Goal: Task Accomplishment & Management: Manage account settings

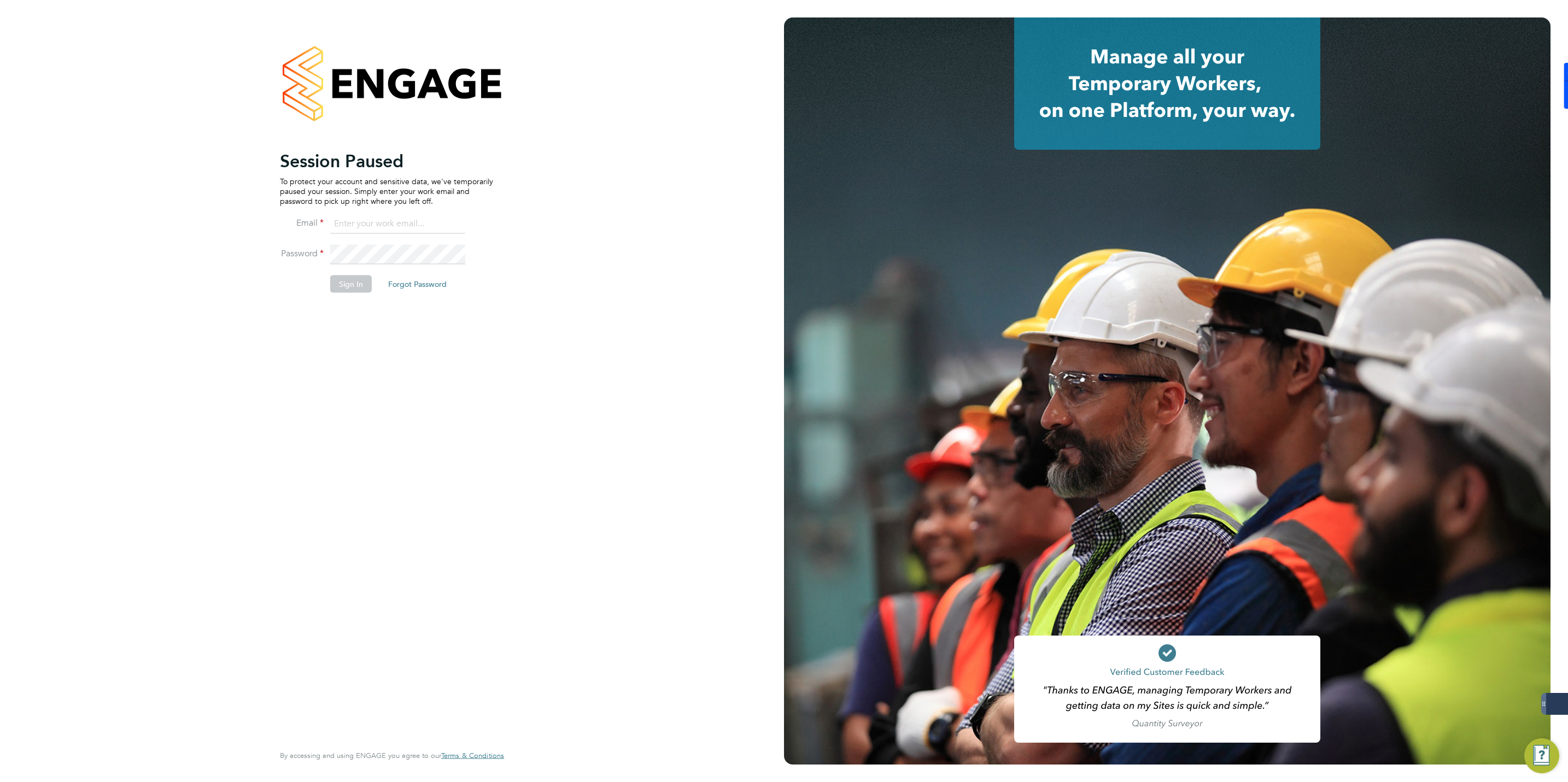
type input "[EMAIL_ADDRESS][DOMAIN_NAME]"
click at [350, 282] on button "Sign In" at bounding box center [351, 284] width 42 height 17
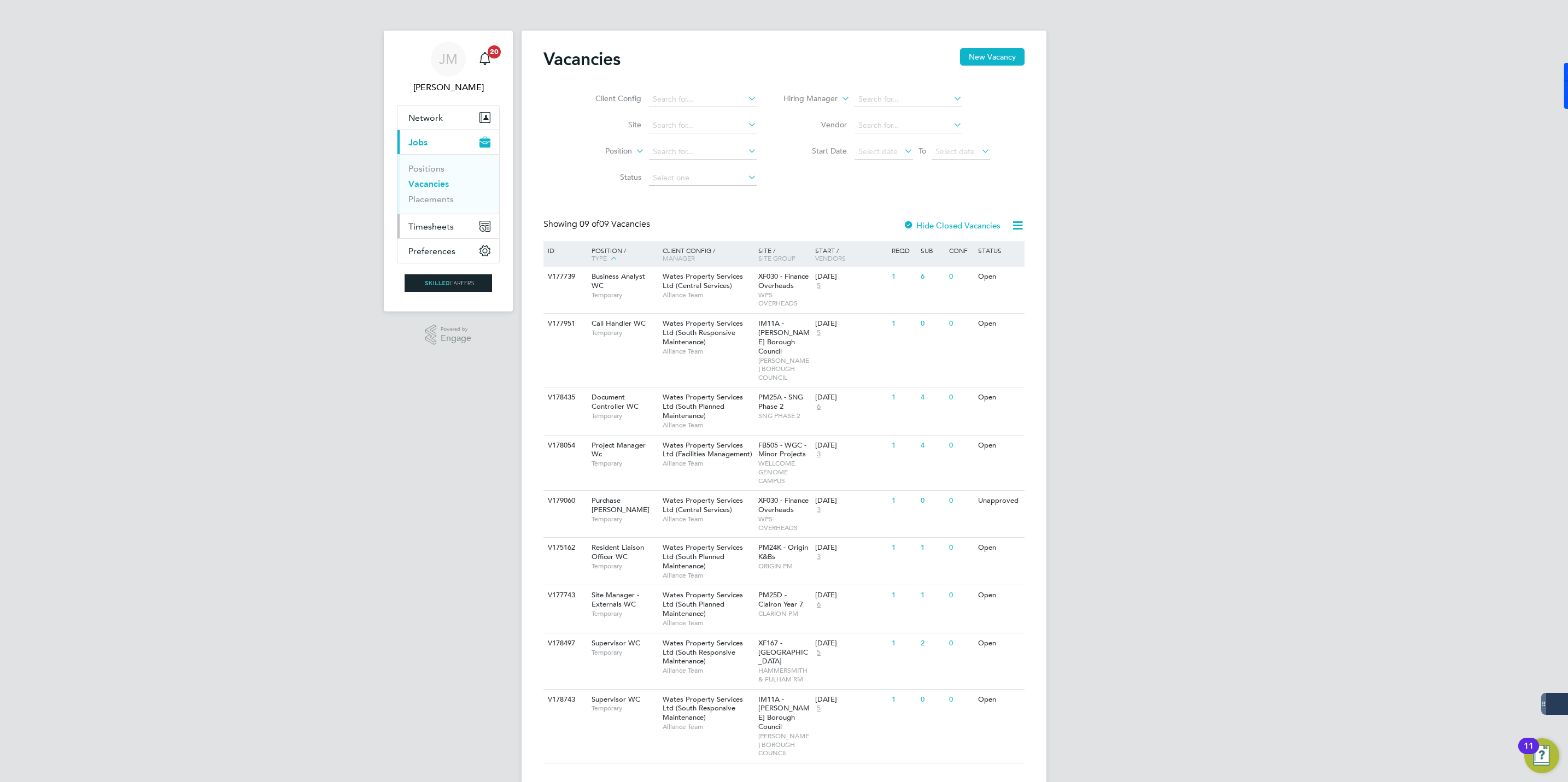
click at [433, 226] on span "Timesheets" at bounding box center [431, 226] width 45 height 10
click at [428, 191] on link "Timesheets" at bounding box center [431, 193] width 45 height 10
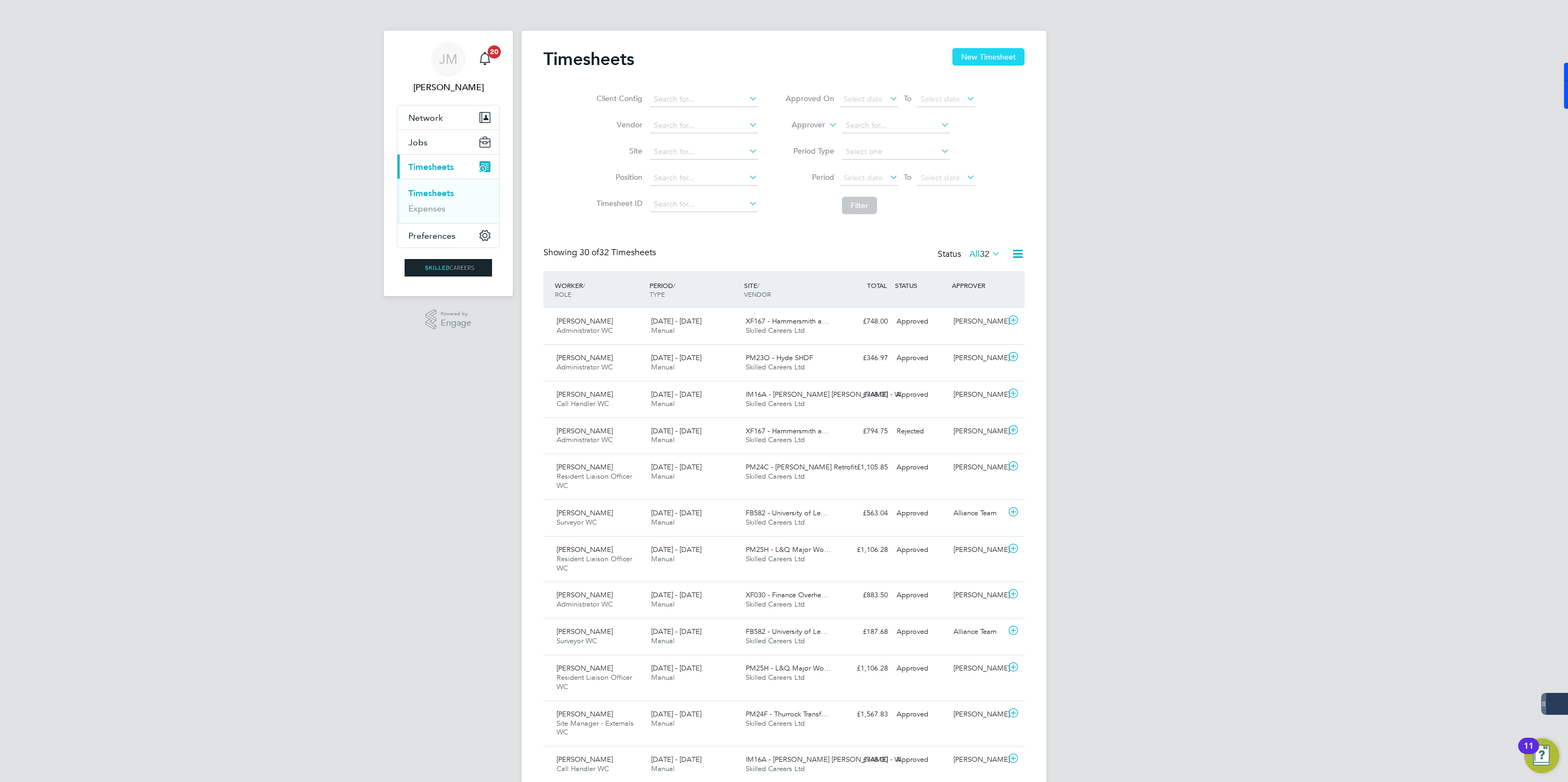
click at [989, 50] on button "New Timesheet" at bounding box center [988, 56] width 72 height 17
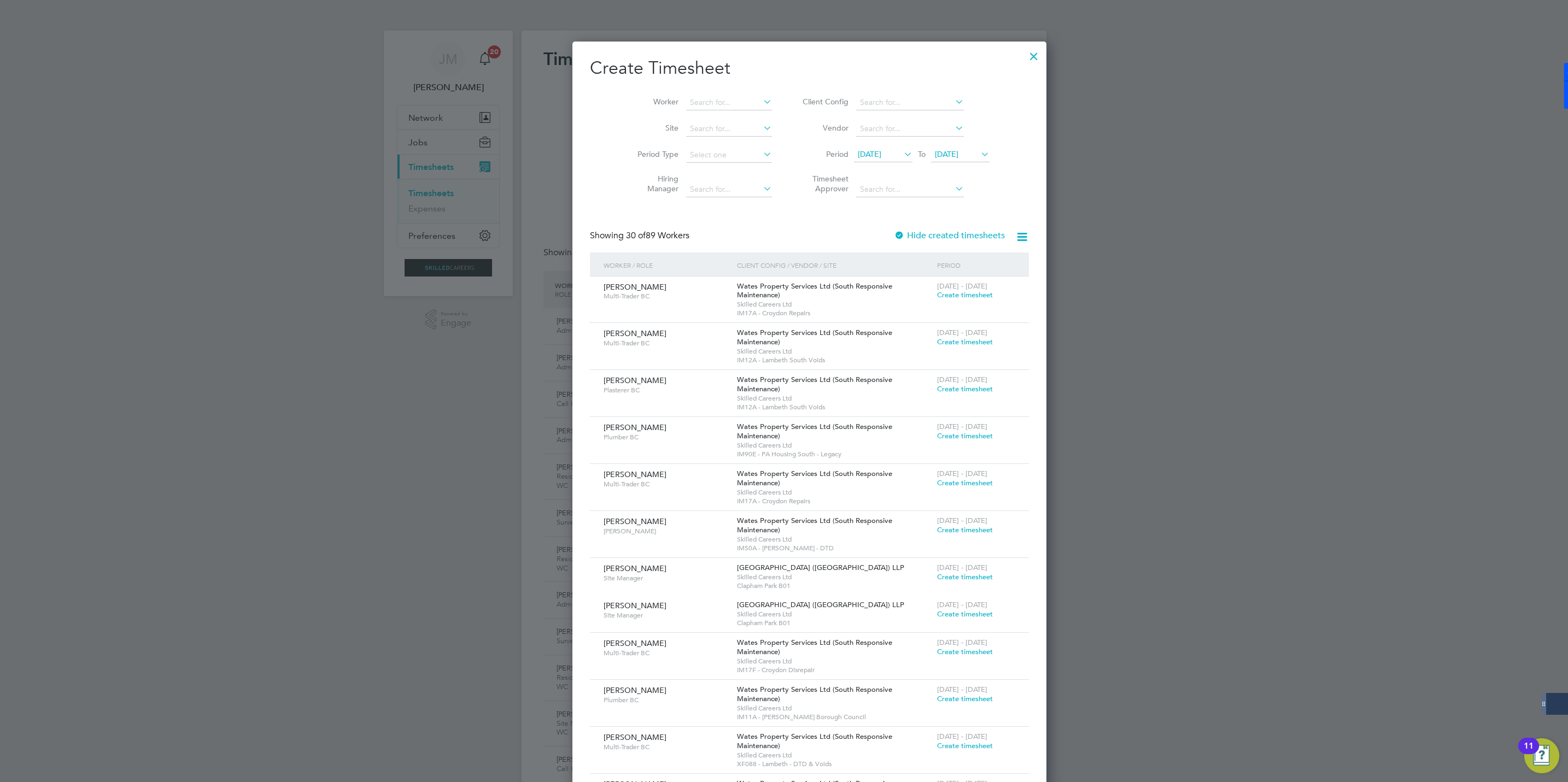
click at [868, 150] on span "[DATE]" at bounding box center [869, 155] width 23 height 10
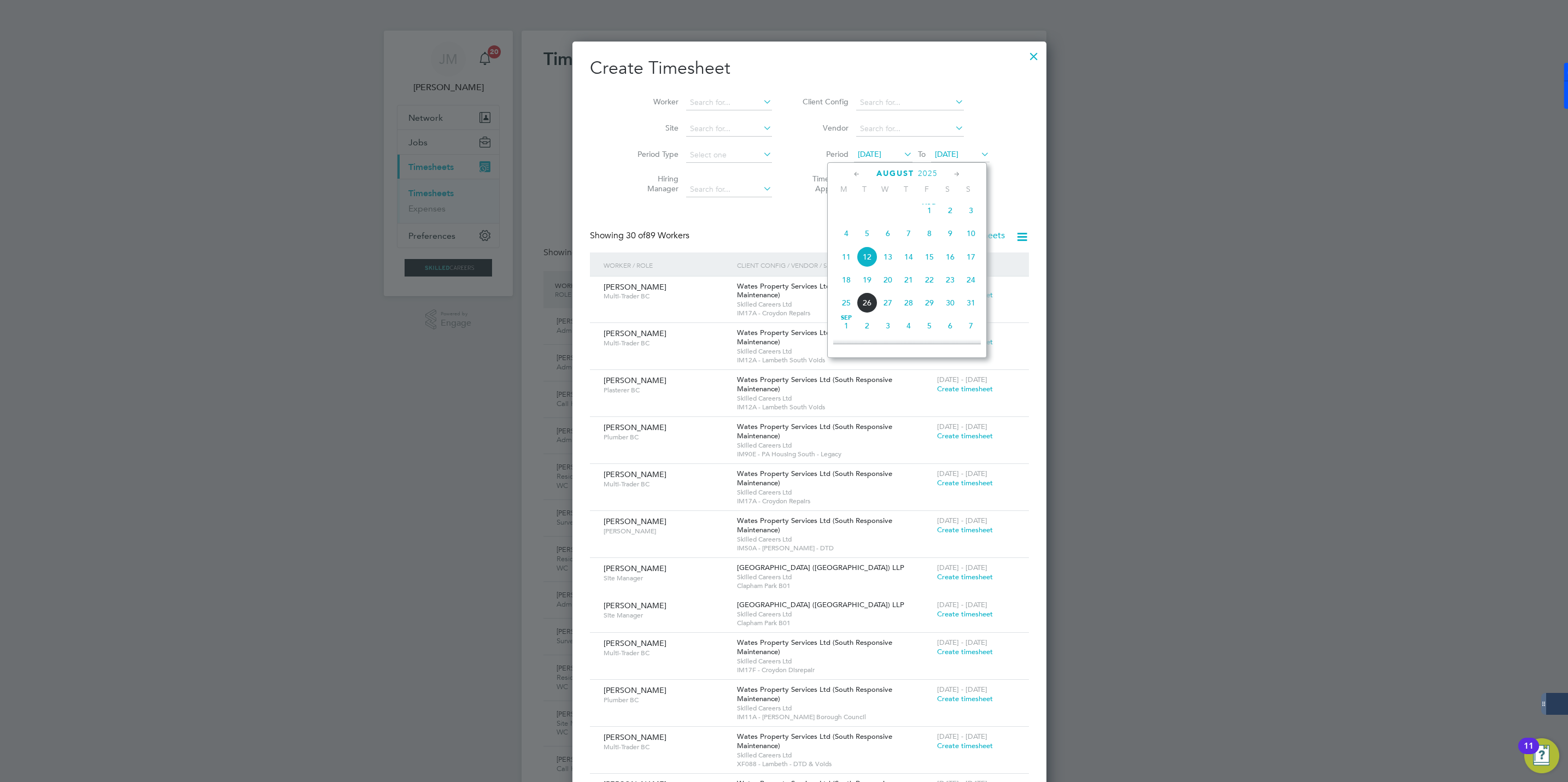
click at [953, 257] on span "16" at bounding box center [950, 256] width 21 height 21
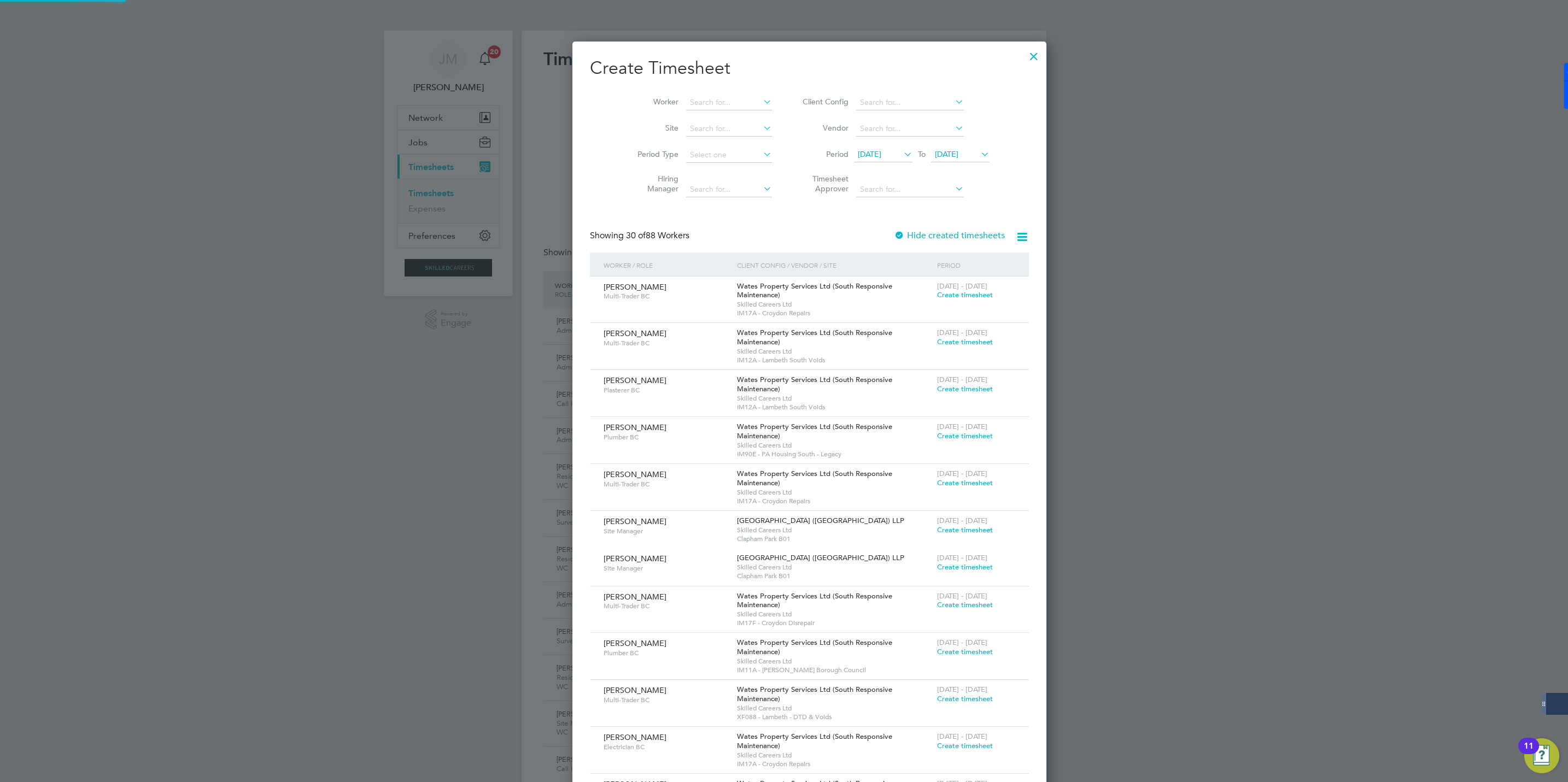
click at [933, 148] on span "[DATE]" at bounding box center [960, 155] width 58 height 15
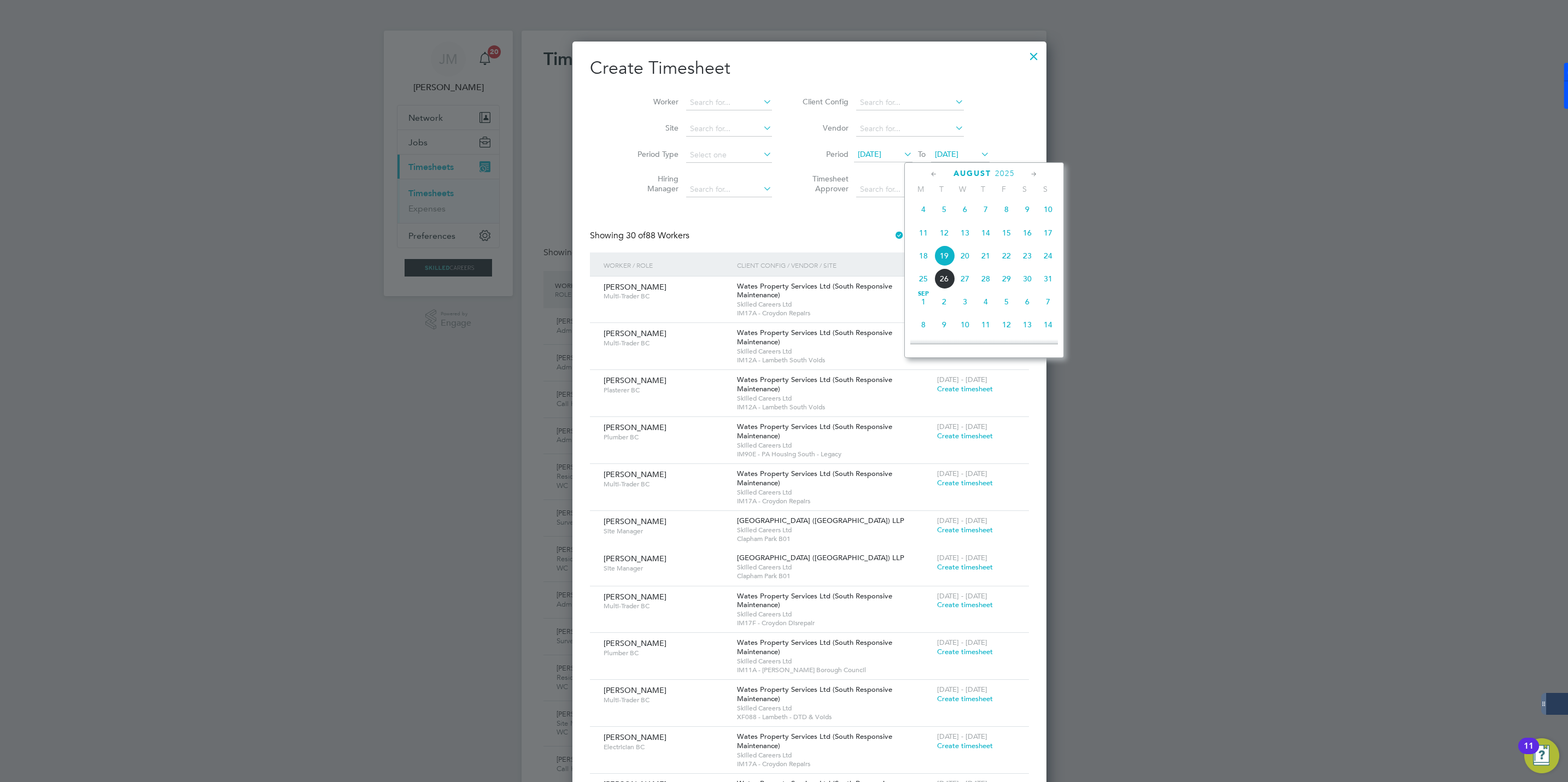
click at [1005, 258] on span "22" at bounding box center [1006, 256] width 21 height 21
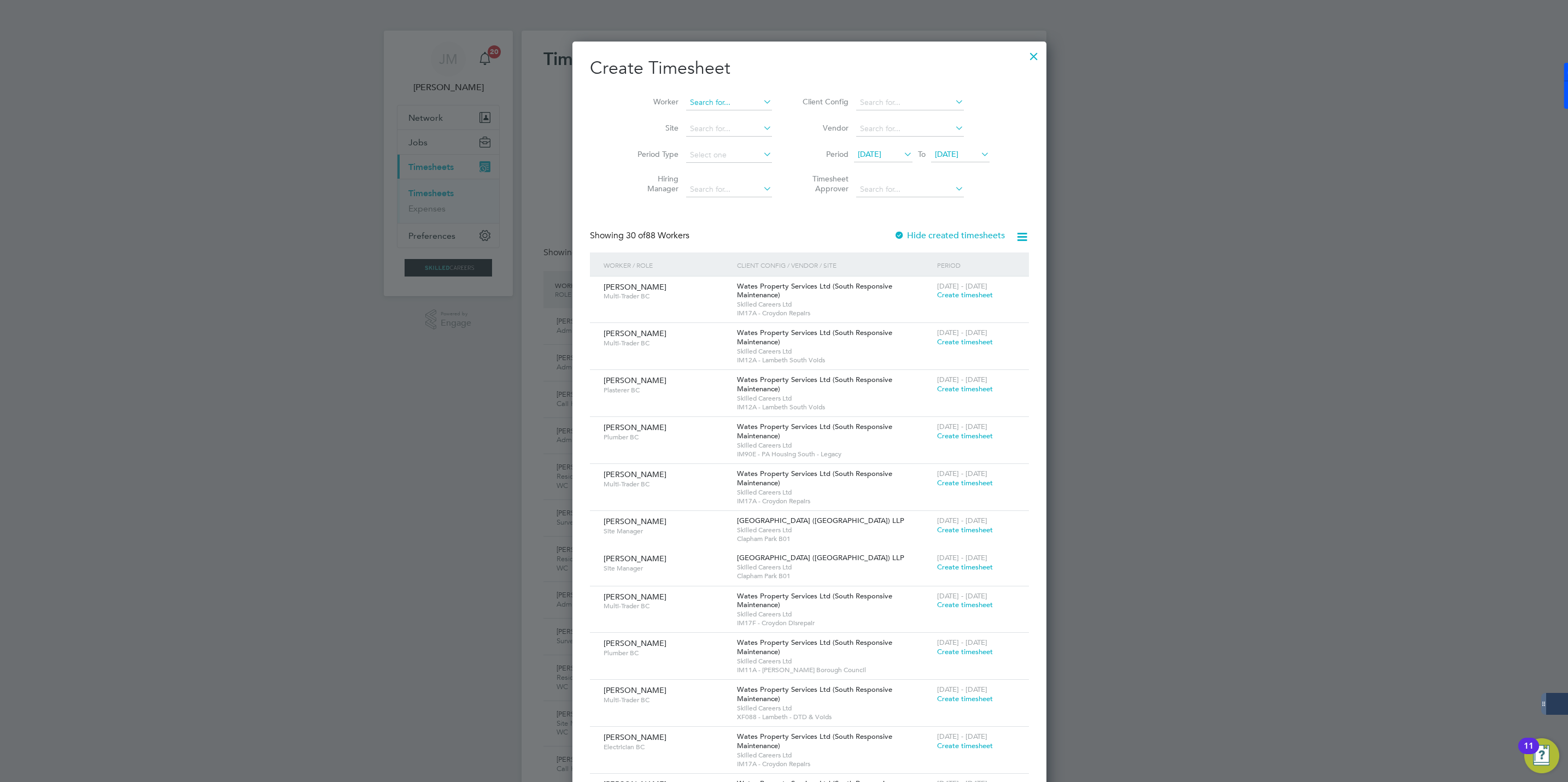
click at [686, 100] on input at bounding box center [728, 103] width 85 height 15
click at [685, 116] on b "Janine" at bounding box center [696, 117] width 63 height 9
type input "[PERSON_NAME]"
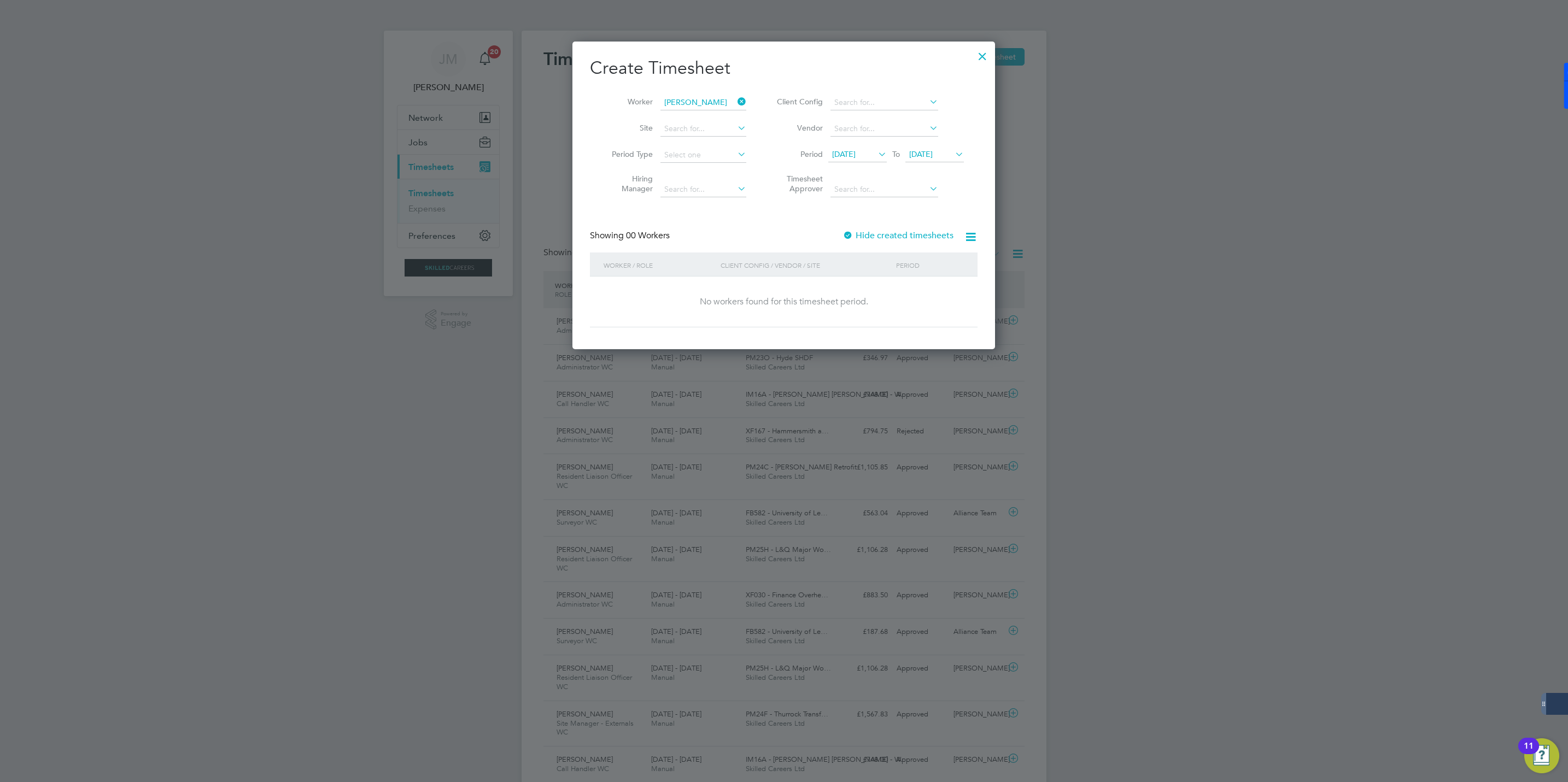
click at [855, 231] on label "Hide created timesheets" at bounding box center [898, 235] width 111 height 11
click at [860, 236] on label "Hide created timesheets" at bounding box center [898, 235] width 111 height 11
click at [925, 297] on span "Timesheet created" at bounding box center [926, 296] width 60 height 10
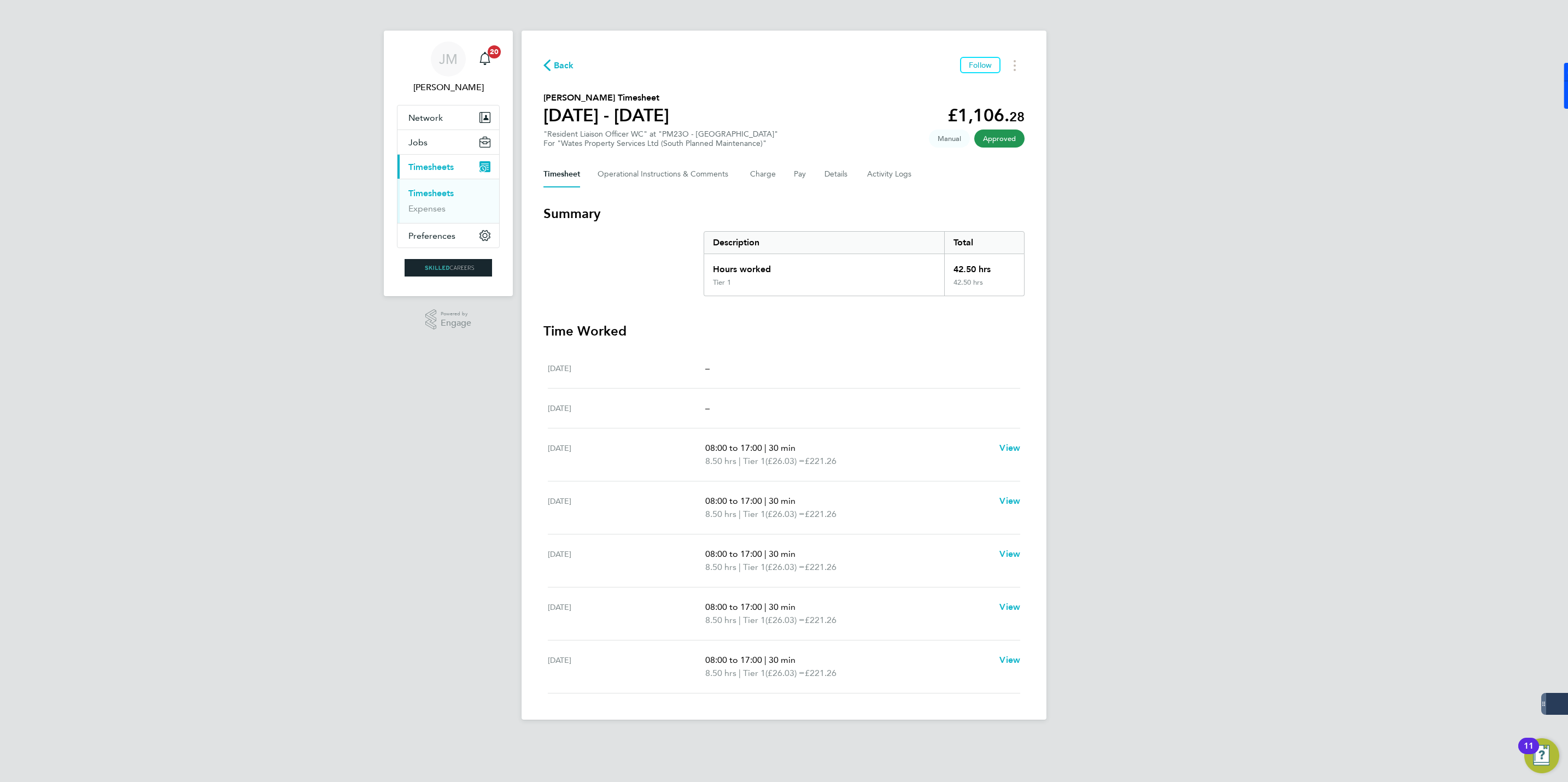
click at [562, 62] on span "Back" at bounding box center [564, 65] width 21 height 13
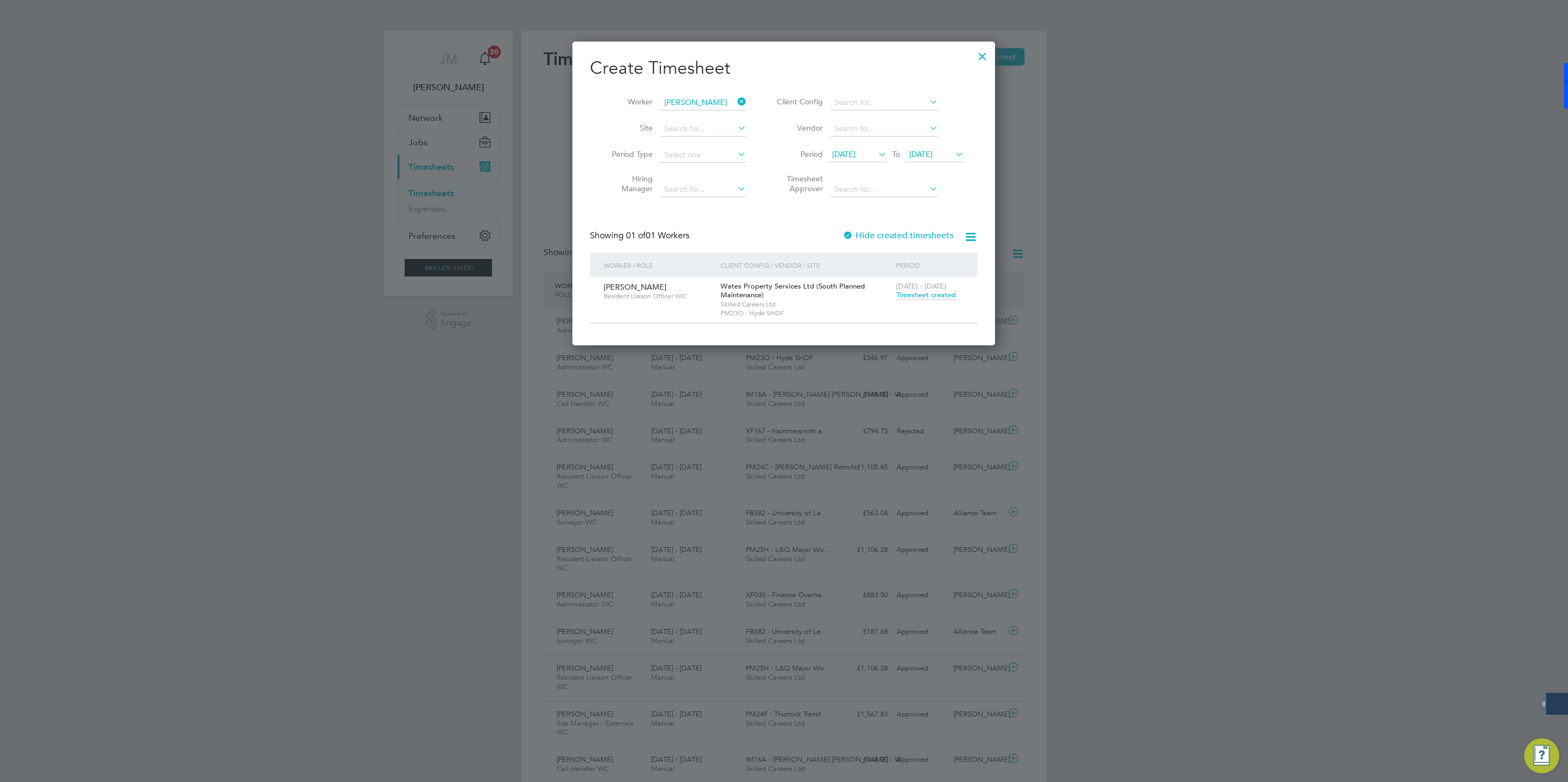
click at [735, 103] on icon at bounding box center [735, 102] width 0 height 15
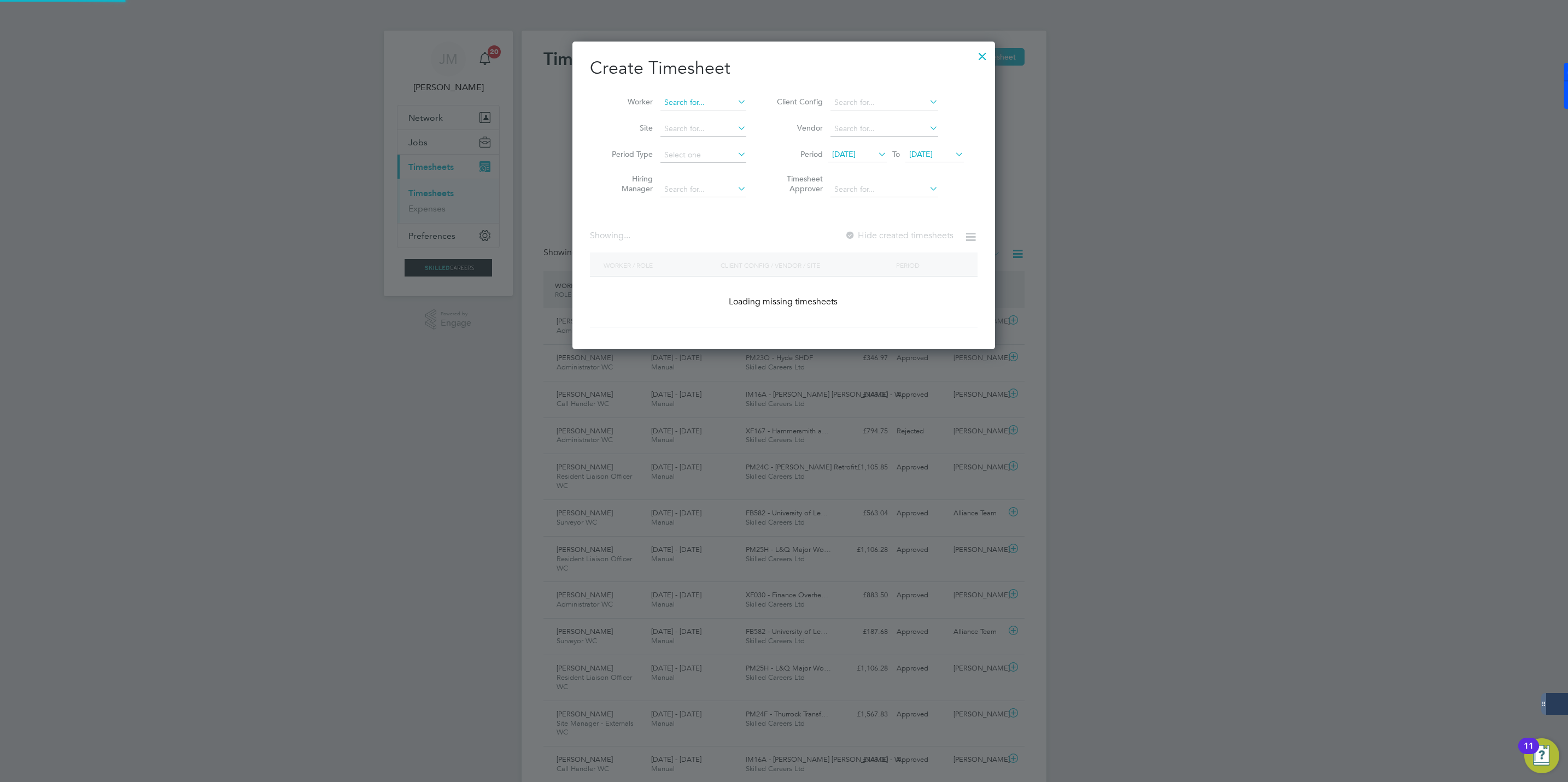
click at [693, 103] on input at bounding box center [703, 103] width 85 height 15
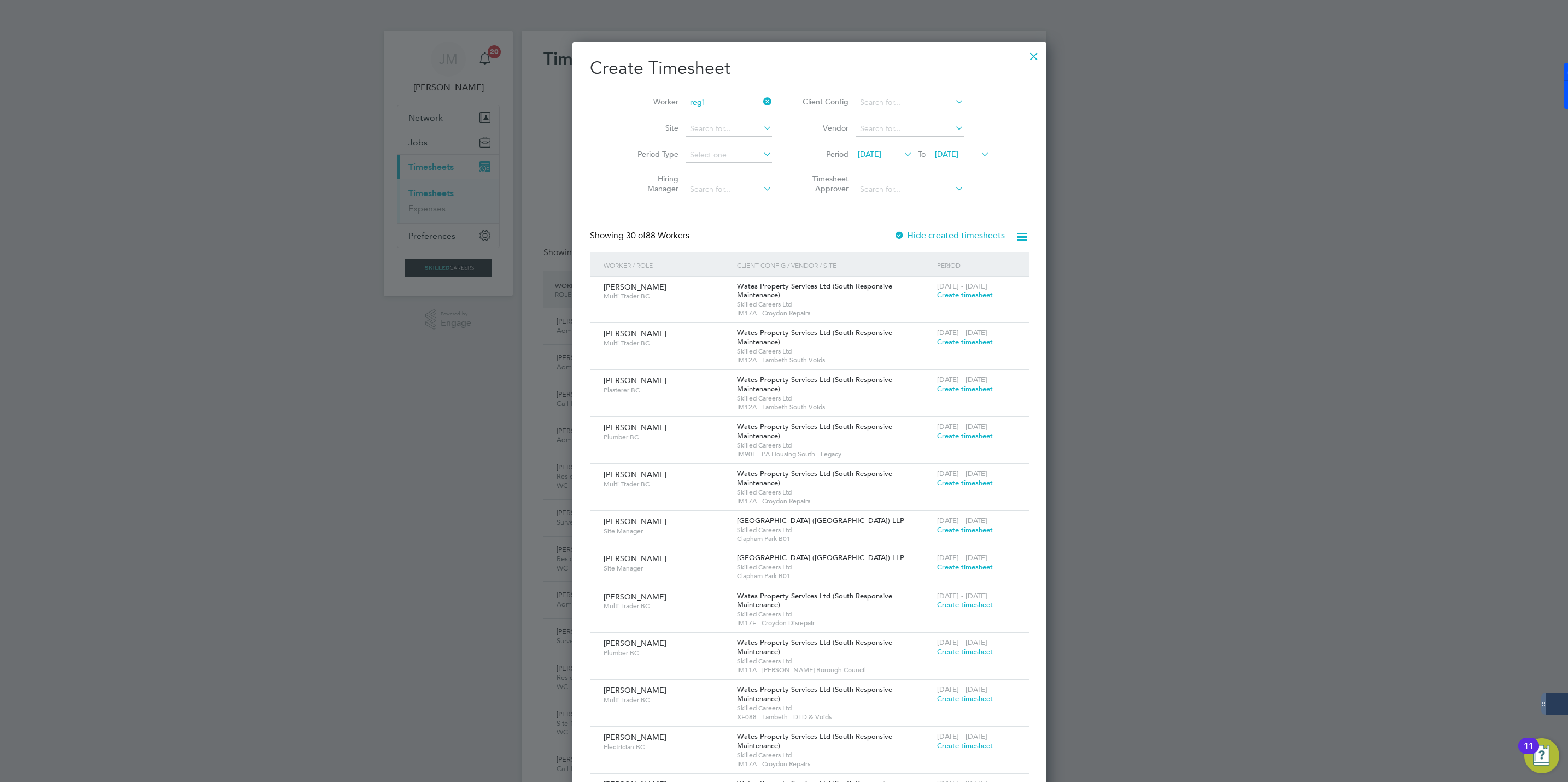
click at [689, 119] on li "Regi mantas Zaborskas" at bounding box center [704, 117] width 88 height 15
type input "[PERSON_NAME]"
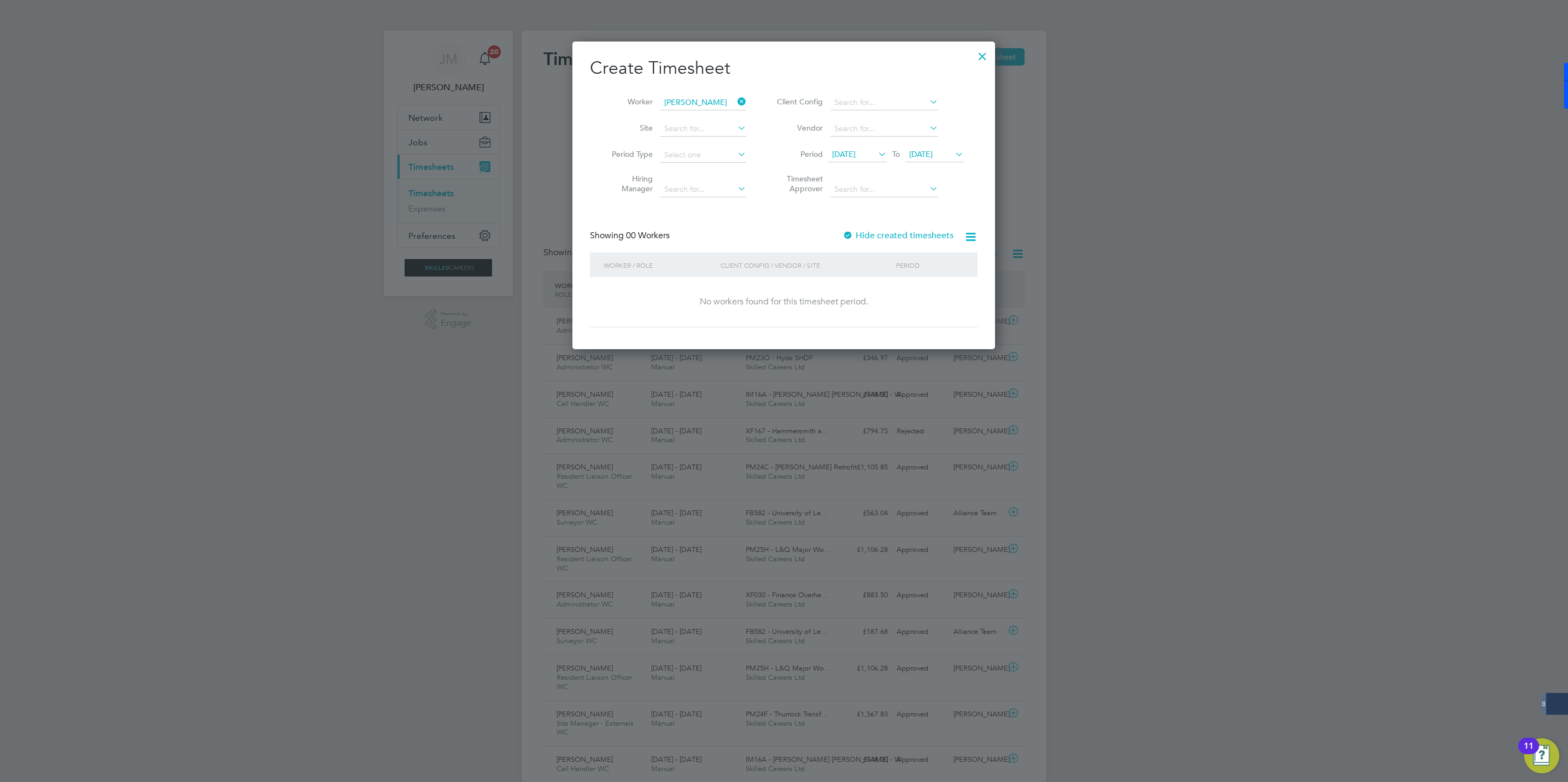
click at [882, 232] on label "Hide created timesheets" at bounding box center [898, 235] width 111 height 11
click at [880, 232] on label "Hide created timesheets" at bounding box center [898, 235] width 111 height 11
click at [916, 295] on span "Timesheet created" at bounding box center [926, 296] width 60 height 10
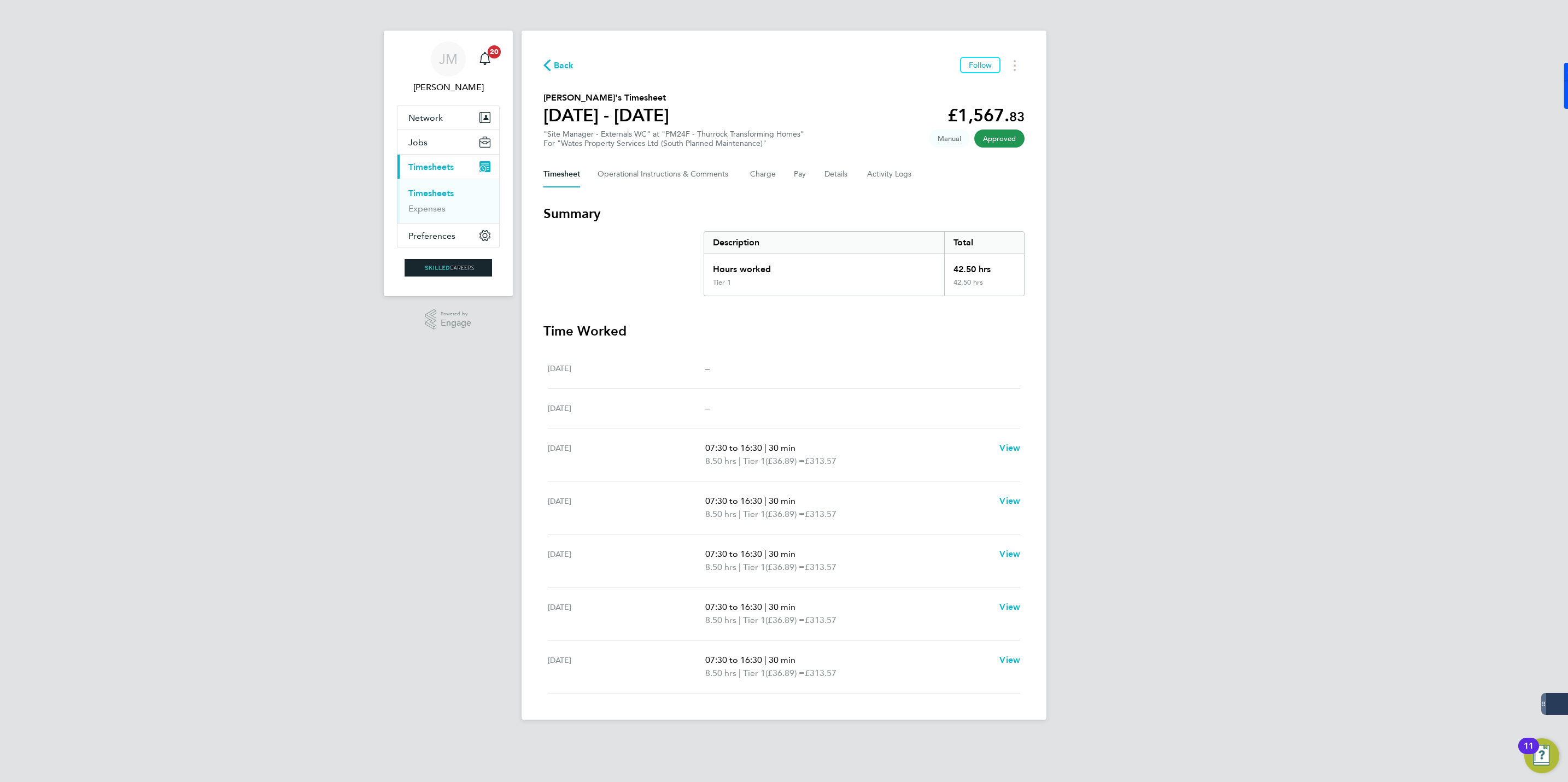
drag, startPoint x: 554, startPoint y: 72, endPoint x: 655, endPoint y: 73, distance: 101.0
click at [554, 72] on span "Back" at bounding box center [564, 65] width 21 height 13
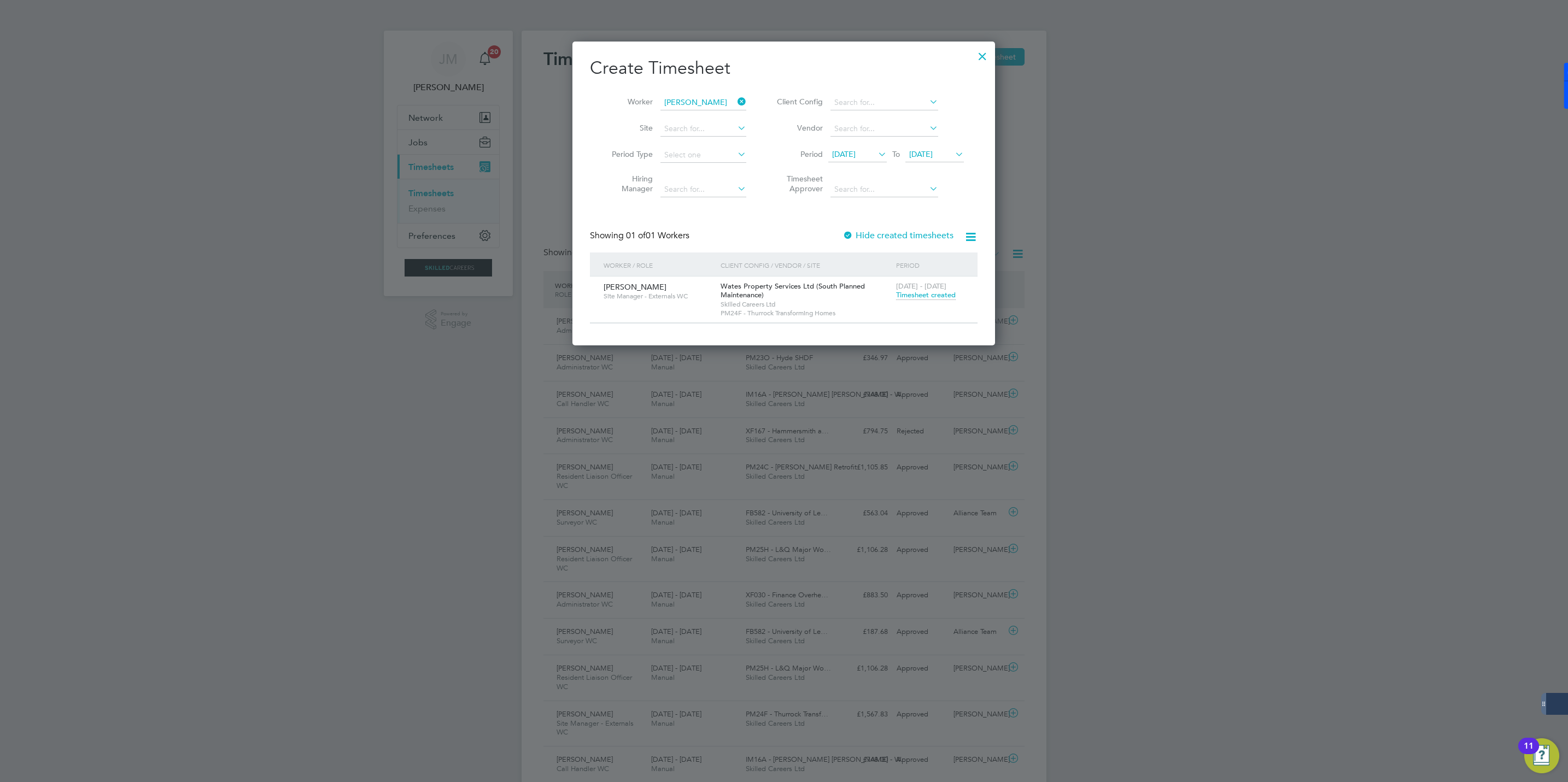
click at [735, 101] on icon at bounding box center [735, 102] width 0 height 15
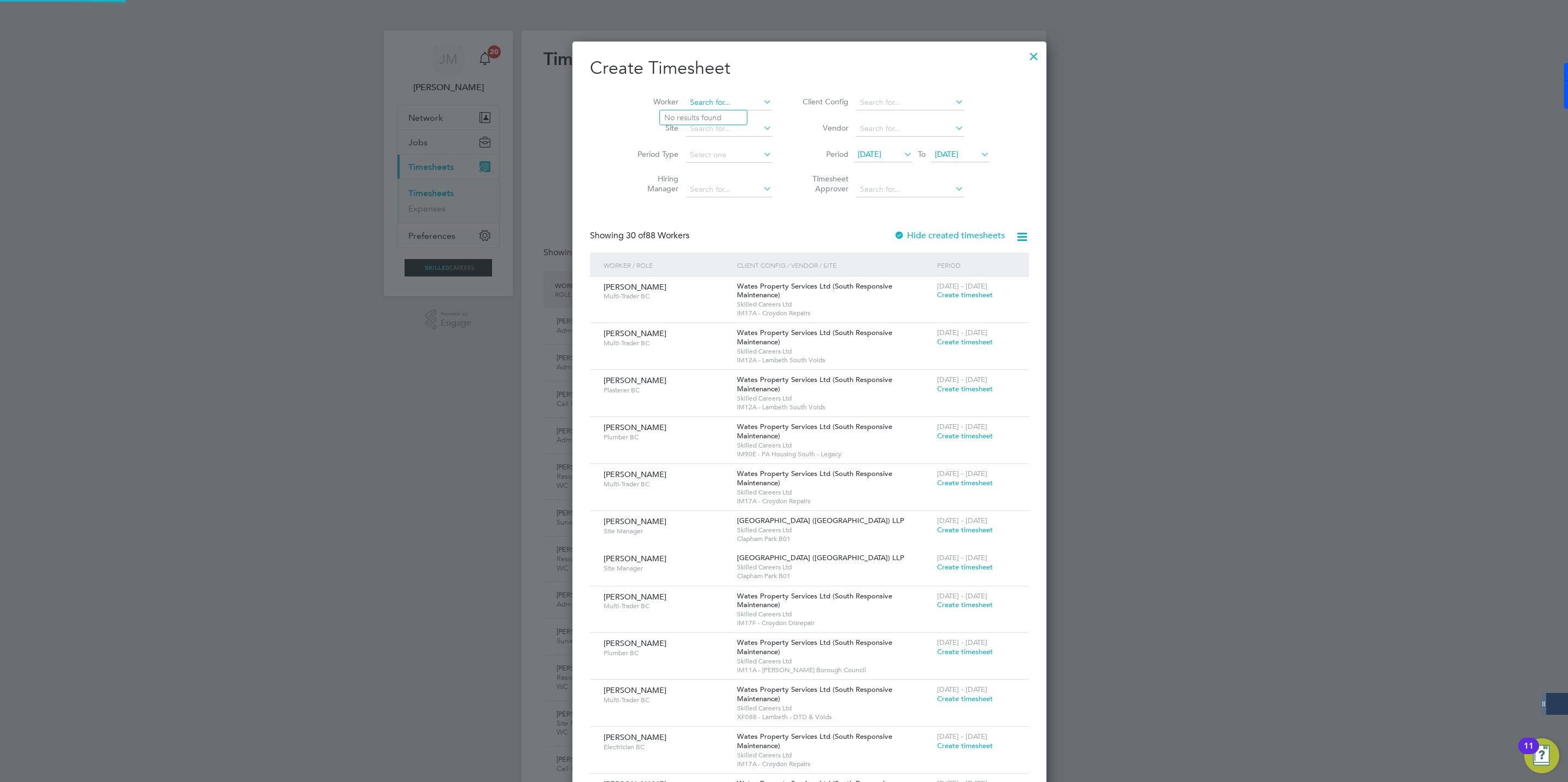
click at [715, 96] on input at bounding box center [728, 103] width 85 height 15
click at [693, 126] on li "Martyn Watkins" at bounding box center [708, 132] width 97 height 15
type input "Martyn Watkins"
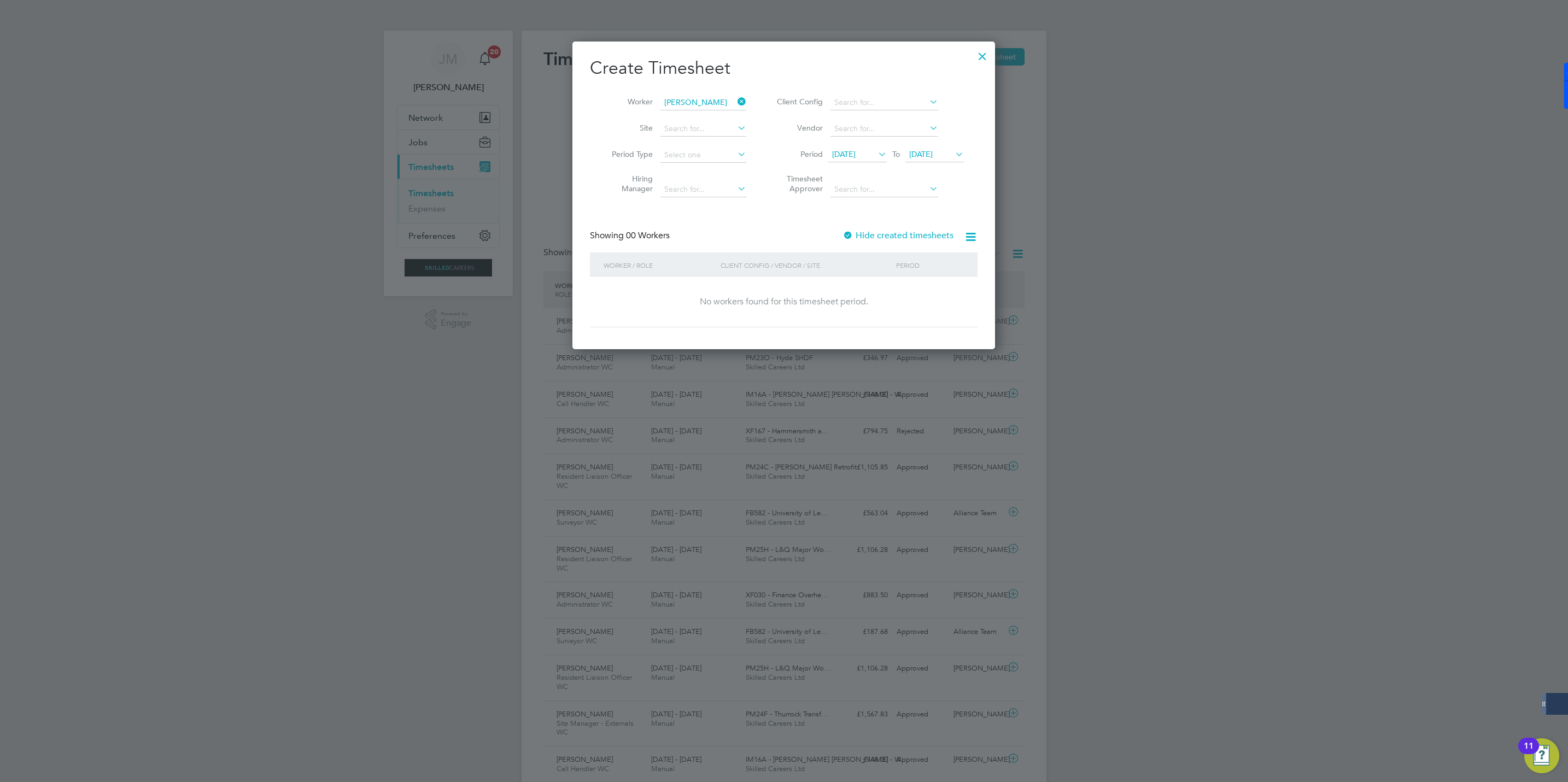
click at [861, 230] on label "Hide created timesheets" at bounding box center [898, 235] width 111 height 11
click at [911, 295] on span "Timesheet created" at bounding box center [926, 296] width 60 height 10
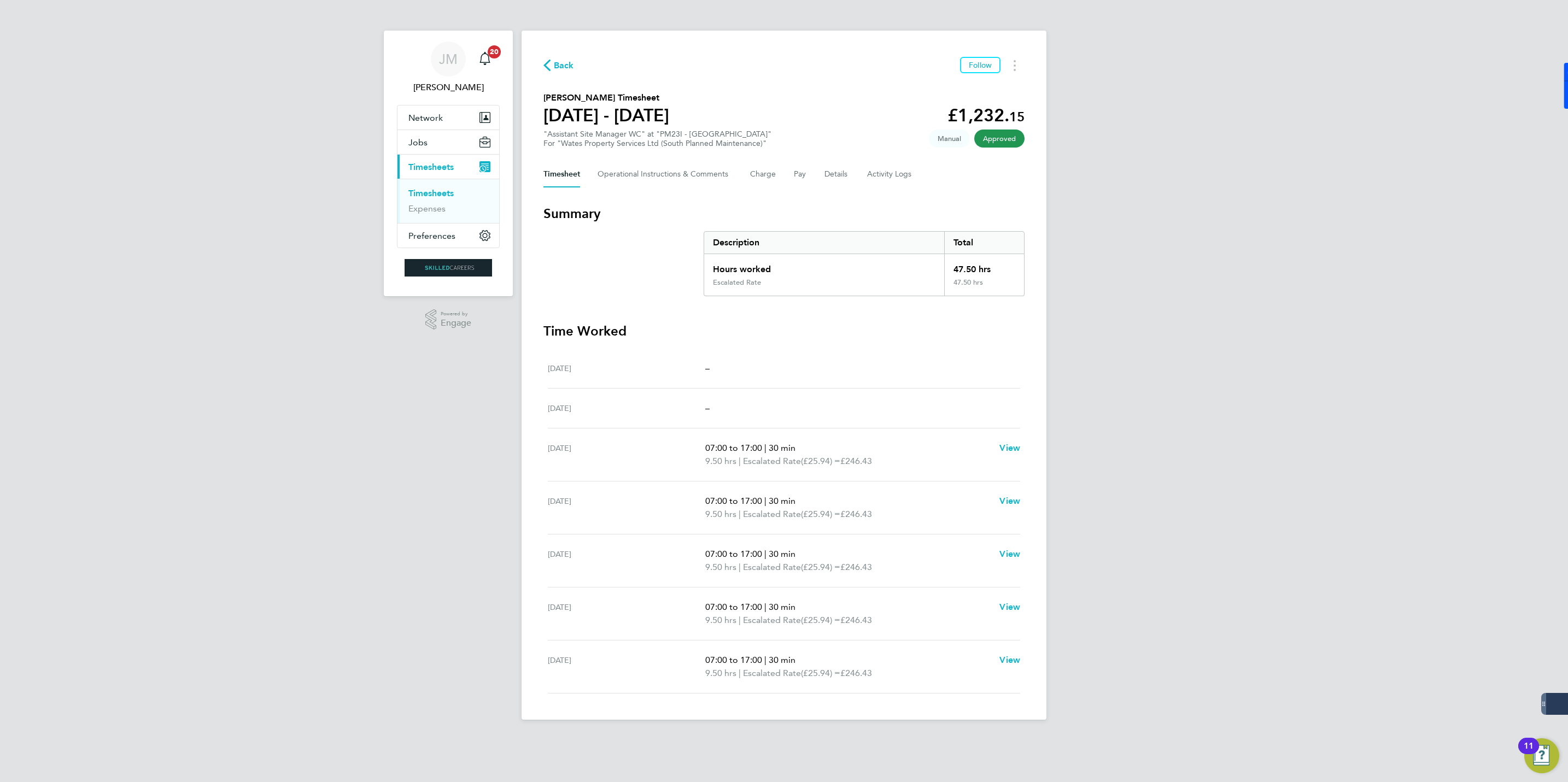
click at [566, 59] on span "Back" at bounding box center [564, 65] width 21 height 13
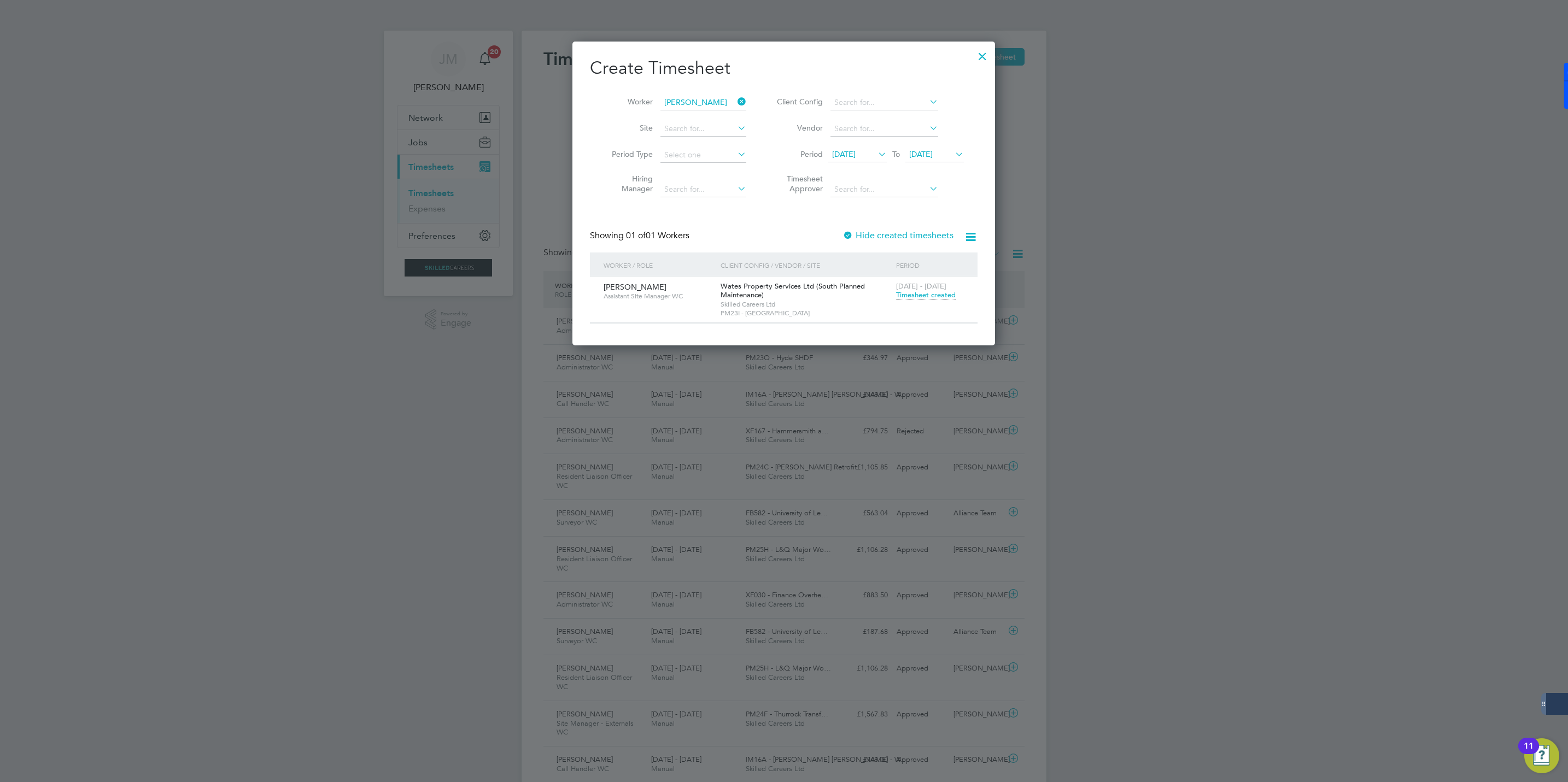
click at [735, 101] on icon at bounding box center [735, 102] width 0 height 15
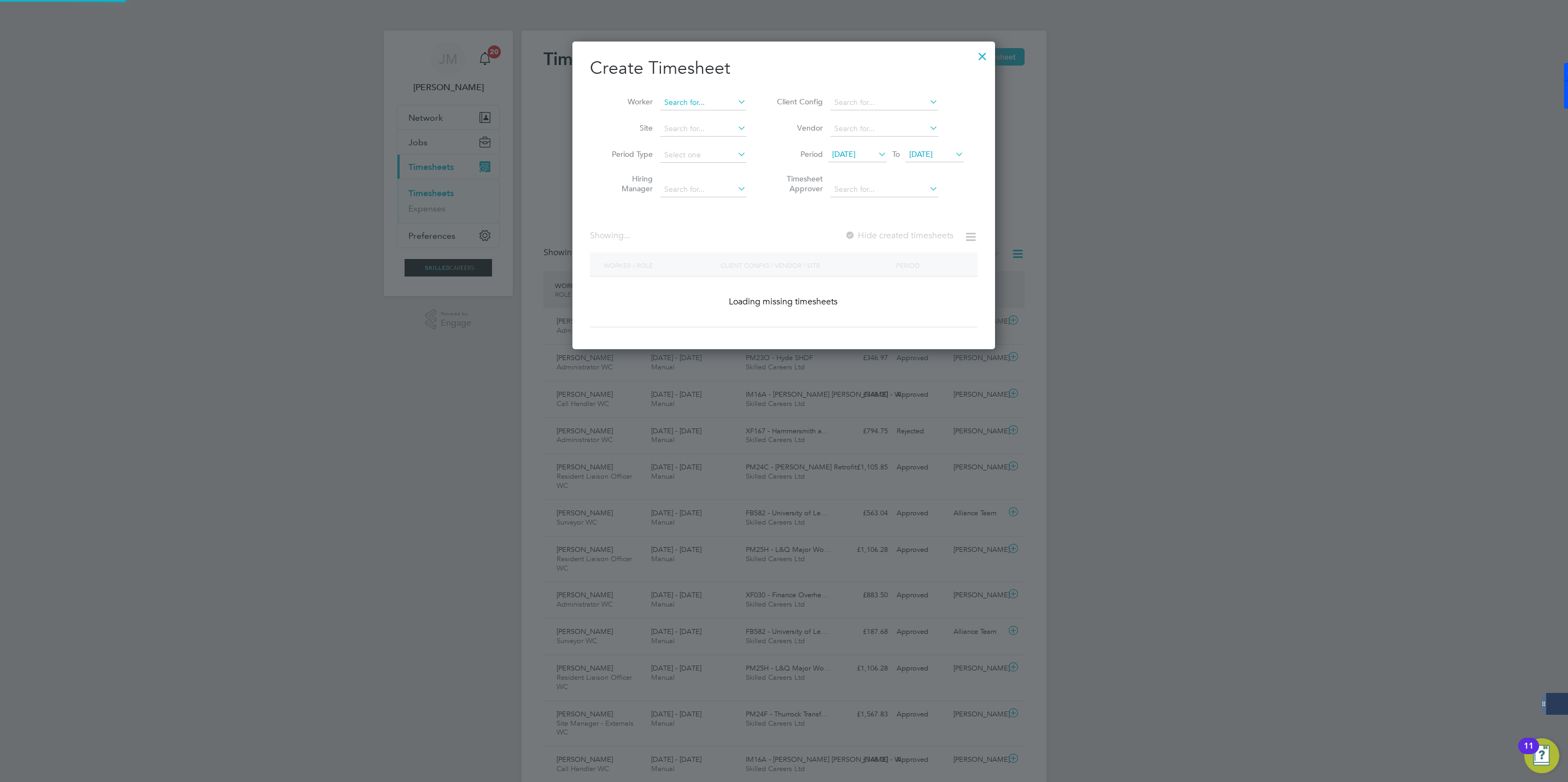
click at [694, 105] on input at bounding box center [703, 103] width 85 height 15
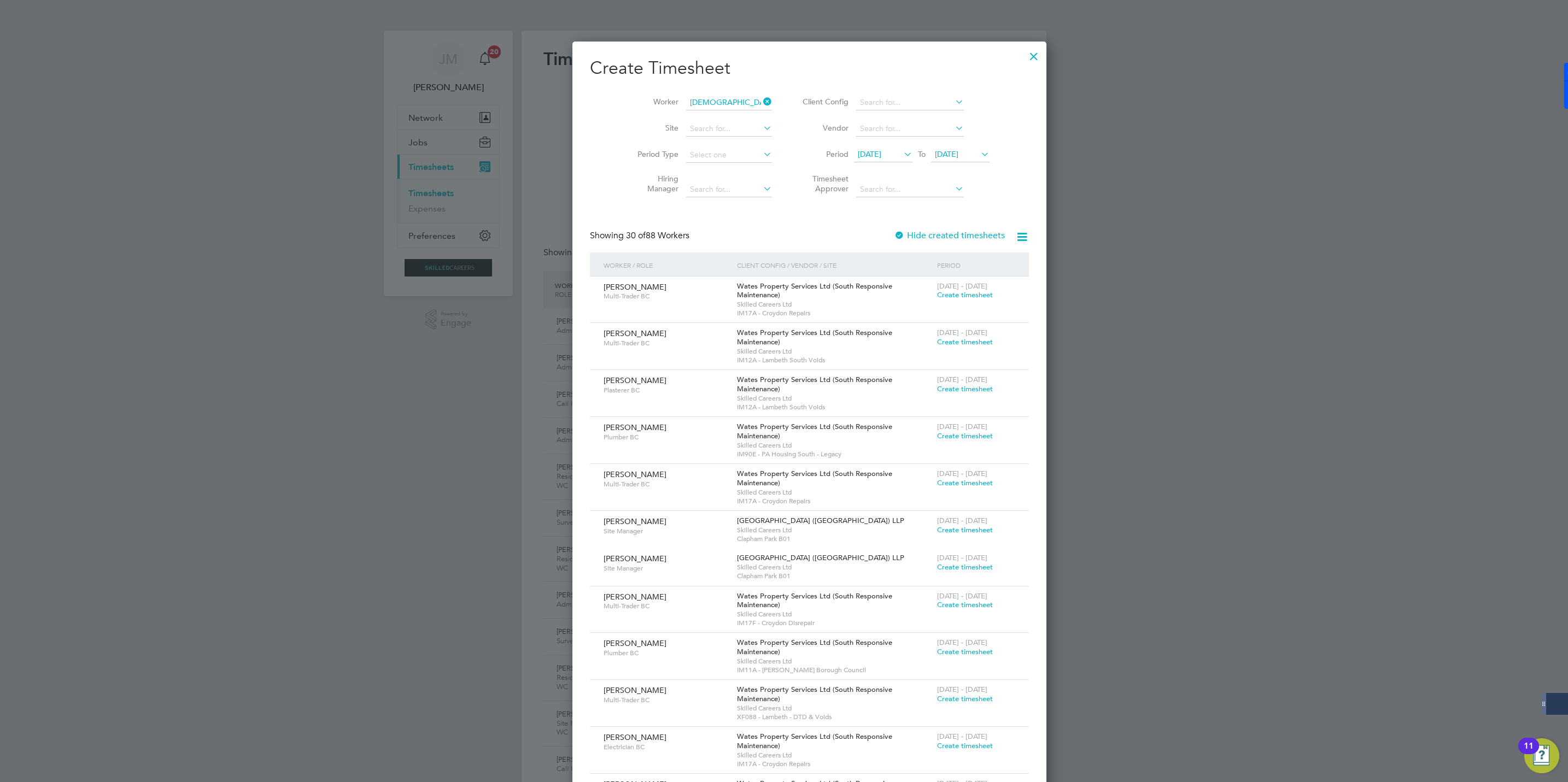
click at [687, 191] on b "Muhammad" at bounding box center [708, 191] width 87 height 9
type input "[DEMOGRAPHIC_DATA][PERSON_NAME]"
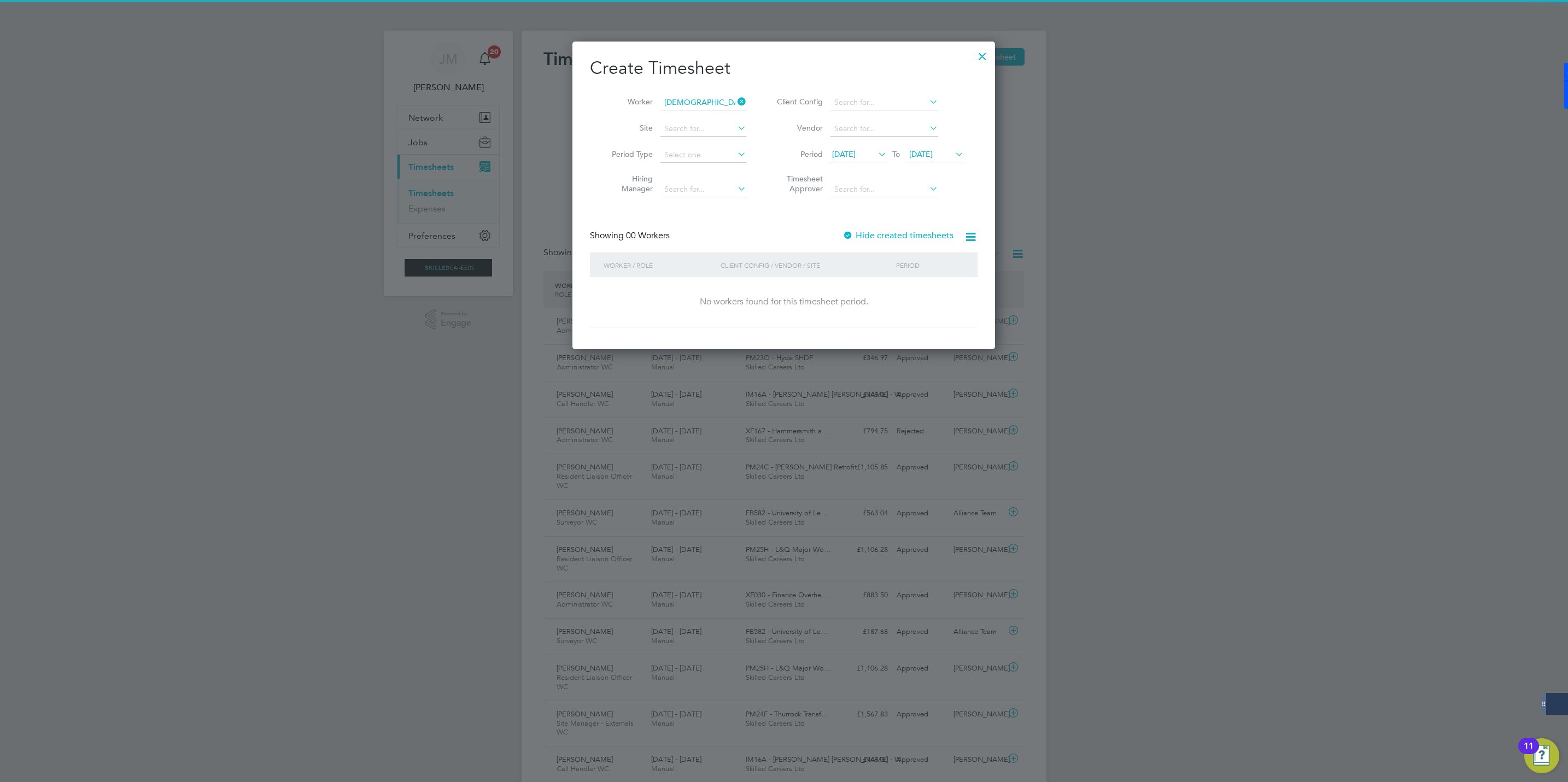
click at [891, 233] on label "Hide created timesheets" at bounding box center [898, 235] width 111 height 11
click at [884, 233] on label "Hide created timesheets" at bounding box center [898, 235] width 111 height 11
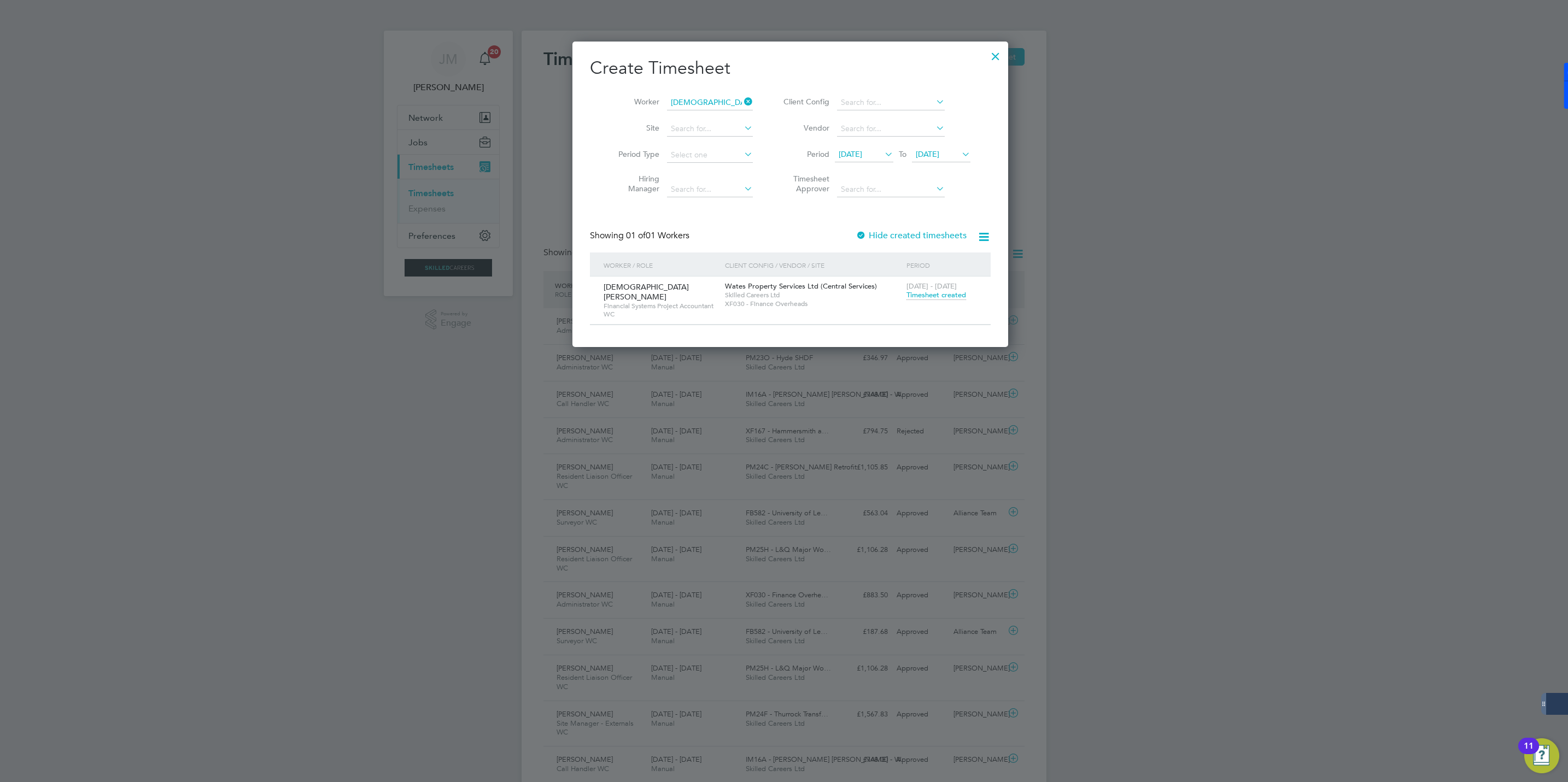
click at [915, 297] on span "Timesheet created" at bounding box center [936, 296] width 60 height 10
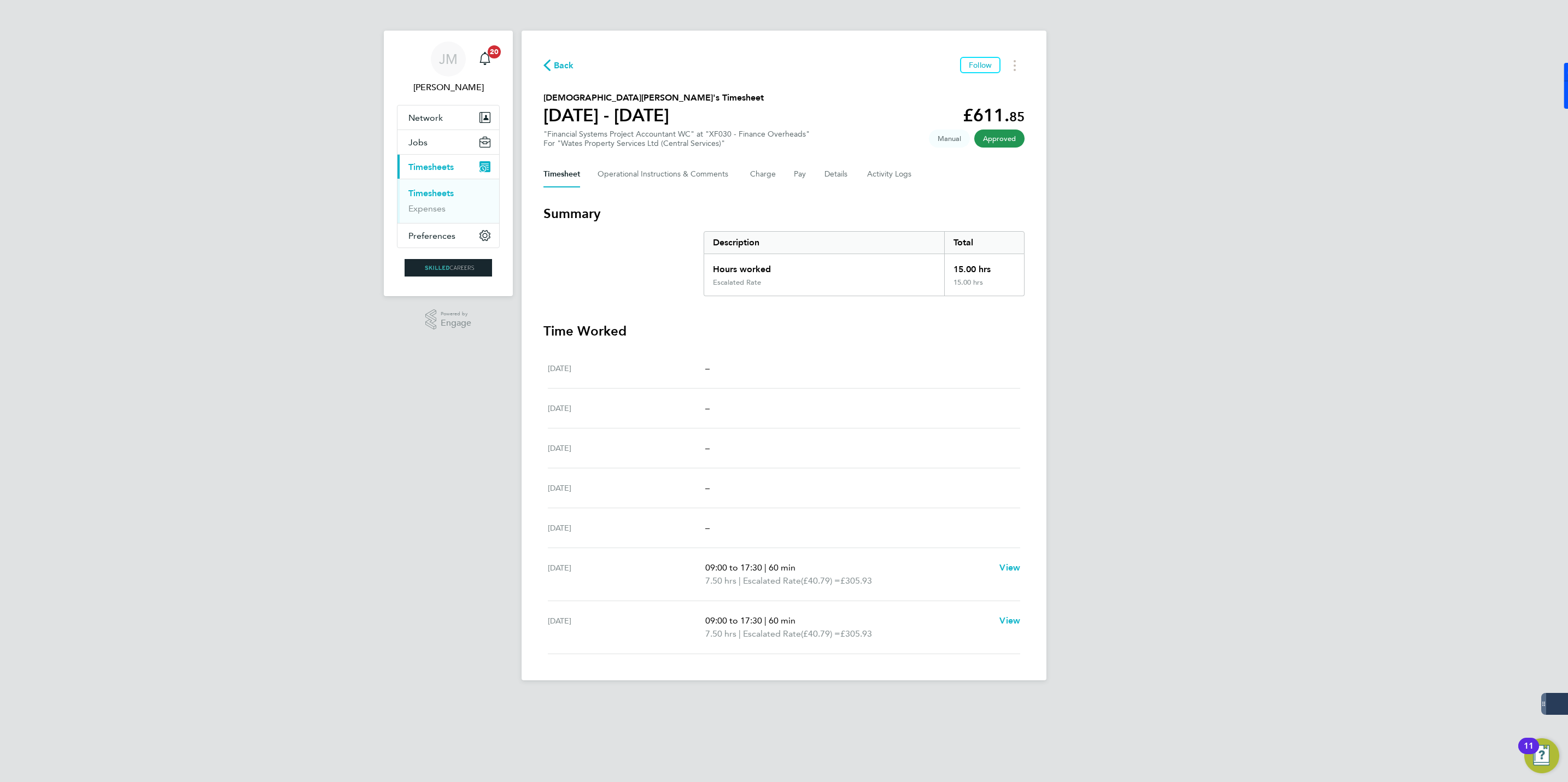
drag, startPoint x: 555, startPoint y: 66, endPoint x: 584, endPoint y: 69, distance: 29.2
click at [555, 66] on span "Back" at bounding box center [564, 65] width 21 height 13
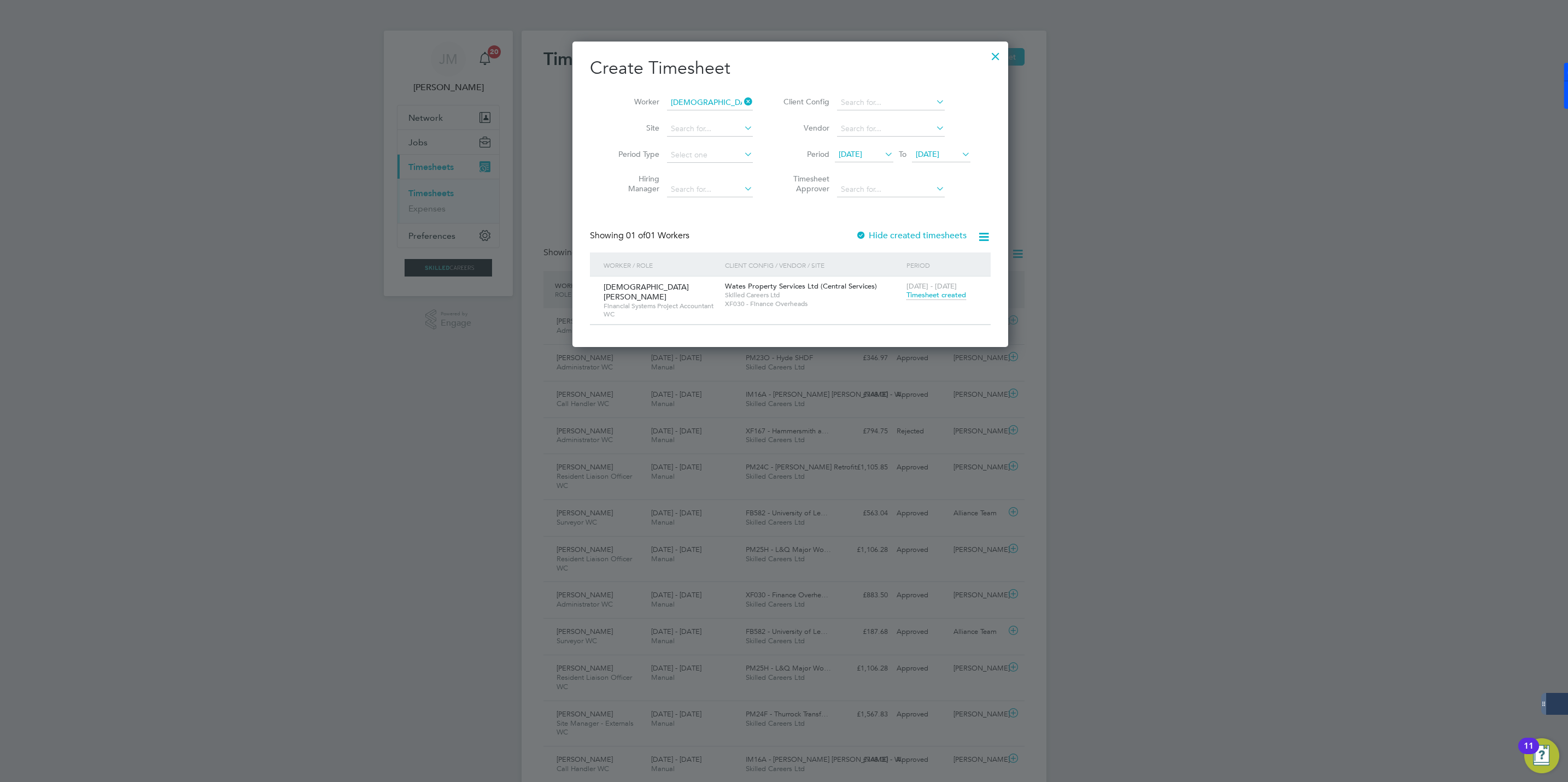
click at [742, 99] on icon at bounding box center [742, 102] width 0 height 15
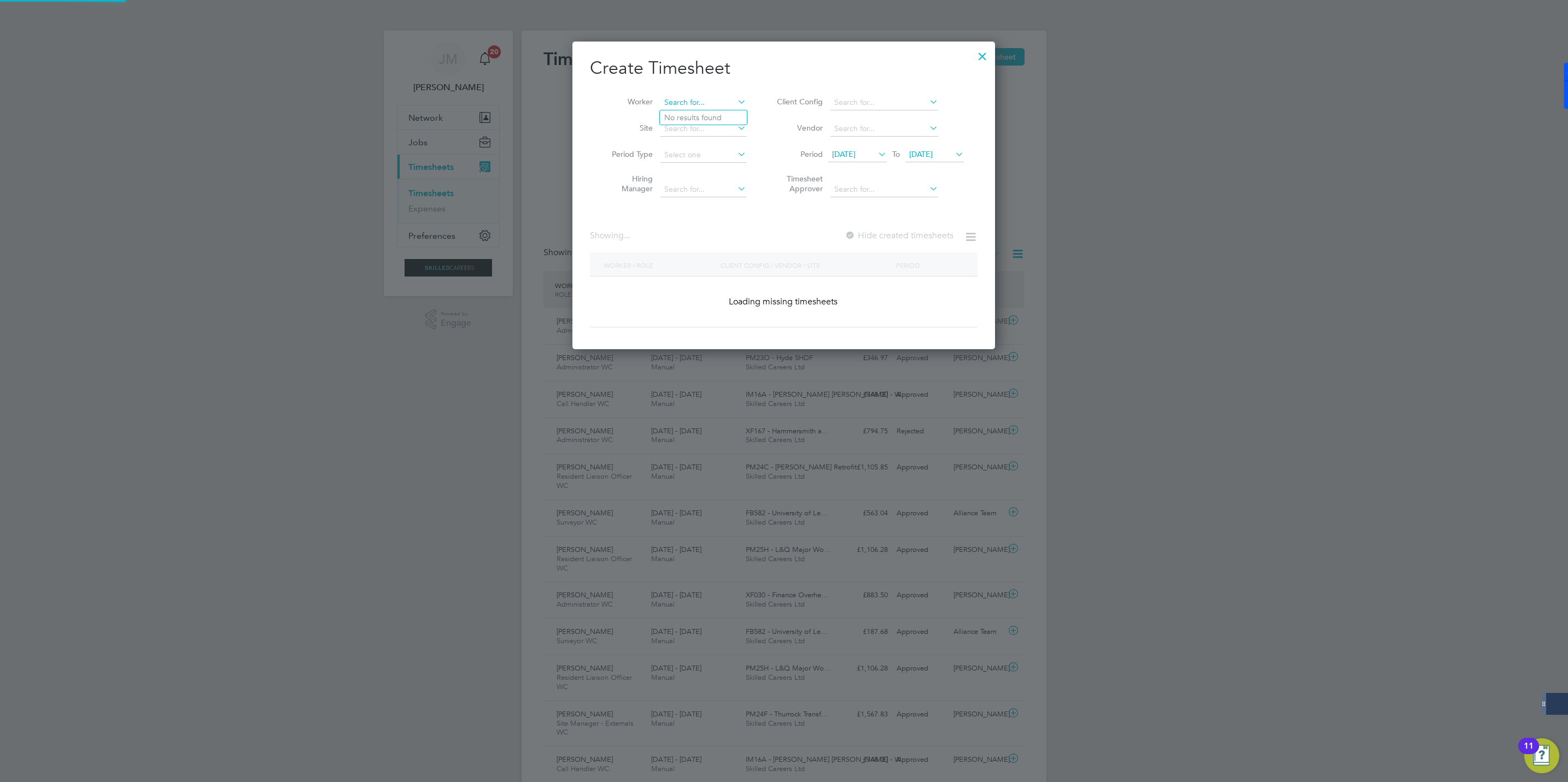
click at [699, 100] on input at bounding box center [703, 103] width 85 height 15
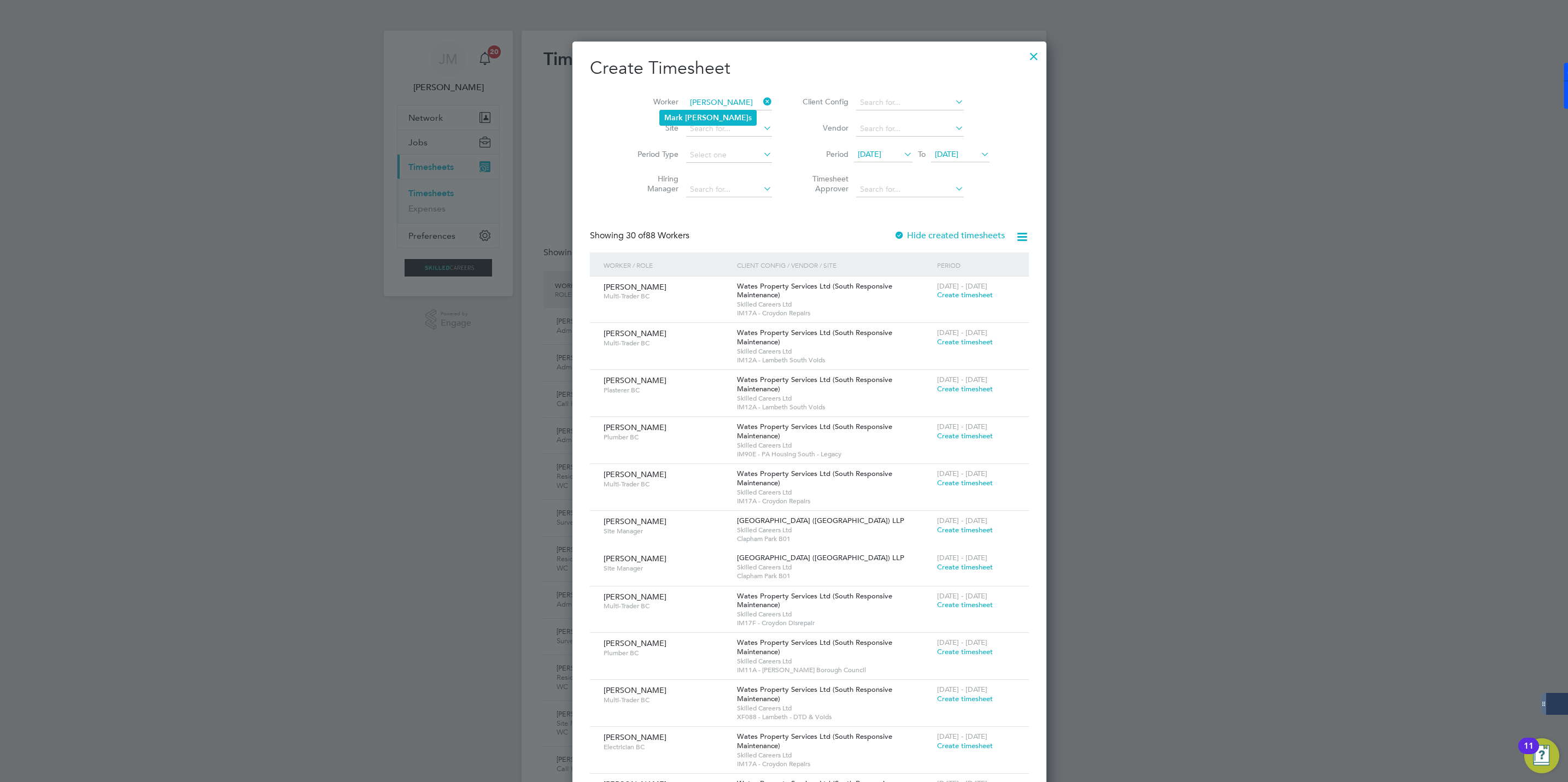
click at [701, 122] on li "Mark Knibb s" at bounding box center [708, 117] width 97 height 15
type input "[PERSON_NAME]"
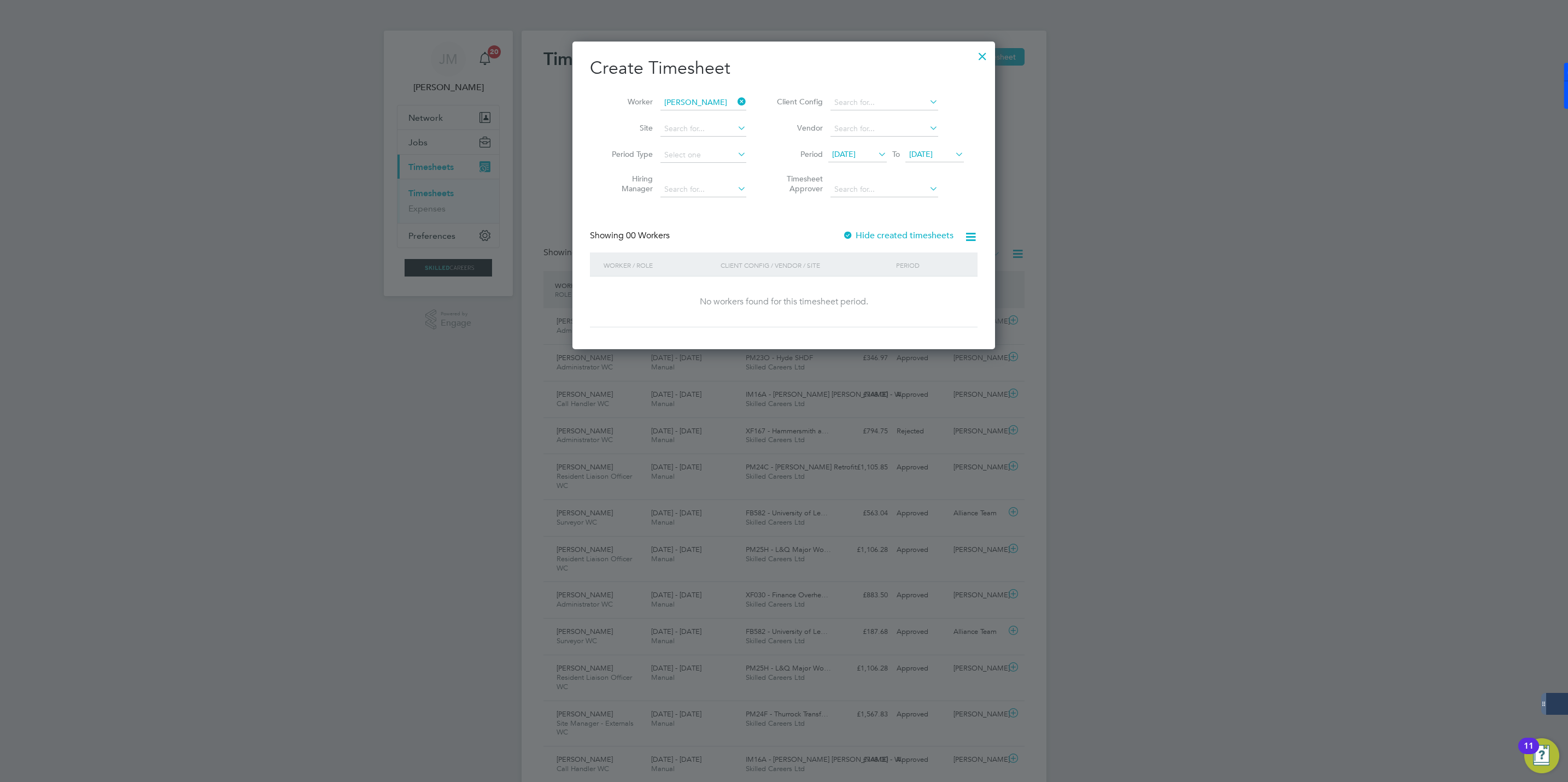
click at [871, 232] on label "Hide created timesheets" at bounding box center [898, 235] width 111 height 11
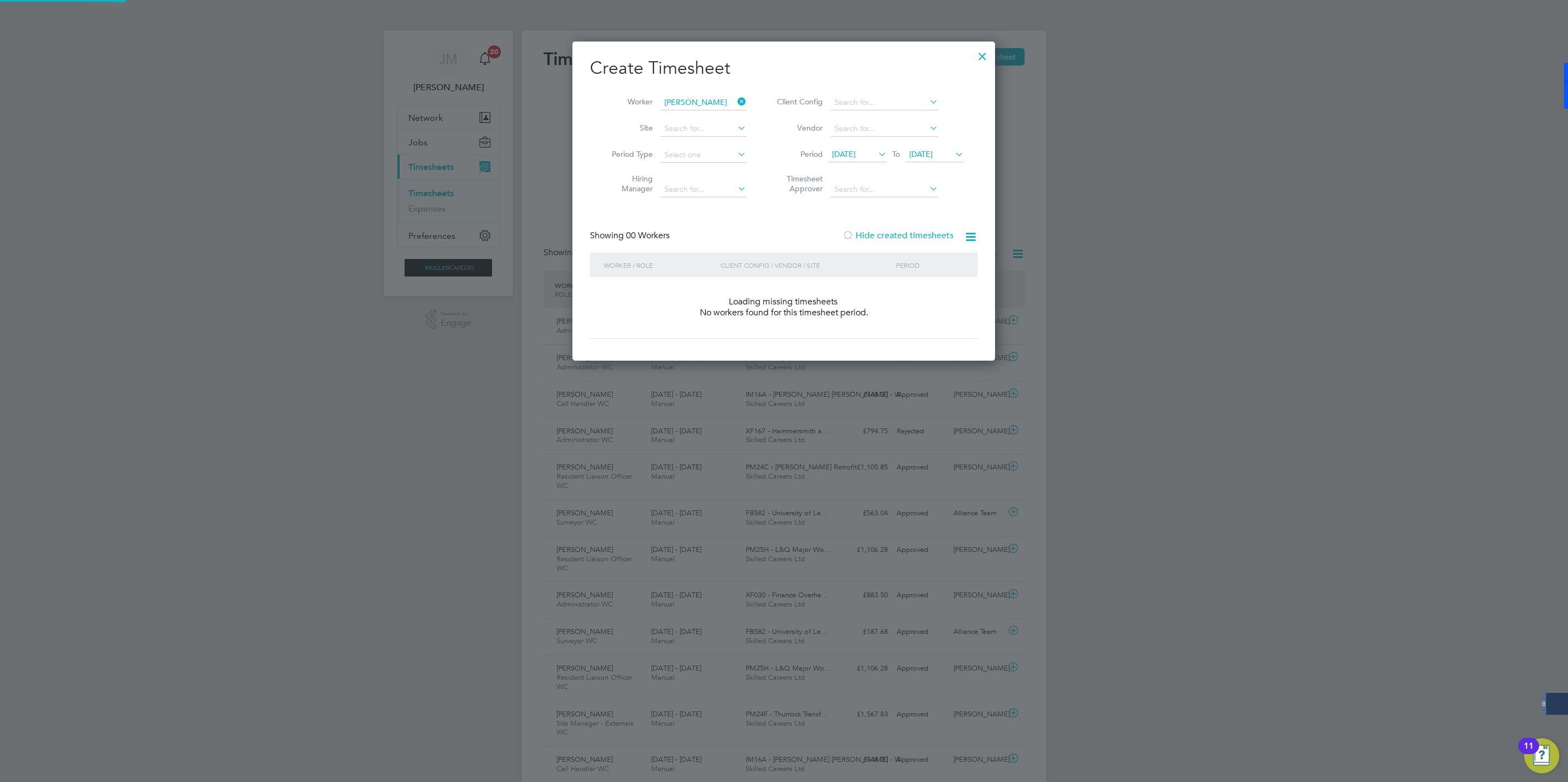
click at [871, 232] on label "Hide created timesheets" at bounding box center [898, 235] width 111 height 11
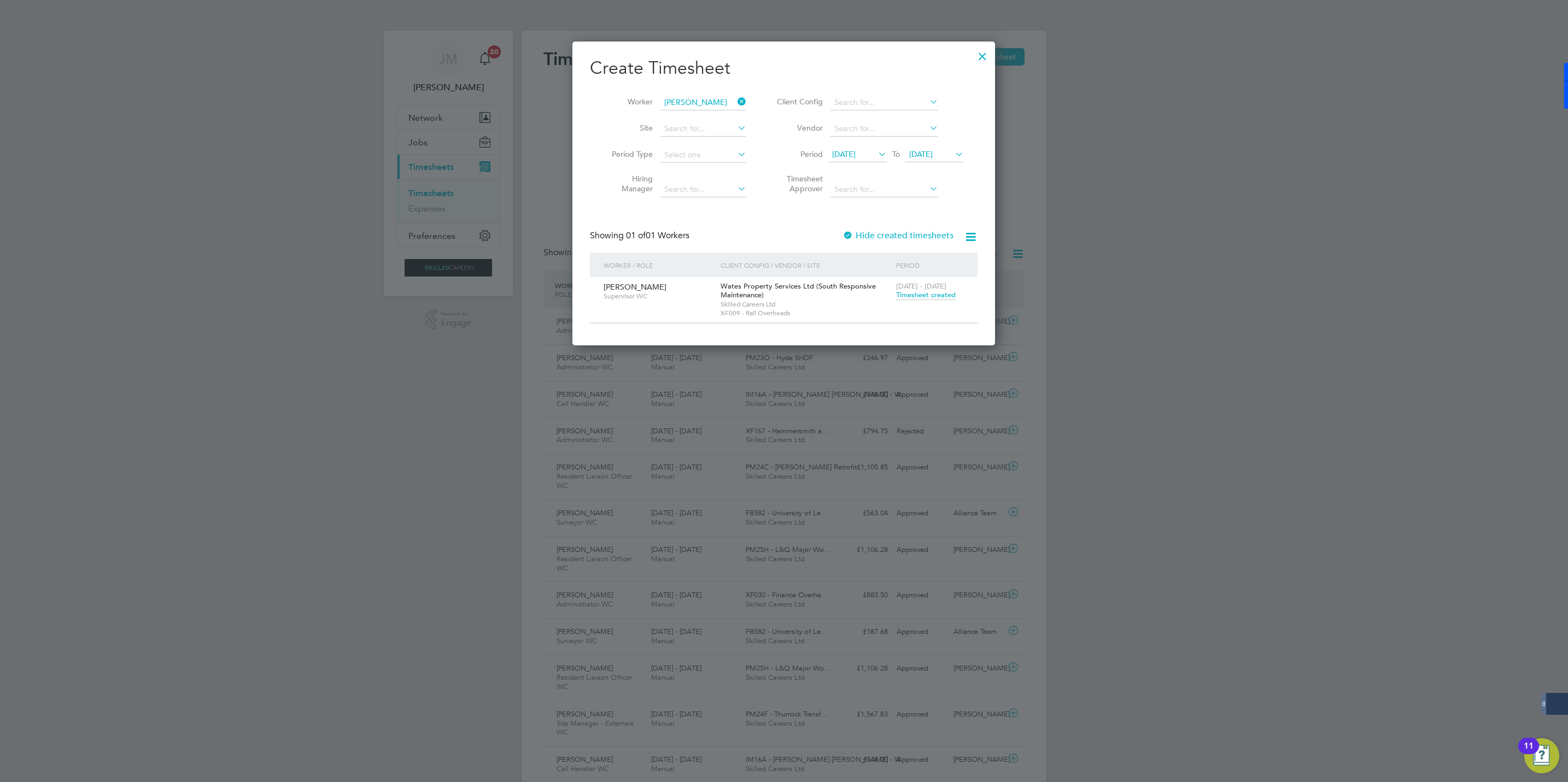
click at [927, 295] on span "Timesheet created" at bounding box center [926, 296] width 60 height 10
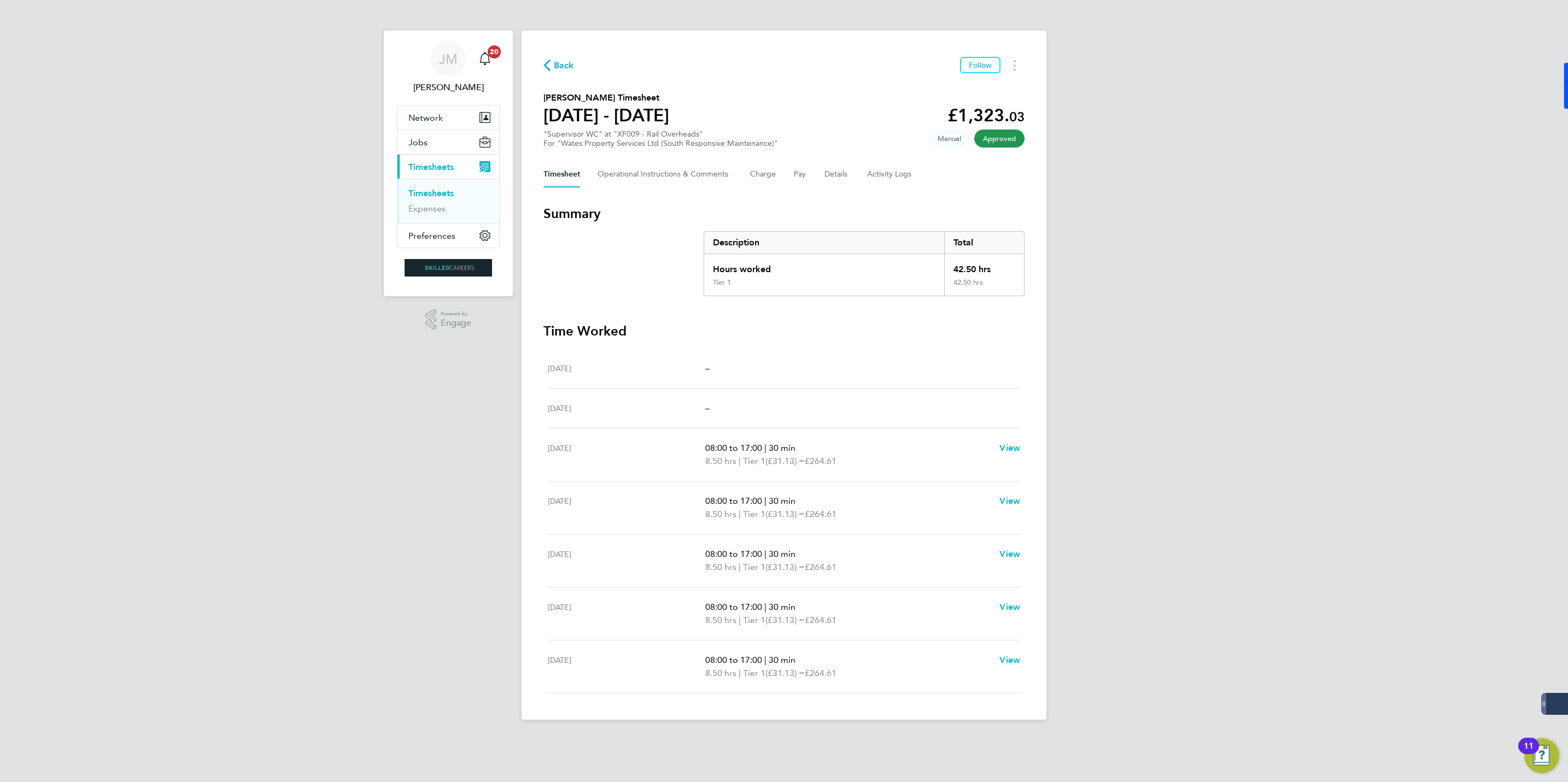
click at [557, 57] on div "Back Follow" at bounding box center [784, 66] width 481 height 17
click at [563, 66] on span "Back" at bounding box center [564, 65] width 21 height 13
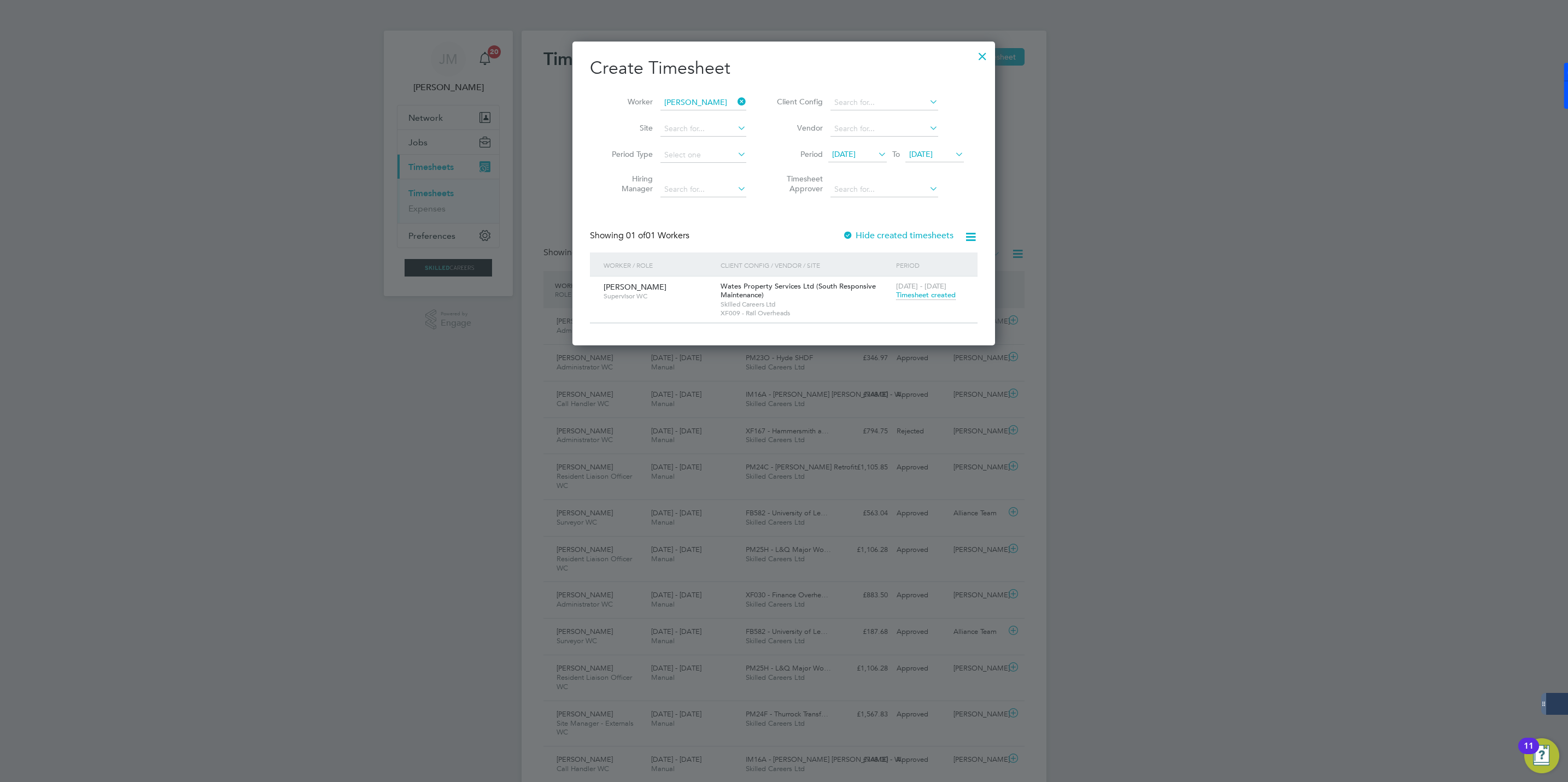
click at [735, 101] on icon at bounding box center [735, 102] width 0 height 15
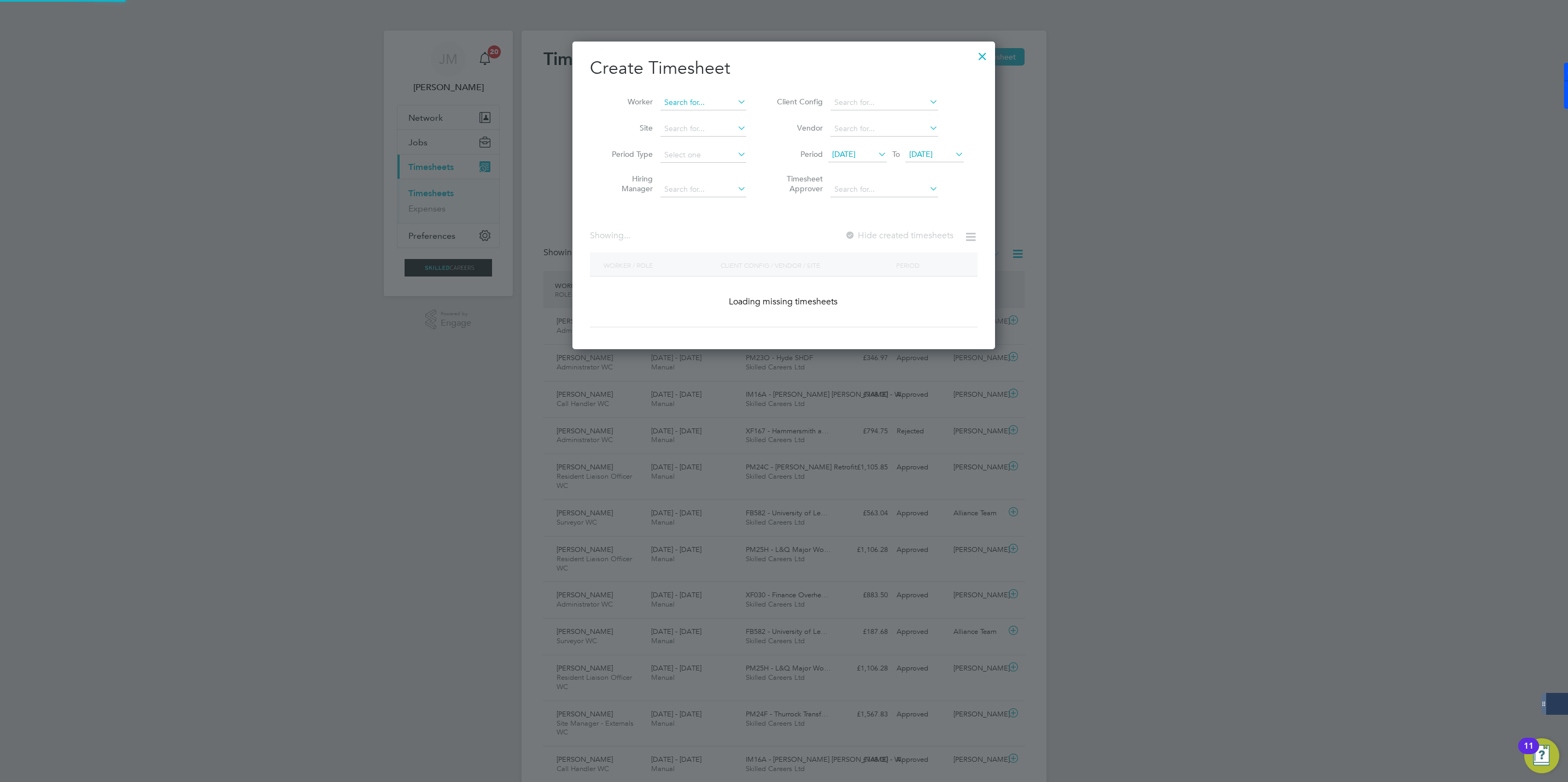
click at [702, 103] on input at bounding box center [703, 103] width 85 height 15
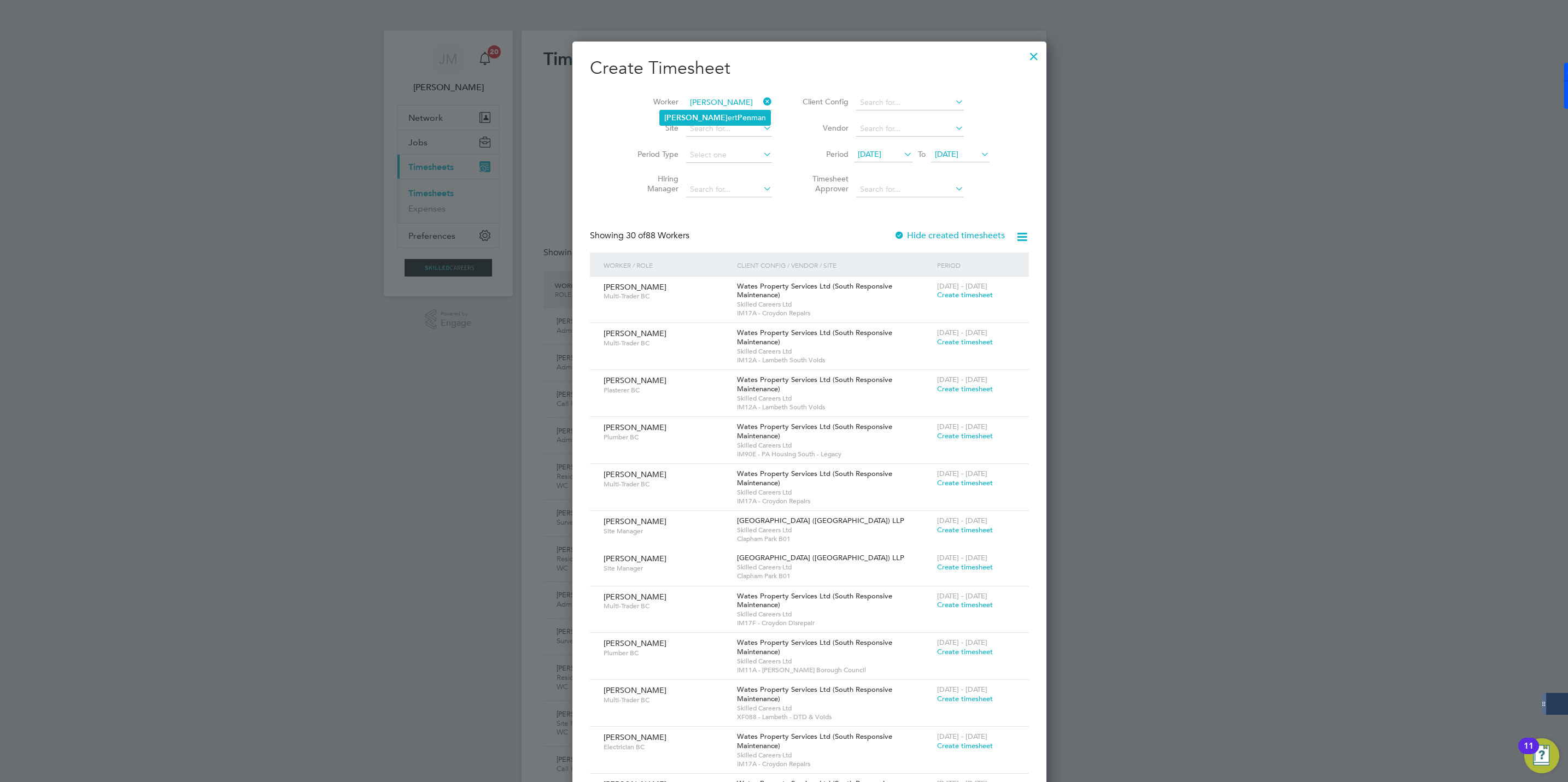
click at [681, 120] on li "Rob ert Pen man" at bounding box center [715, 117] width 110 height 15
type input "[PERSON_NAME]"
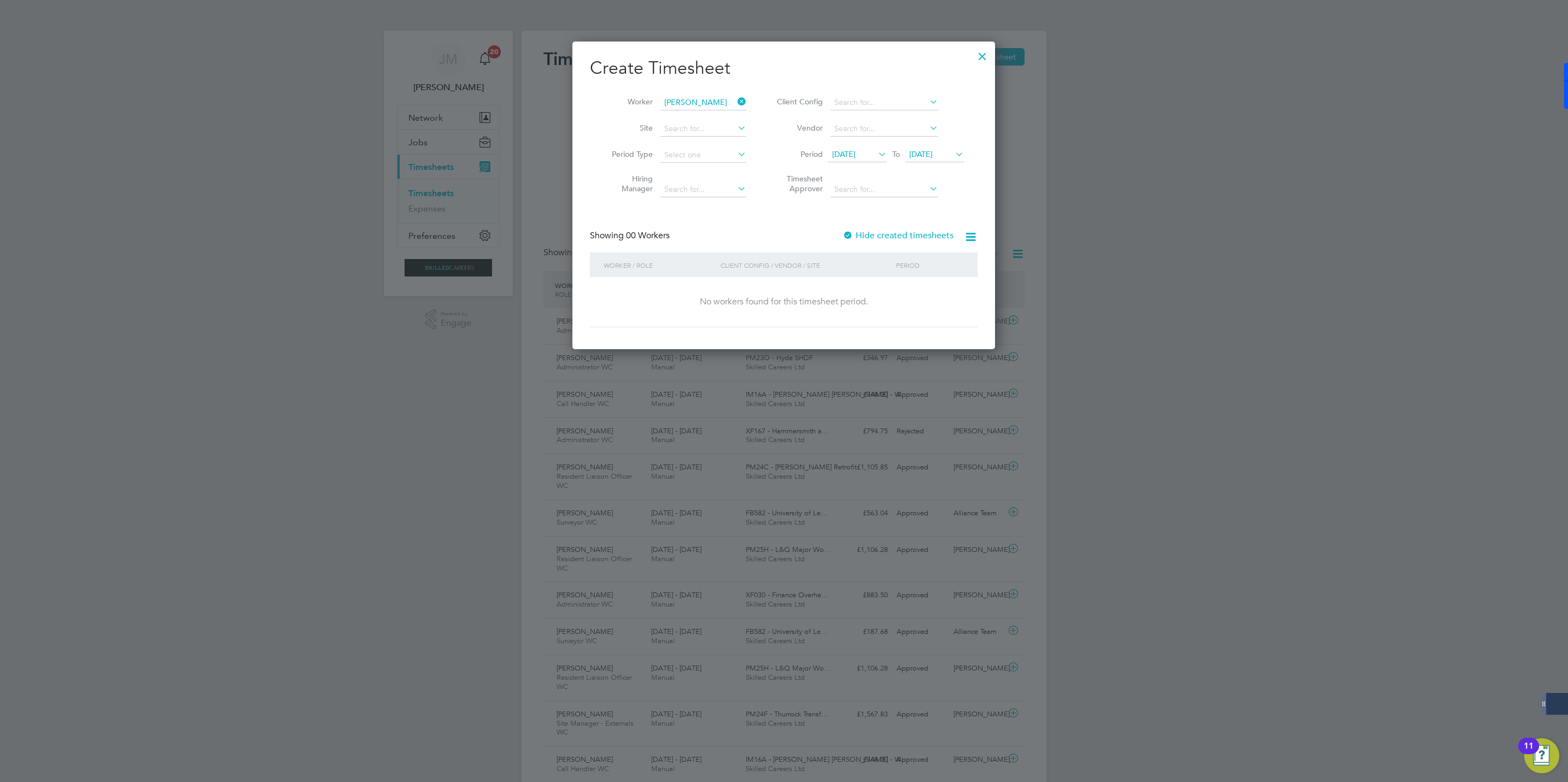
click at [846, 228] on div "Create Timesheet Worker Robert Penman Site Period Type Hiring Manager Client Co…" at bounding box center [783, 192] width 387 height 271
click at [848, 231] on div at bounding box center [847, 236] width 11 height 11
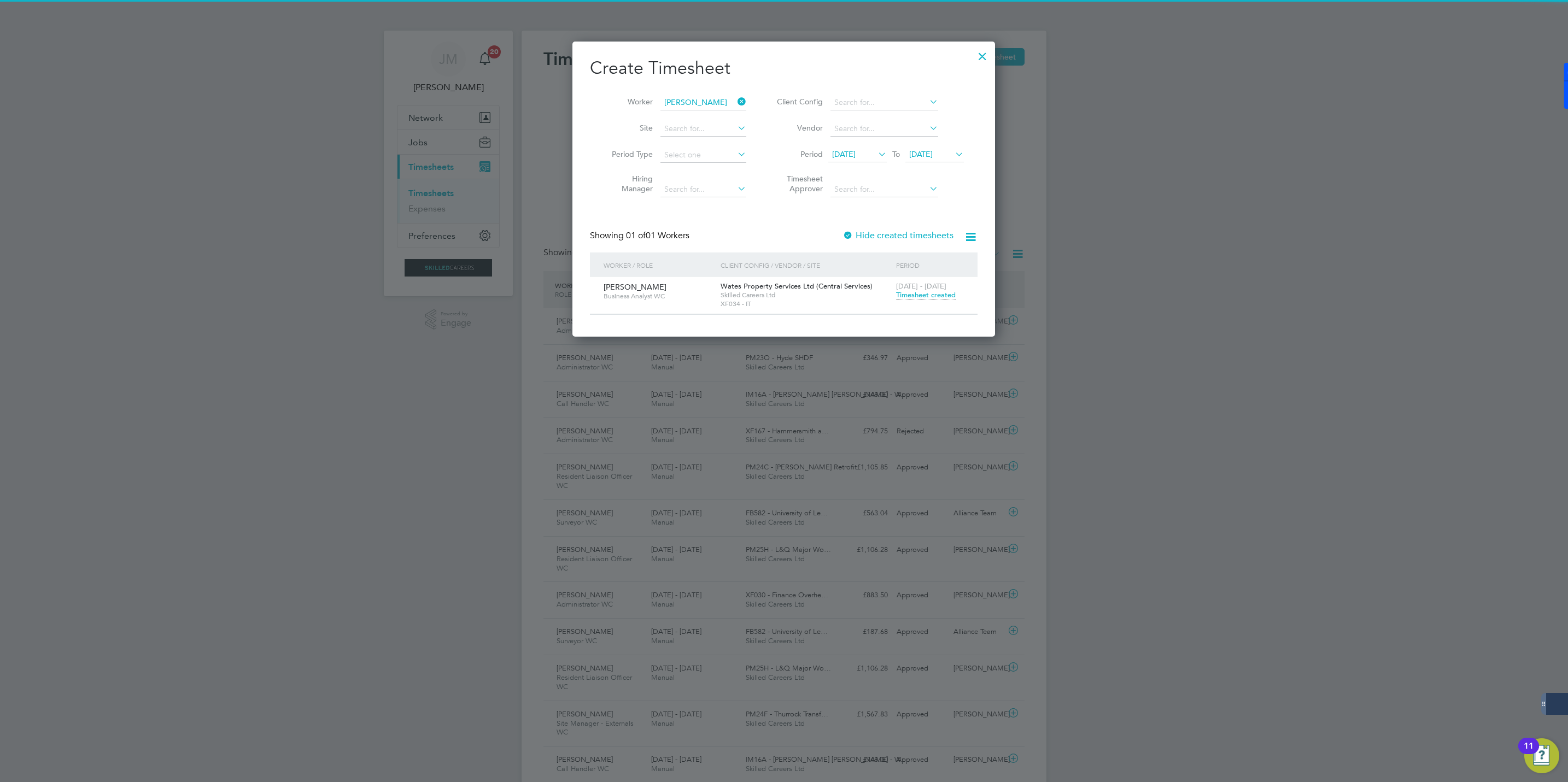
click at [916, 297] on span "Timesheet created" at bounding box center [926, 296] width 60 height 10
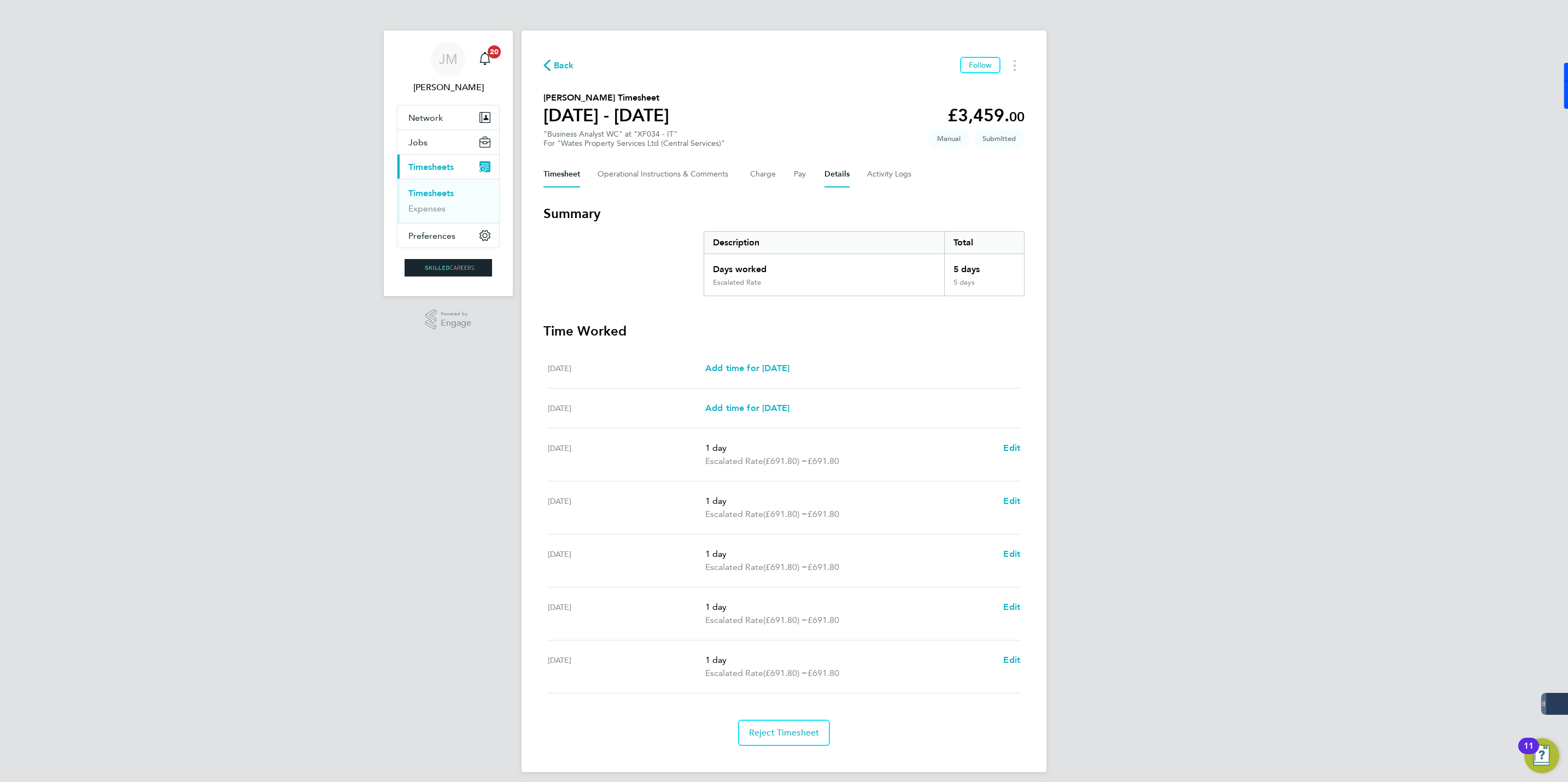
click at [838, 175] on button "Details" at bounding box center [836, 174] width 25 height 26
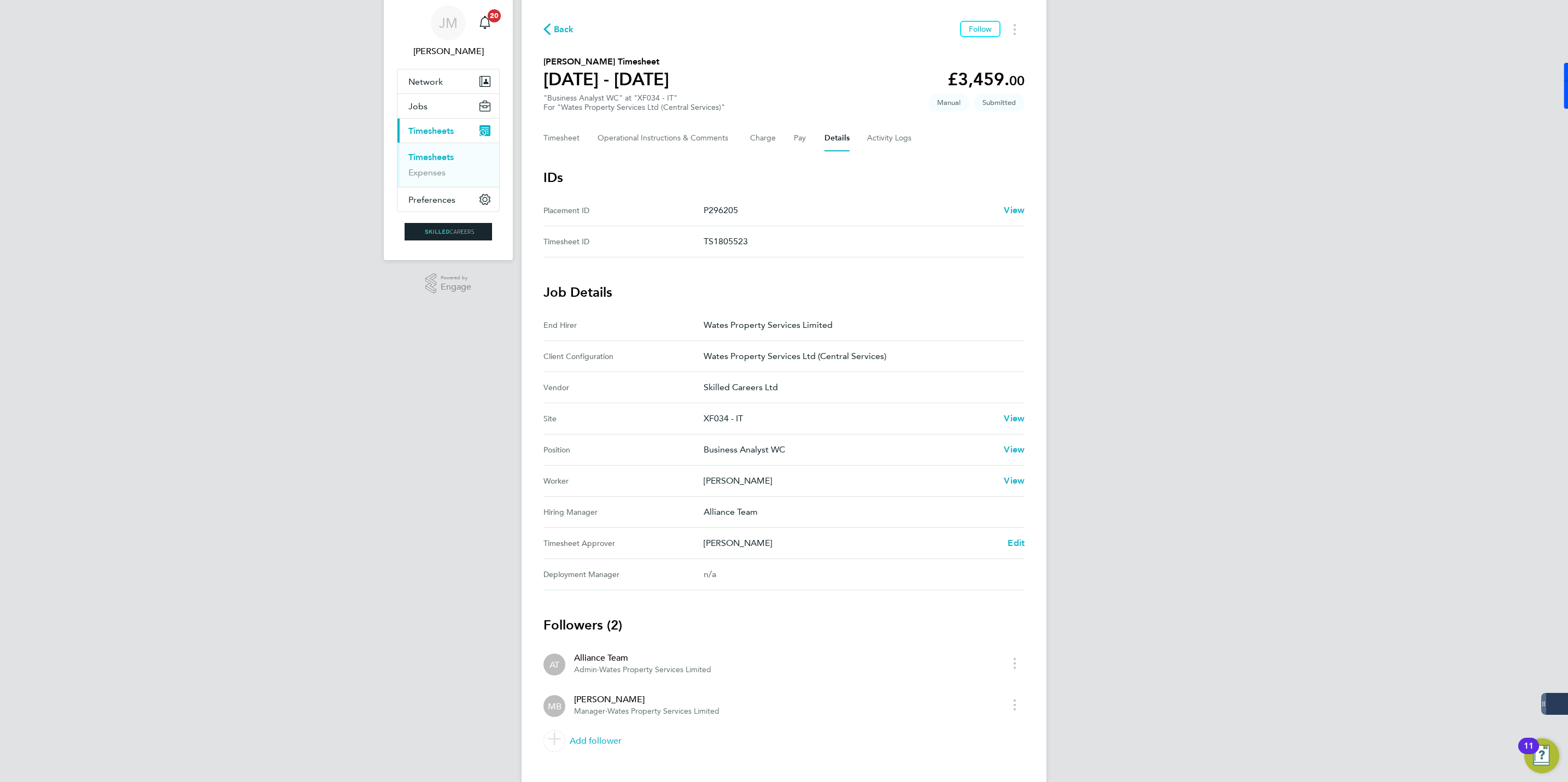
scroll to position [56, 0]
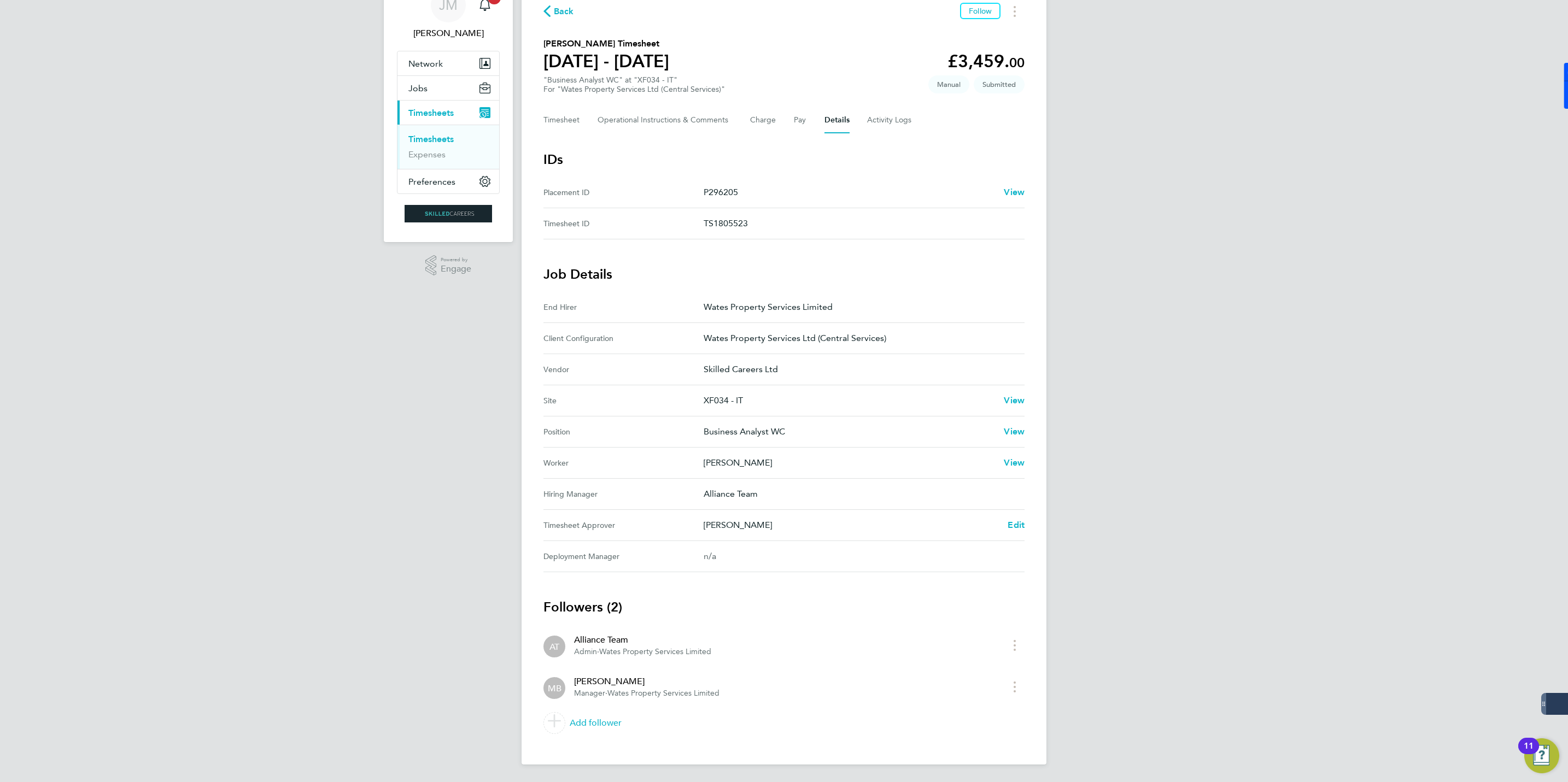
drag, startPoint x: 755, startPoint y: 520, endPoint x: 697, endPoint y: 528, distance: 58.5
click at [697, 528] on Approver "Timesheet Approver Mark Briggs Edit" at bounding box center [784, 526] width 481 height 31
click at [776, 523] on p "Mark Briggs" at bounding box center [851, 525] width 295 height 13
drag, startPoint x: 745, startPoint y: 525, endPoint x: 701, endPoint y: 526, distance: 44.0
click at [701, 526] on Approver "Timesheet Approver Mark Briggs Edit" at bounding box center [784, 526] width 481 height 31
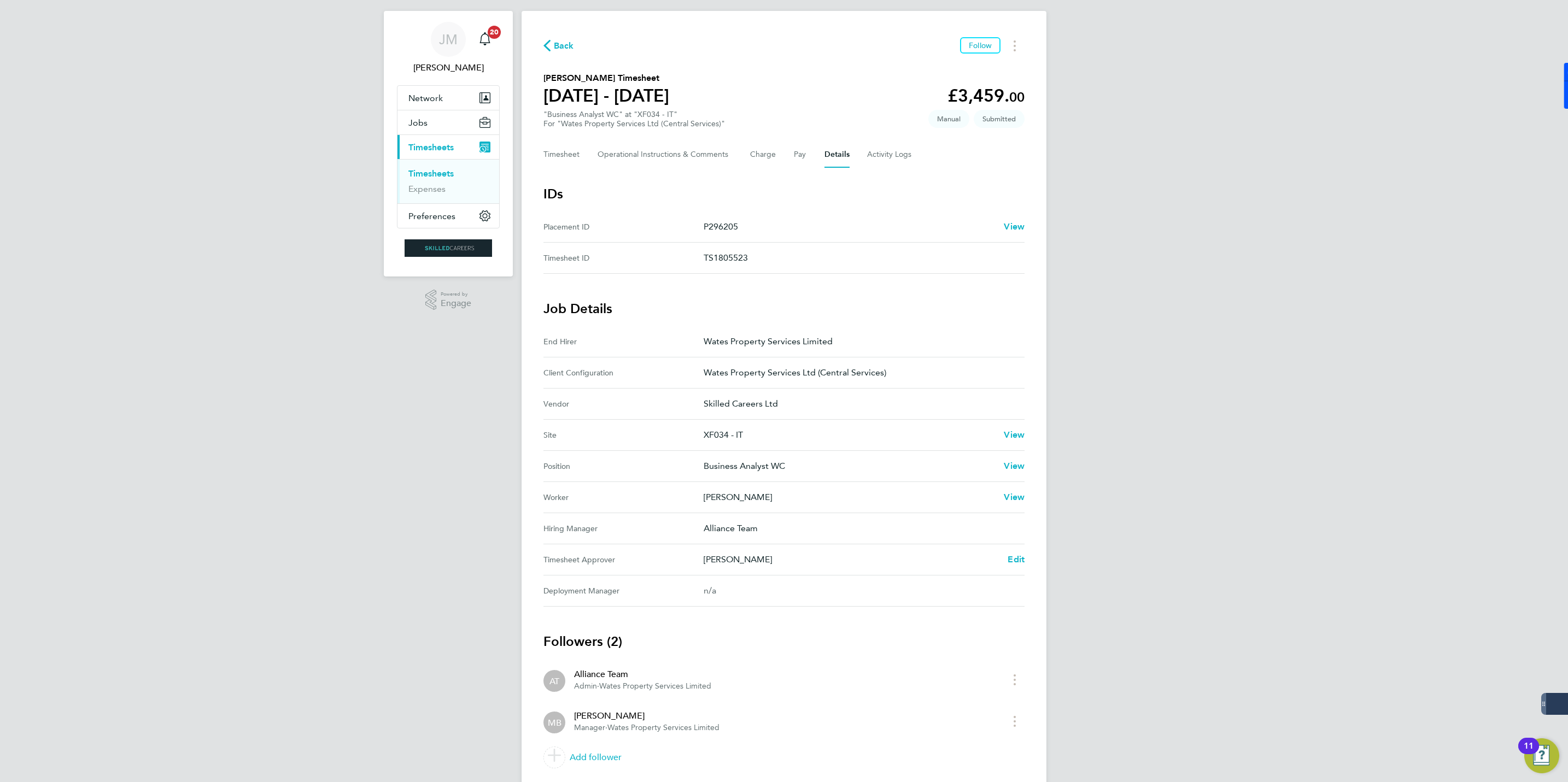
scroll to position [0, 0]
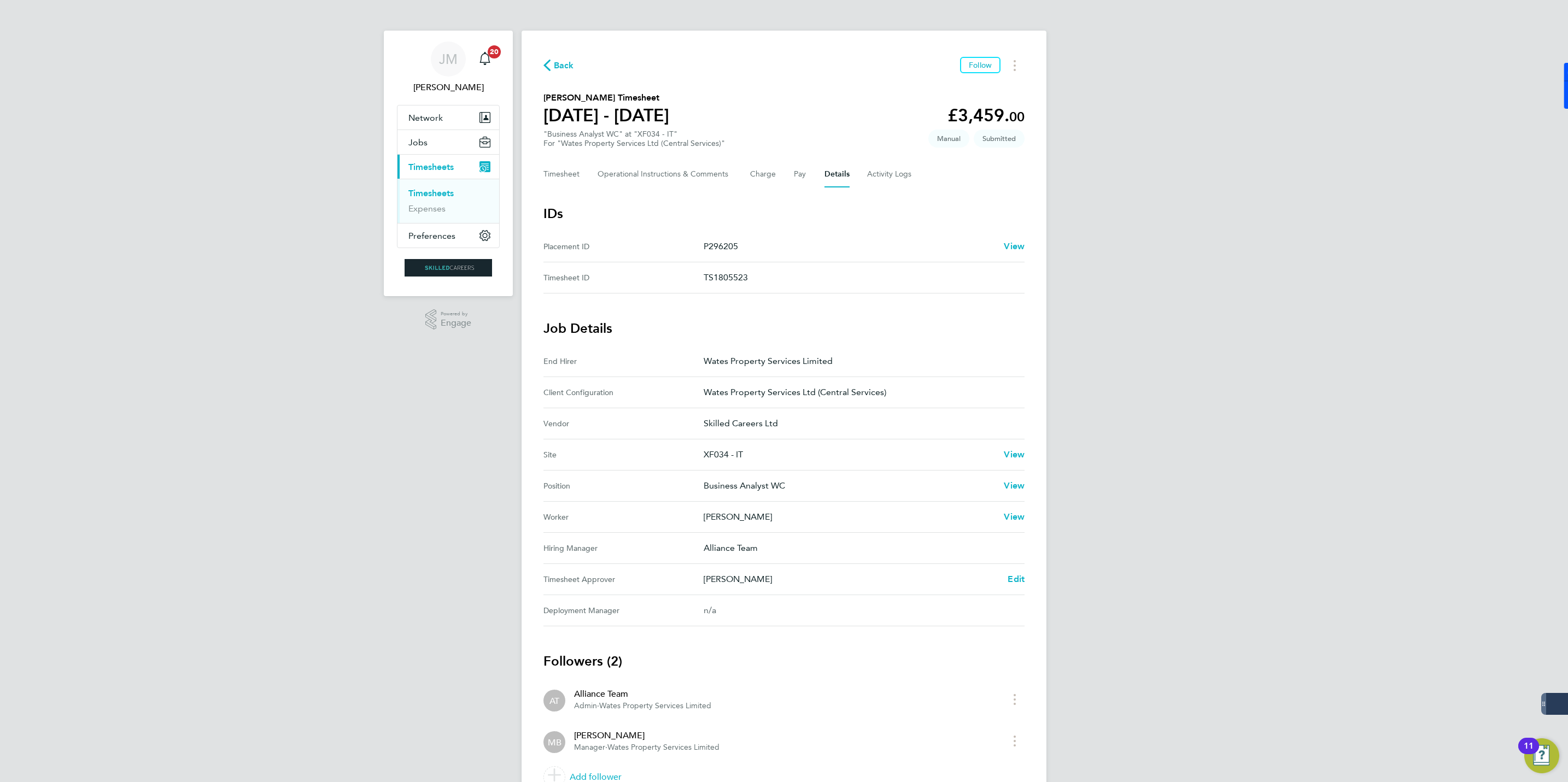
click at [561, 53] on div "Back Follow Robert Penman's Timesheet 16 - 22 Aug 2025 £3,459. 00 "Business Ana…" at bounding box center [784, 425] width 525 height 788
click at [563, 62] on span "Back" at bounding box center [564, 65] width 21 height 13
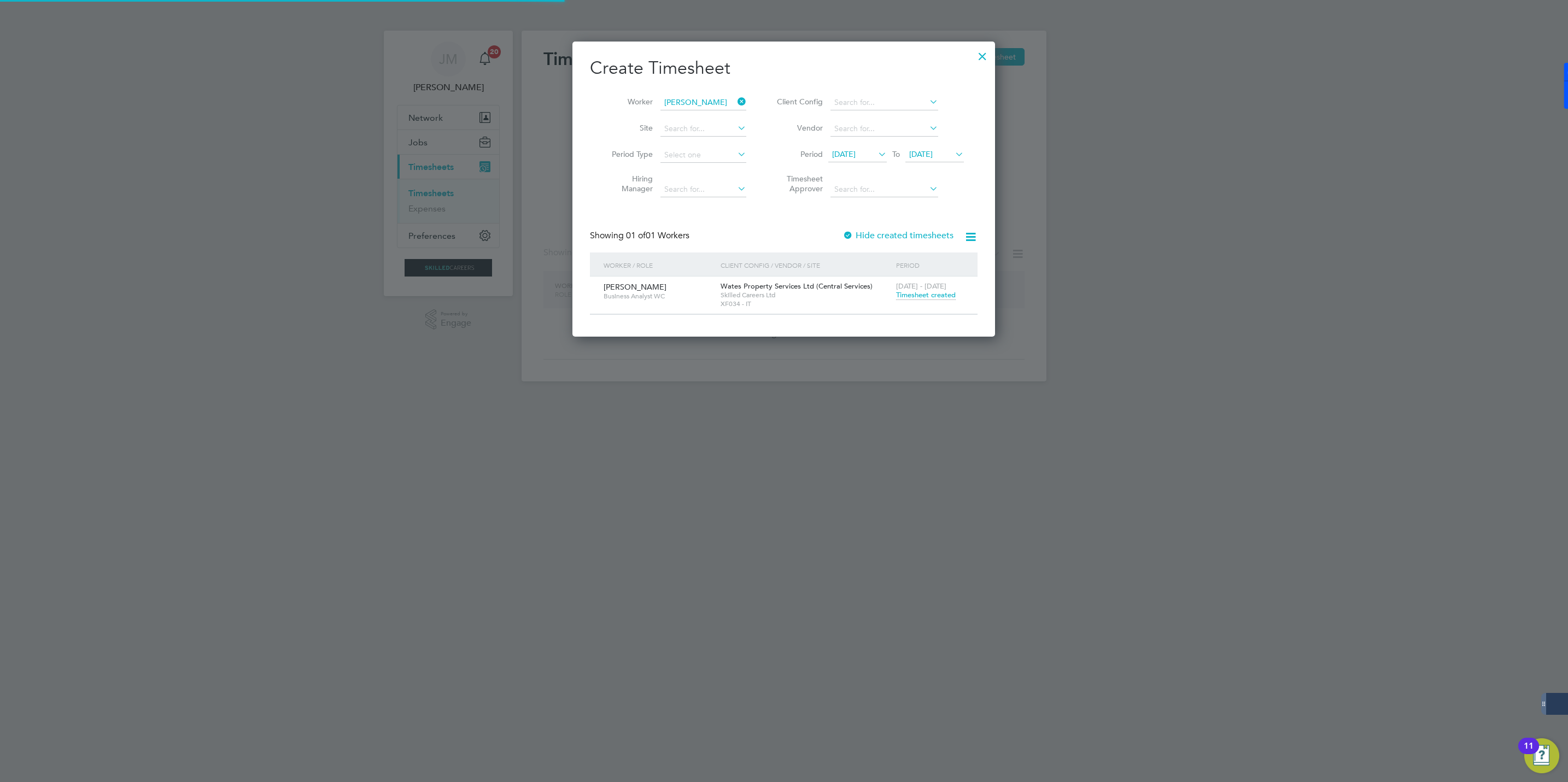
scroll to position [297, 423]
click at [735, 100] on icon at bounding box center [735, 102] width 0 height 15
click at [705, 99] on input at bounding box center [703, 103] width 85 height 15
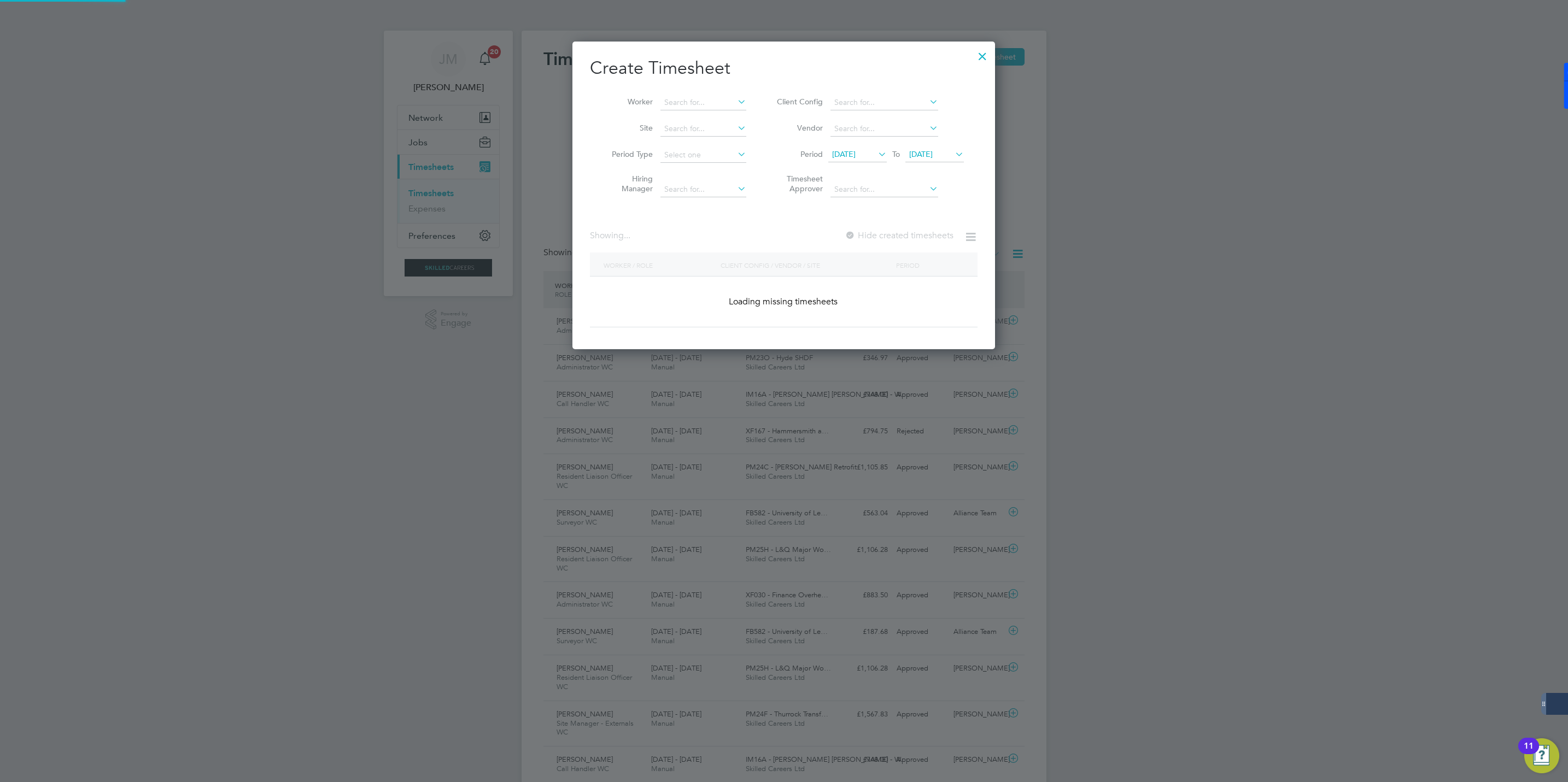
scroll to position [28, 95]
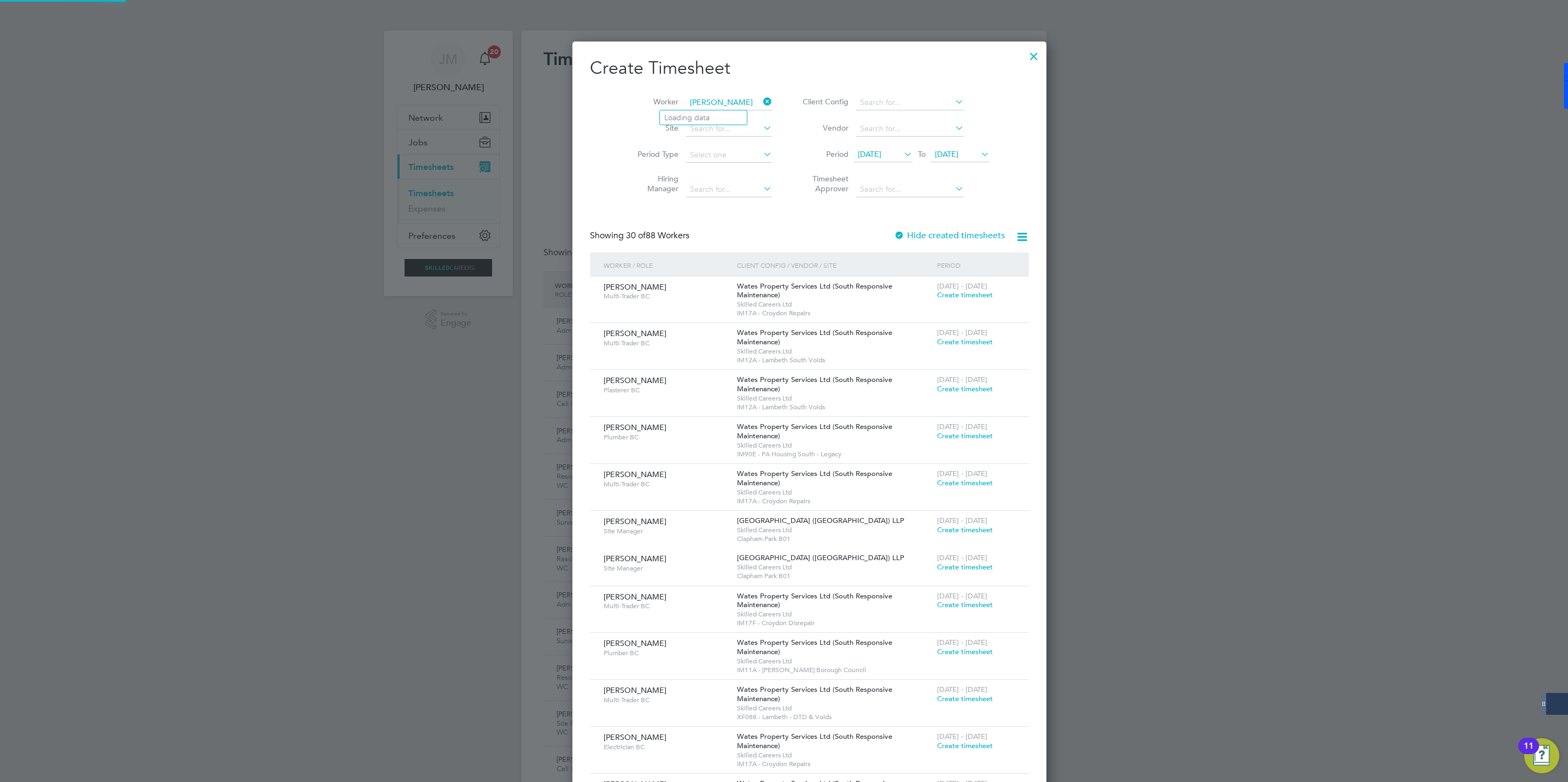
type input "thomas ellis"
click at [703, 103] on input at bounding box center [728, 103] width 85 height 15
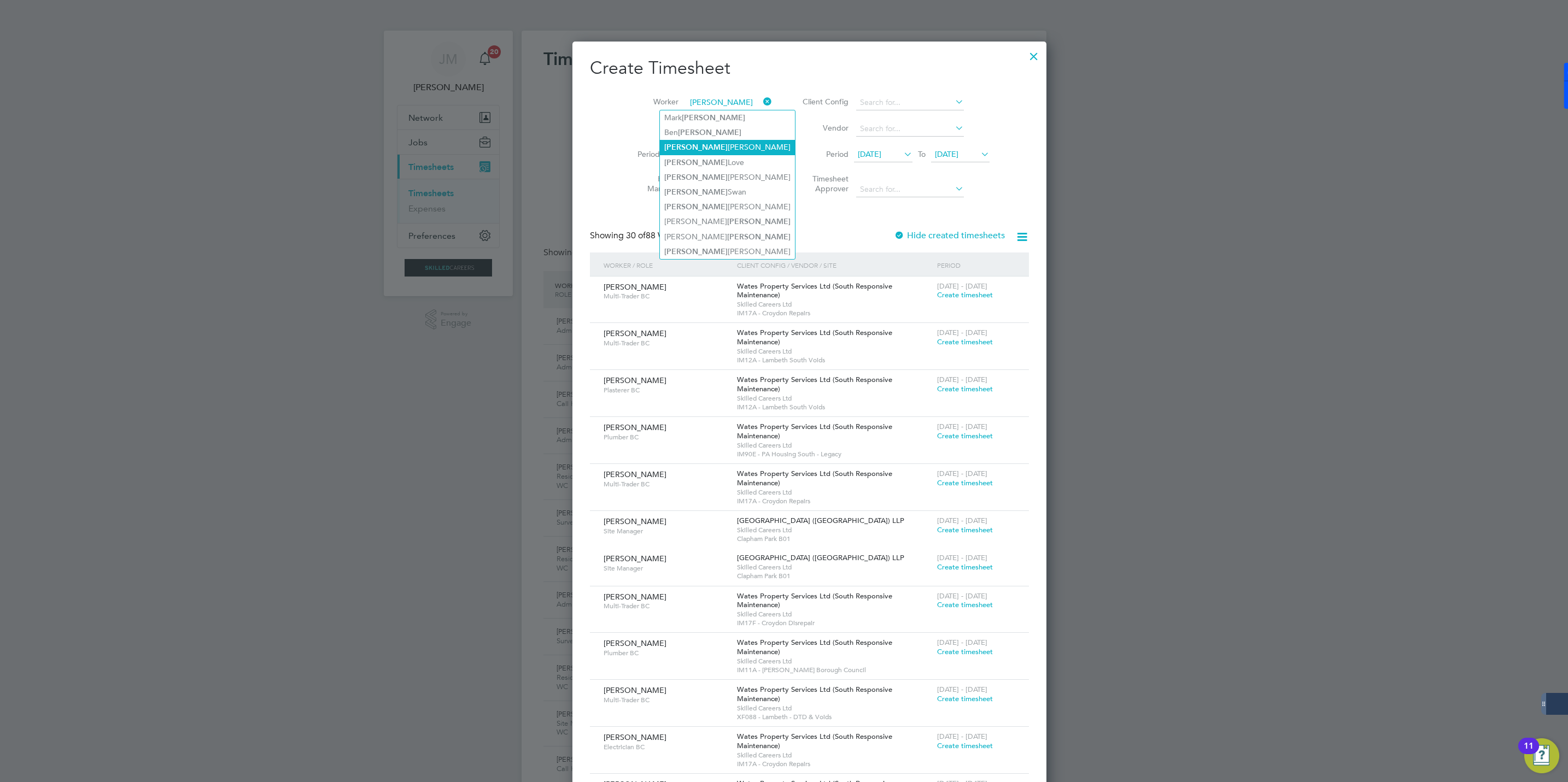
click at [694, 148] on li "Thomas Ellis" at bounding box center [728, 147] width 135 height 15
type input "[PERSON_NAME]"
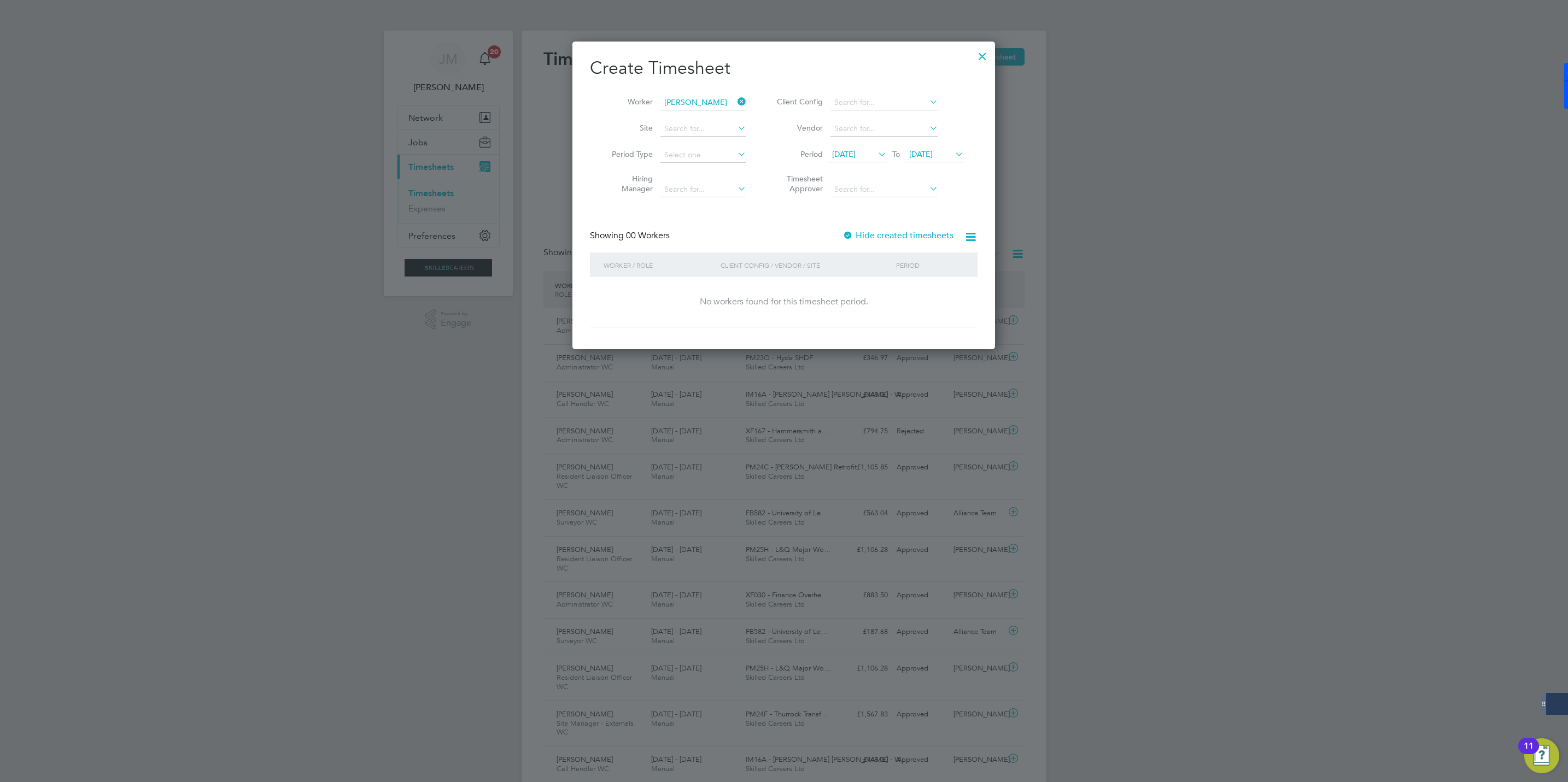
click at [856, 232] on label "Hide created timesheets" at bounding box center [898, 235] width 111 height 11
click at [909, 294] on span "Timesheet created" at bounding box center [926, 296] width 60 height 10
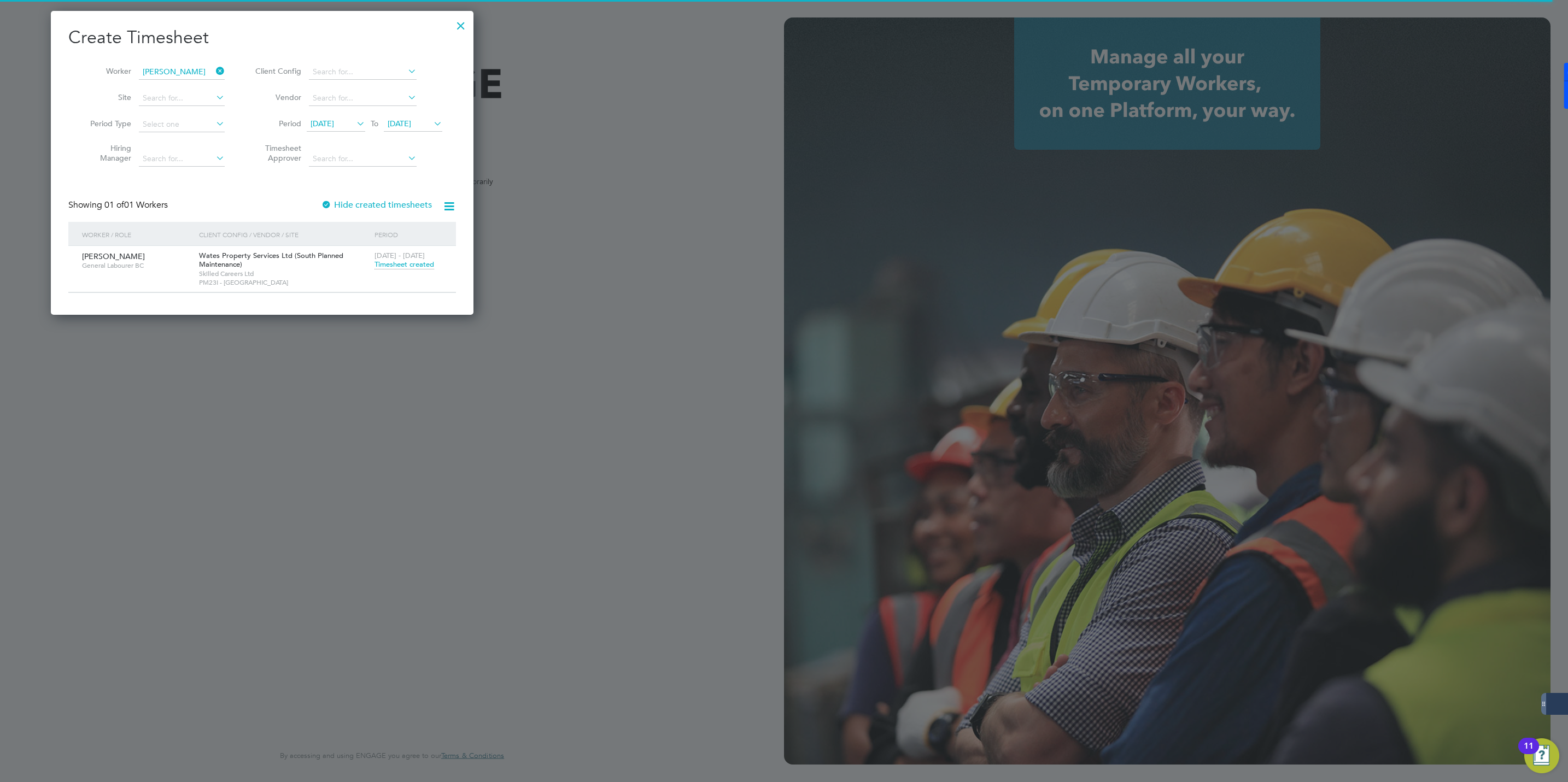
scroll to position [305, 423]
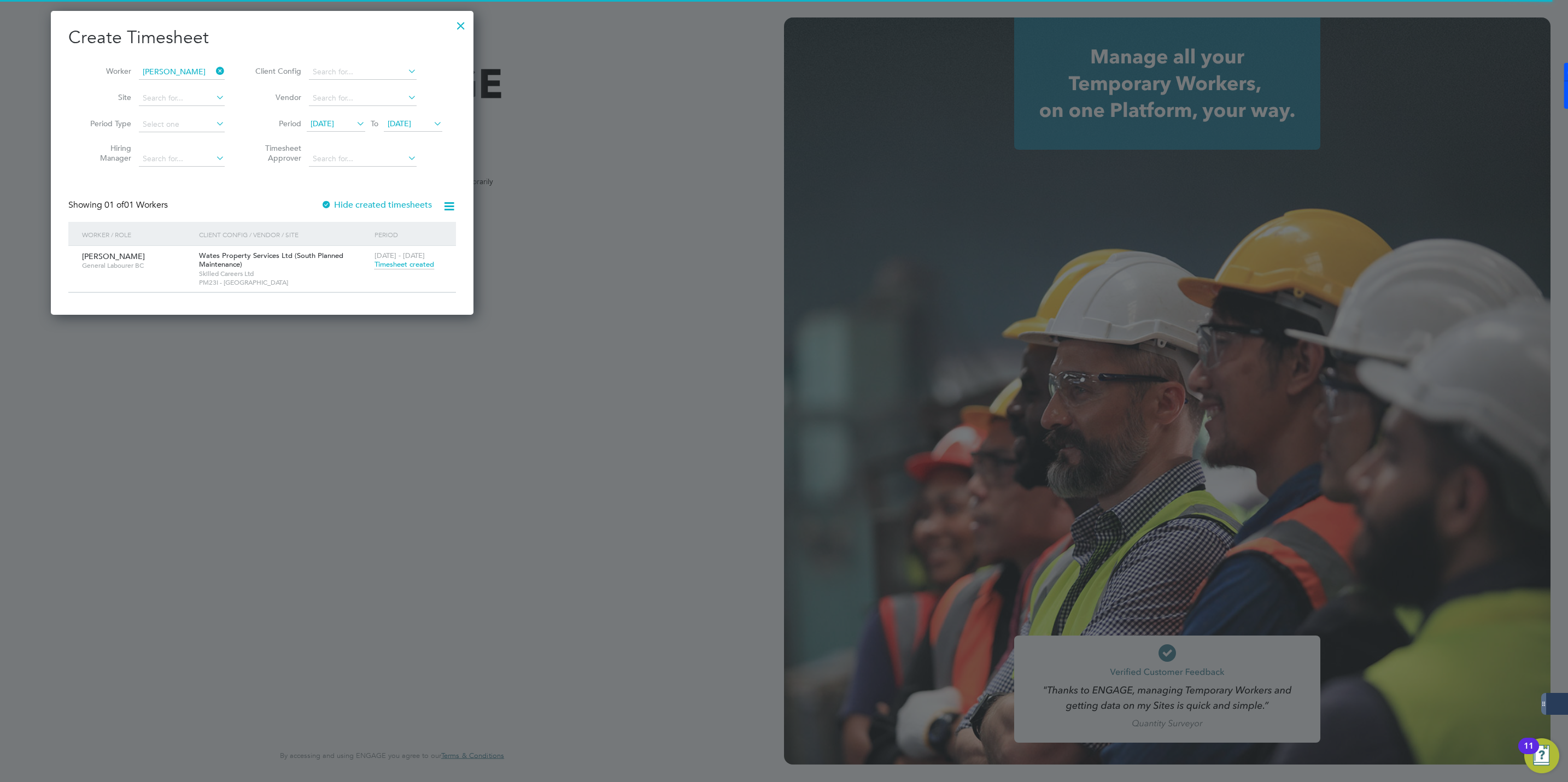
type input "jmcmurray@skilledcareers.co.uk"
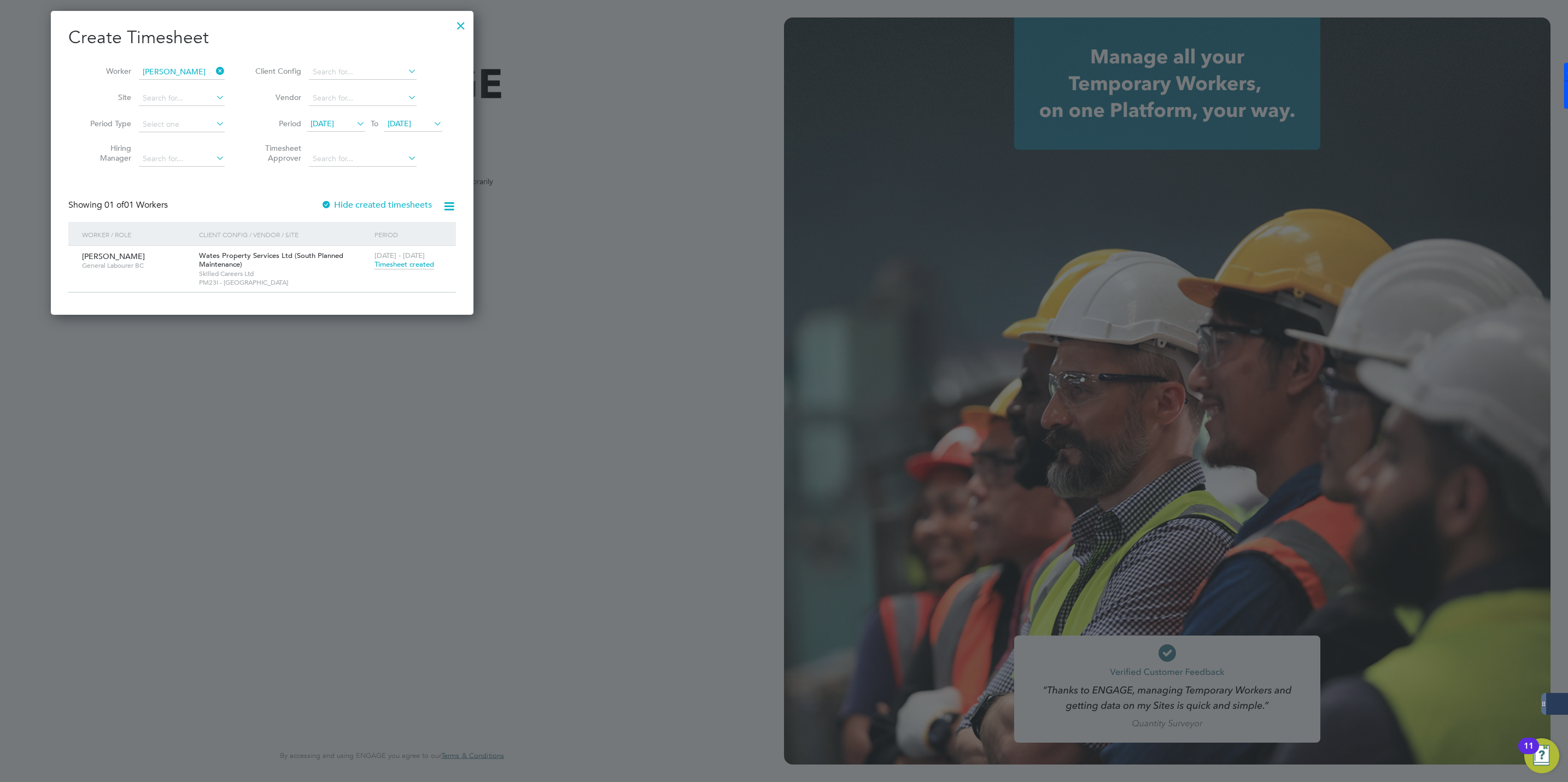
drag, startPoint x: 402, startPoint y: 264, endPoint x: 425, endPoint y: 25, distance: 240.1
click at [402, 264] on span "Timesheet created" at bounding box center [404, 265] width 60 height 10
click at [402, 273] on div at bounding box center [784, 391] width 1568 height 782
click at [392, 263] on div at bounding box center [784, 391] width 1568 height 782
click at [152, 97] on div at bounding box center [784, 391] width 1568 height 782
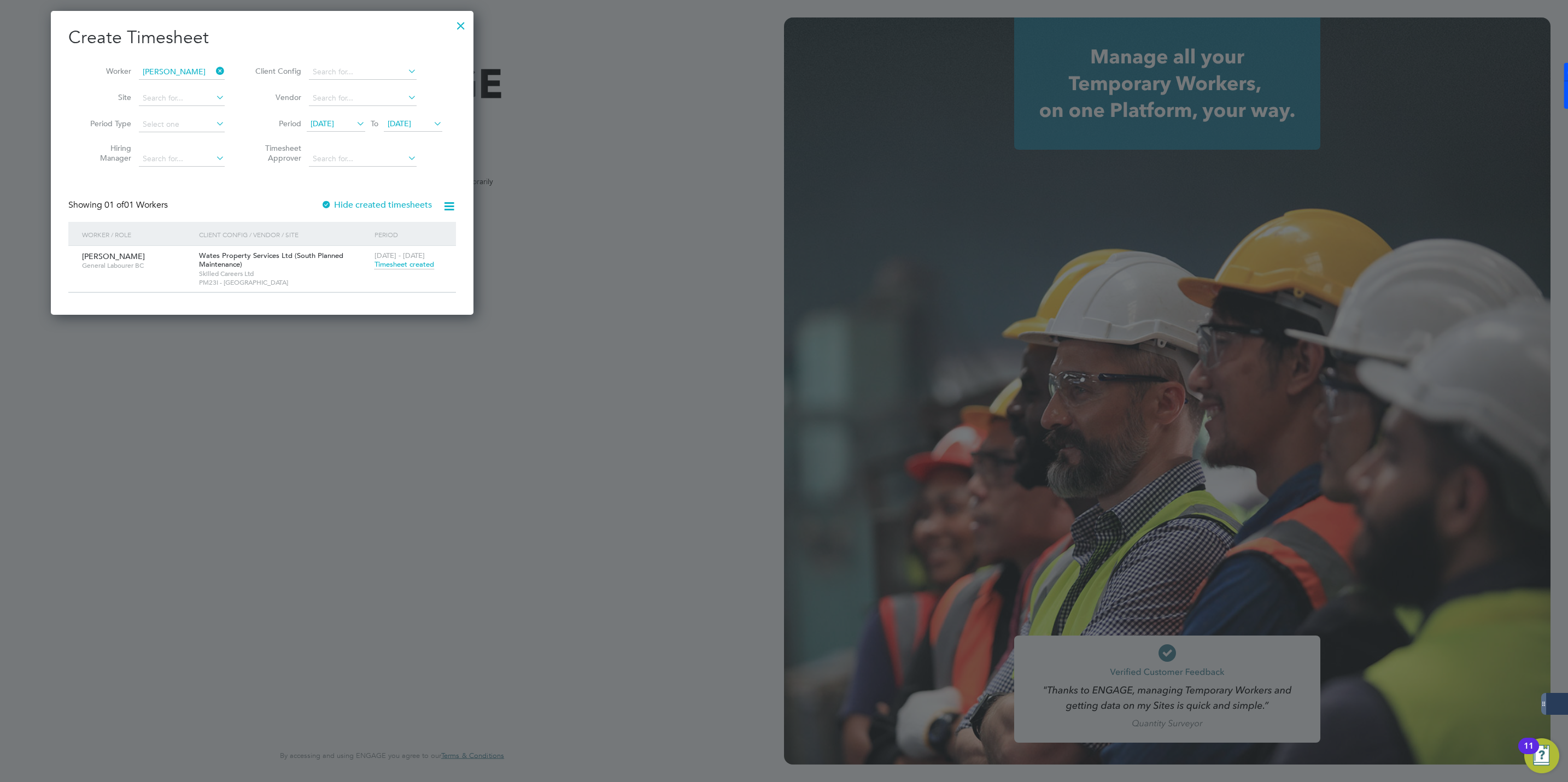
click at [354, 199] on div at bounding box center [784, 391] width 1568 height 782
click at [355, 196] on div at bounding box center [784, 391] width 1568 height 782
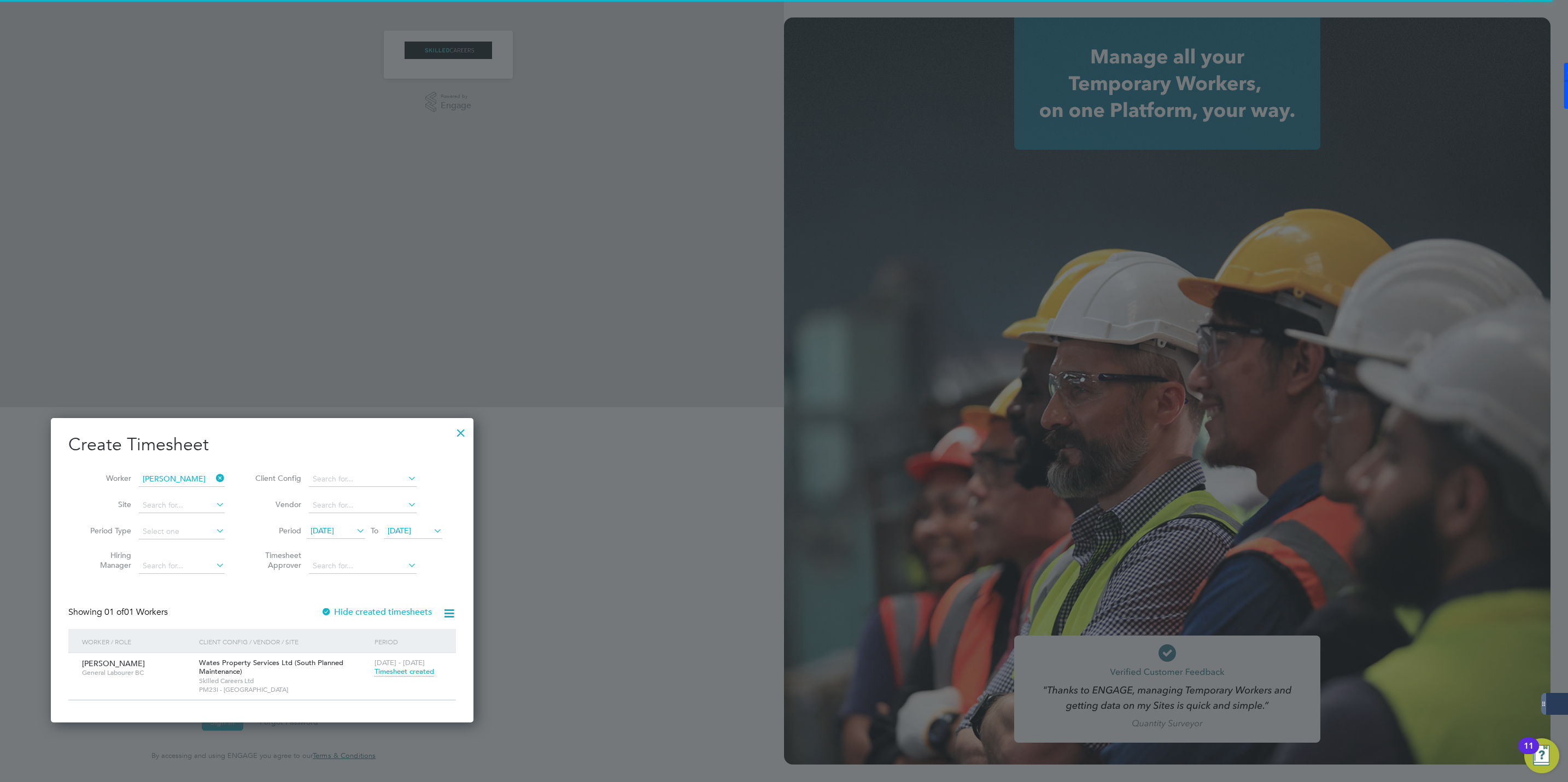
click at [346, 603] on div "Create Timesheet Worker Thomas Ellis Site Period Type Hiring Manager Client Con…" at bounding box center [262, 567] width 387 height 267
click at [350, 607] on label "Hide created timesheets" at bounding box center [376, 612] width 111 height 11
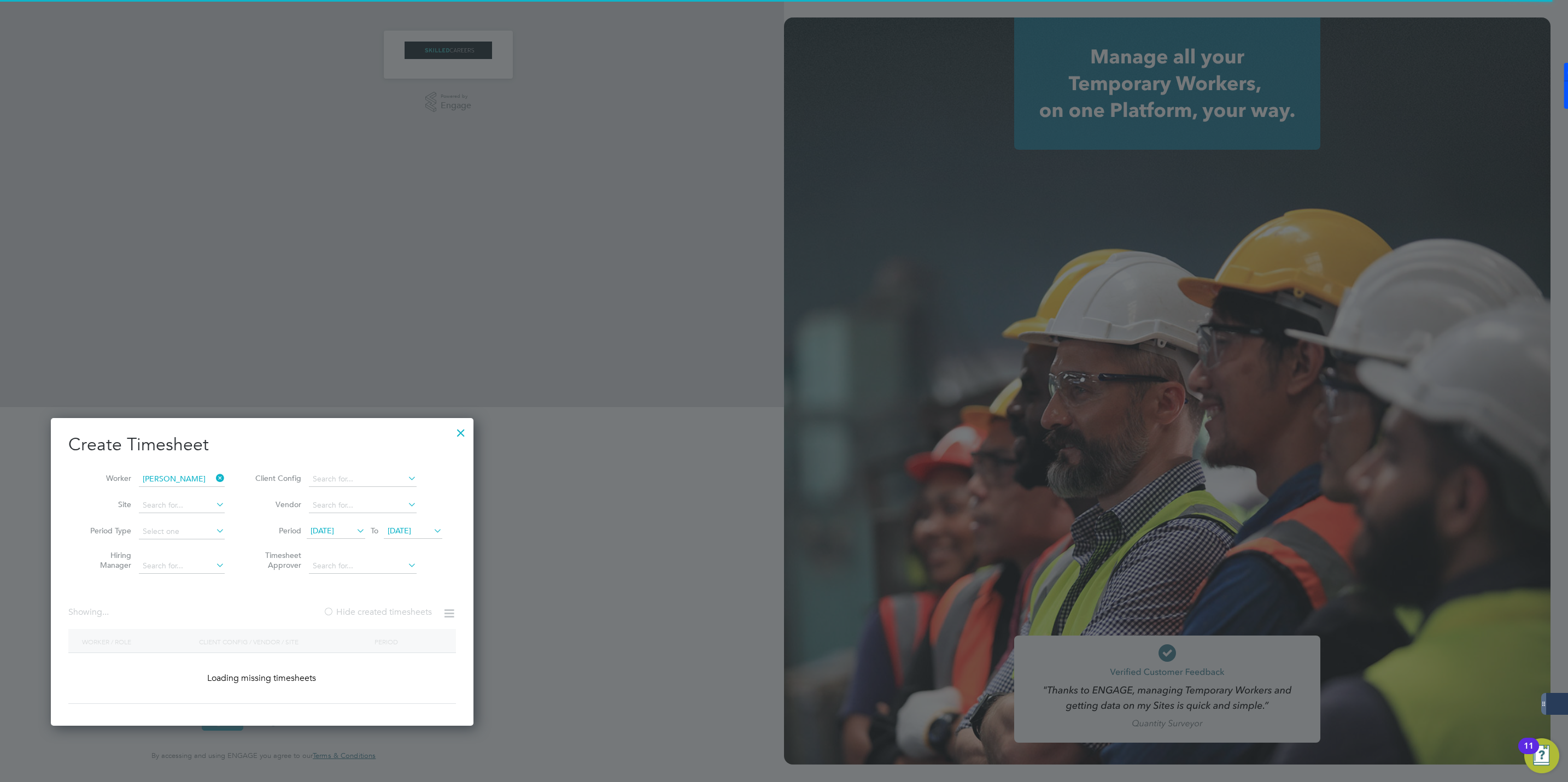
click at [351, 607] on label "Hide created timesheets" at bounding box center [377, 612] width 109 height 11
click at [342, 610] on label "Hide created timesheets" at bounding box center [377, 612] width 109 height 11
click at [201, 475] on input "[PERSON_NAME]" at bounding box center [181, 479] width 85 height 15
type input "thomas elli"
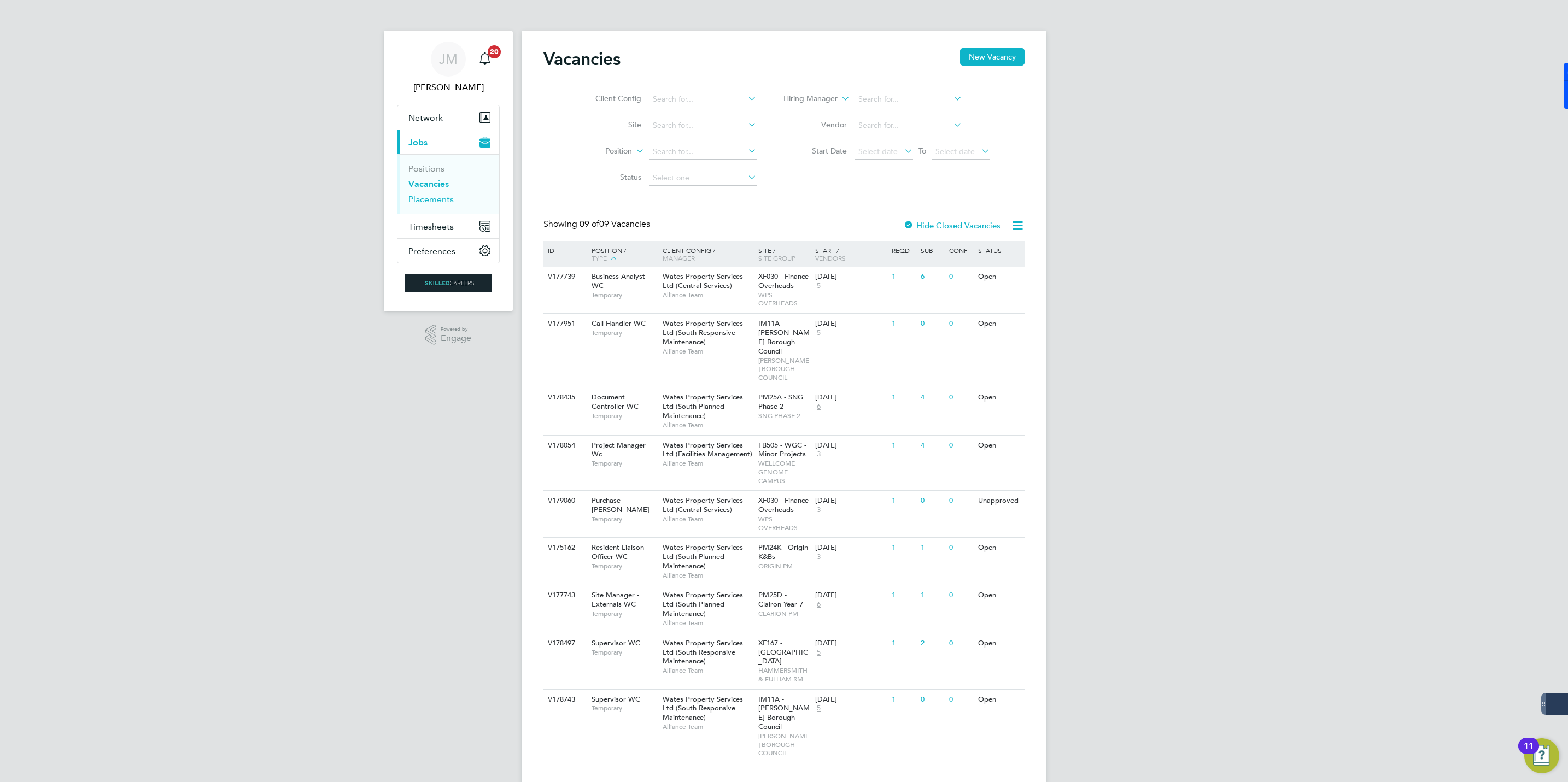
click at [421, 197] on link "Placements" at bounding box center [431, 199] width 45 height 10
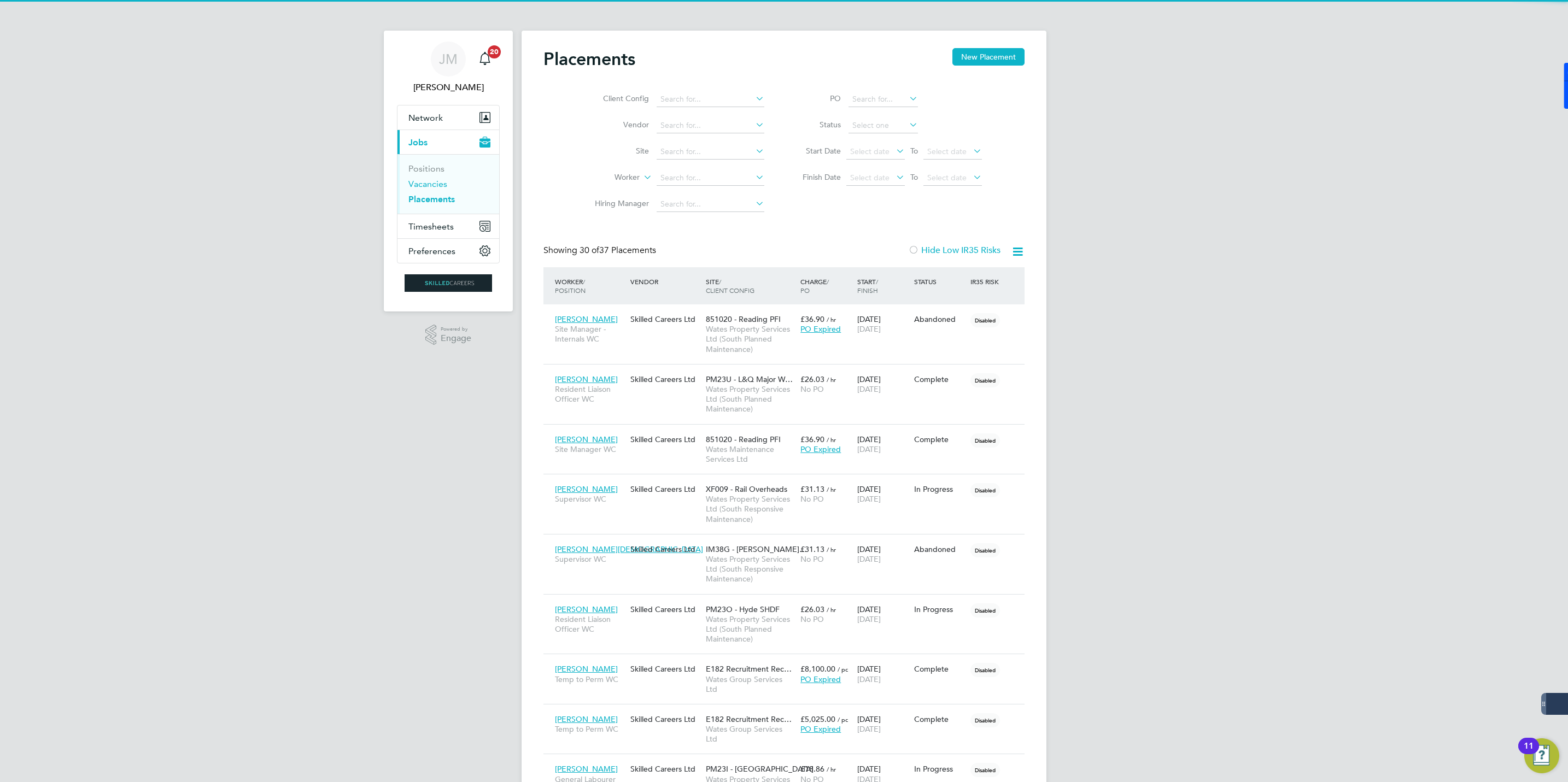
click at [424, 187] on link "Vacancies" at bounding box center [427, 184] width 38 height 10
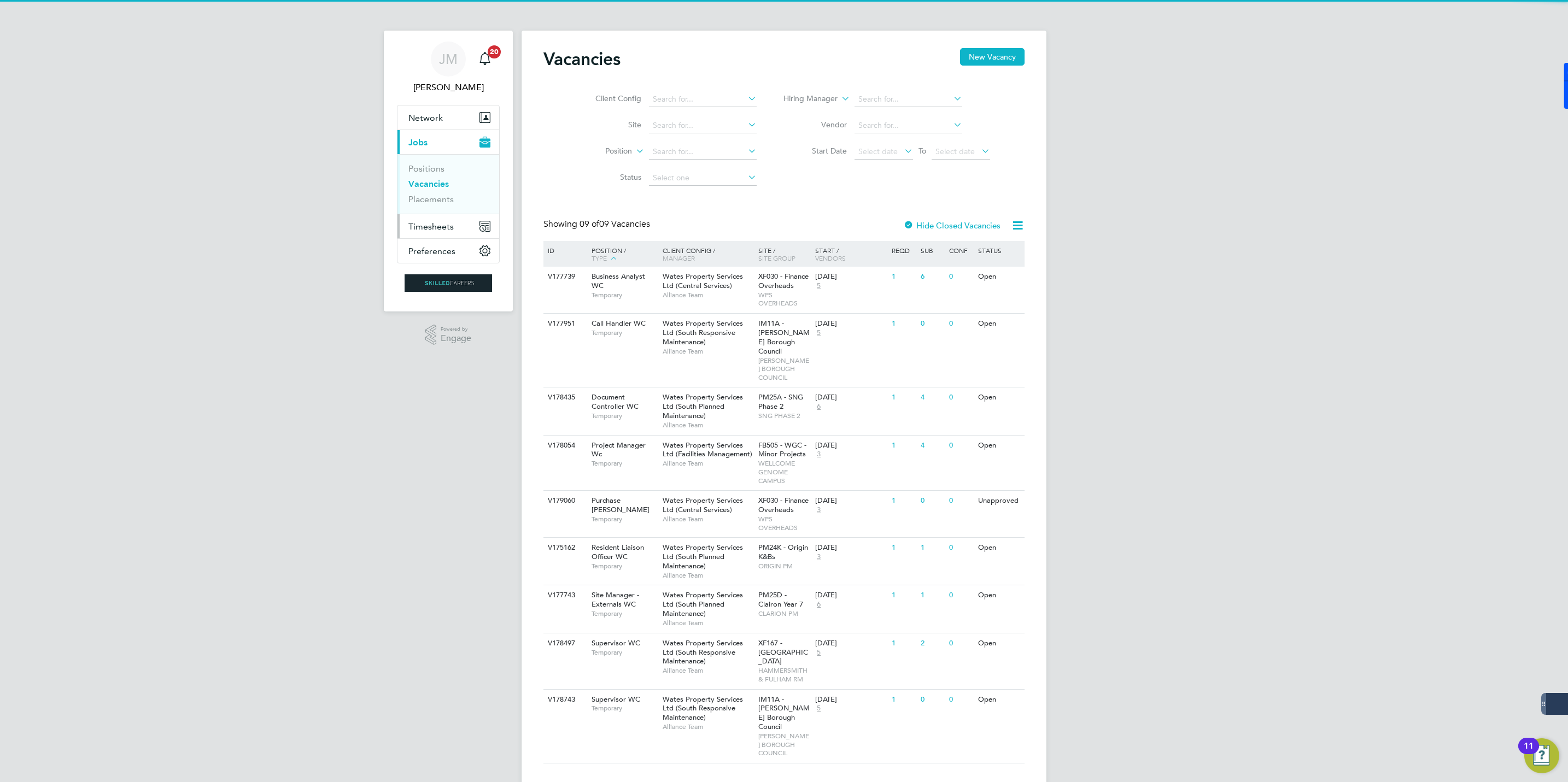
click at [435, 226] on span "Timesheets" at bounding box center [431, 226] width 45 height 10
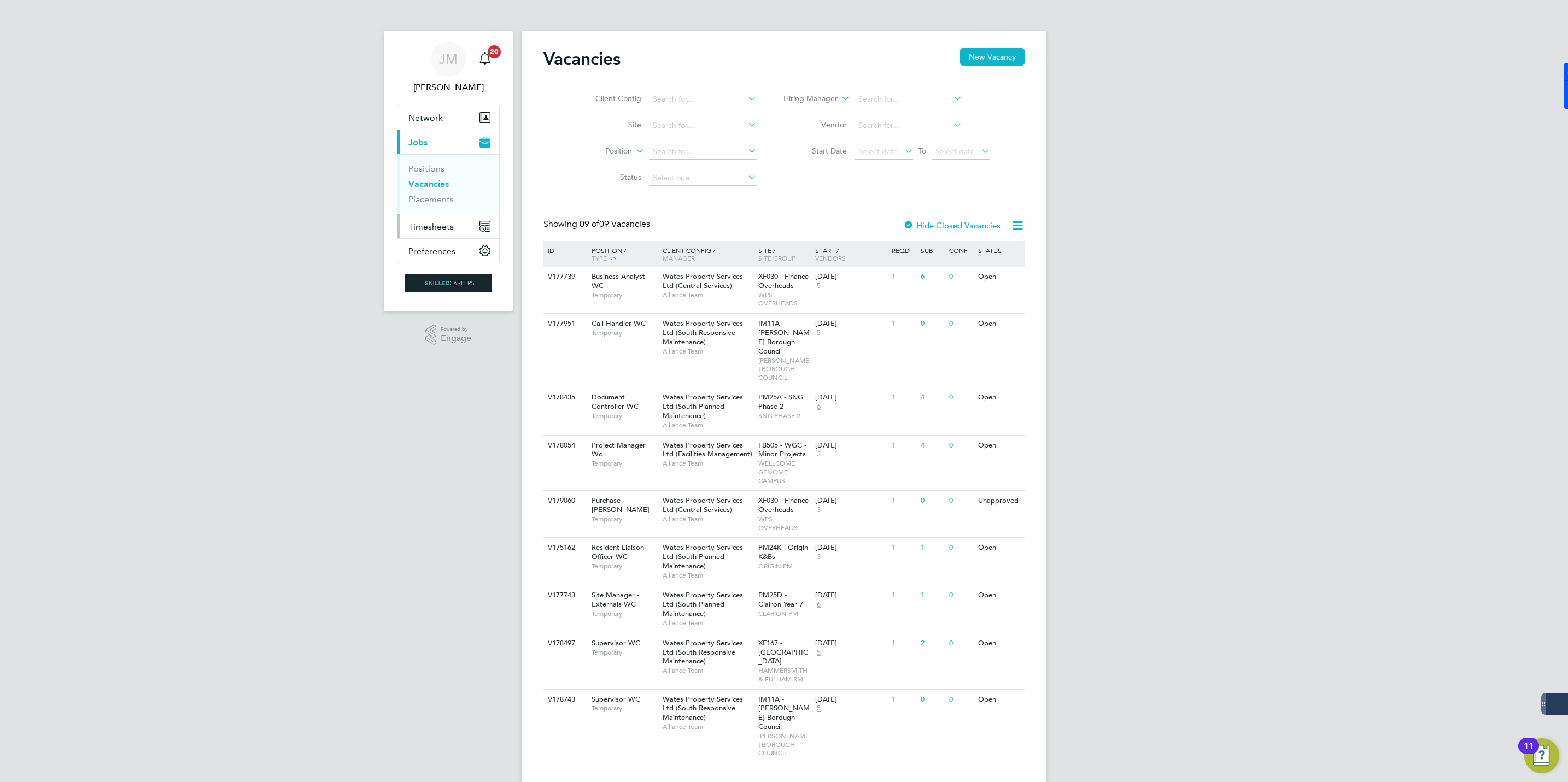
click at [427, 224] on span "Timesheets" at bounding box center [431, 226] width 45 height 10
click at [430, 194] on link "Timesheets" at bounding box center [431, 193] width 45 height 10
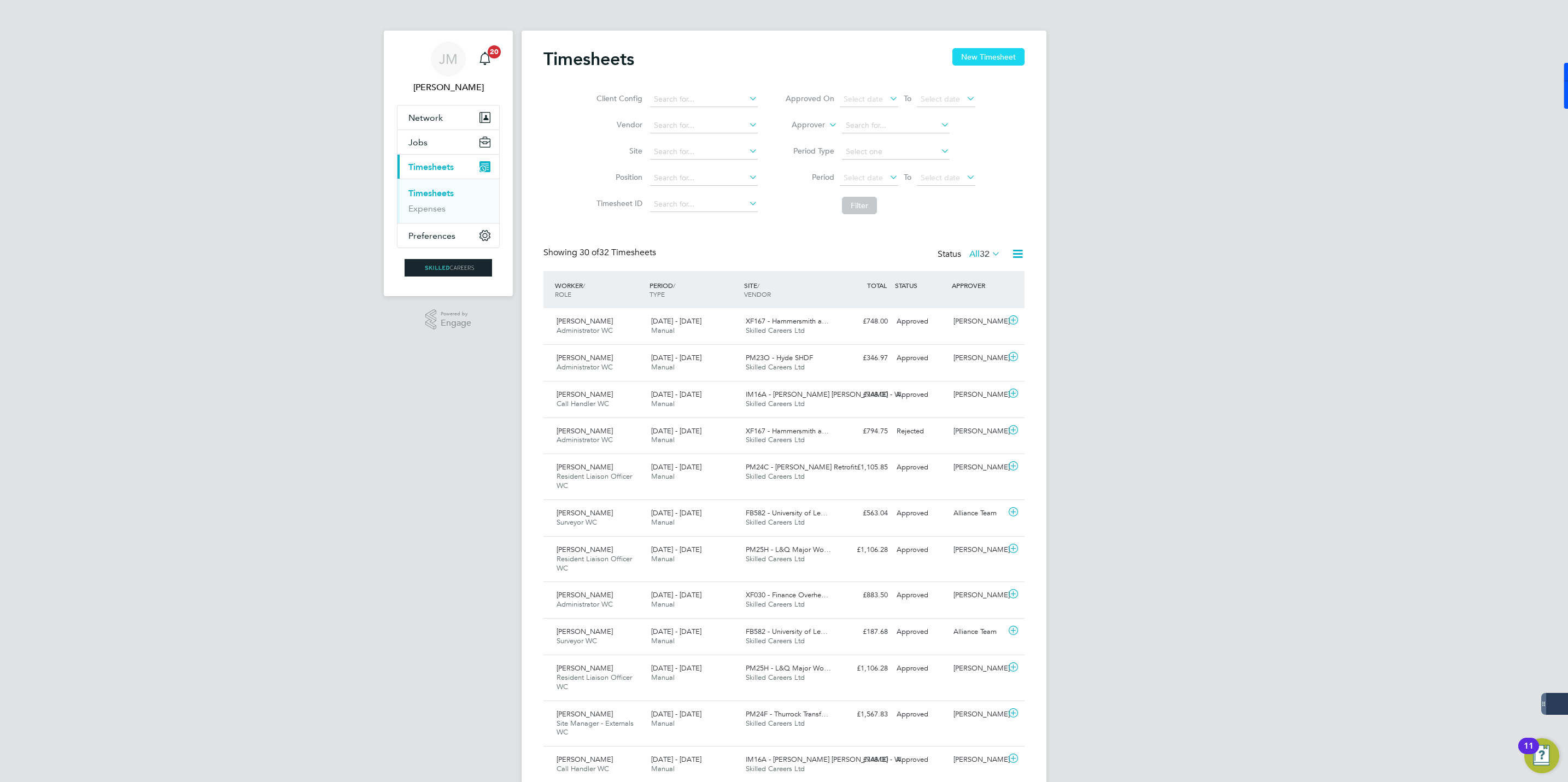
click at [971, 55] on button "New Timesheet" at bounding box center [988, 56] width 72 height 17
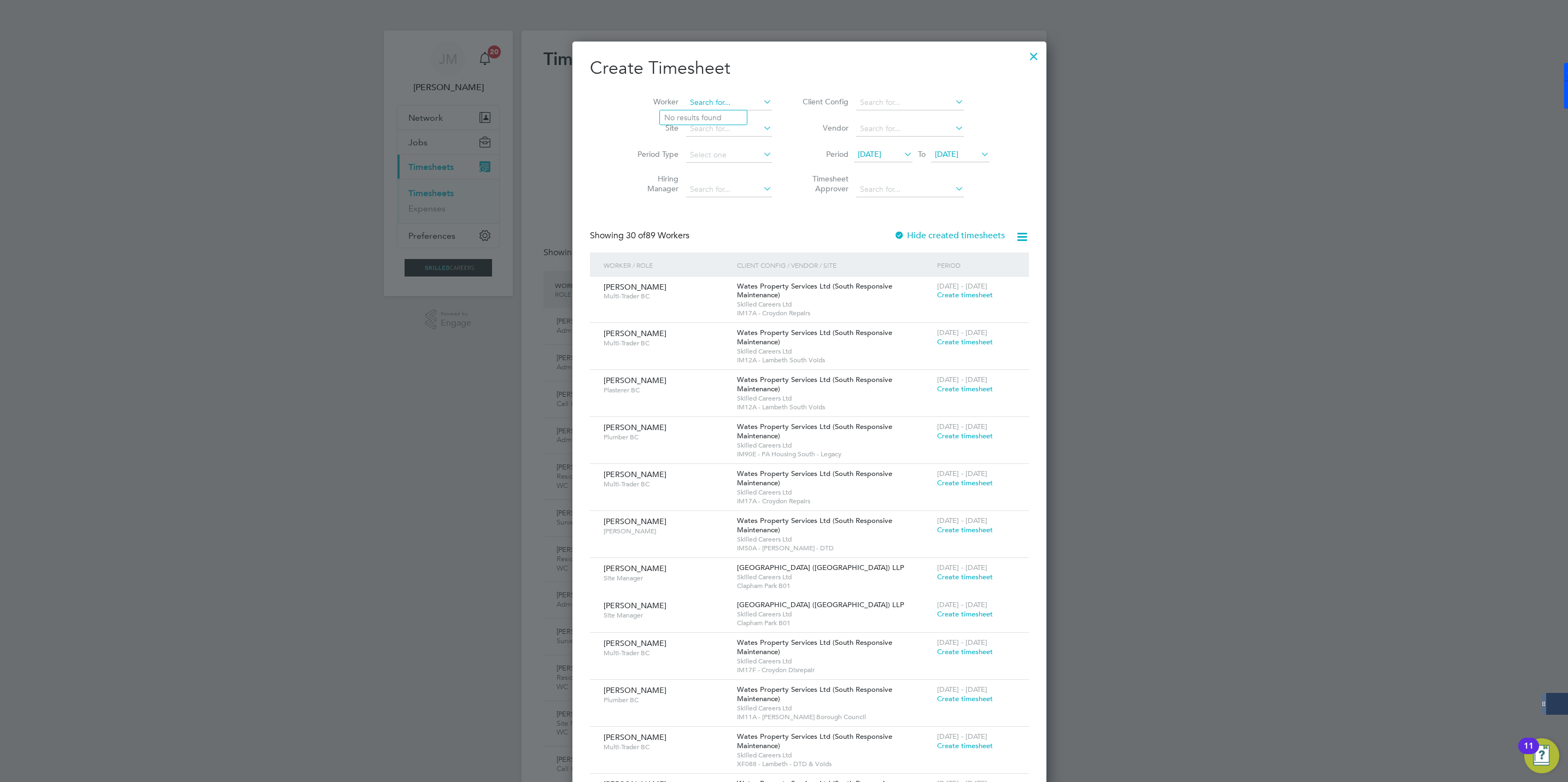
click at [686, 103] on input at bounding box center [728, 103] width 85 height 15
click at [616, 109] on li "Worker" at bounding box center [700, 103] width 170 height 26
click at [858, 152] on span "[DATE]" at bounding box center [869, 155] width 23 height 10
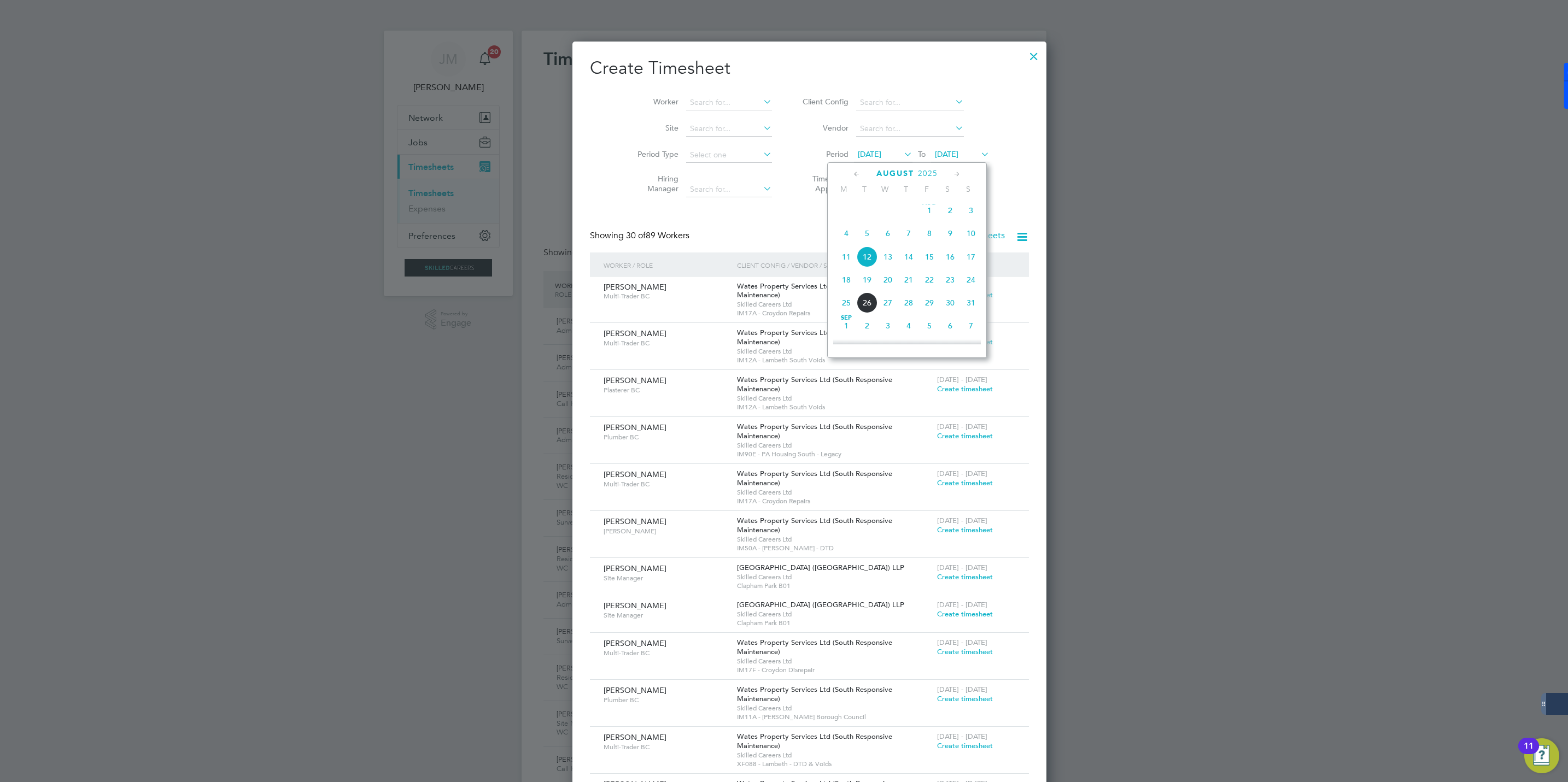
click at [950, 257] on span "16" at bounding box center [950, 256] width 21 height 21
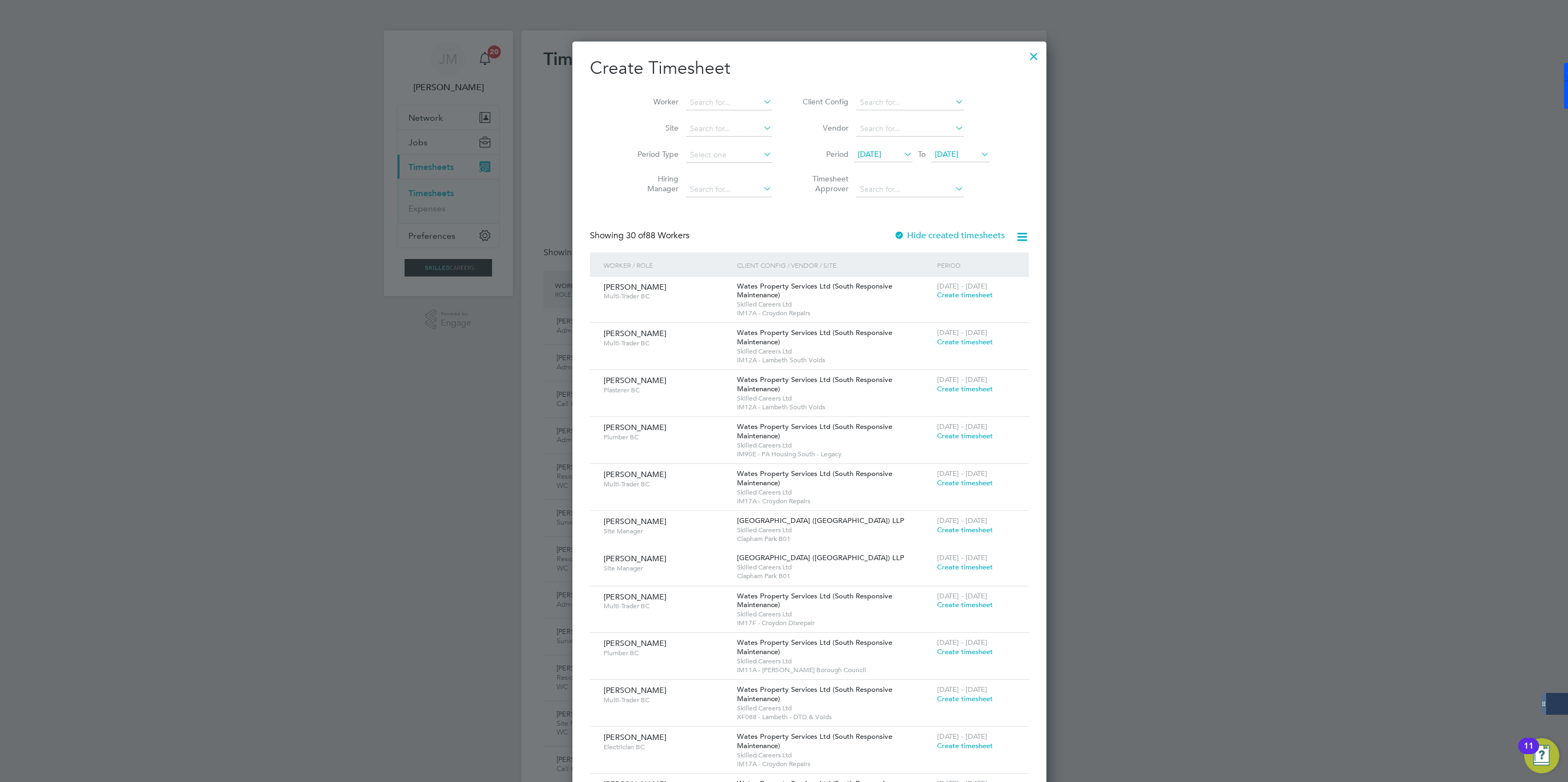
click at [937, 154] on span "[DATE]" at bounding box center [946, 155] width 23 height 10
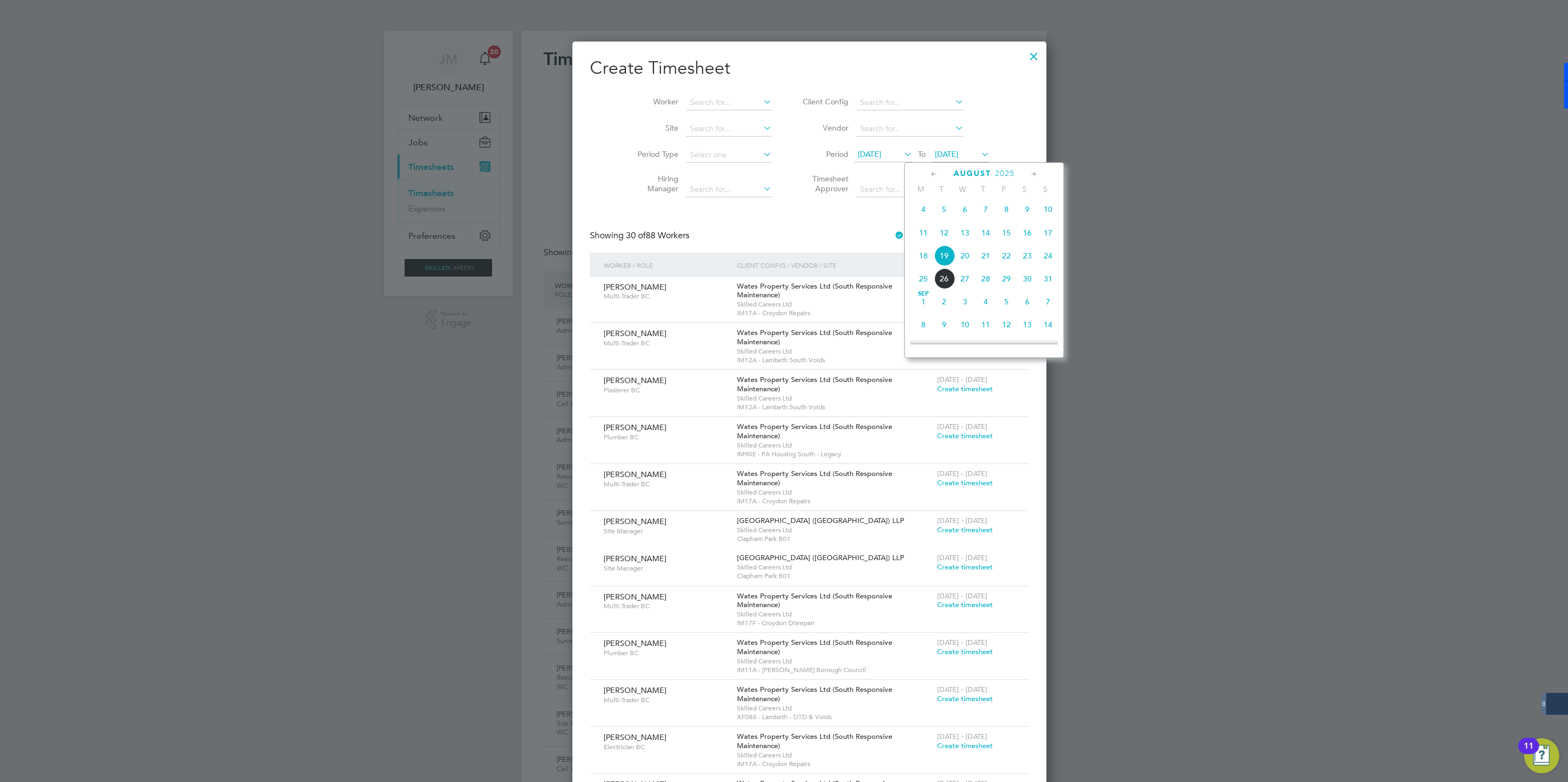
click at [1005, 256] on span "22" at bounding box center [1006, 256] width 21 height 21
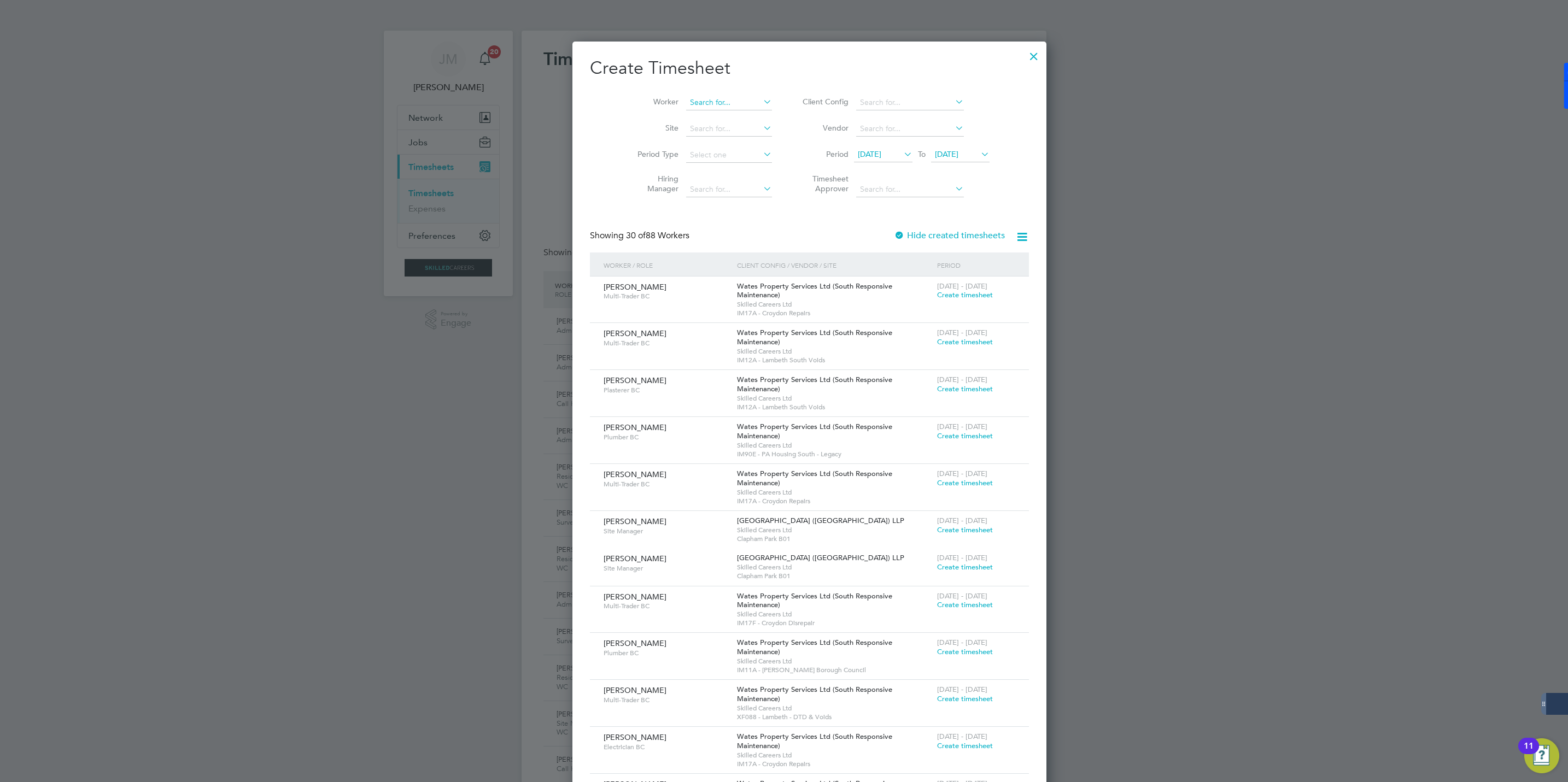
click at [686, 100] on input at bounding box center [728, 103] width 85 height 15
click at [681, 113] on b "[PERSON_NAME]" at bounding box center [696, 117] width 63 height 9
type input "[PERSON_NAME]"
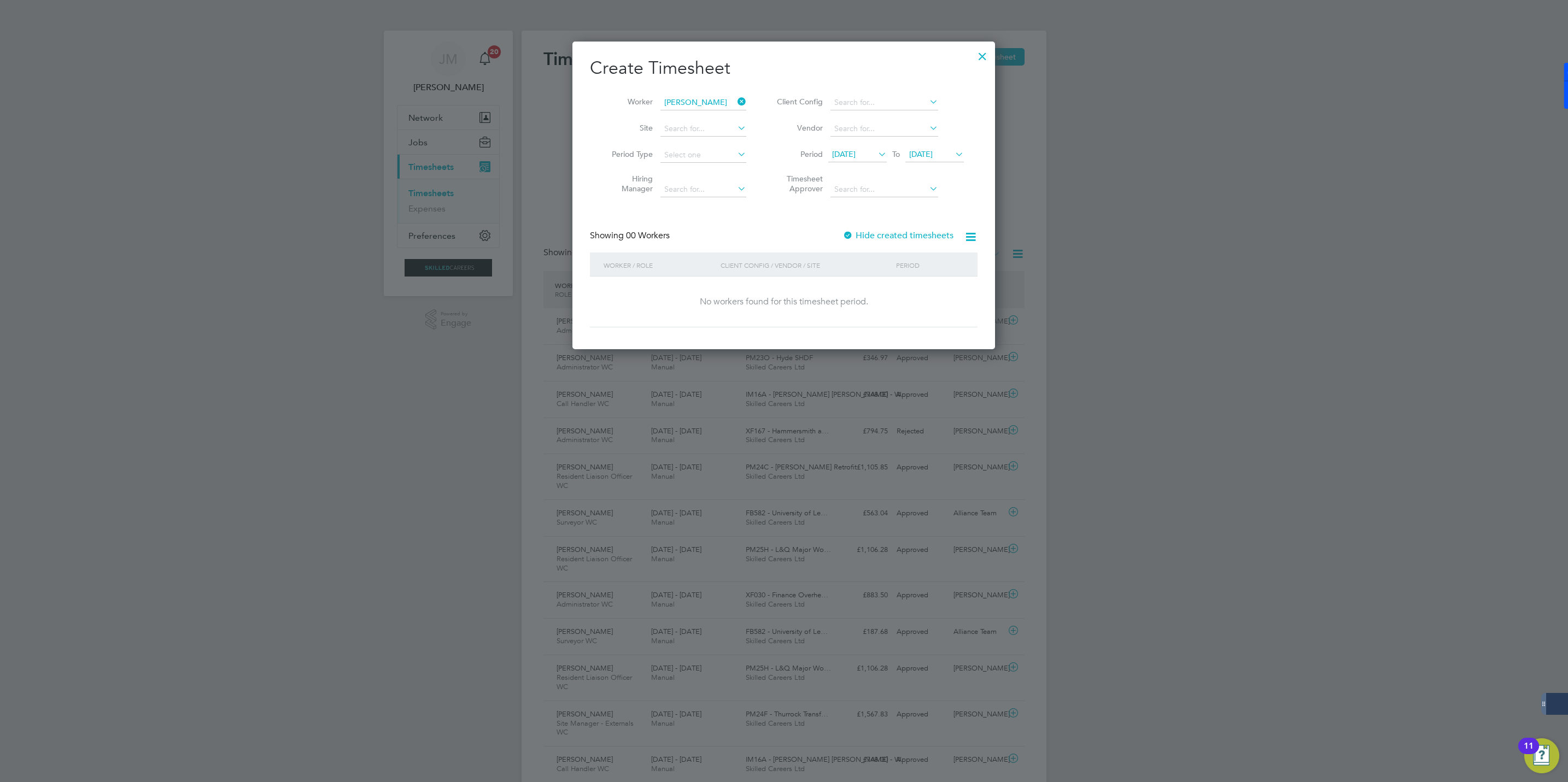
click at [866, 233] on label "Hide created timesheets" at bounding box center [898, 235] width 111 height 11
click at [866, 234] on label "Hide created timesheets" at bounding box center [898, 235] width 111 height 11
click at [916, 296] on span "Timesheet created" at bounding box center [926, 296] width 60 height 10
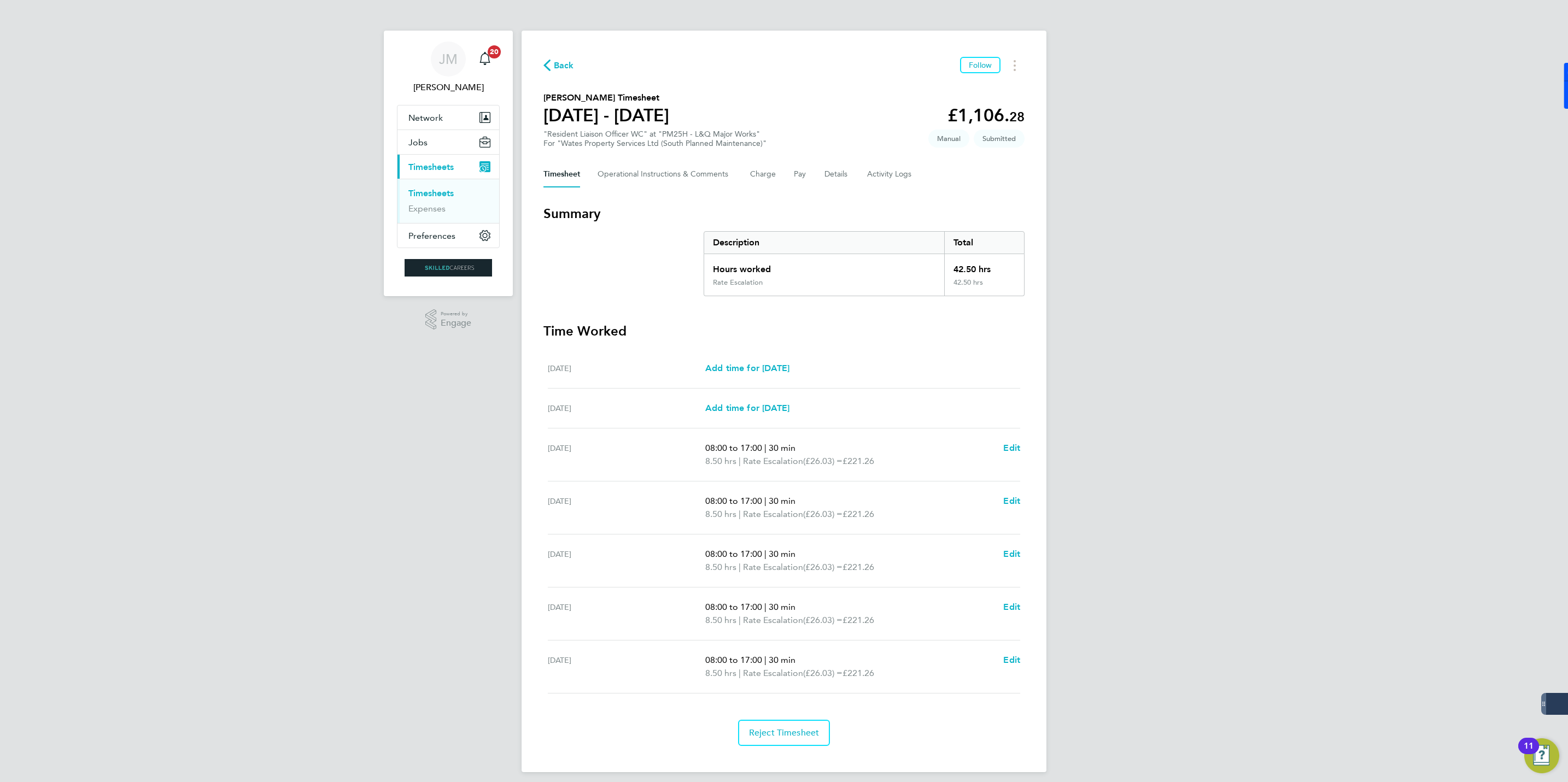
drag, startPoint x: 560, startPoint y: 61, endPoint x: 575, endPoint y: 70, distance: 17.5
click at [560, 61] on span "Back" at bounding box center [564, 65] width 21 height 13
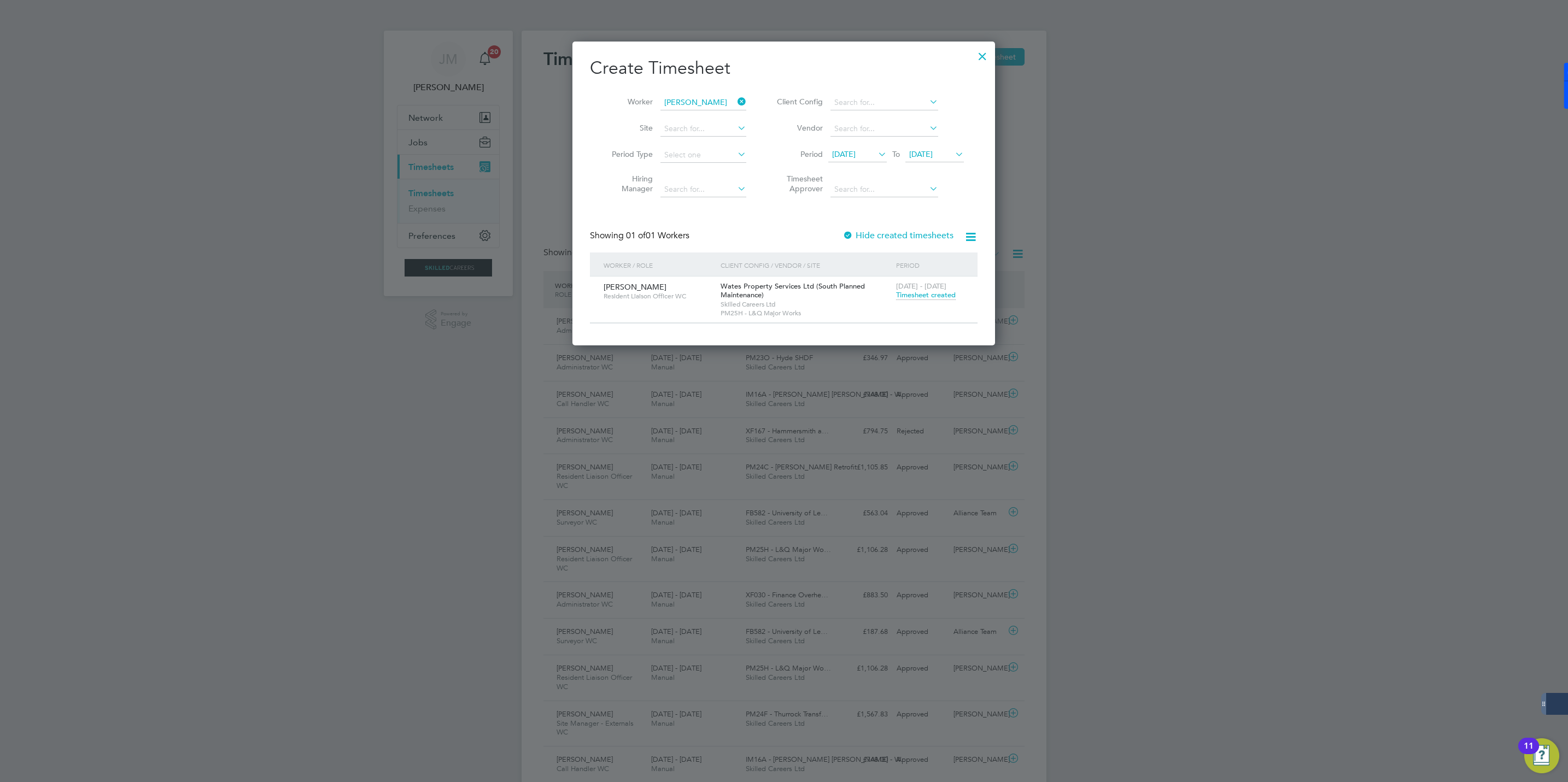
click at [735, 100] on icon at bounding box center [735, 102] width 0 height 15
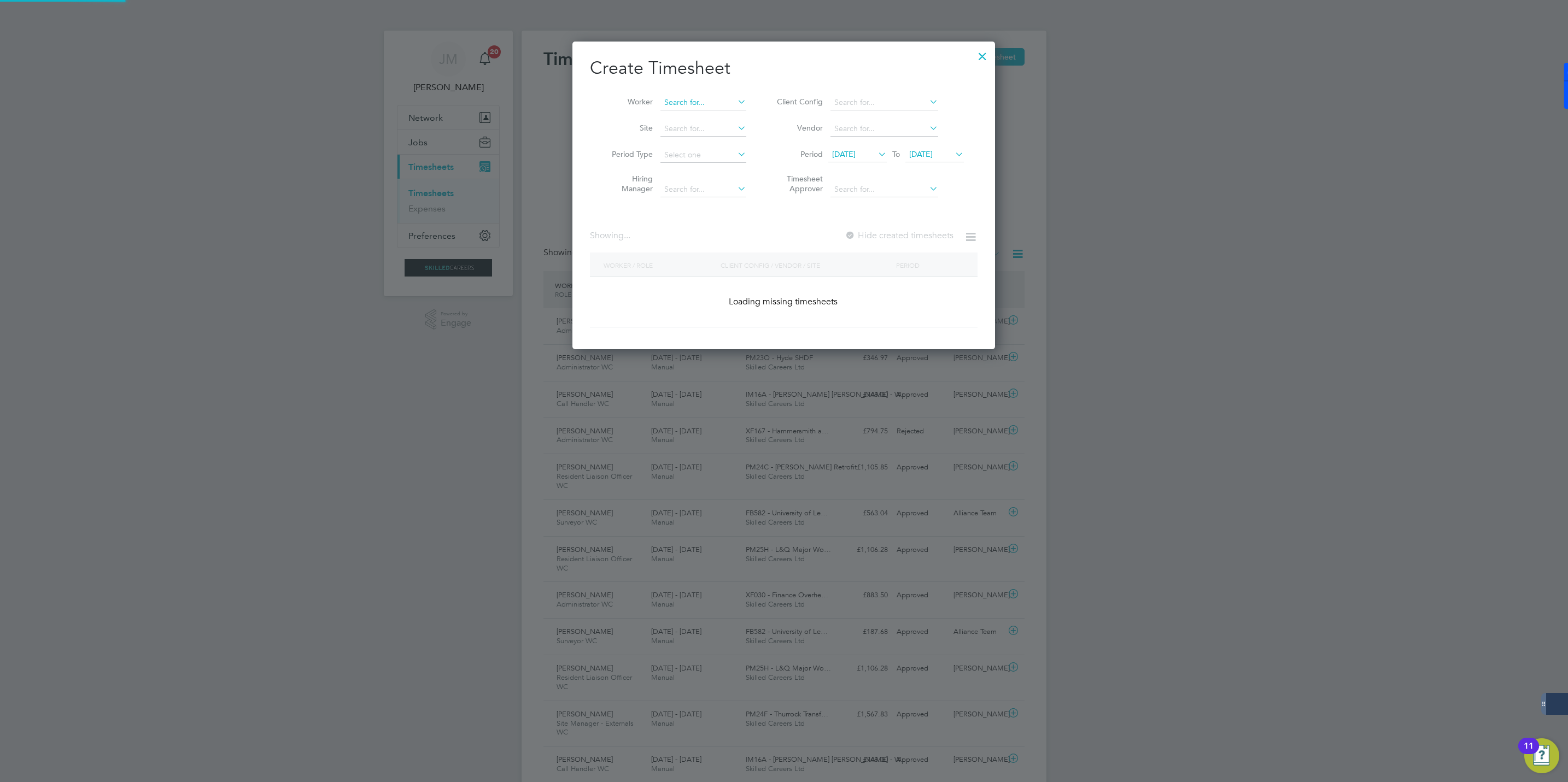
click at [699, 97] on input at bounding box center [703, 103] width 85 height 15
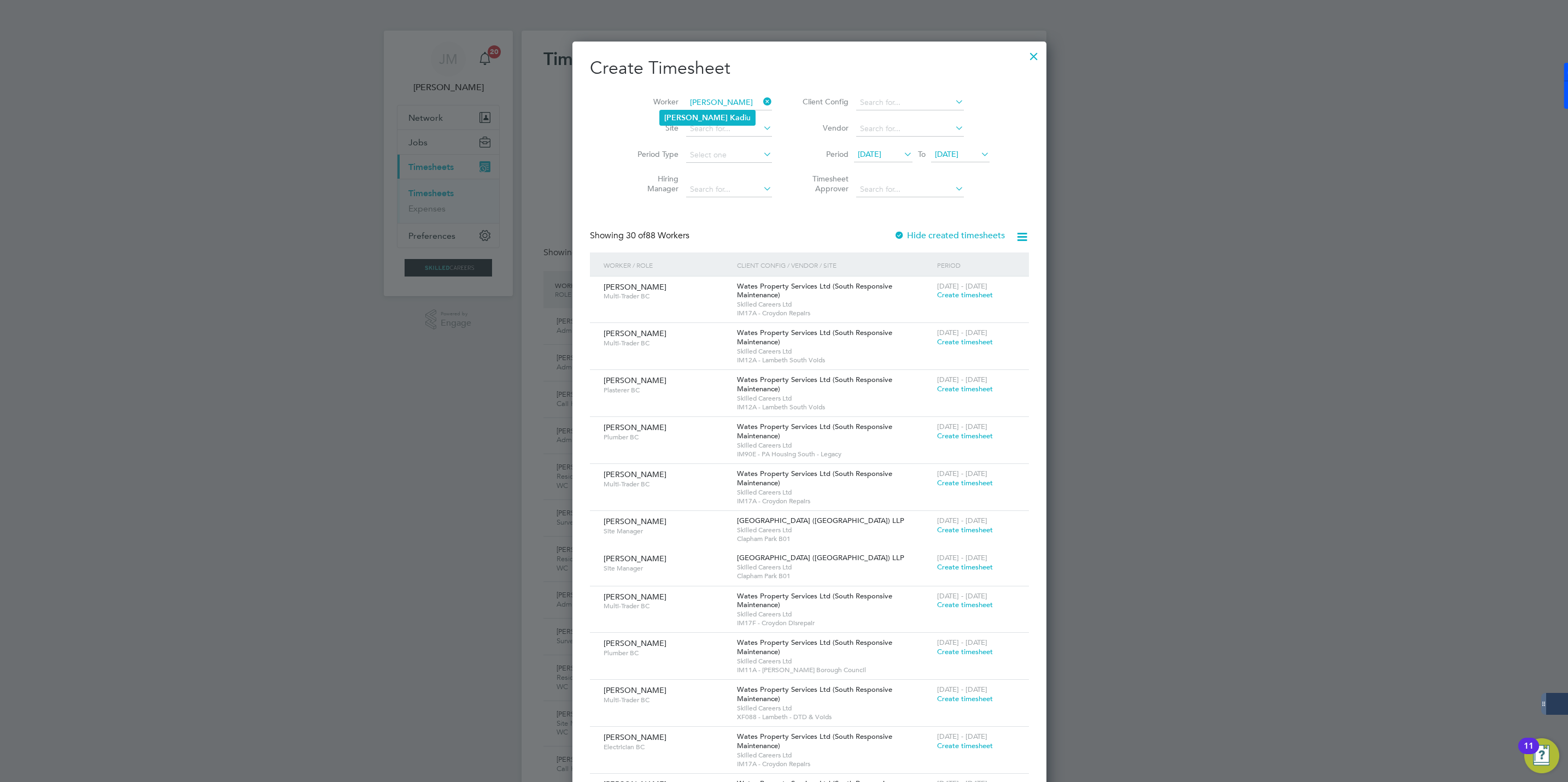
click at [704, 121] on li "[PERSON_NAME] iu" at bounding box center [707, 117] width 95 height 15
type input "[PERSON_NAME]"
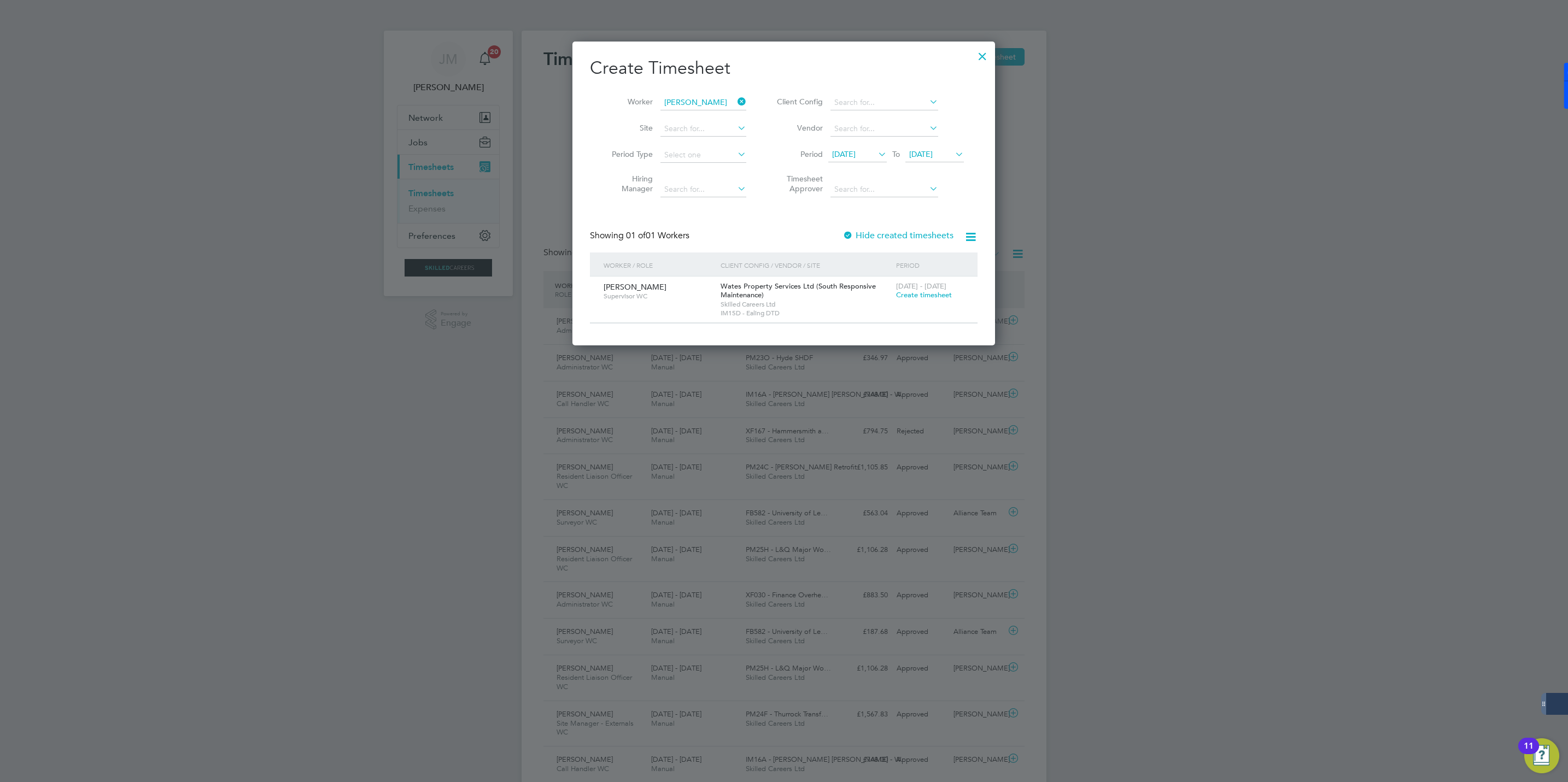
click at [923, 294] on span "Create timesheet" at bounding box center [923, 295] width 56 height 9
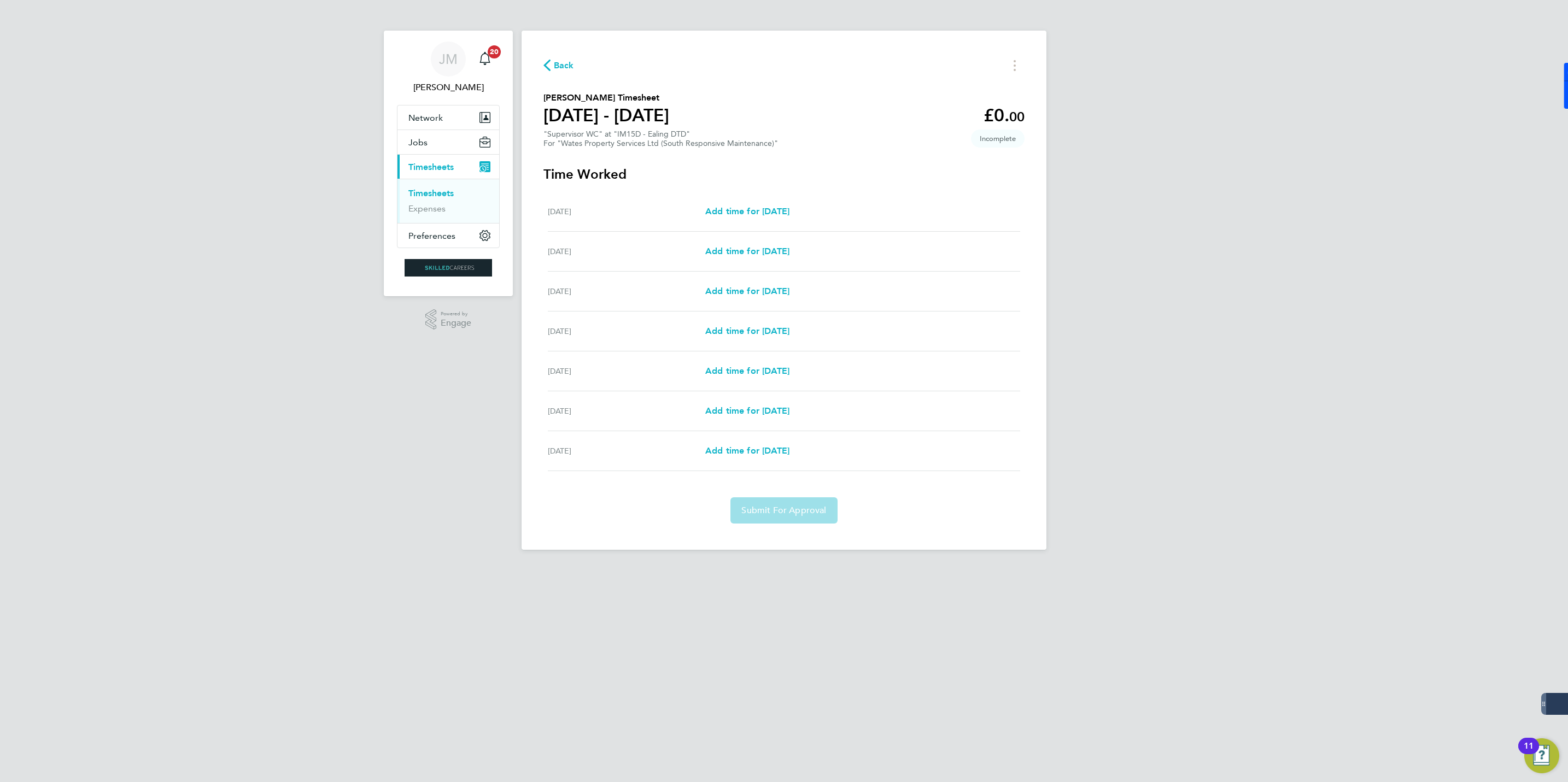
click at [566, 64] on span "Back" at bounding box center [564, 65] width 21 height 13
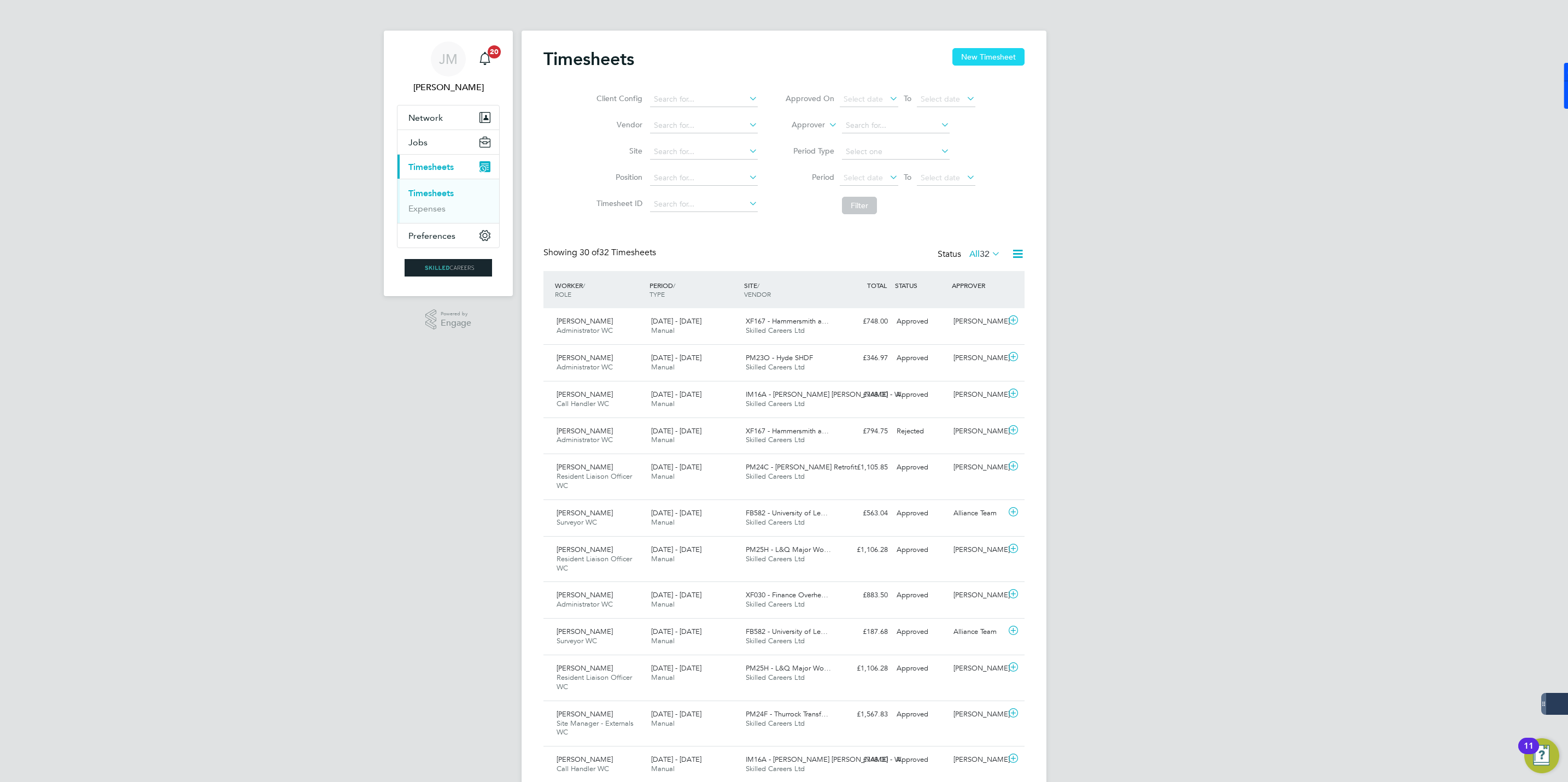
click at [976, 55] on button "New Timesheet" at bounding box center [988, 56] width 72 height 17
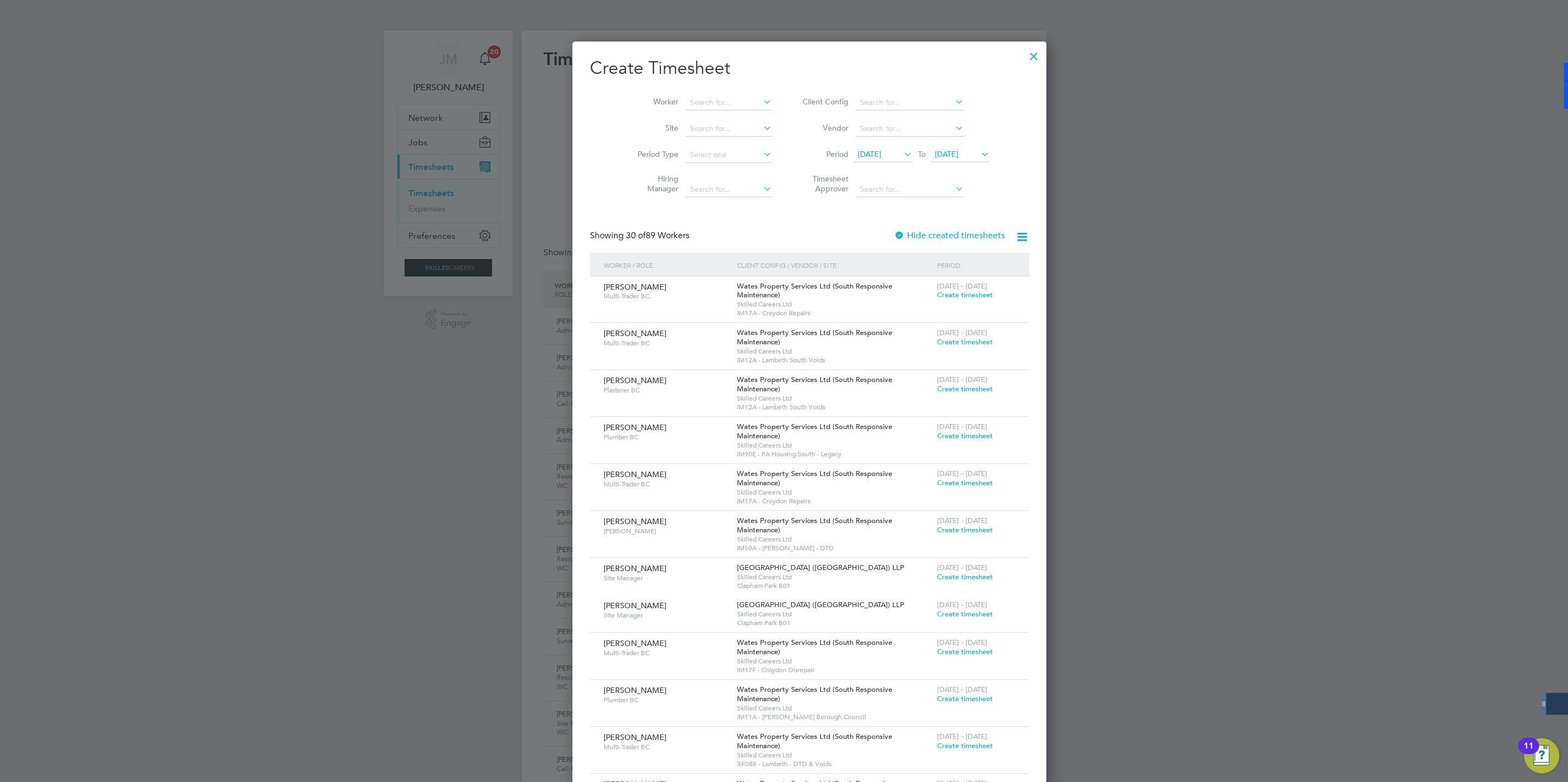
click at [934, 154] on span "[DATE]" at bounding box center [946, 155] width 23 height 10
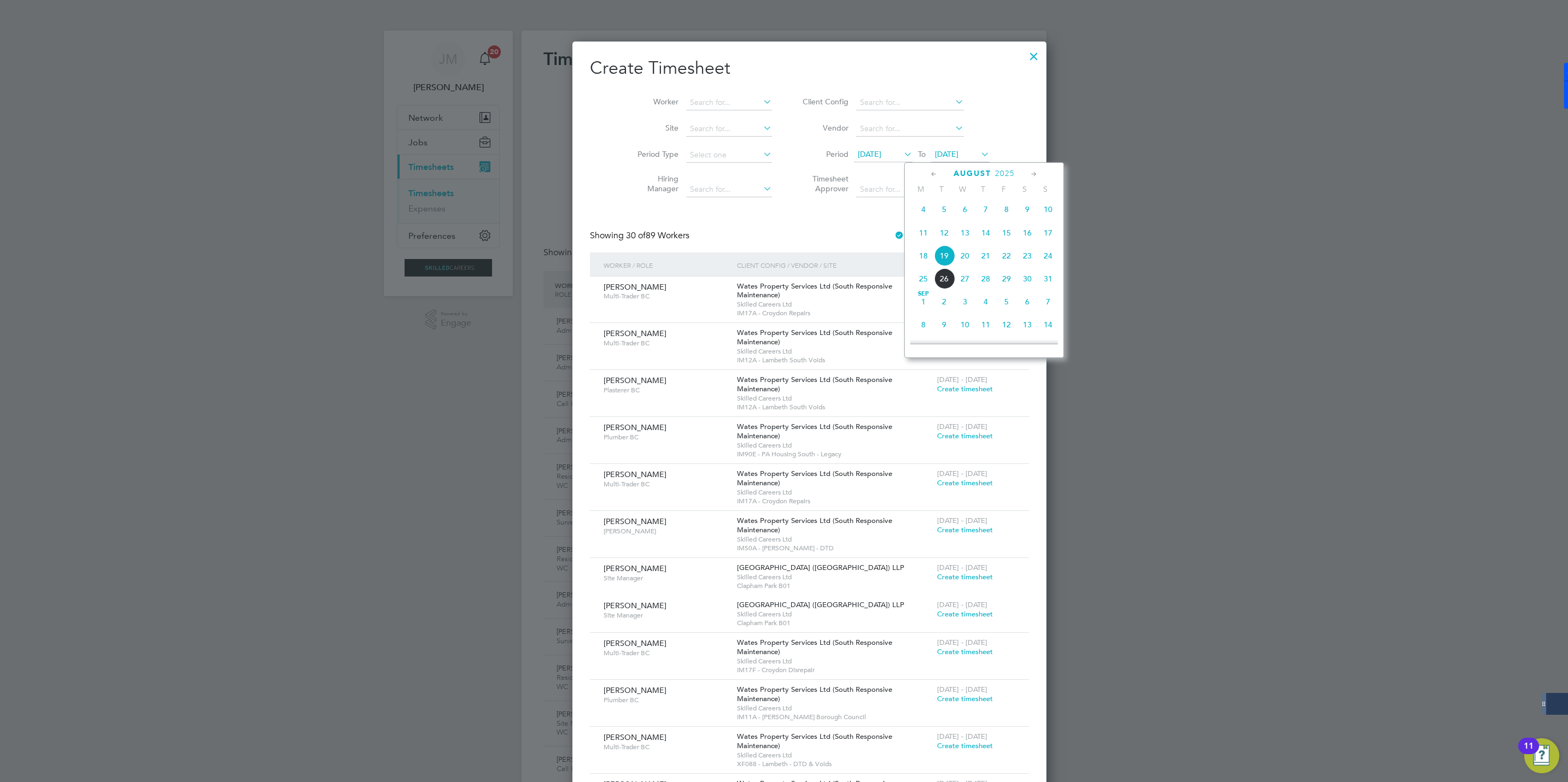
click at [1007, 263] on span "22" at bounding box center [1006, 256] width 21 height 21
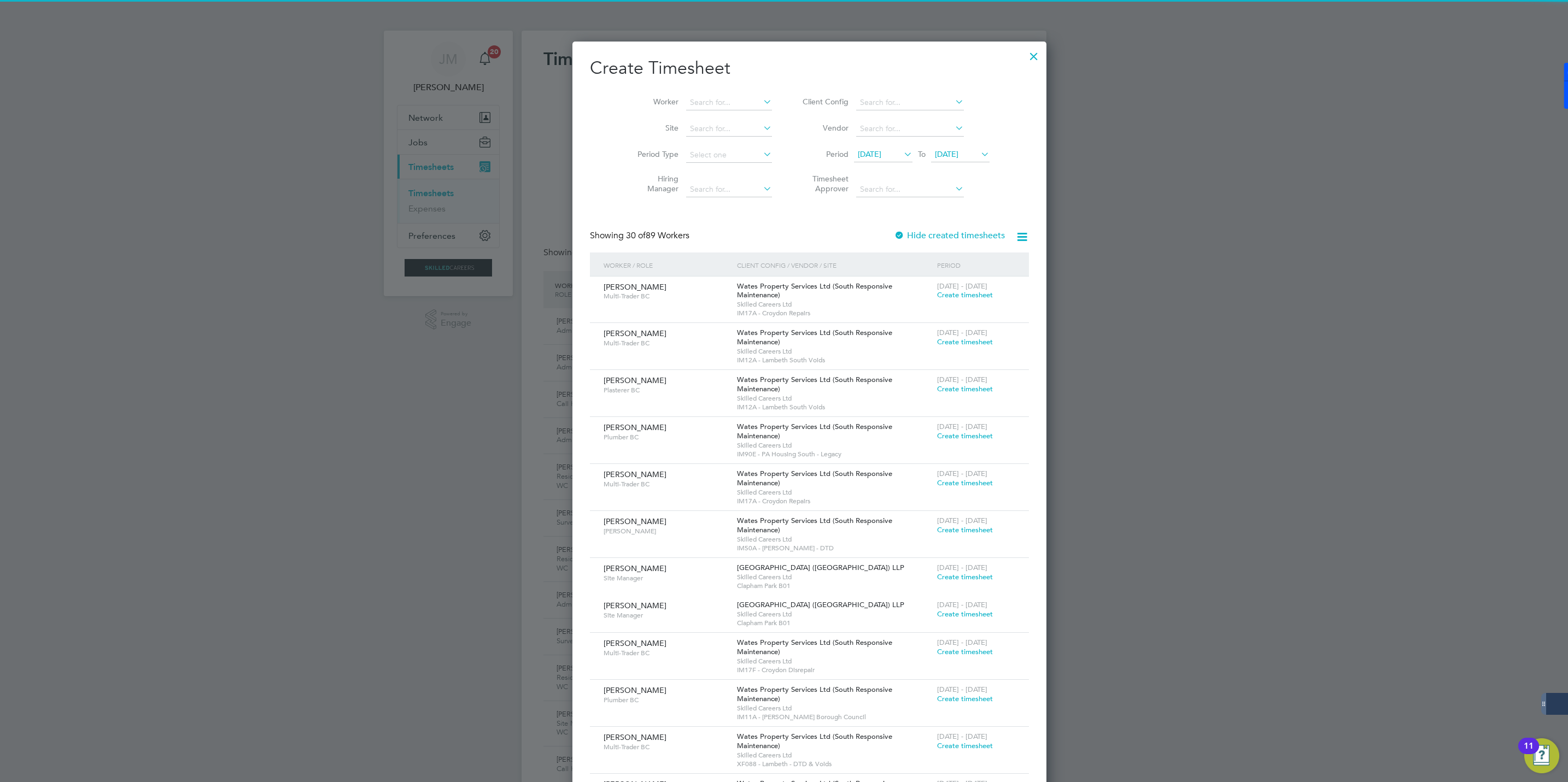
click at [901, 150] on icon at bounding box center [901, 154] width 0 height 15
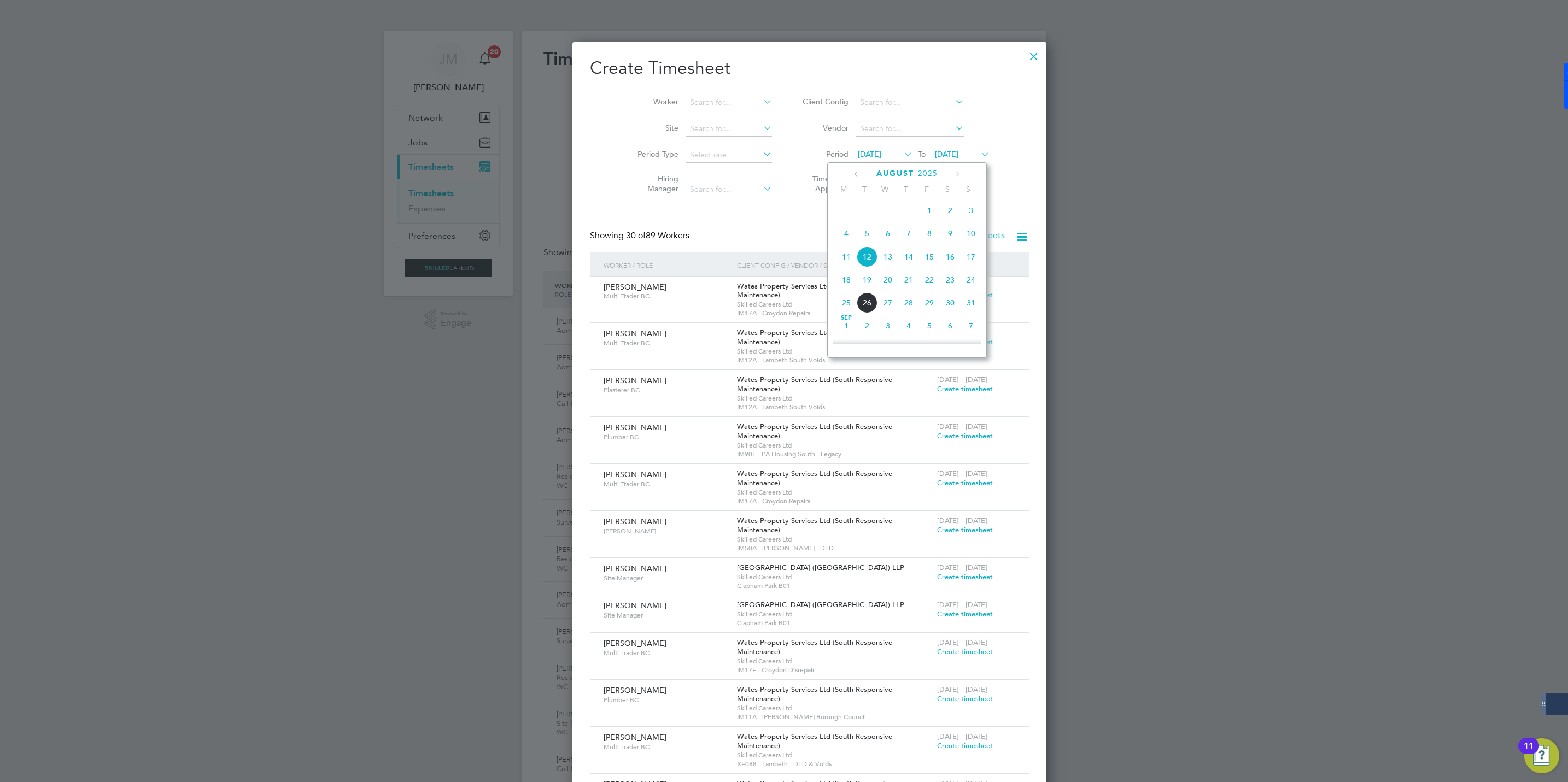
click at [952, 263] on span "16" at bounding box center [950, 256] width 21 height 21
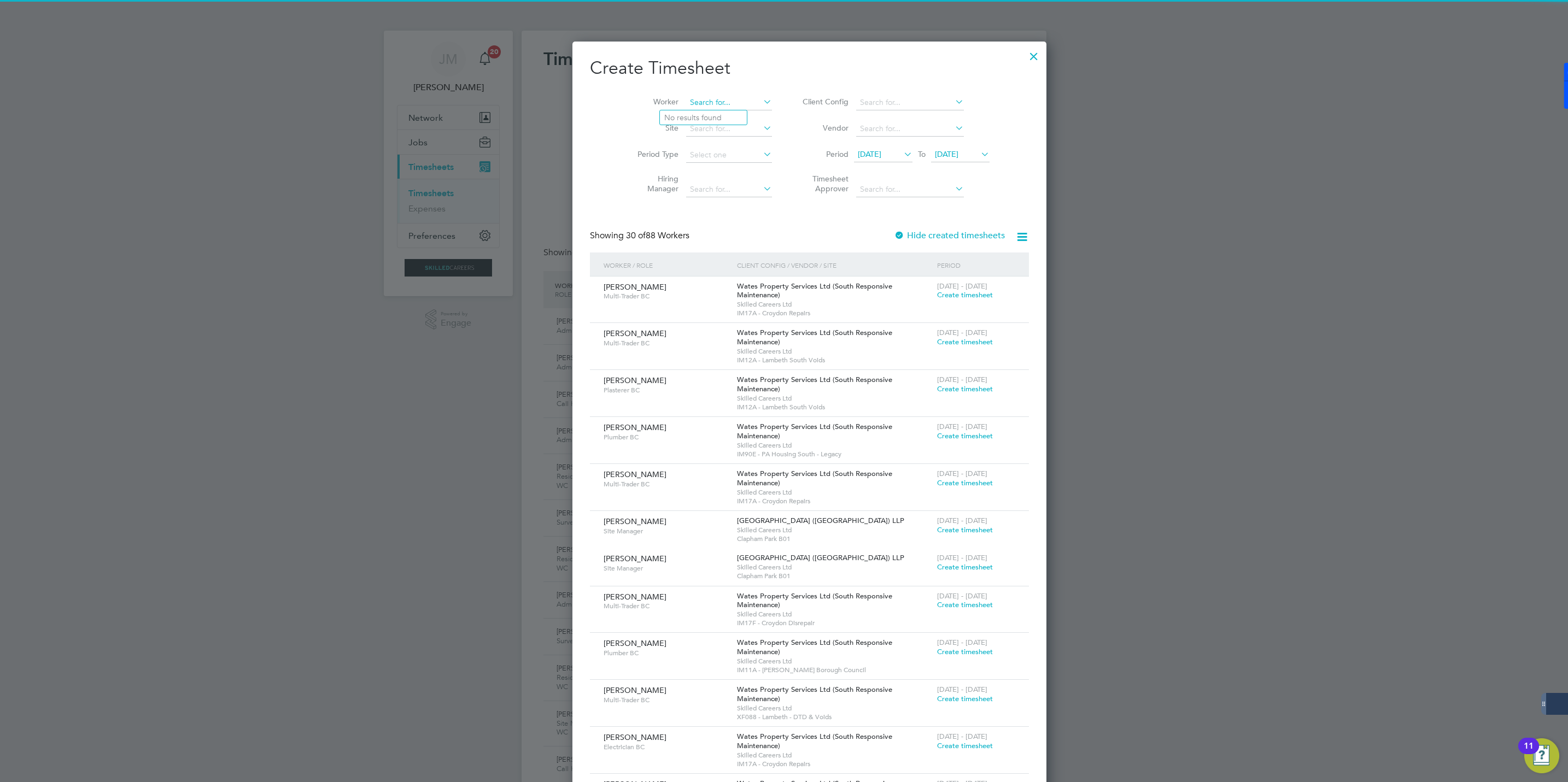
click at [698, 109] on input at bounding box center [728, 103] width 85 height 15
click at [693, 113] on li "[PERSON_NAME]" at bounding box center [705, 117] width 91 height 15
type input "[PERSON_NAME]"
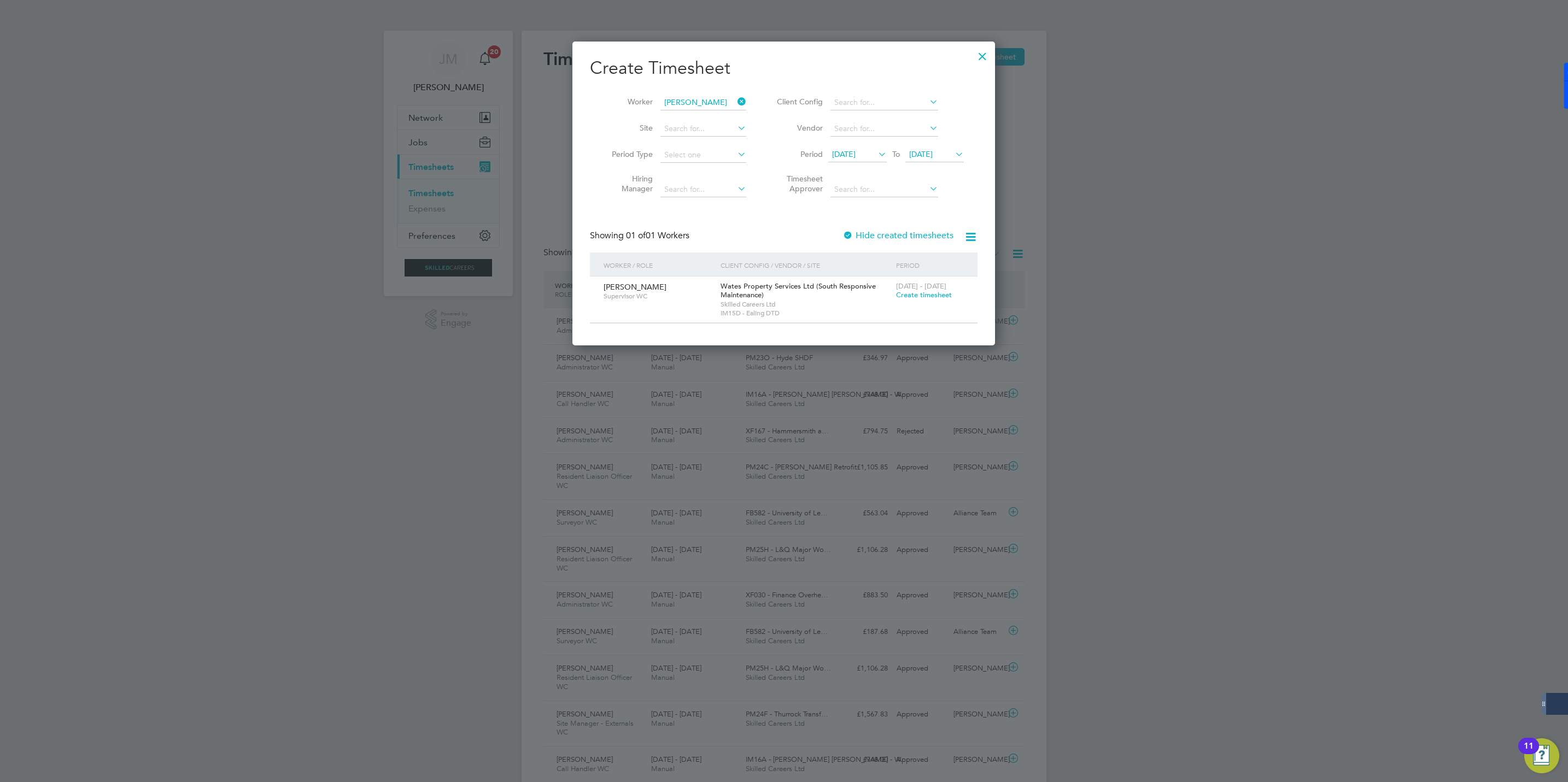
click at [844, 285] on span "Wates Property Services Ltd (South Responsive Maintenance)" at bounding box center [799, 291] width 156 height 19
click at [924, 289] on span "[DATE] - [DATE]" at bounding box center [921, 285] width 50 height 9
click at [923, 294] on span "Create timesheet" at bounding box center [923, 295] width 56 height 9
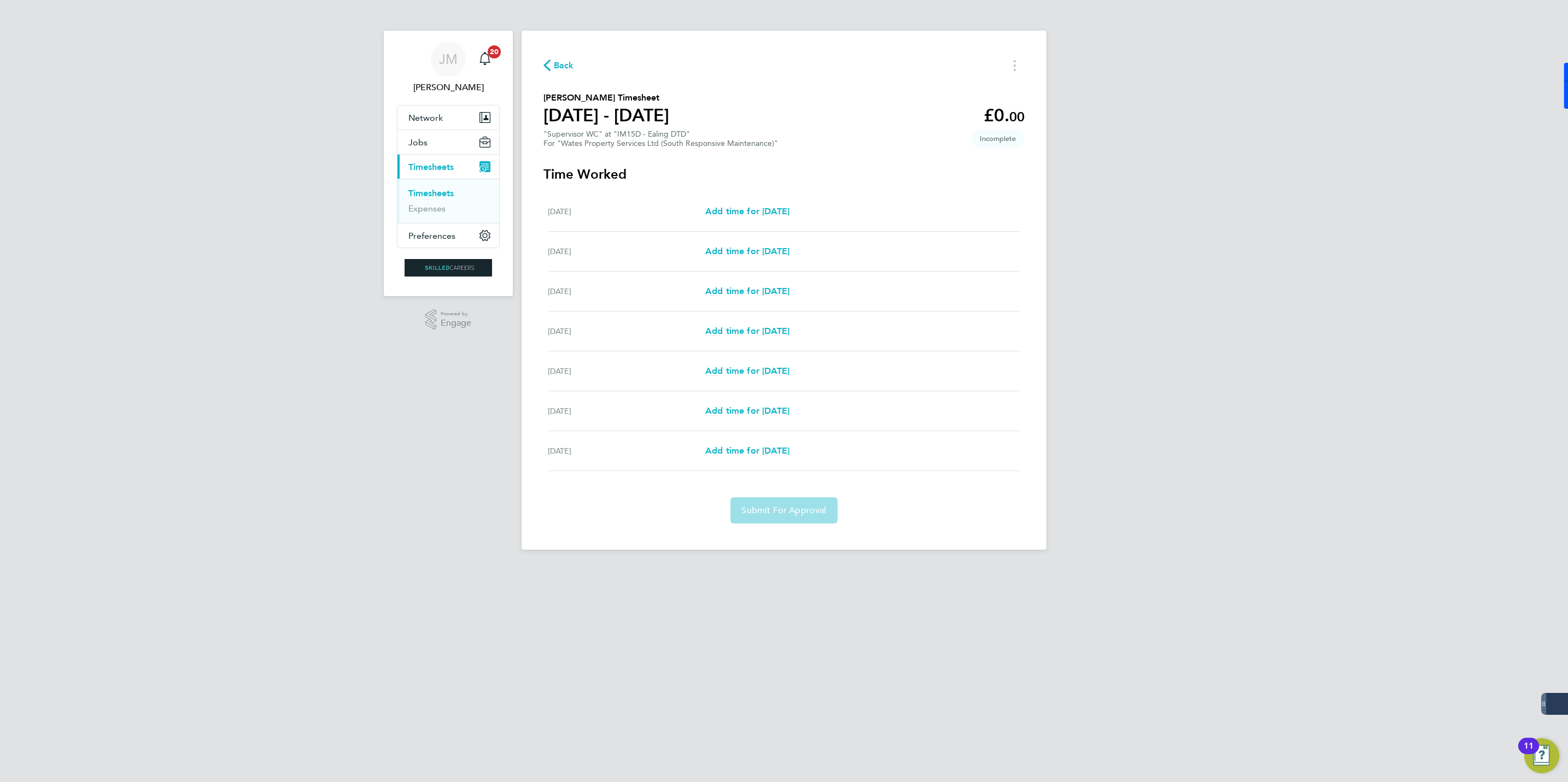
drag, startPoint x: 551, startPoint y: 56, endPoint x: 577, endPoint y: 76, distance: 32.8
click at [553, 58] on div "Back" at bounding box center [784, 66] width 481 height 17
click at [550, 64] on icon "button" at bounding box center [547, 65] width 7 height 11
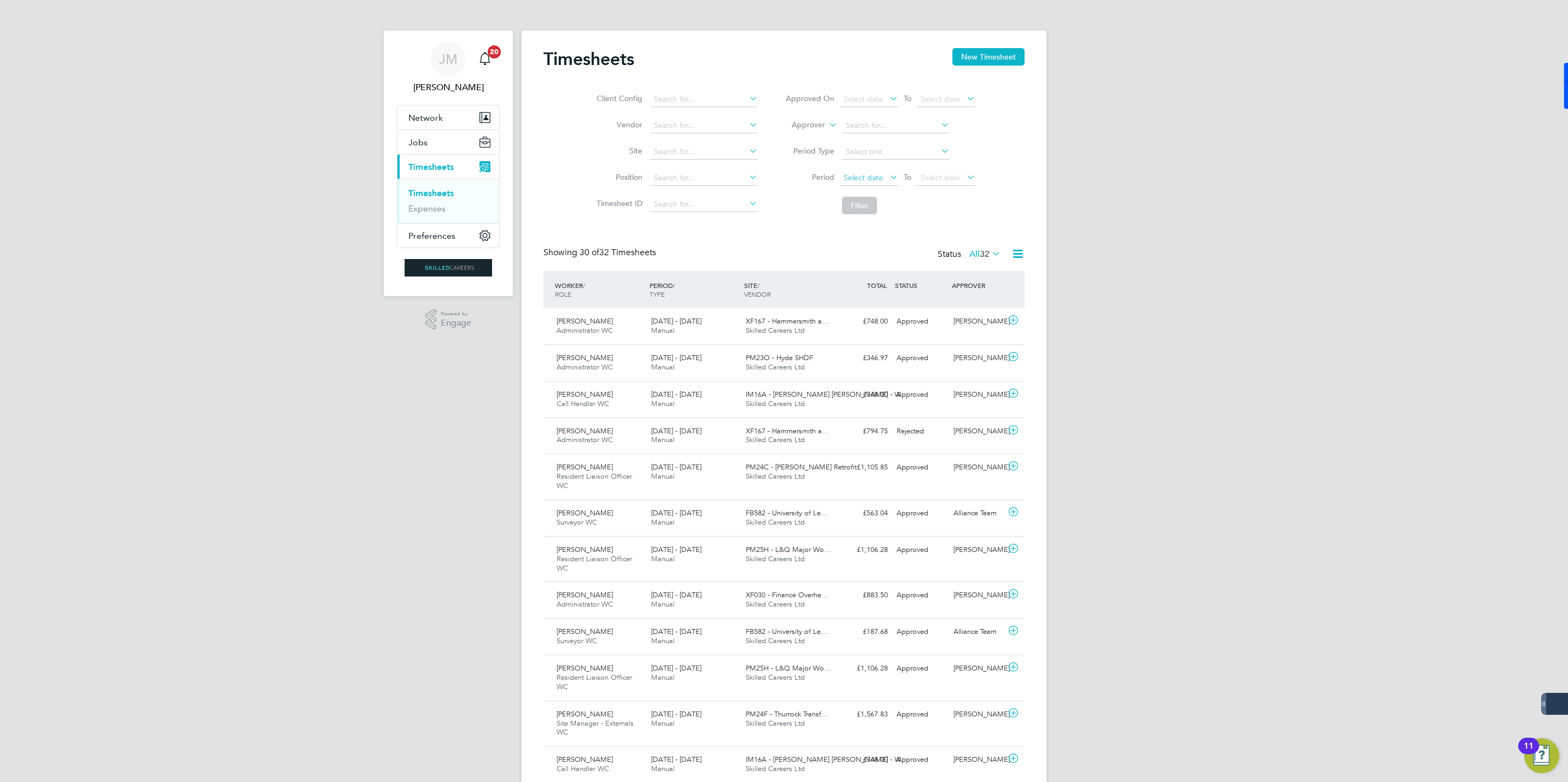
click at [864, 178] on span "Select date" at bounding box center [864, 178] width 39 height 10
click at [964, 236] on span "16" at bounding box center [961, 232] width 21 height 21
click at [958, 182] on span "Select date" at bounding box center [940, 178] width 39 height 10
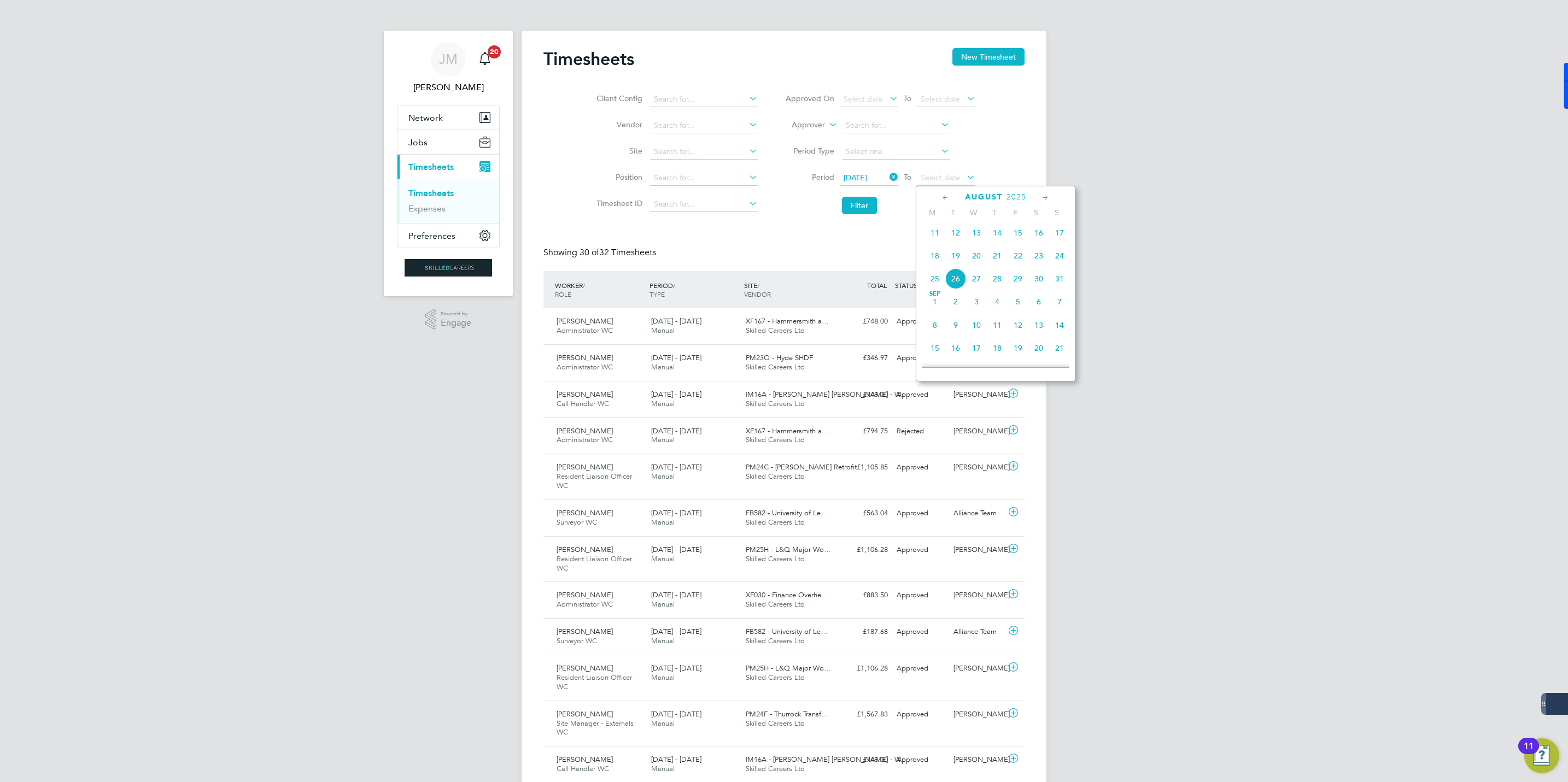
click at [1017, 261] on span "22" at bounding box center [1017, 256] width 21 height 21
click at [697, 125] on input at bounding box center [704, 126] width 108 height 15
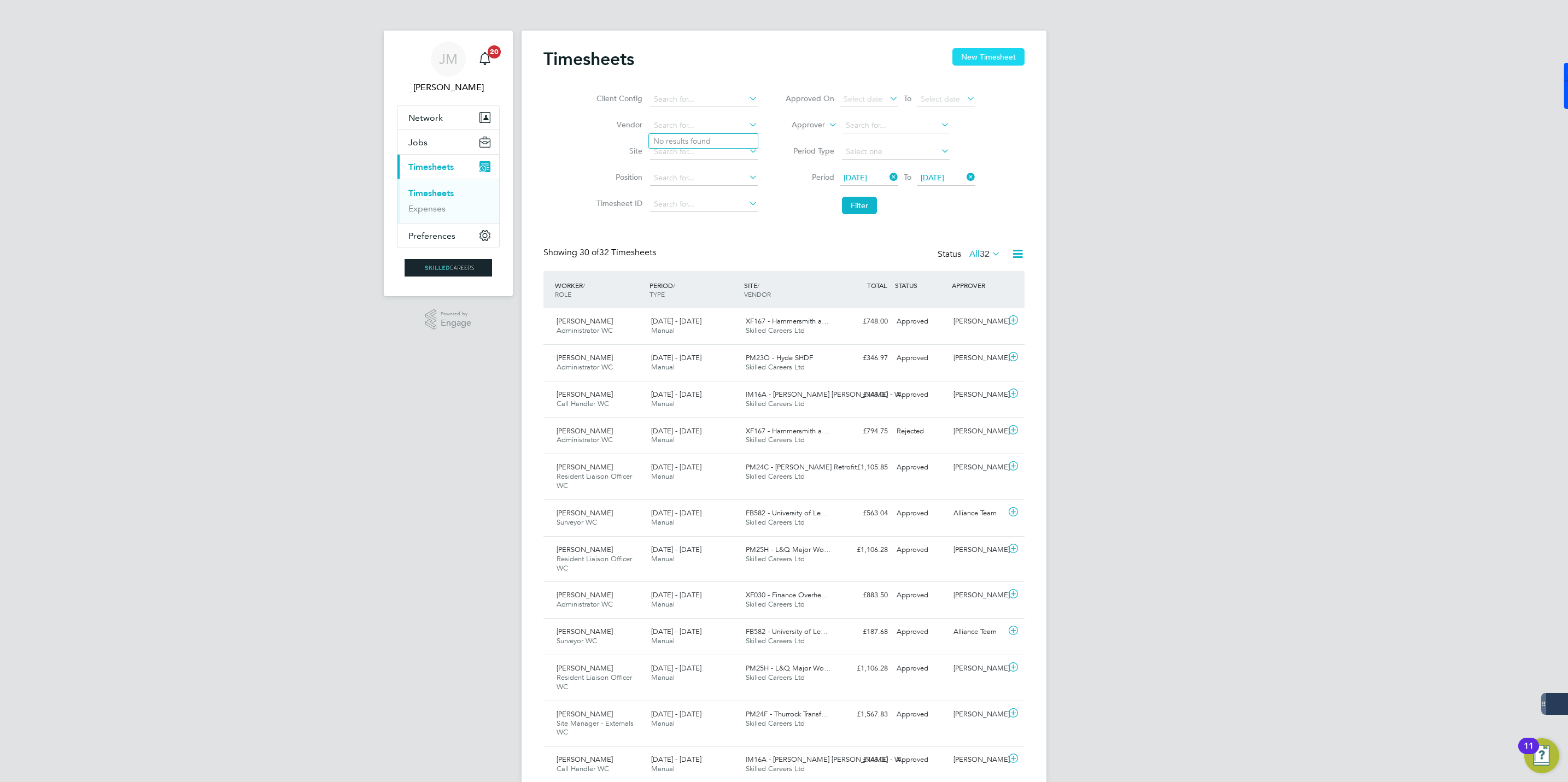
click at [971, 48] on button "New Timesheet" at bounding box center [988, 56] width 72 height 17
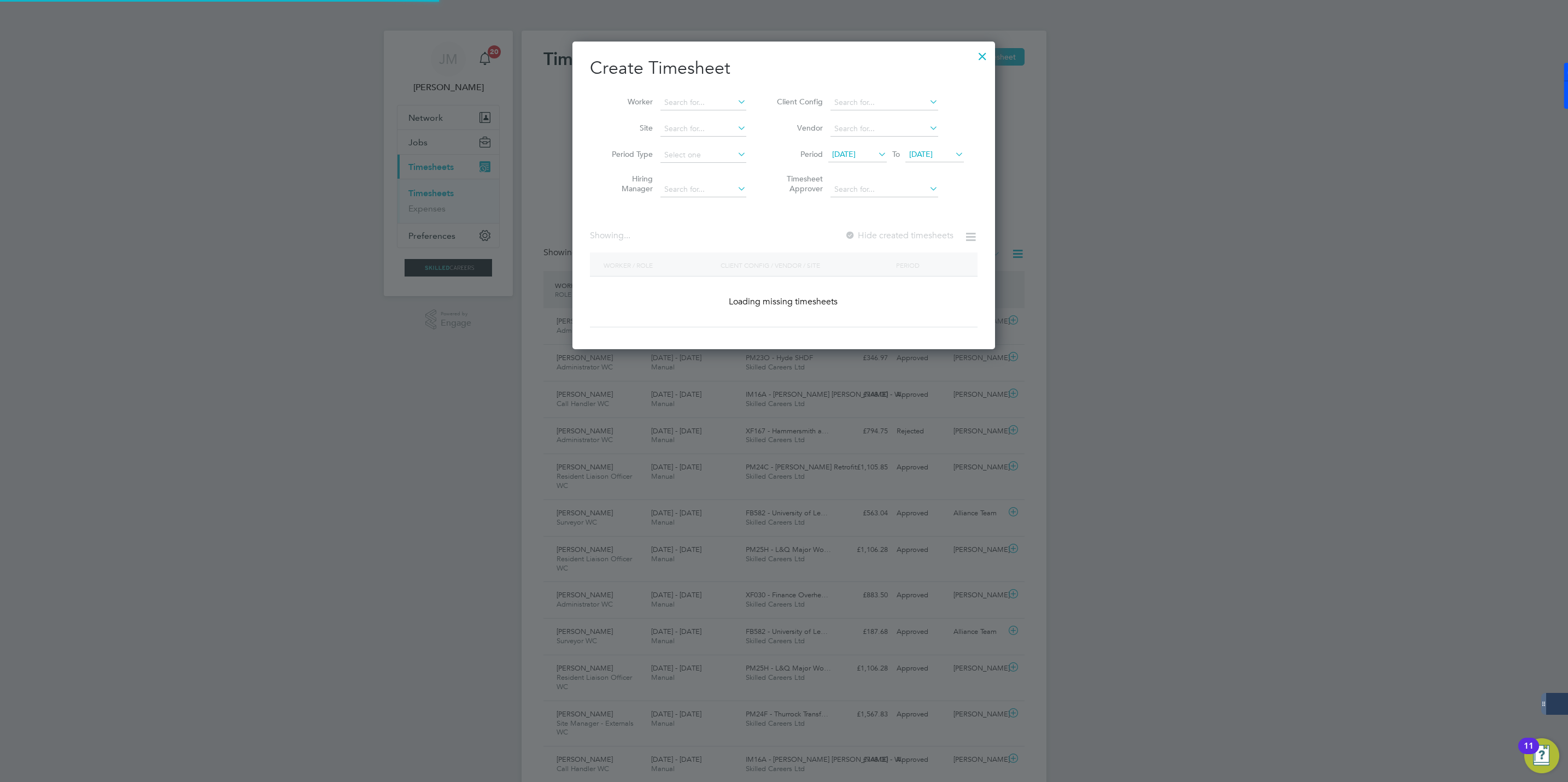
scroll to position [1727, 423]
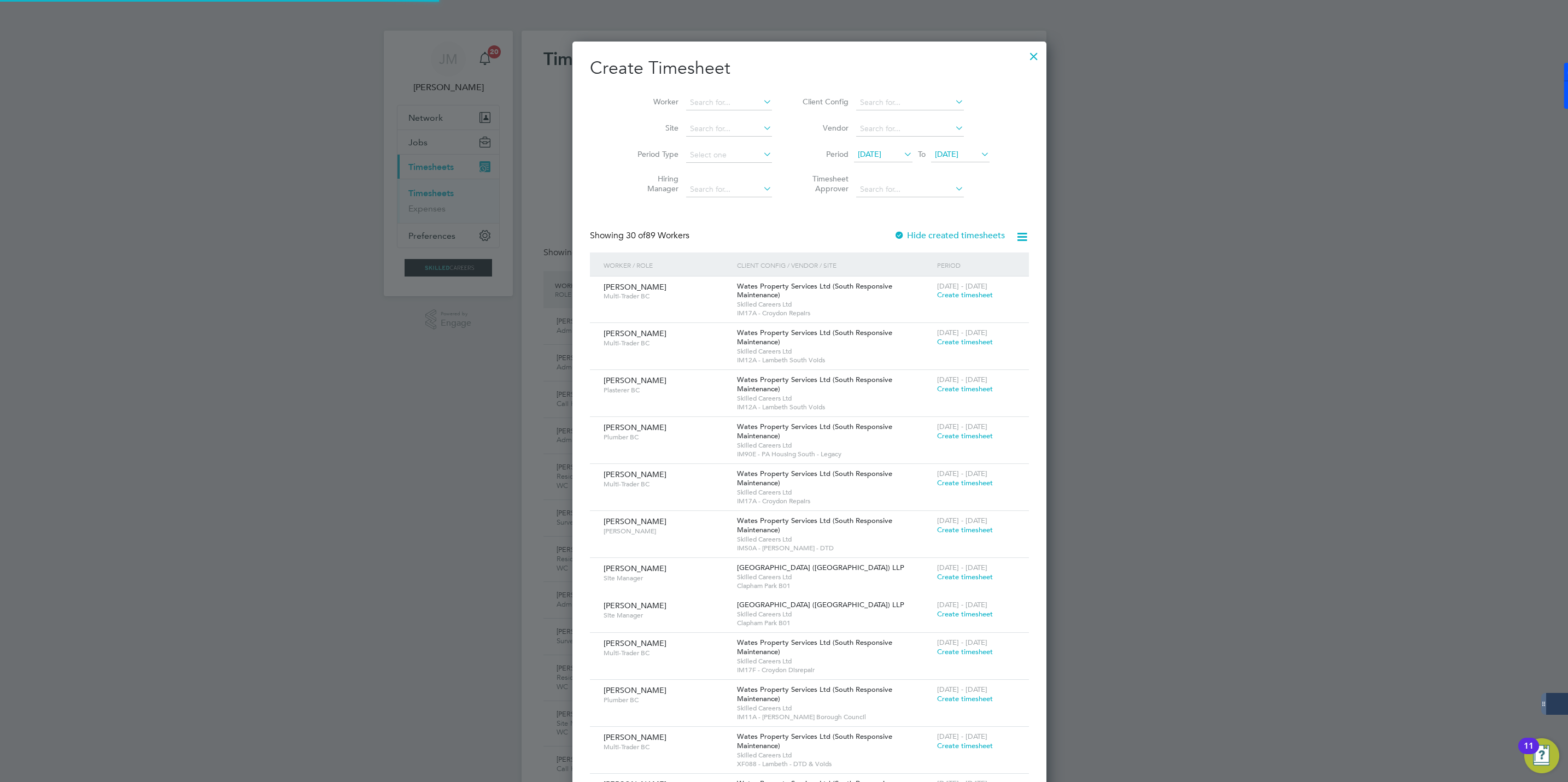
click at [860, 156] on span "[DATE]" at bounding box center [869, 155] width 23 height 10
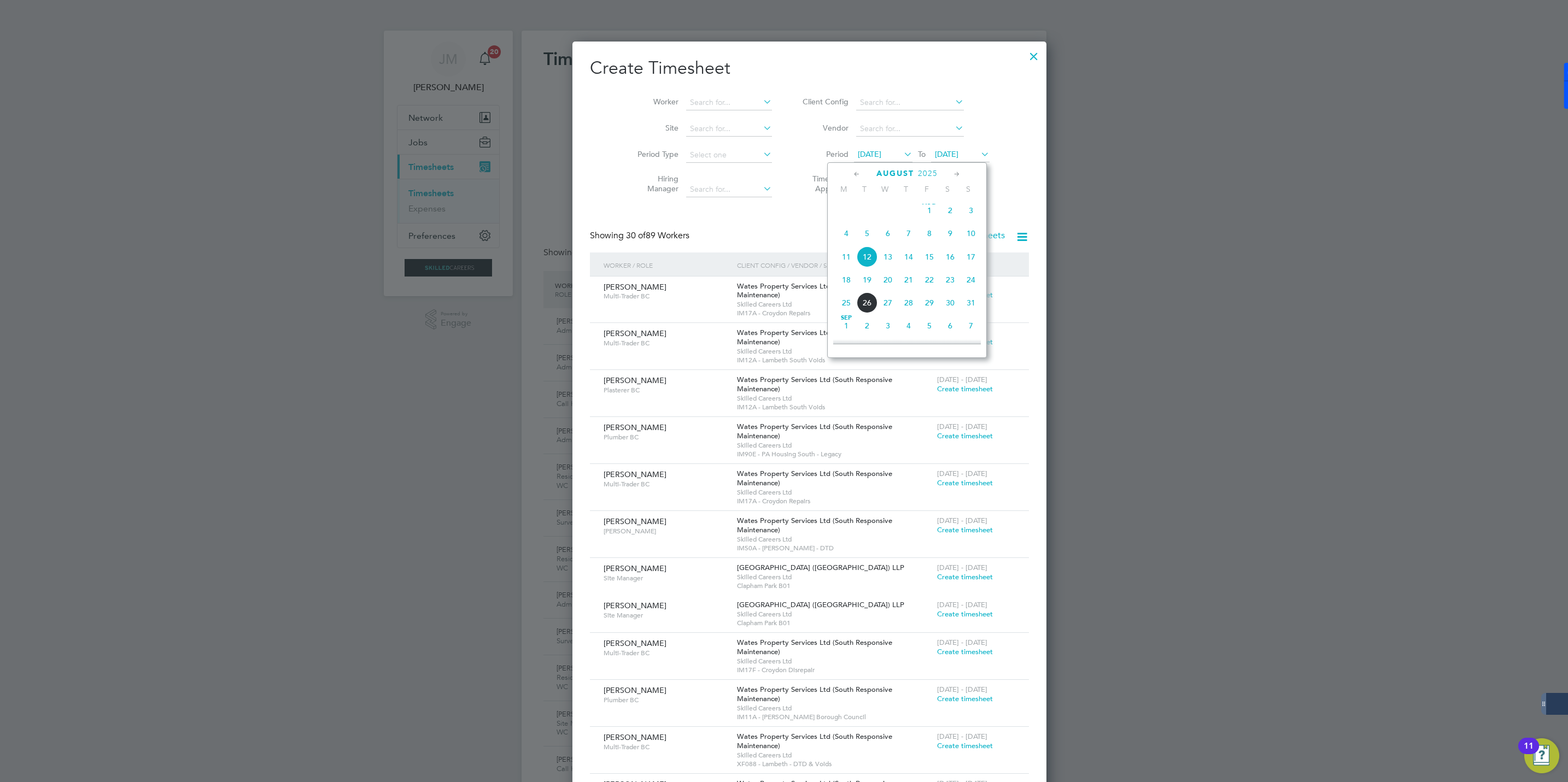
click at [950, 259] on span "16" at bounding box center [950, 256] width 21 height 21
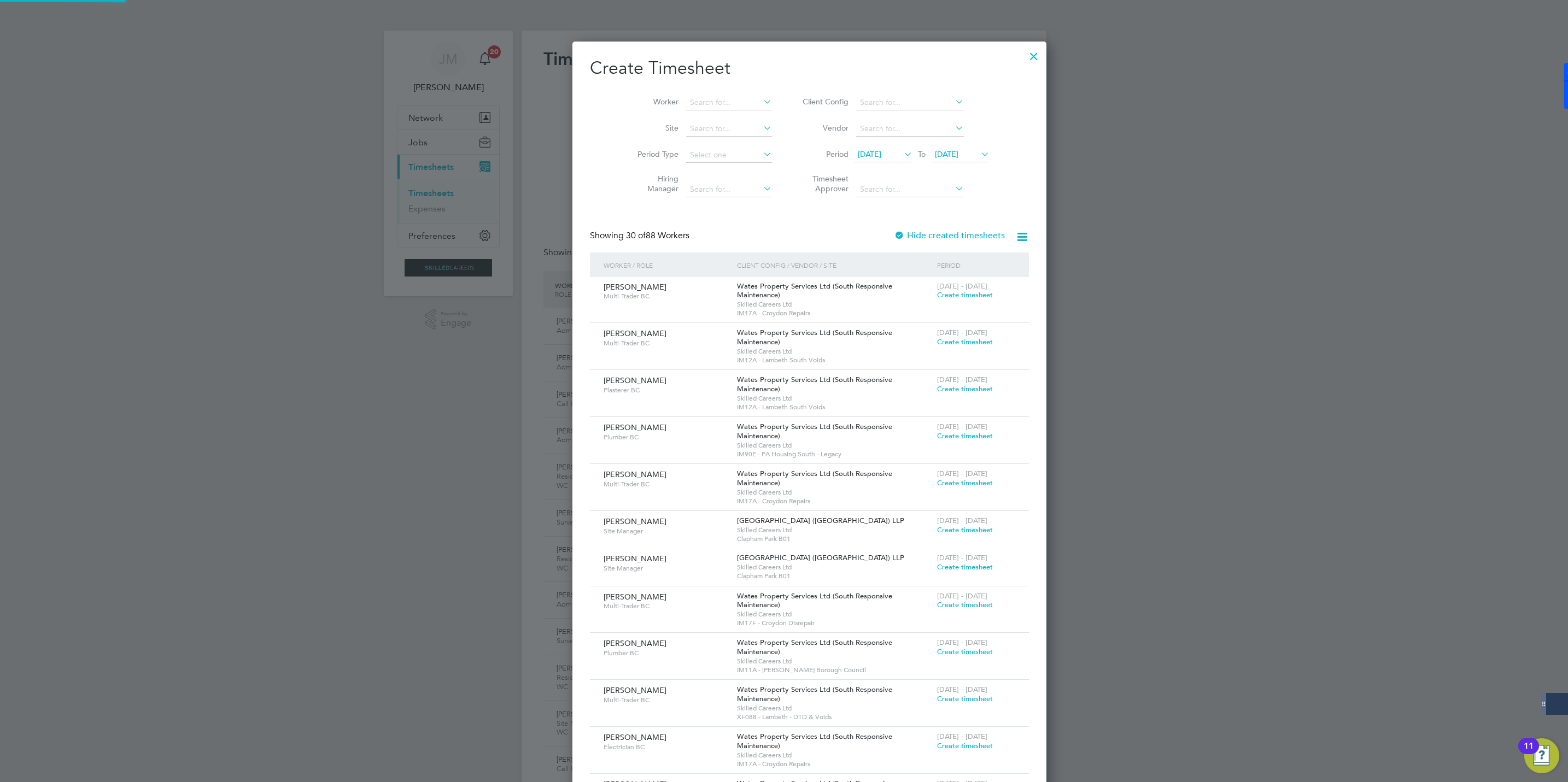
scroll to position [1727, 423]
click at [940, 151] on span "[DATE]" at bounding box center [946, 155] width 23 height 10
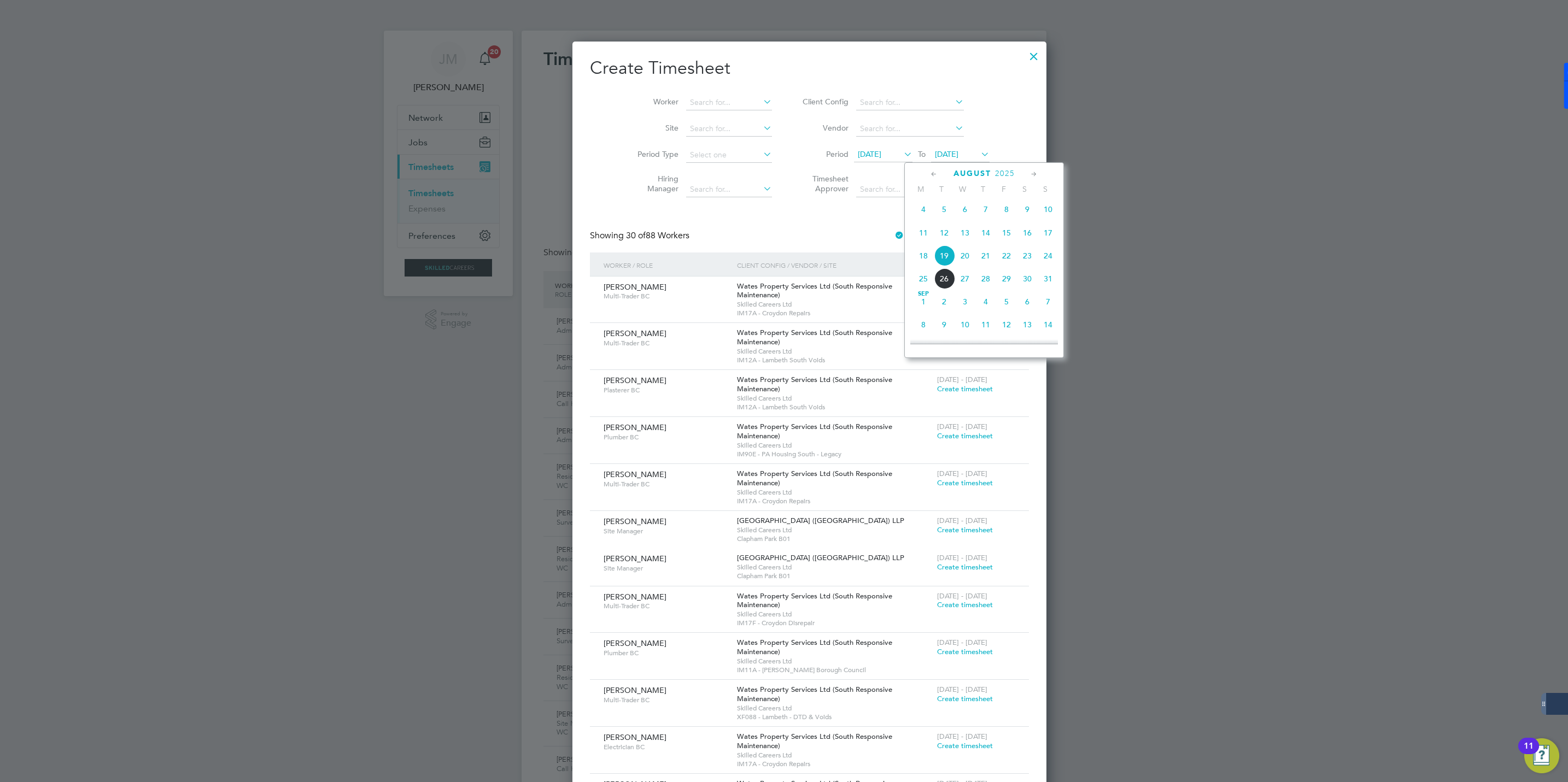
click at [1005, 255] on span "22" at bounding box center [1006, 256] width 21 height 21
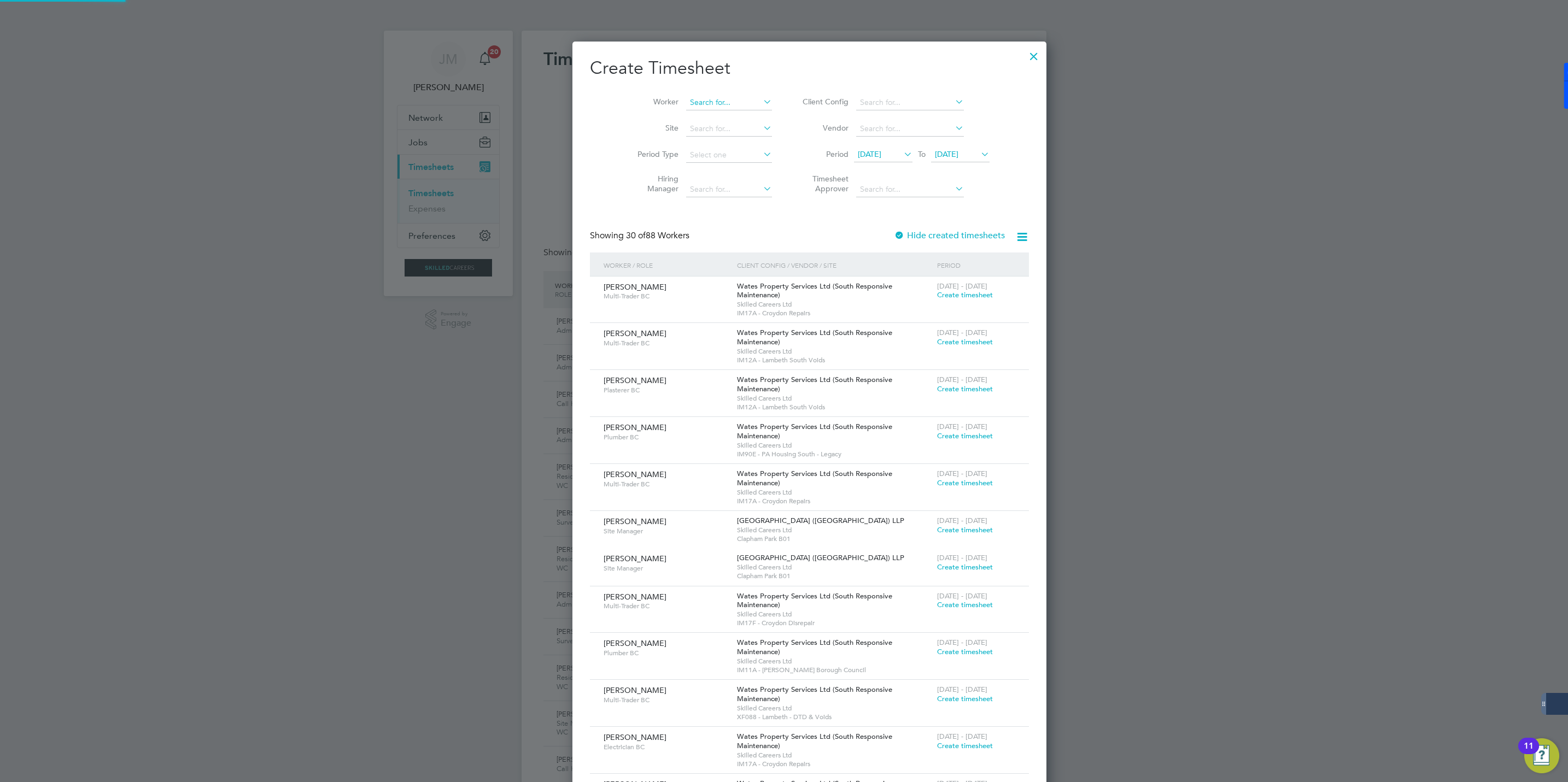
scroll to position [1727, 423]
click at [691, 103] on input at bounding box center [728, 103] width 85 height 15
click at [691, 121] on li "[PERSON_NAME]" at bounding box center [709, 117] width 97 height 15
type input "[PERSON_NAME]"
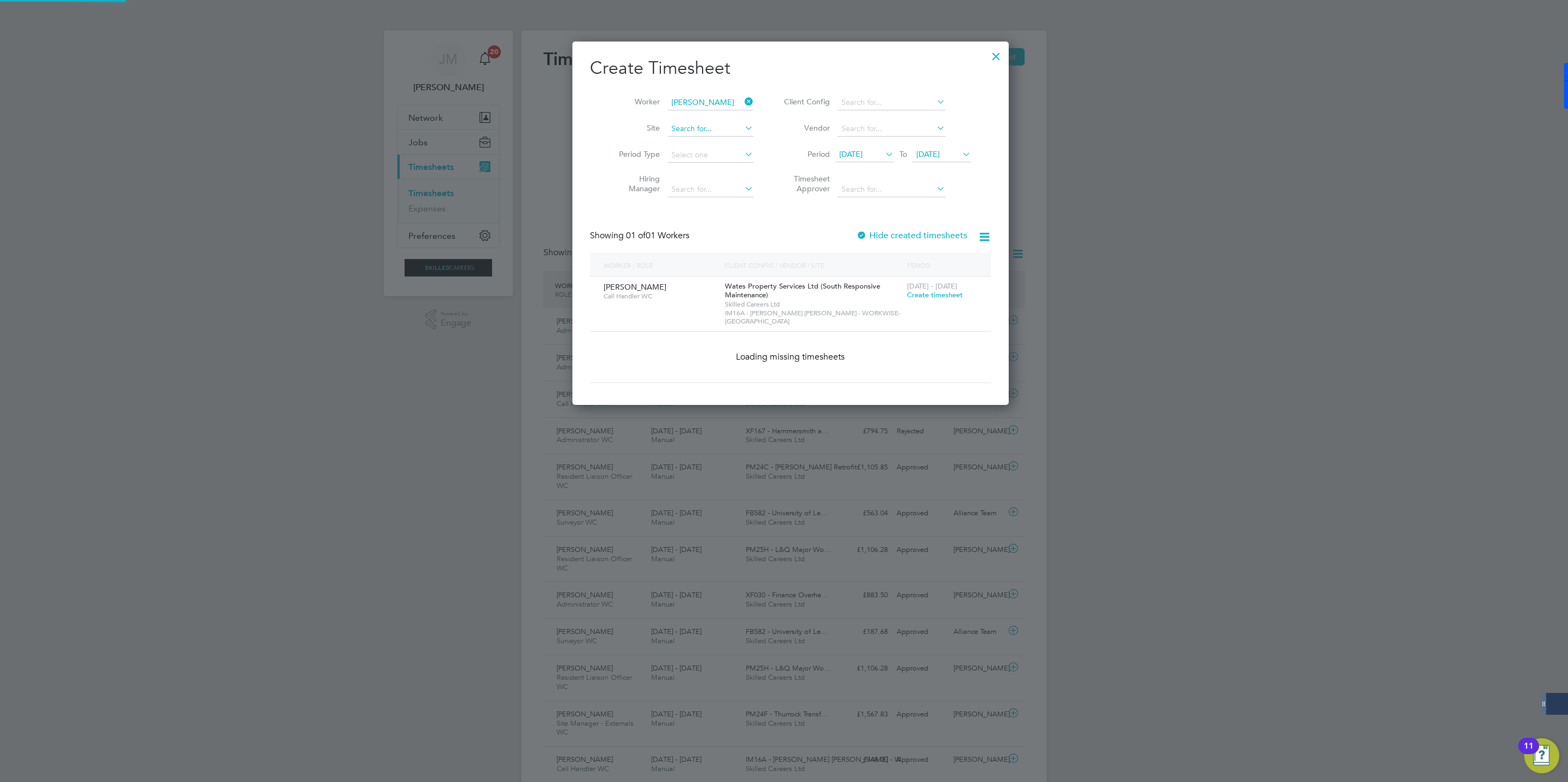
scroll to position [305, 423]
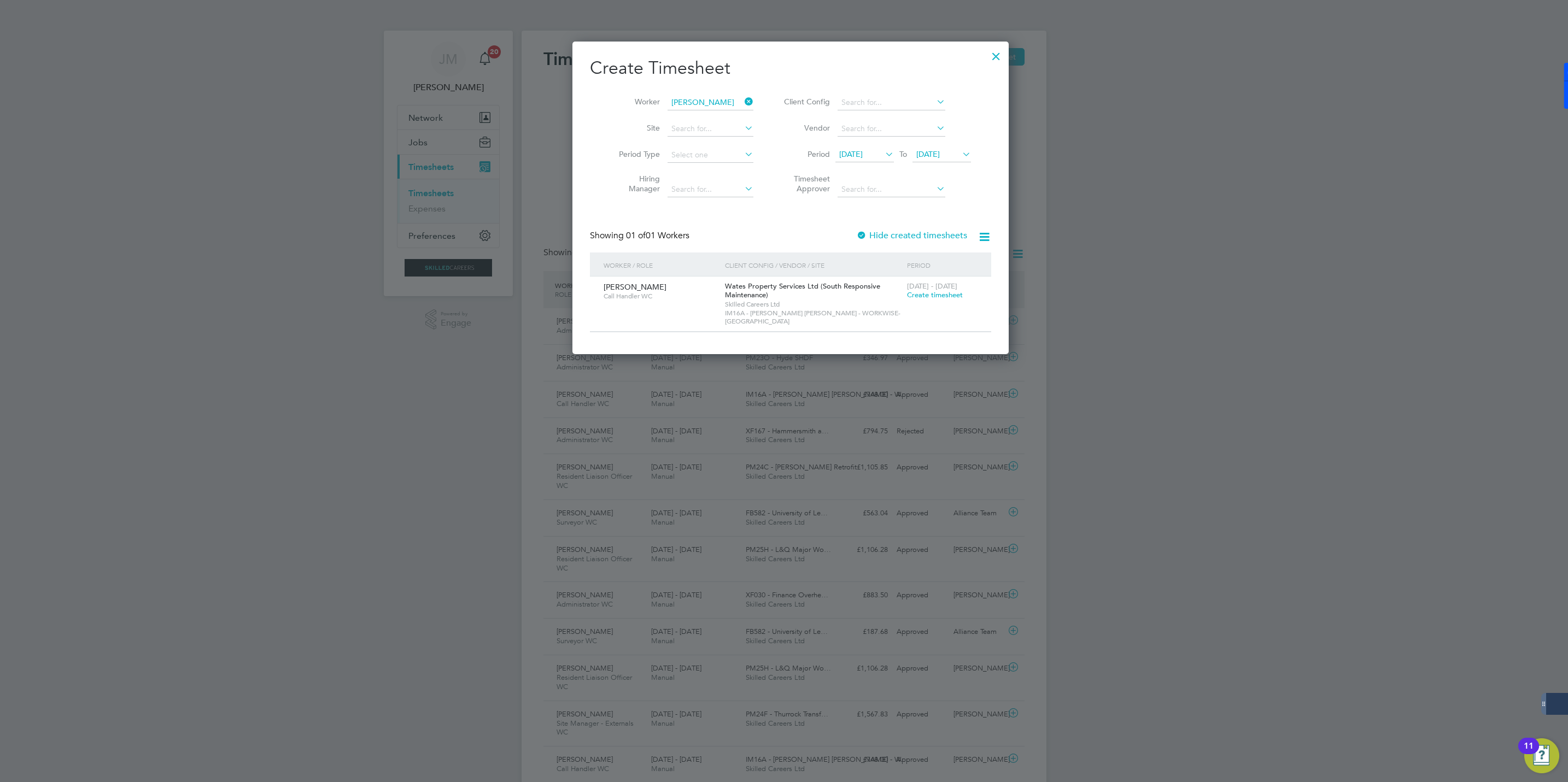
click at [911, 292] on span "Create timesheet" at bounding box center [934, 295] width 56 height 9
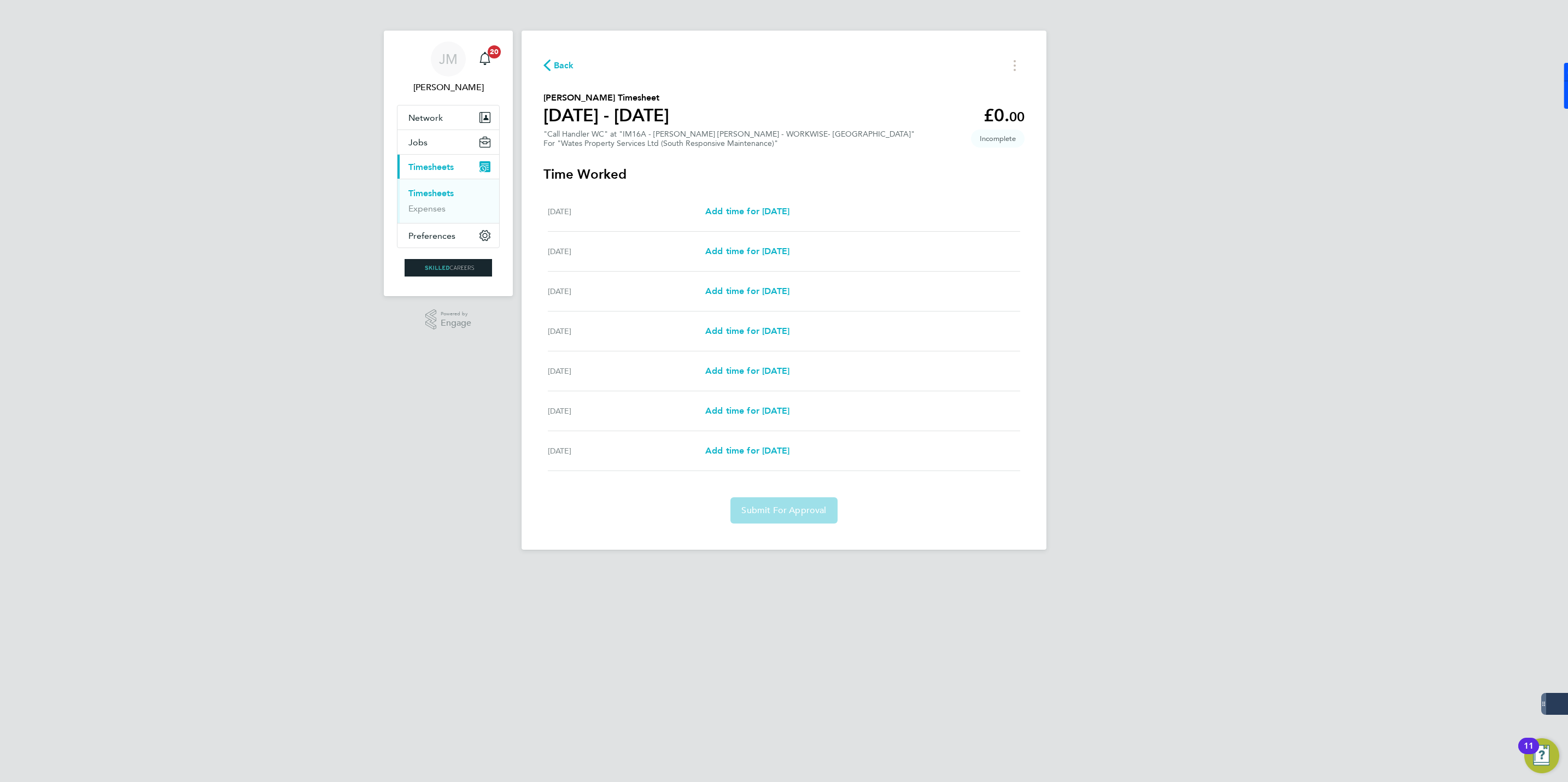
click at [563, 64] on span "Back" at bounding box center [564, 65] width 21 height 13
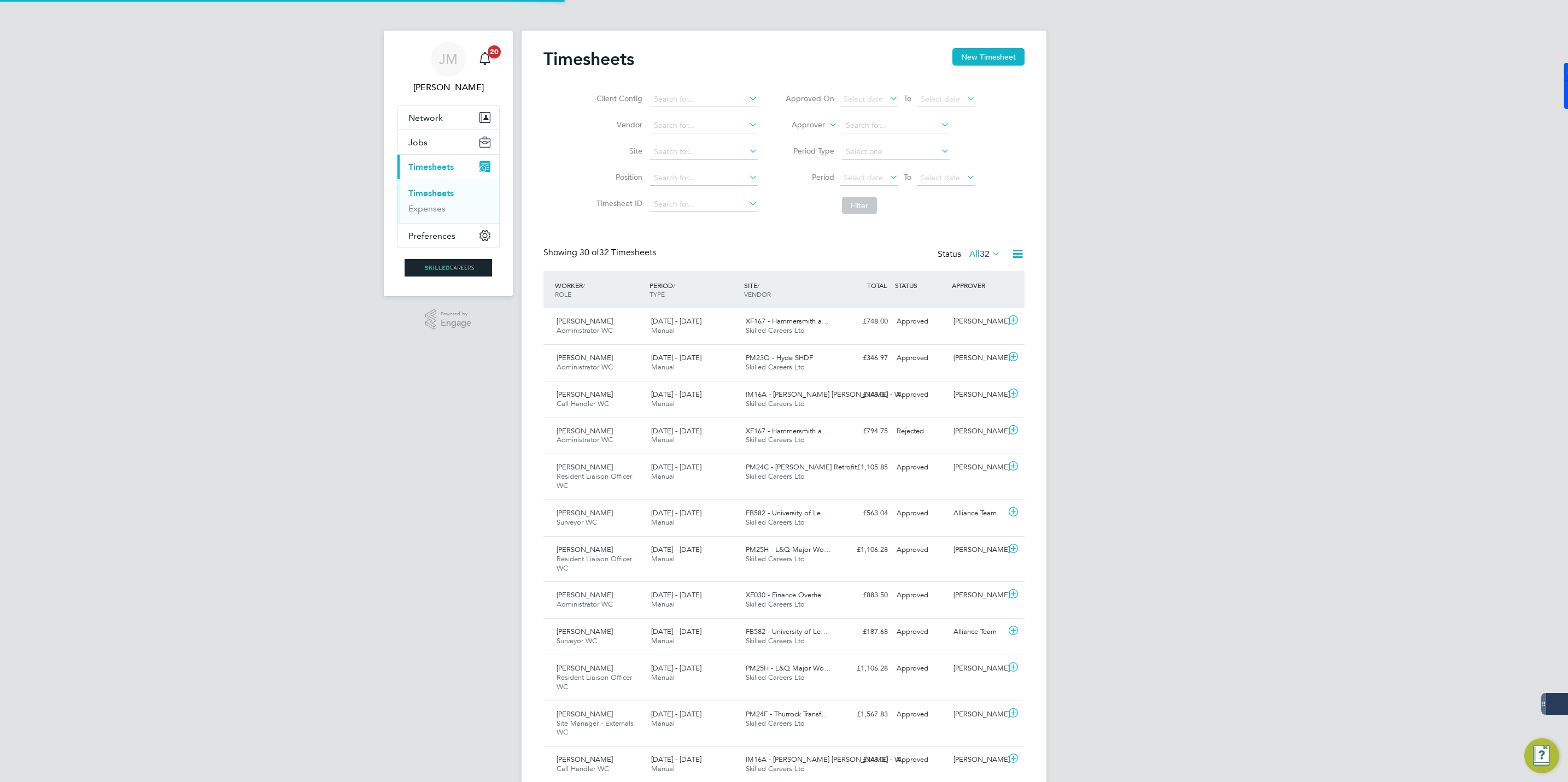
scroll to position [28, 95]
click at [1000, 48] on button "New Timesheet" at bounding box center [988, 56] width 72 height 17
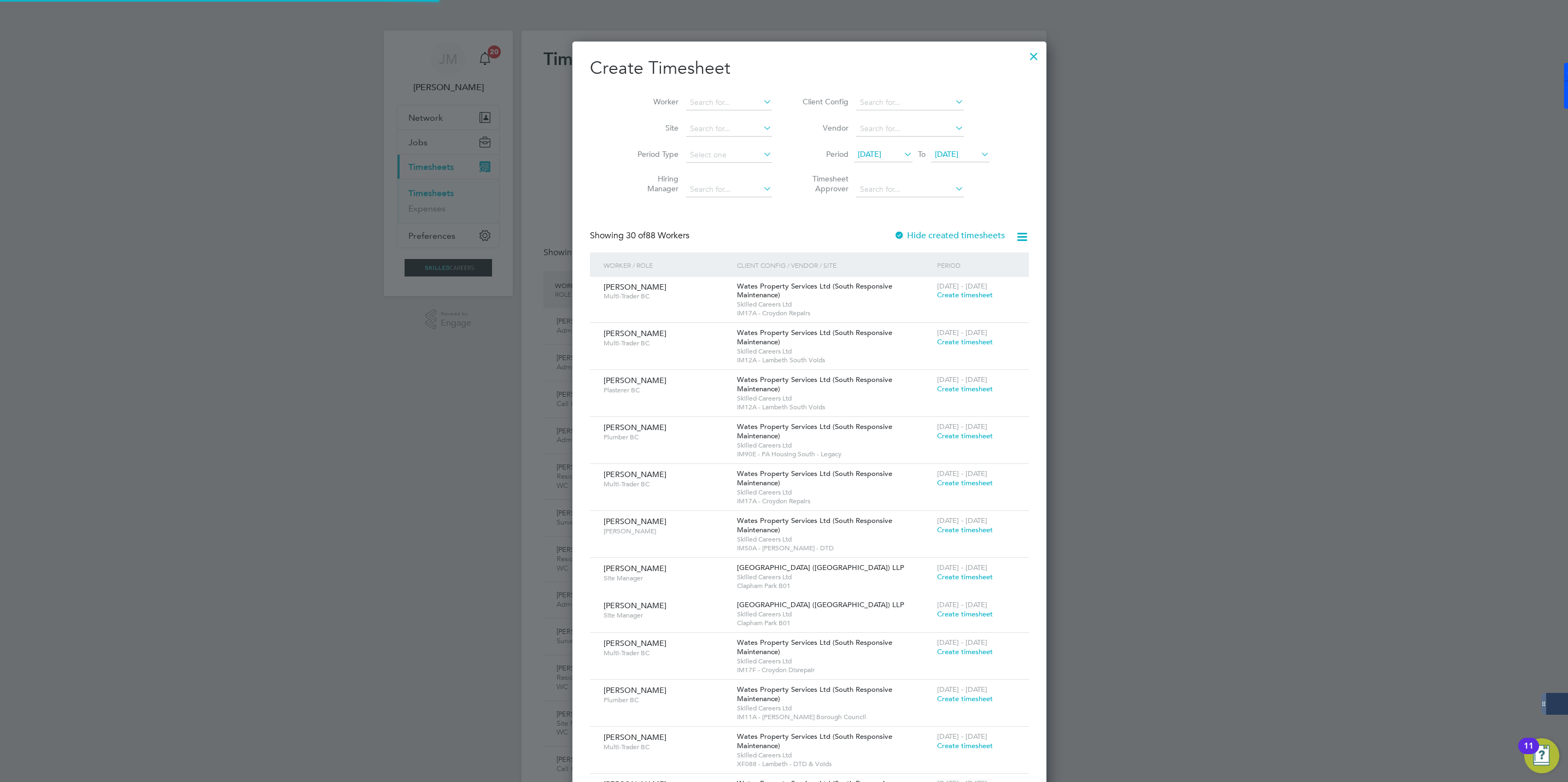
scroll to position [1774, 423]
click at [868, 154] on span "[DATE]" at bounding box center [869, 155] width 23 height 10
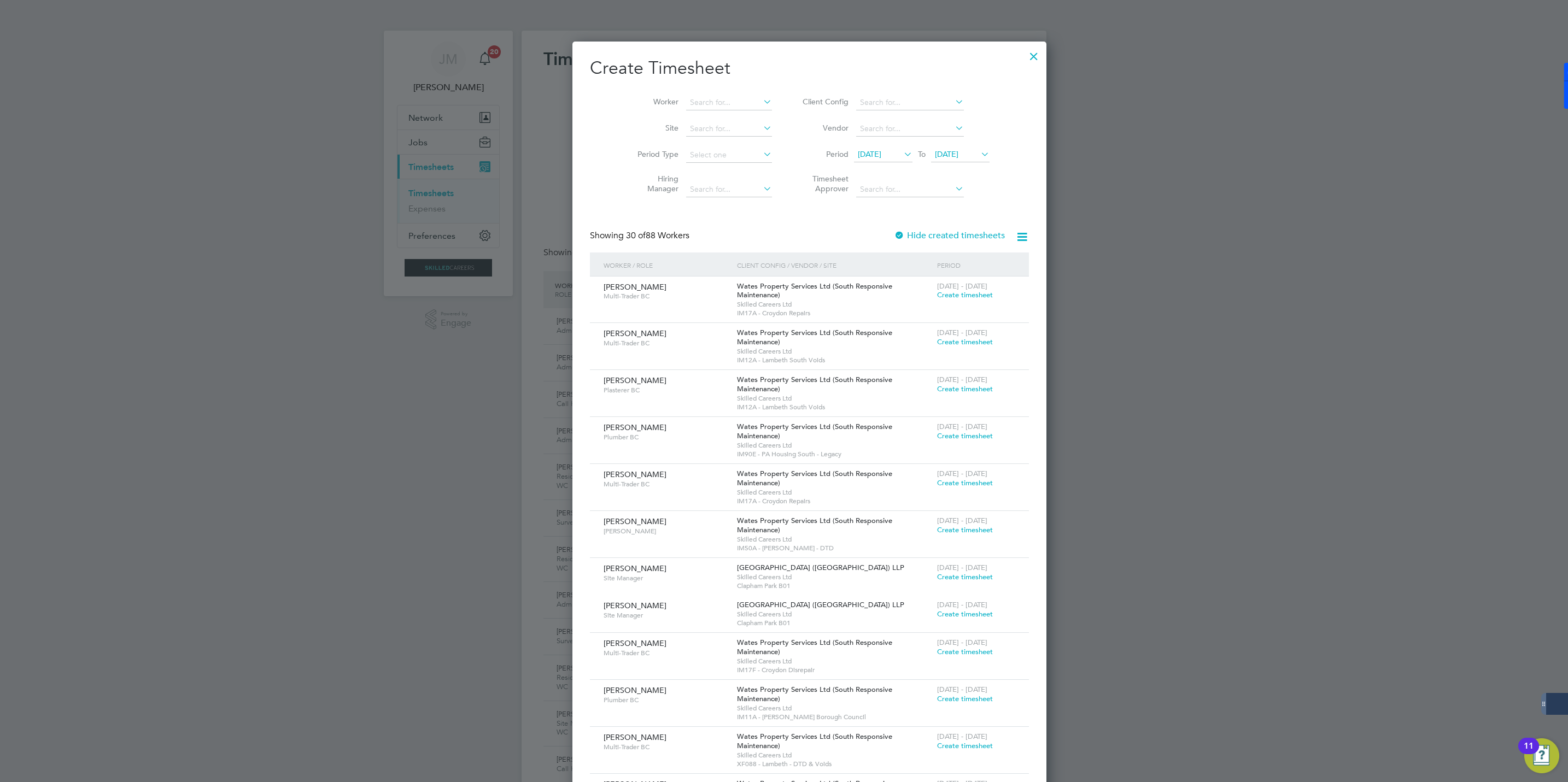
click at [934, 156] on span "[DATE]" at bounding box center [946, 155] width 23 height 10
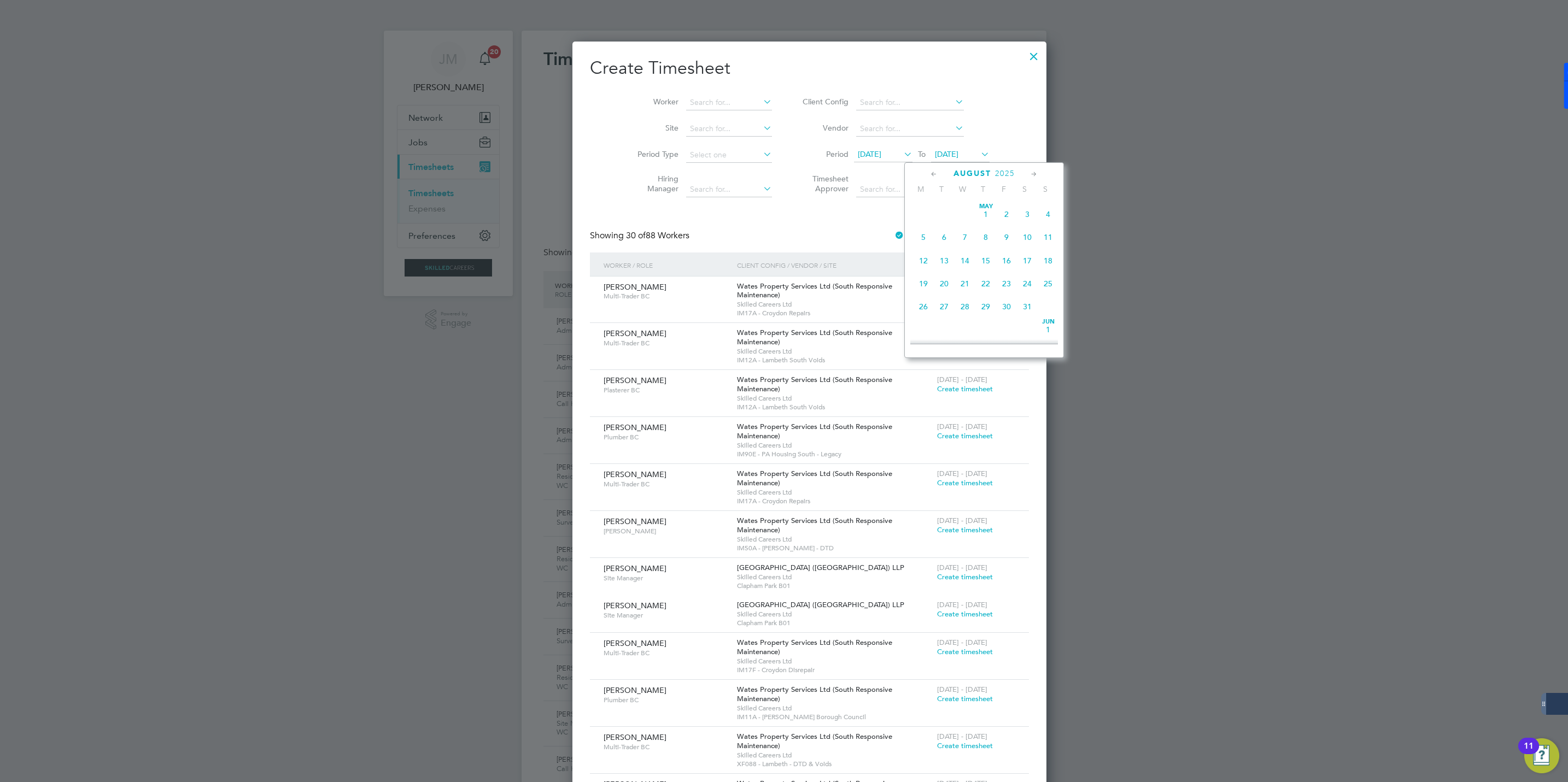
scroll to position [397, 0]
click at [1007, 255] on span "22" at bounding box center [1006, 256] width 21 height 21
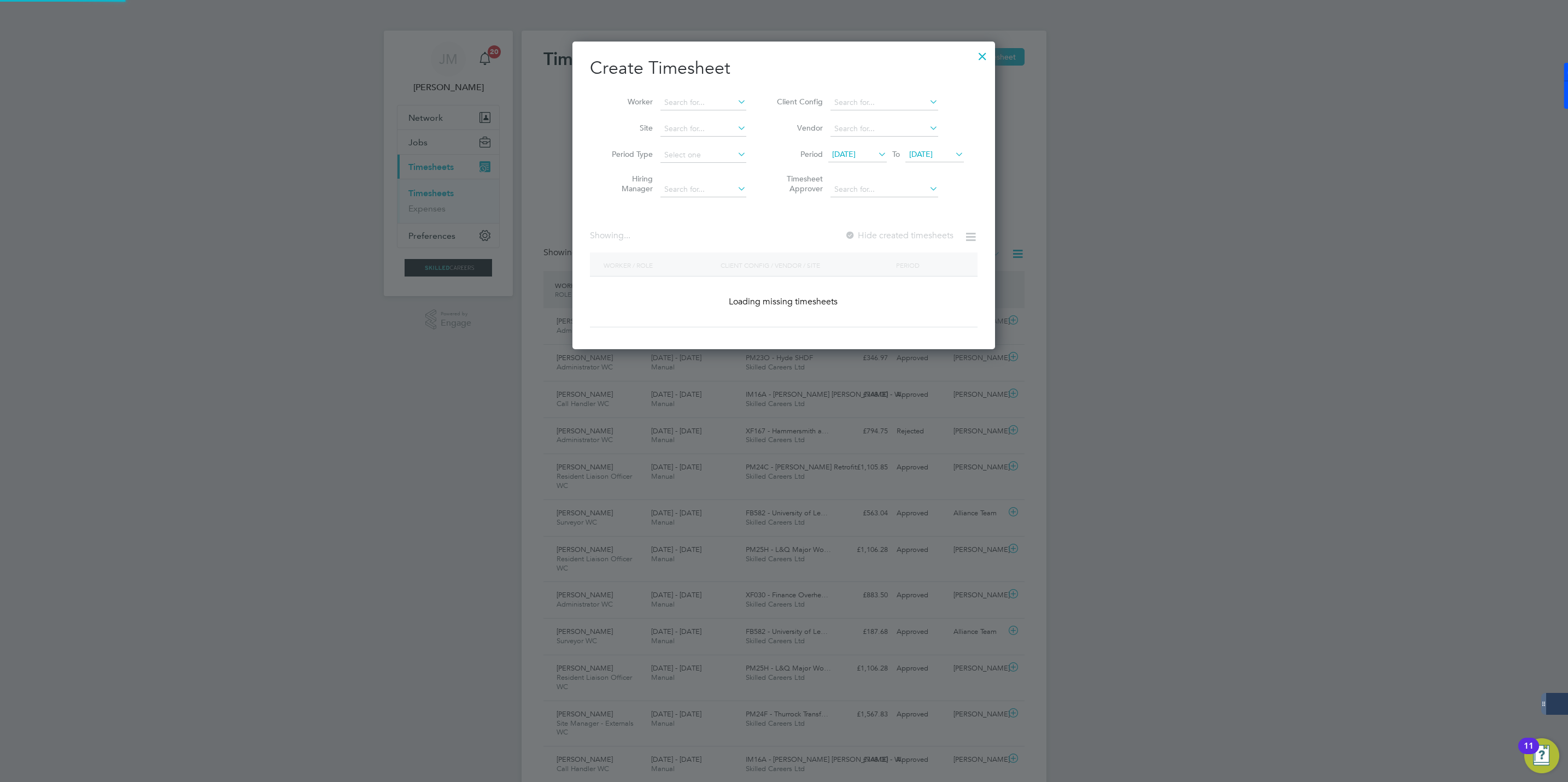
scroll to position [1774, 423]
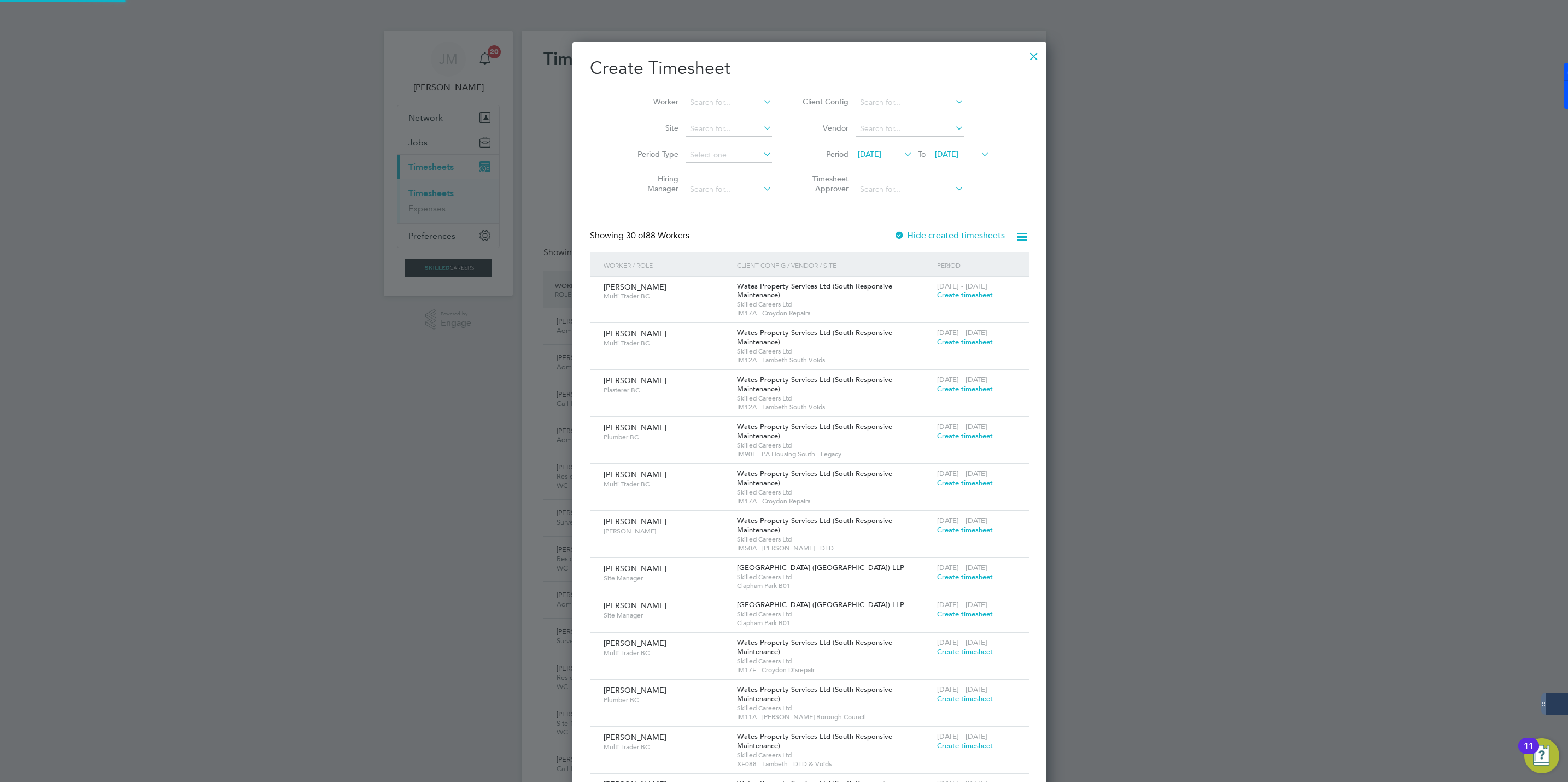
click at [864, 154] on span "[DATE]" at bounding box center [869, 155] width 23 height 10
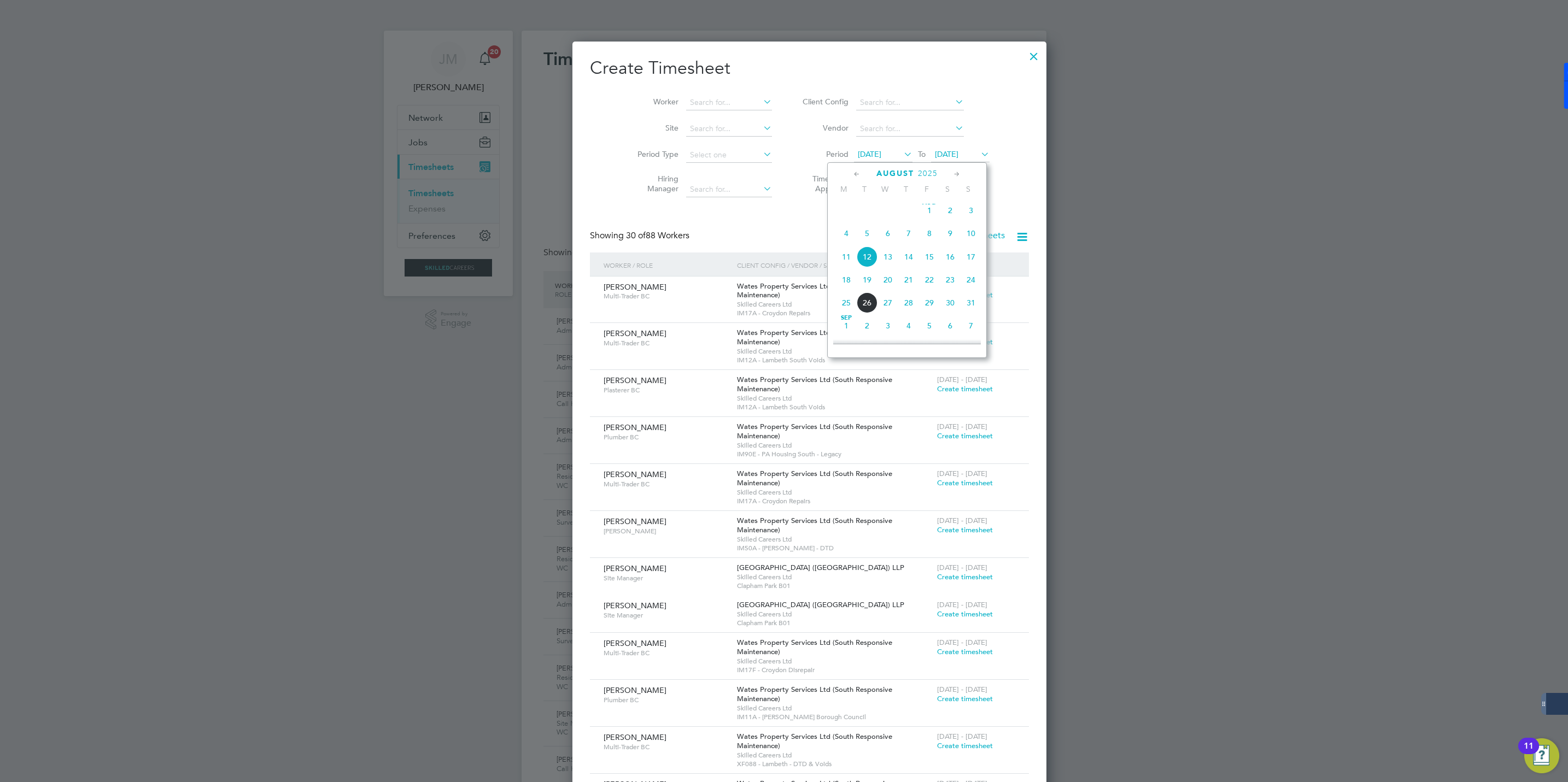
click at [952, 257] on span "16" at bounding box center [950, 256] width 21 height 21
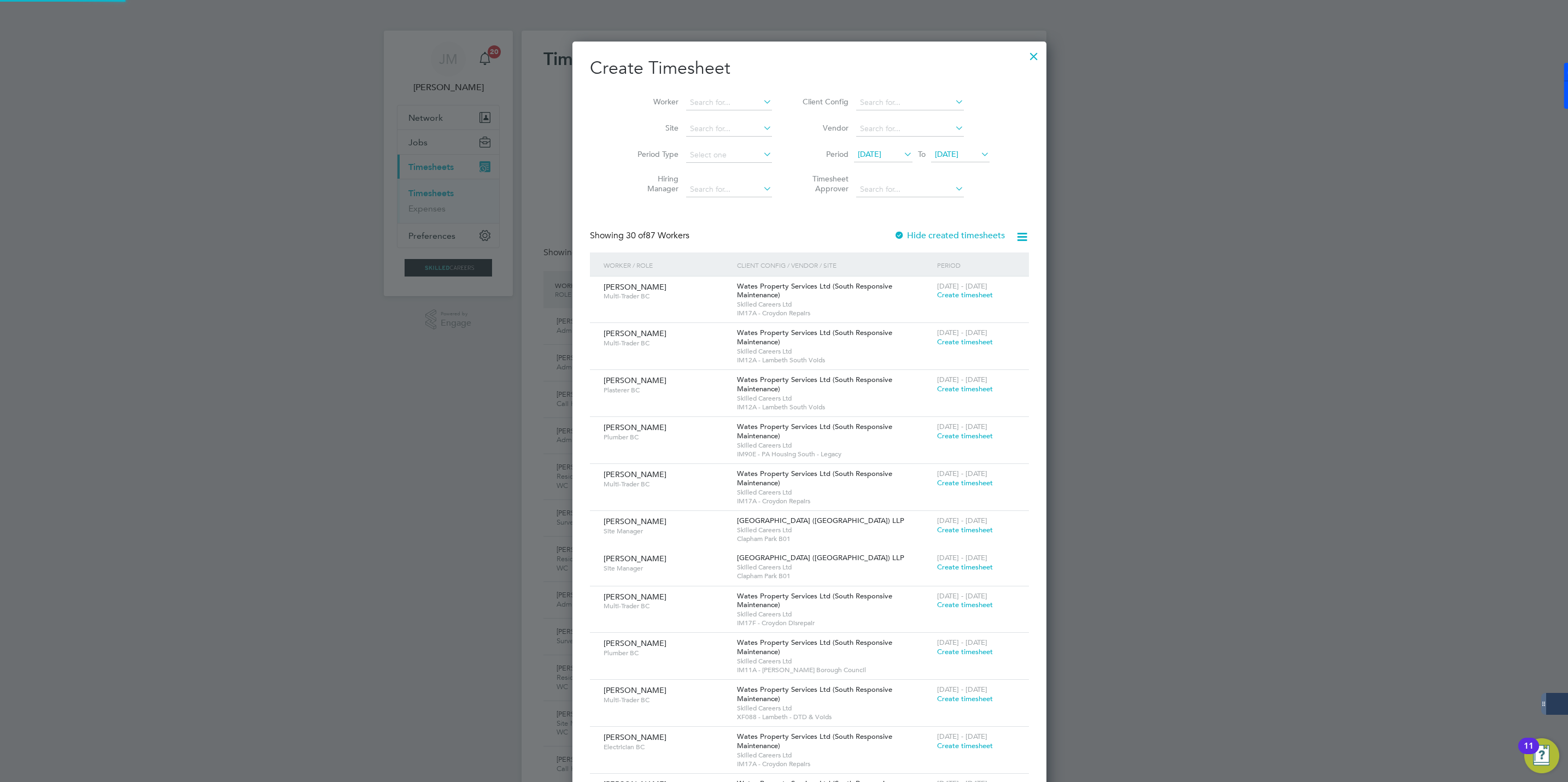
scroll to position [1727, 423]
click at [686, 100] on input at bounding box center [728, 103] width 85 height 15
click at [694, 135] on li "[PERSON_NAME]" at bounding box center [716, 132] width 113 height 15
type input "[PERSON_NAME]"
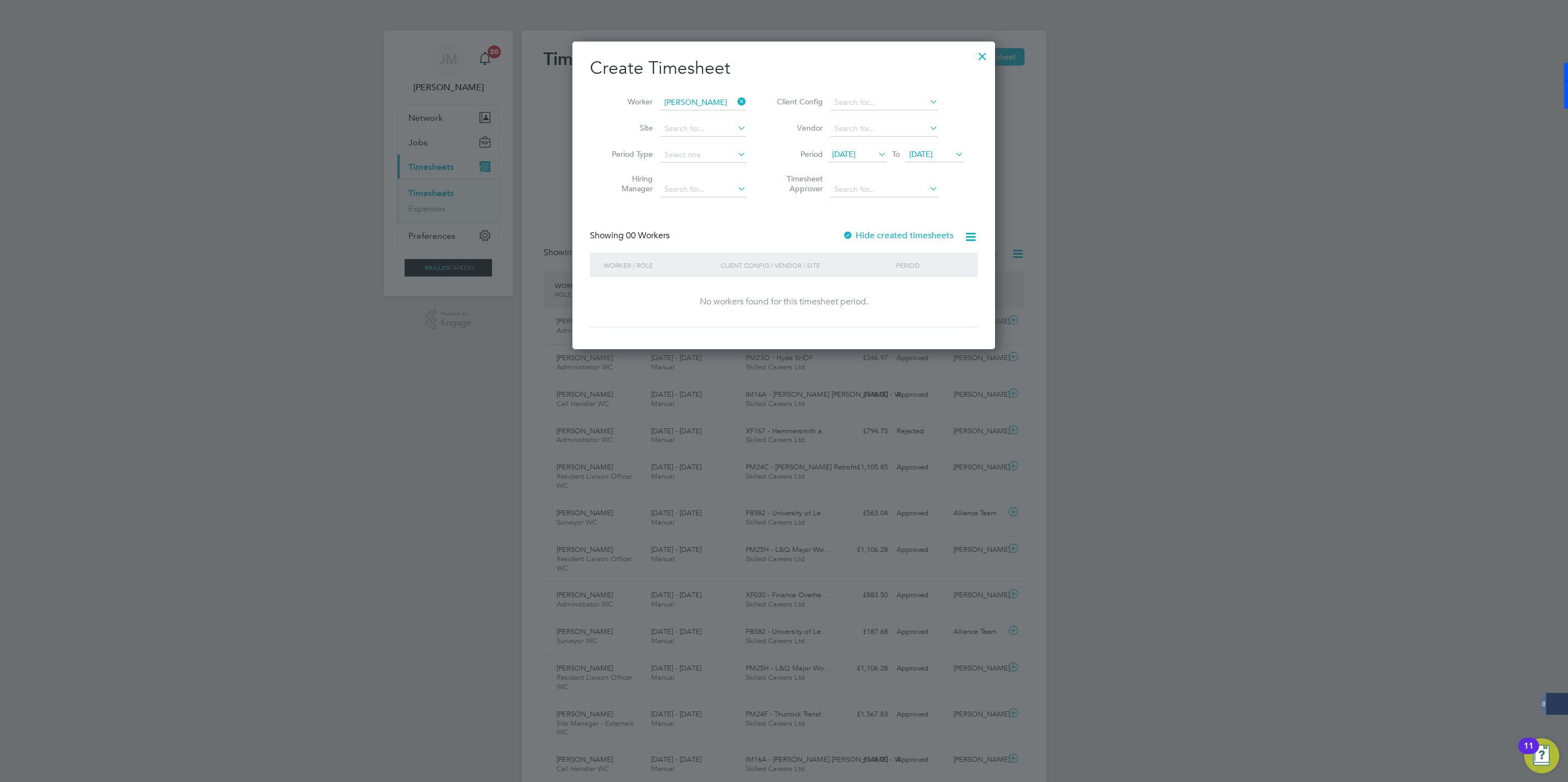
click at [875, 228] on div "Create Timesheet Worker [PERSON_NAME] Site Period Type Hiring Manager Client Co…" at bounding box center [783, 192] width 387 height 271
click at [865, 244] on div "Showing 00 Workers Hide created timesheets" at bounding box center [783, 241] width 387 height 22
click at [864, 238] on label "Hide created timesheets" at bounding box center [898, 235] width 111 height 11
click at [864, 238] on label "Hide created timesheets" at bounding box center [899, 235] width 109 height 11
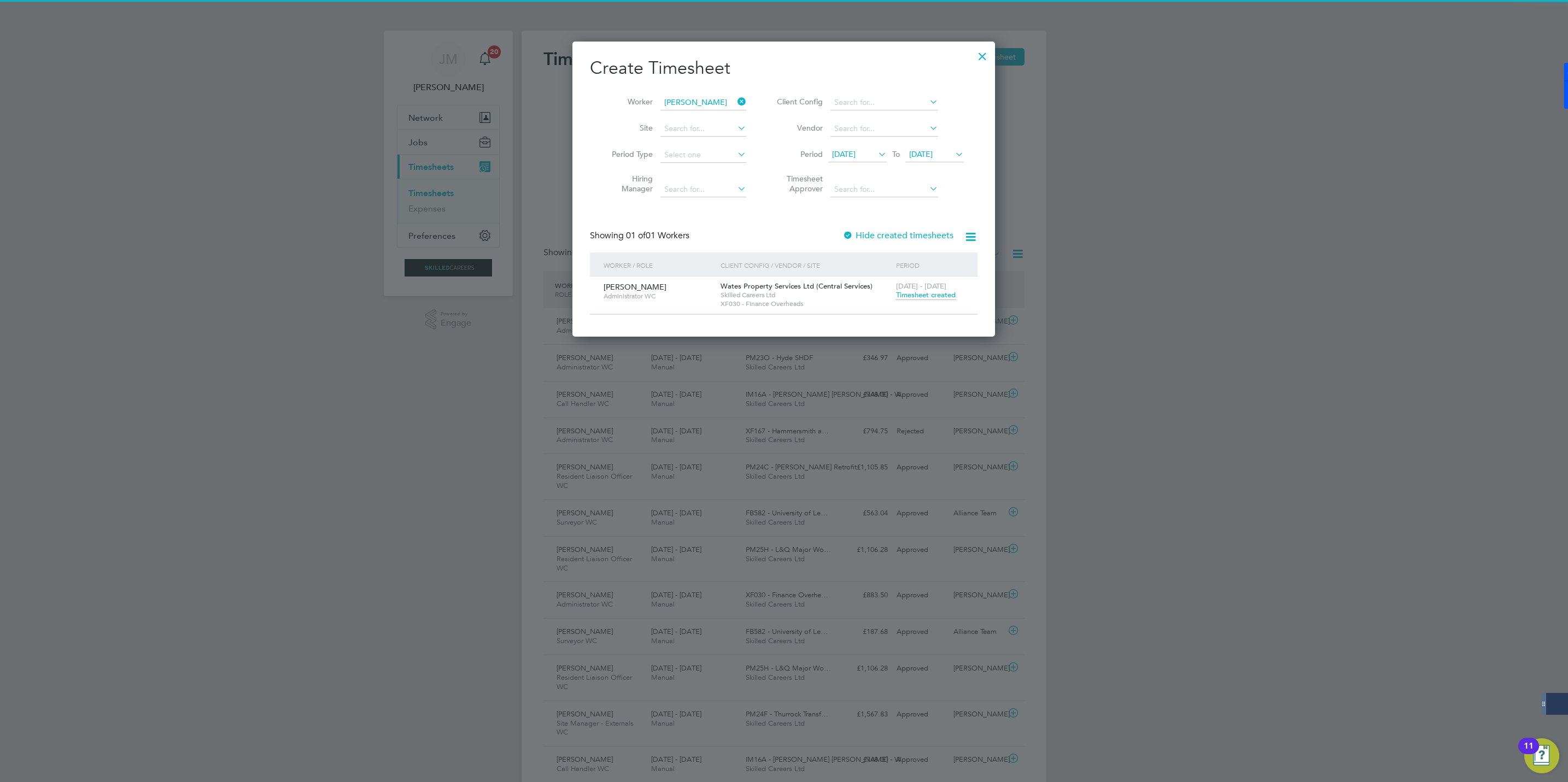
click at [912, 297] on span "Timesheet created" at bounding box center [926, 296] width 60 height 10
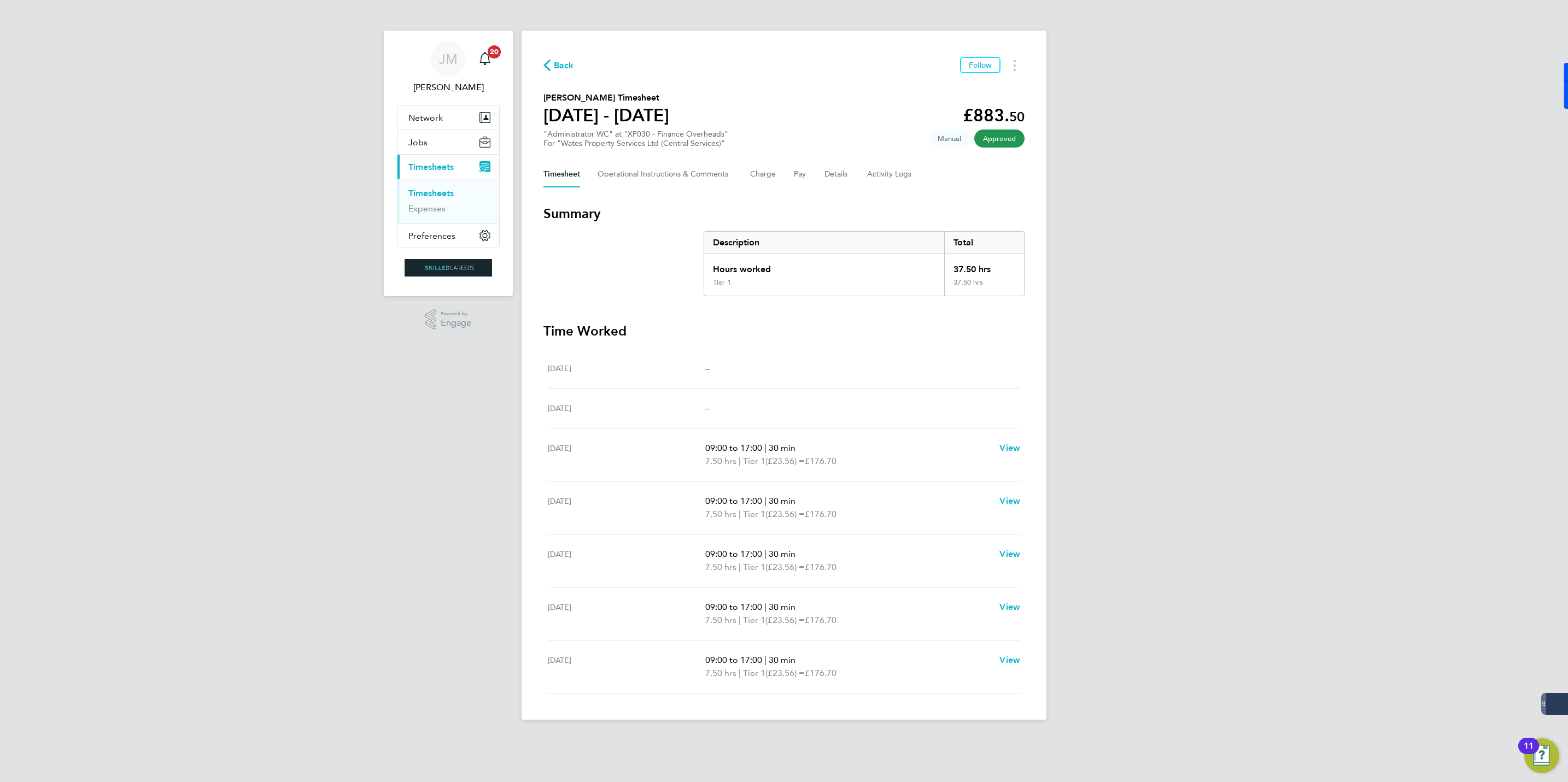
click at [573, 63] on span "Back" at bounding box center [564, 65] width 21 height 13
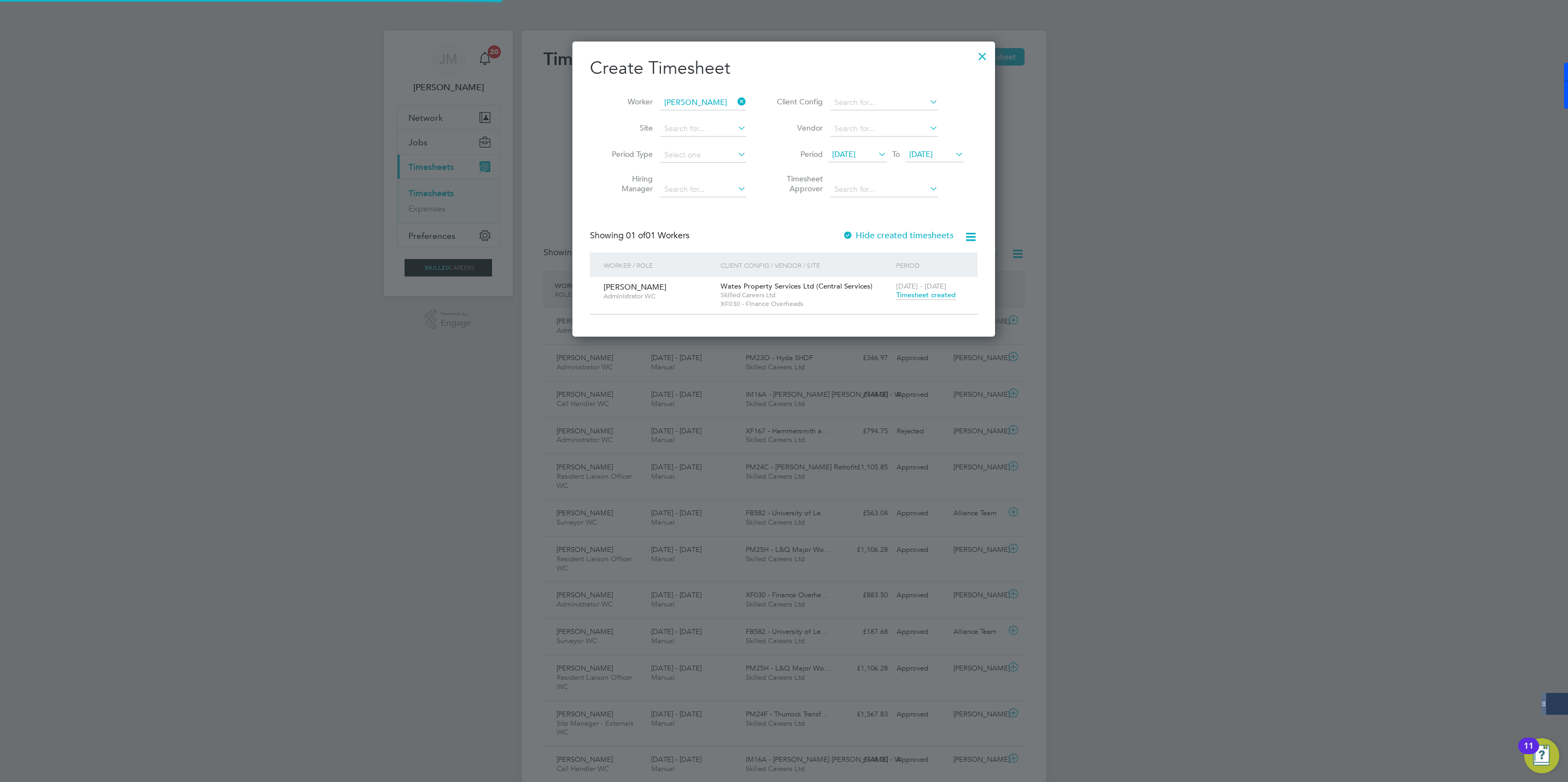
scroll to position [28, 95]
click at [735, 102] on icon at bounding box center [735, 102] width 0 height 15
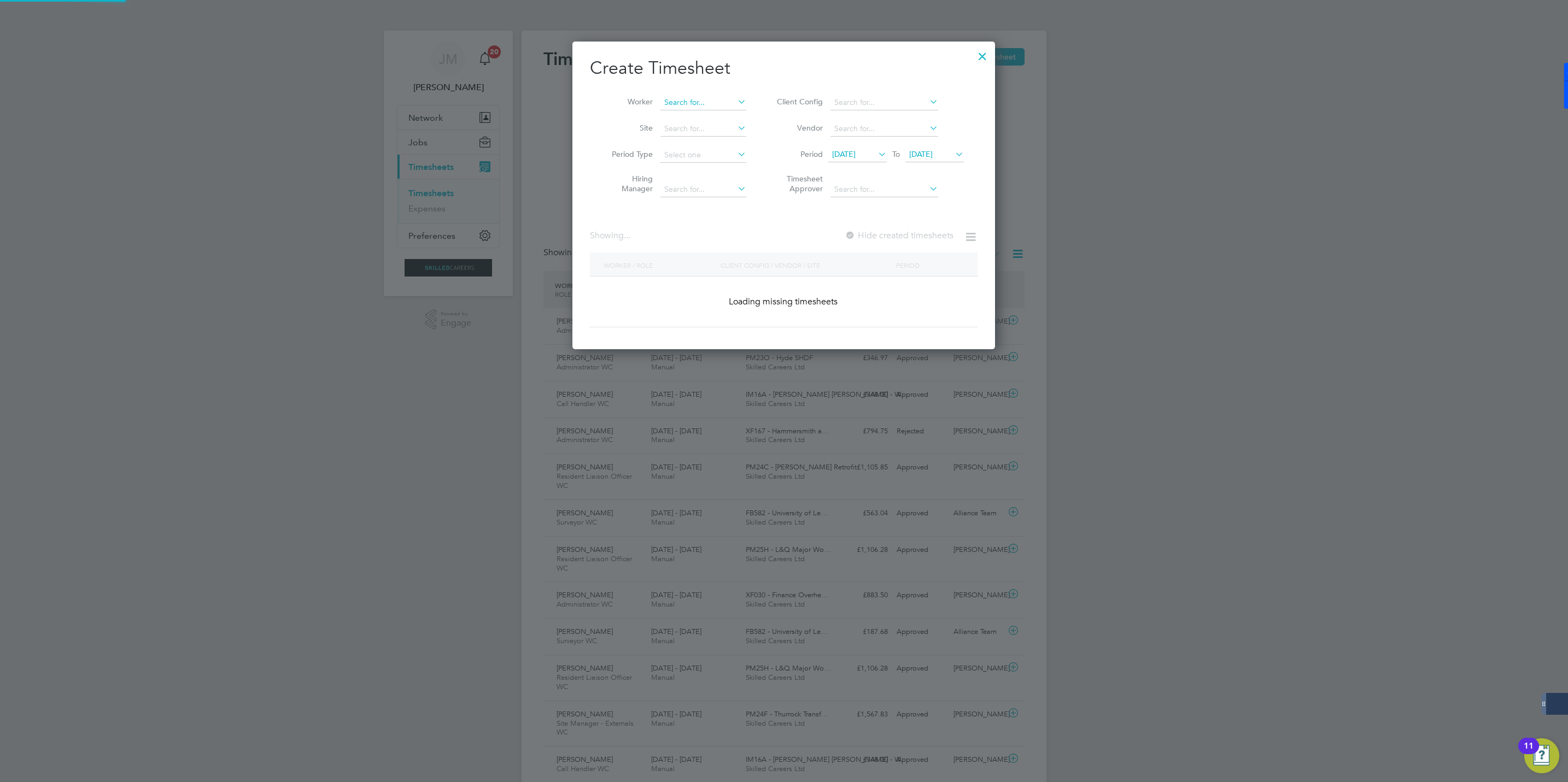
click at [699, 99] on input at bounding box center [703, 103] width 85 height 15
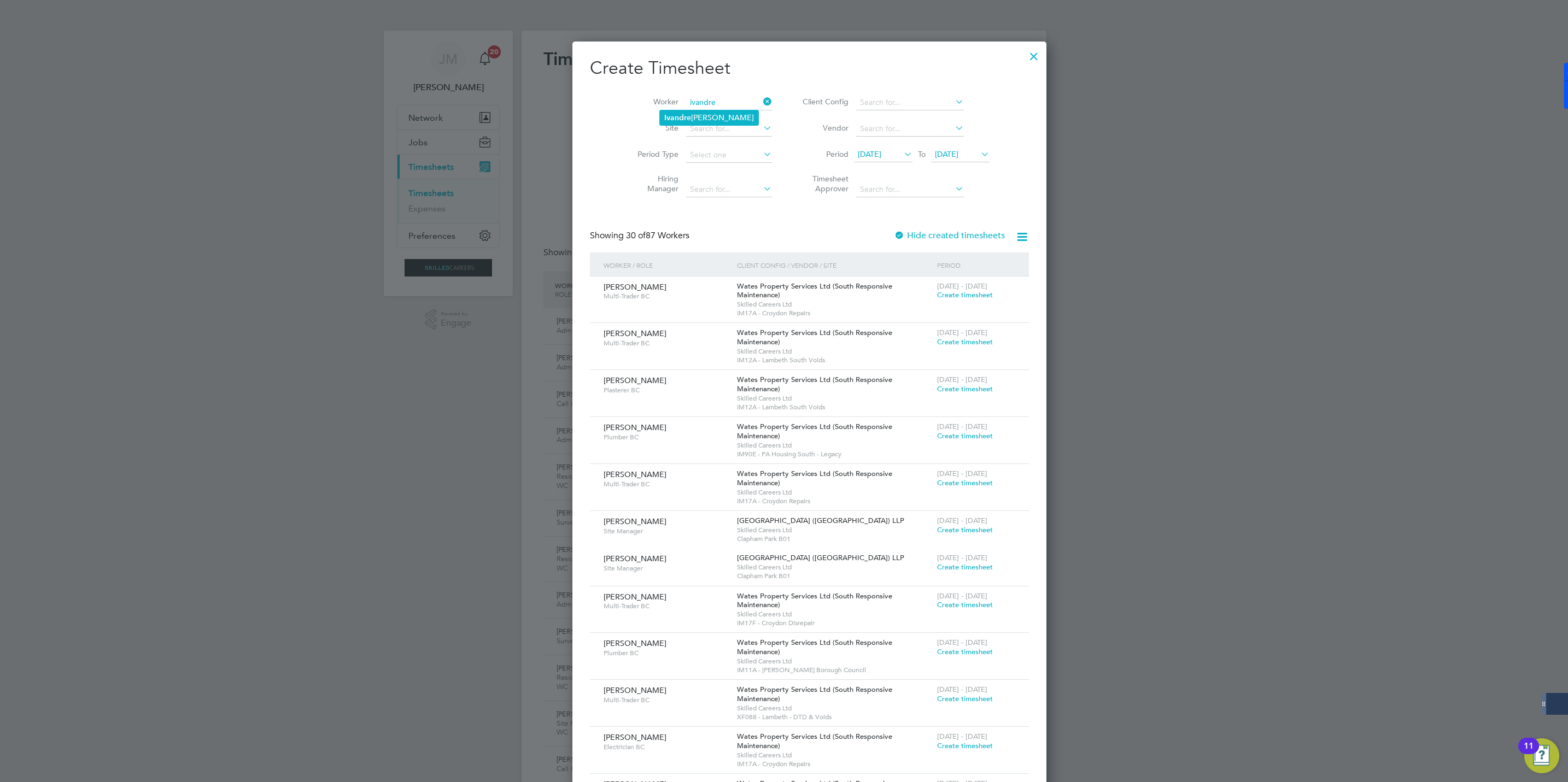
click at [686, 121] on b "Ivandre" at bounding box center [677, 117] width 27 height 9
type input "[PERSON_NAME]"
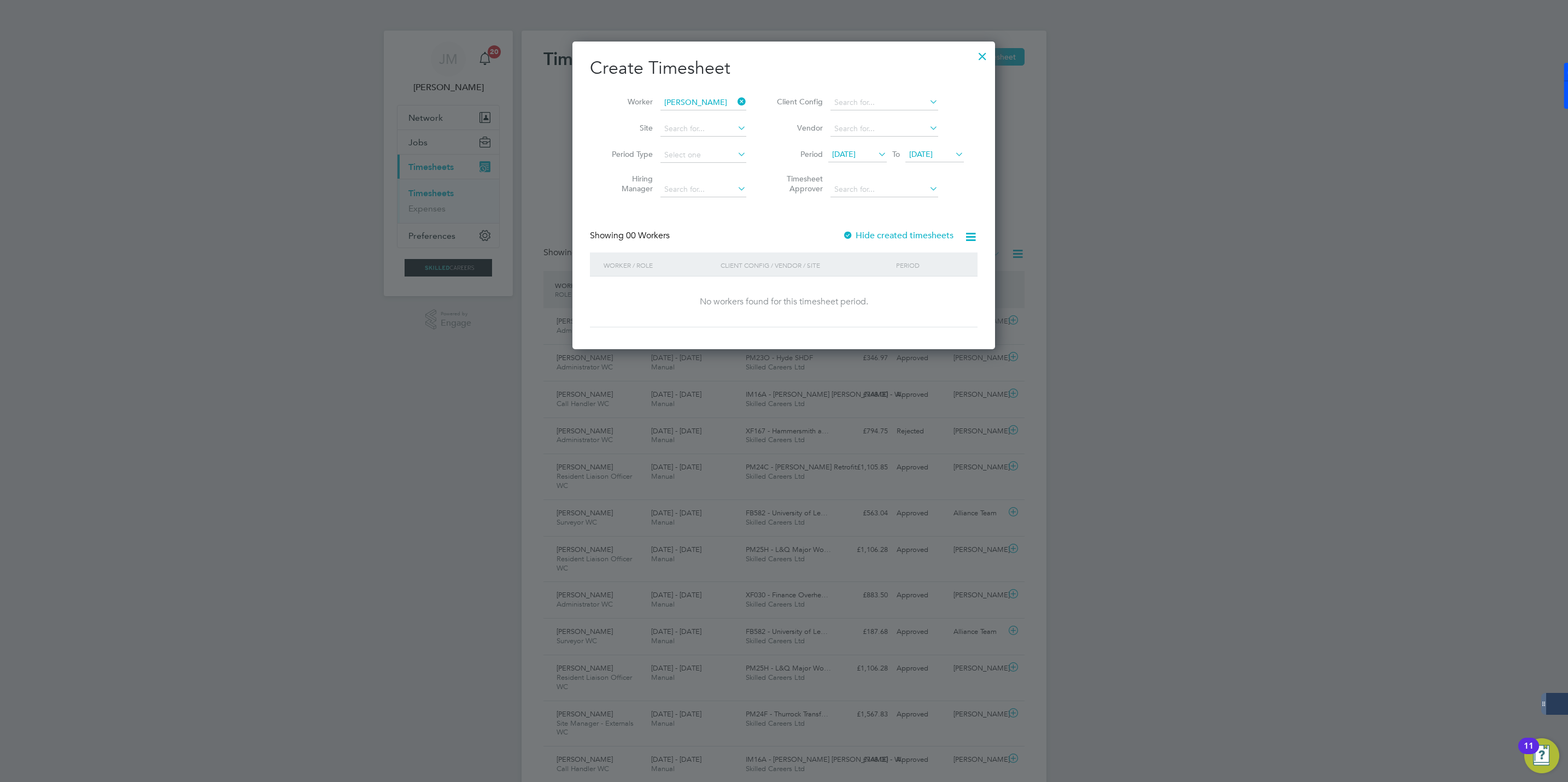
click at [875, 230] on label "Hide created timesheets" at bounding box center [898, 235] width 111 height 11
click at [874, 231] on label "Hide created timesheets" at bounding box center [898, 235] width 111 height 11
click at [914, 293] on span "Timesheet created" at bounding box center [926, 296] width 60 height 10
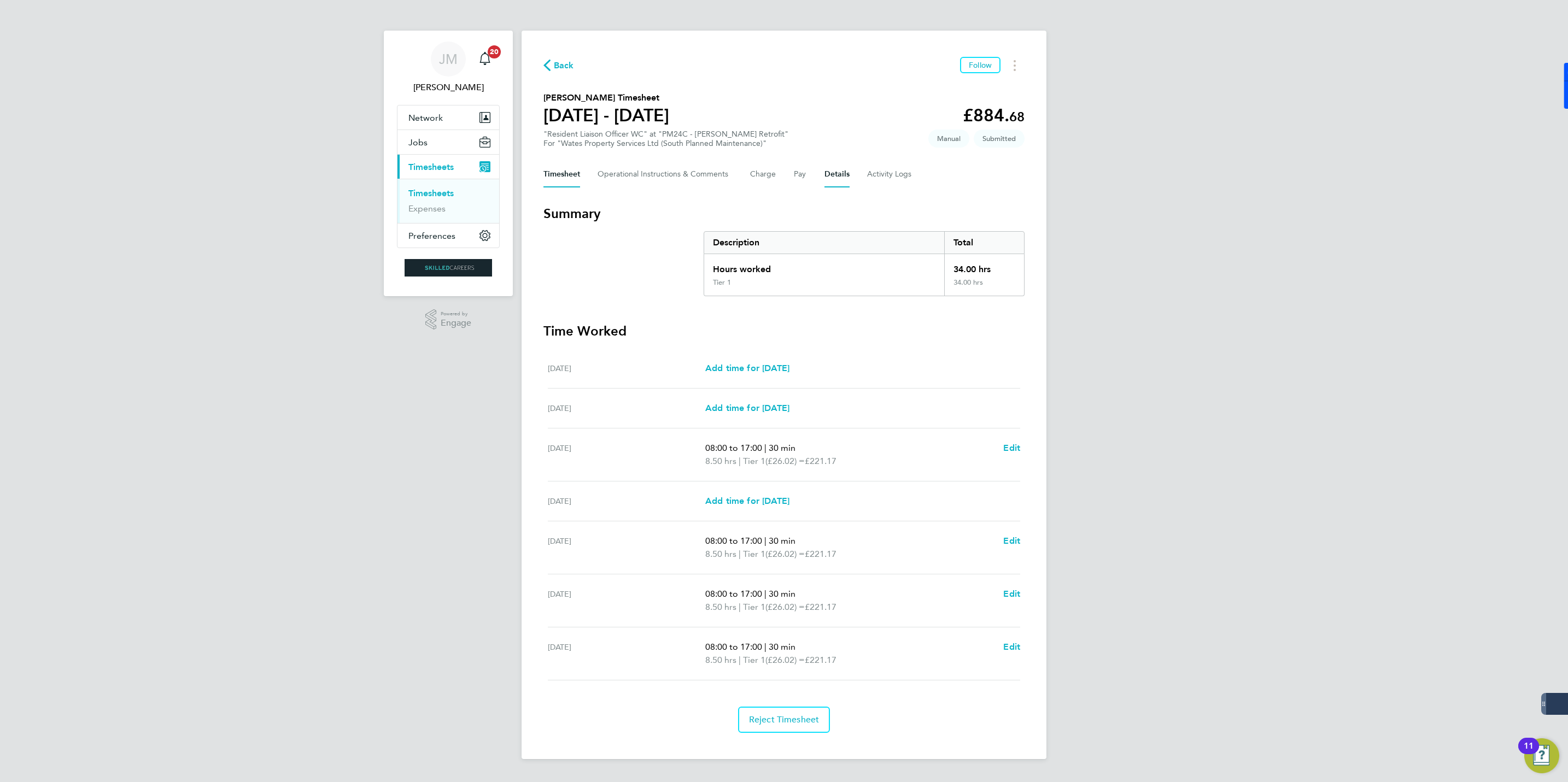
click at [837, 178] on button "Details" at bounding box center [836, 174] width 25 height 26
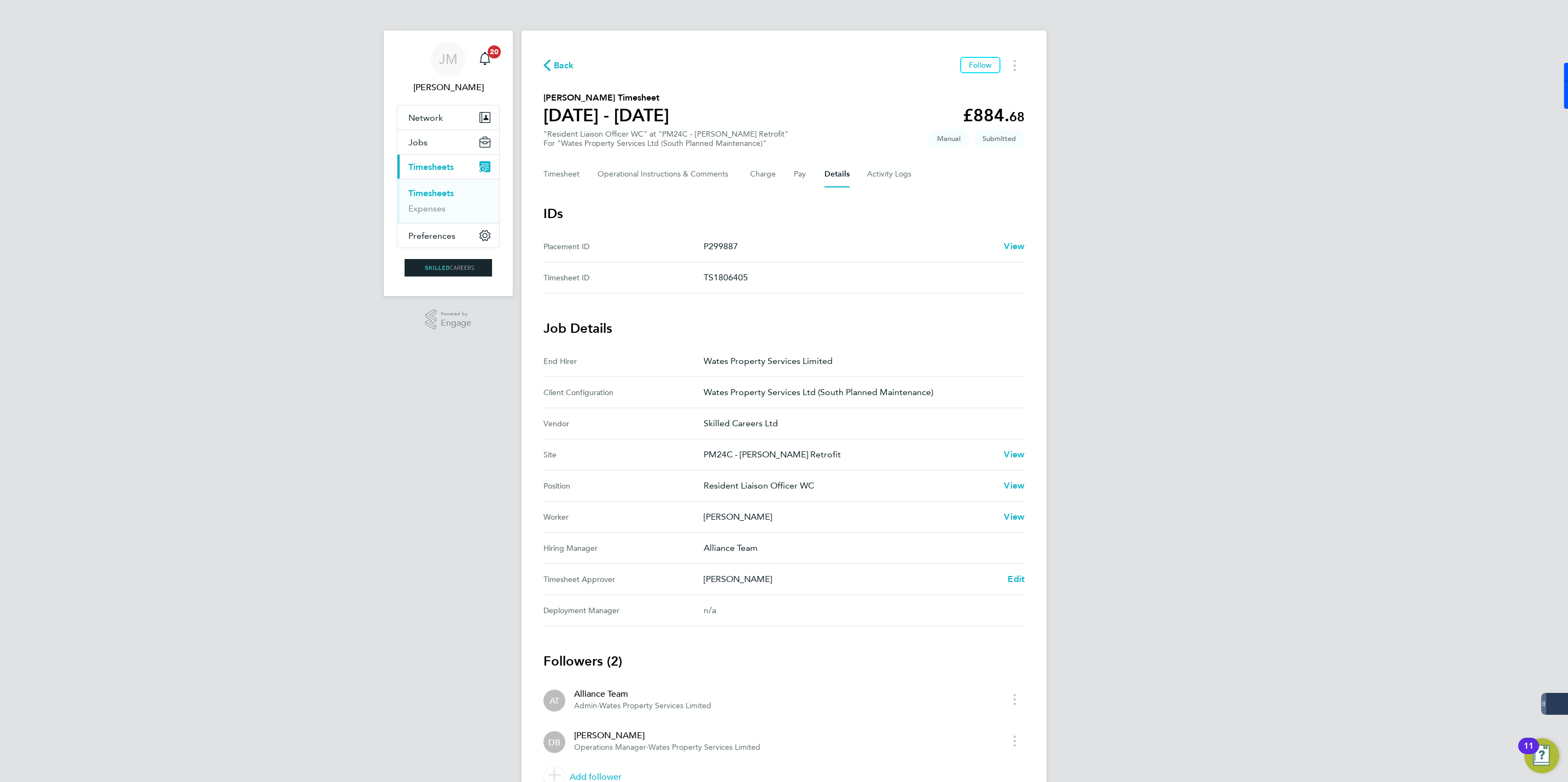
click at [557, 64] on span "Back" at bounding box center [564, 65] width 21 height 13
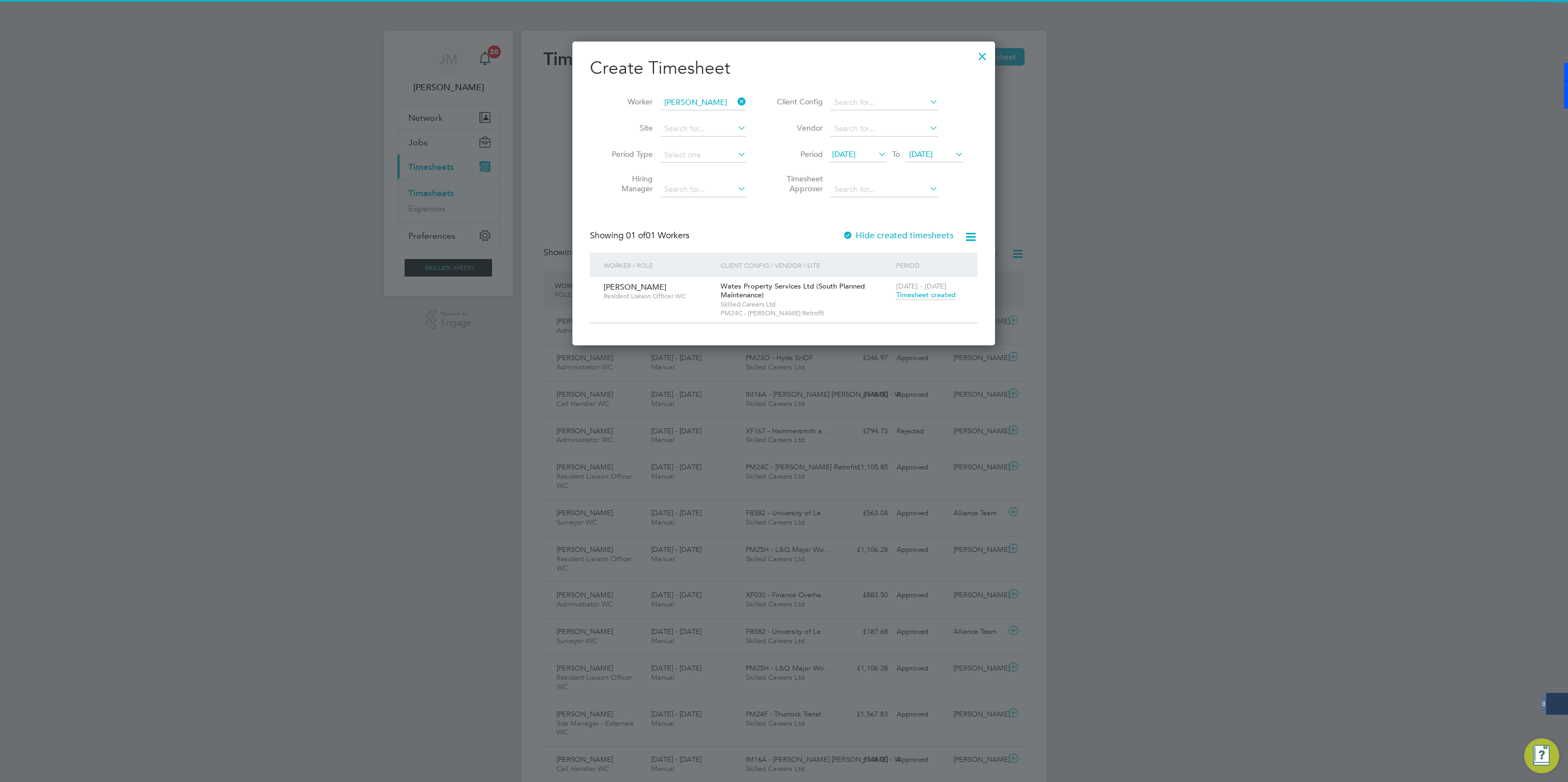
click at [735, 101] on icon at bounding box center [735, 102] width 0 height 15
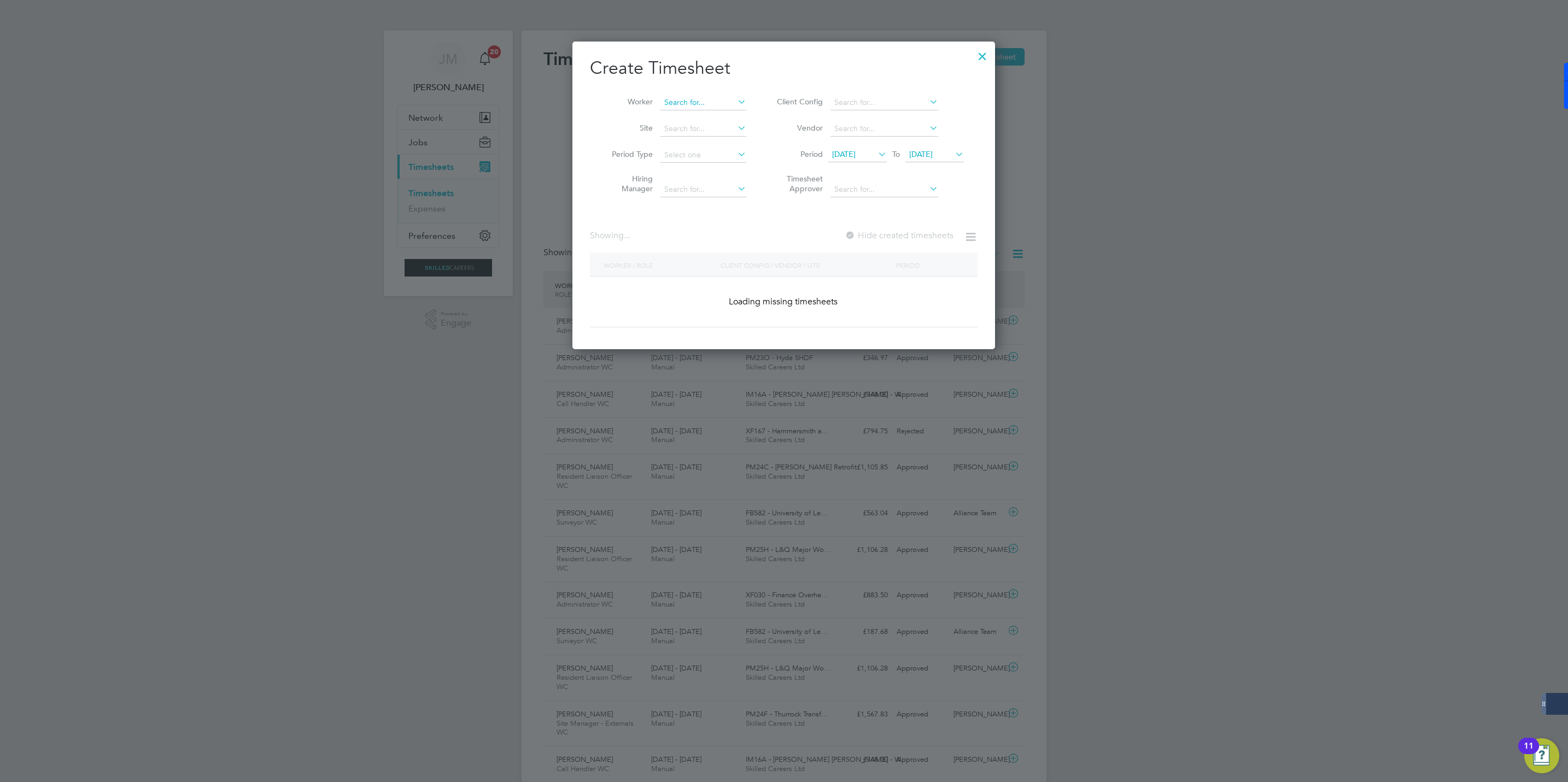
click at [707, 101] on input at bounding box center [703, 103] width 85 height 15
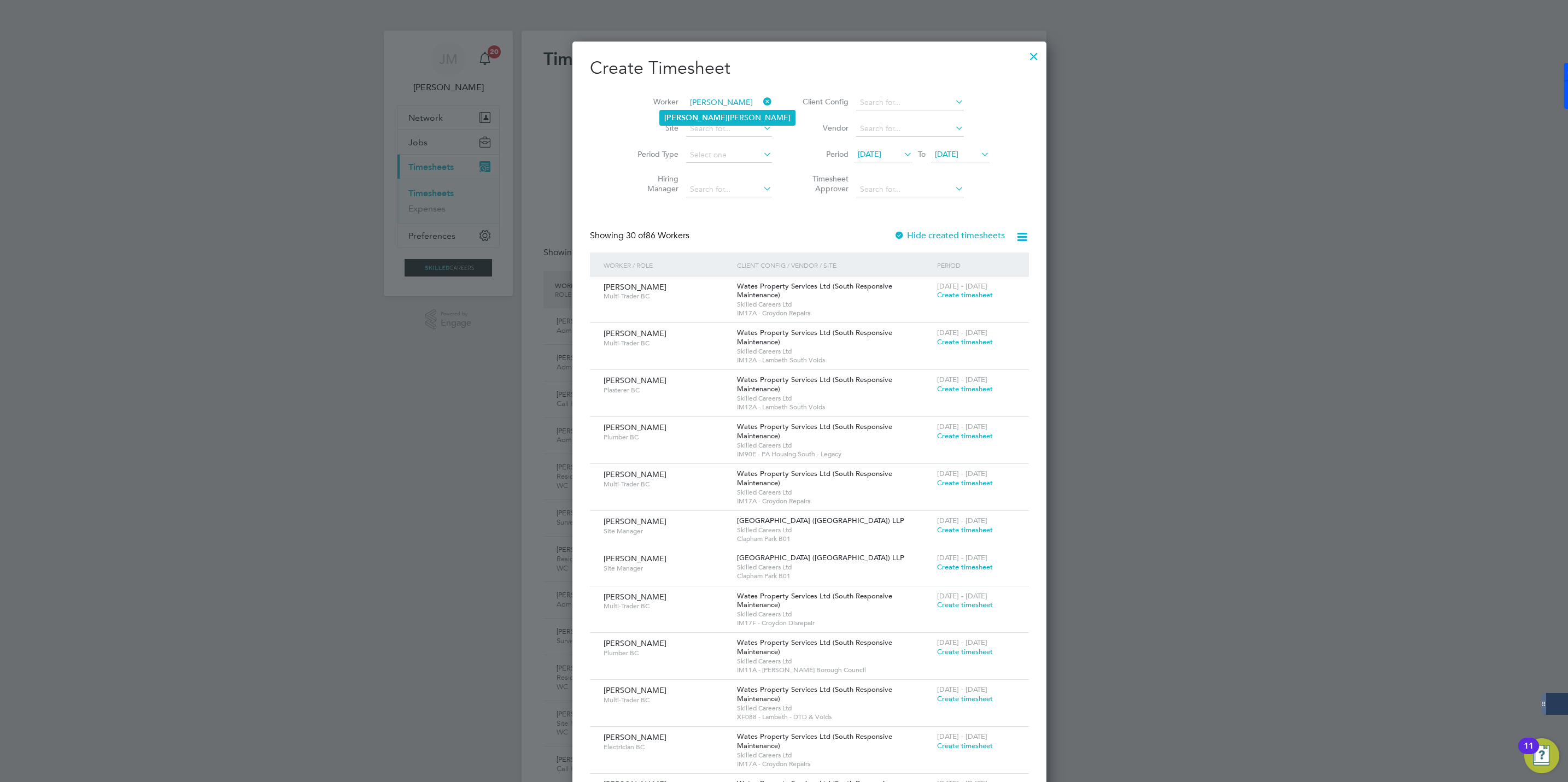
click at [676, 116] on b "[PERSON_NAME]" at bounding box center [696, 117] width 63 height 9
type input "[PERSON_NAME]"
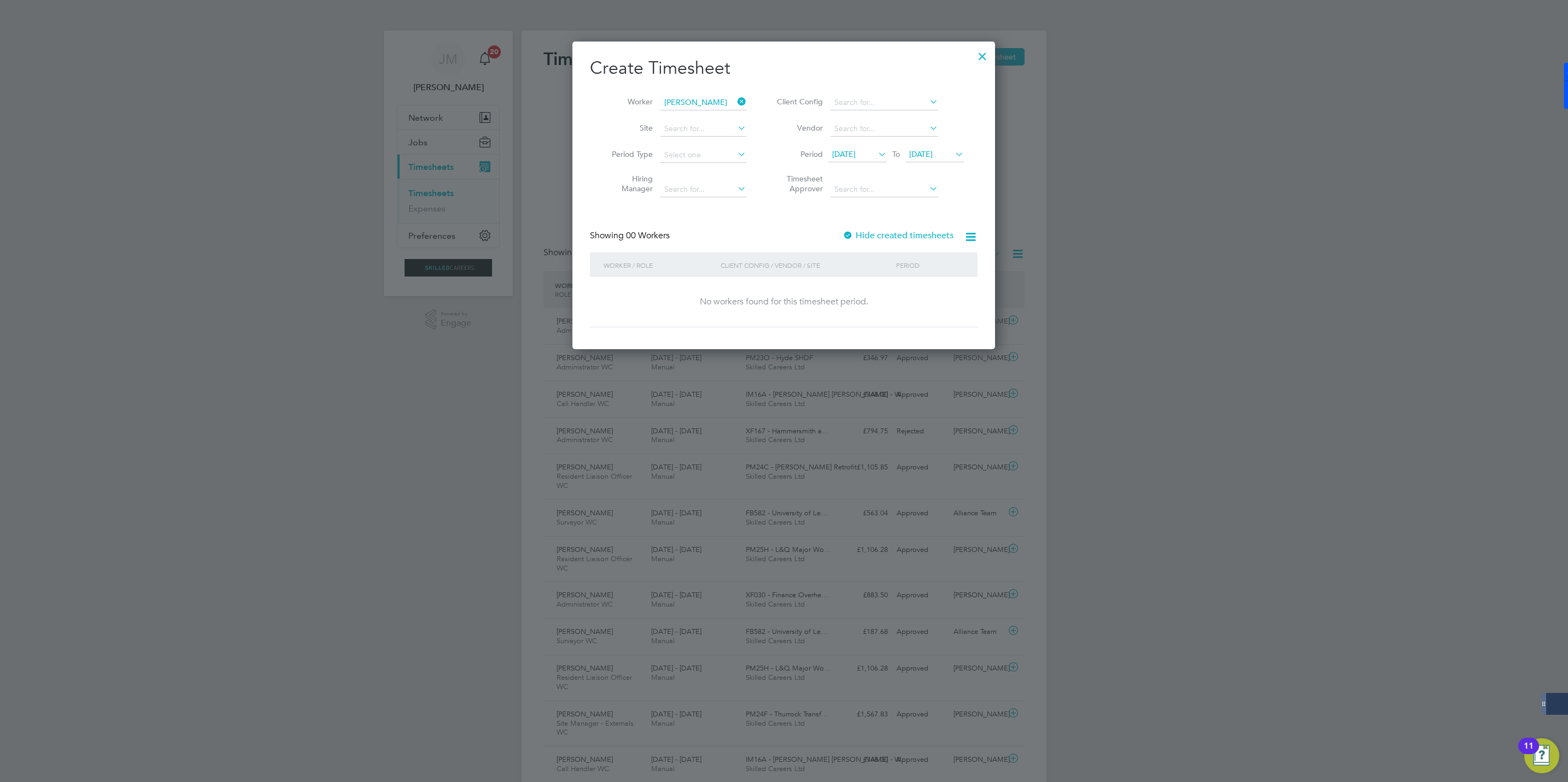
click at [866, 231] on label "Hide created timesheets" at bounding box center [898, 235] width 111 height 11
click at [856, 233] on label "Hide created timesheets" at bounding box center [898, 235] width 111 height 11
click at [920, 291] on span "Timesheet created" at bounding box center [926, 296] width 60 height 10
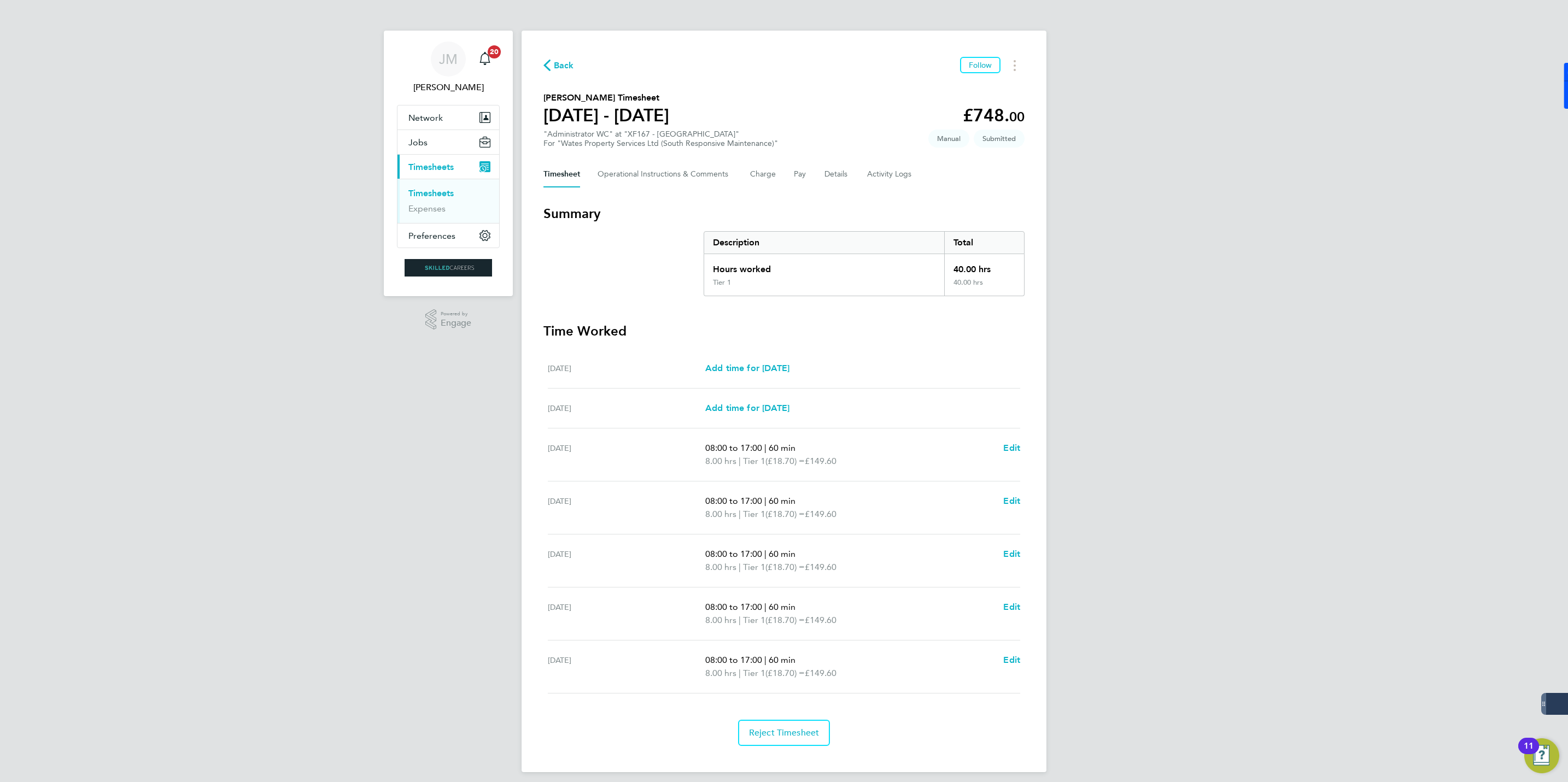
drag, startPoint x: 553, startPoint y: 71, endPoint x: 589, endPoint y: 50, distance: 41.7
click at [554, 71] on span "Back" at bounding box center [564, 65] width 21 height 13
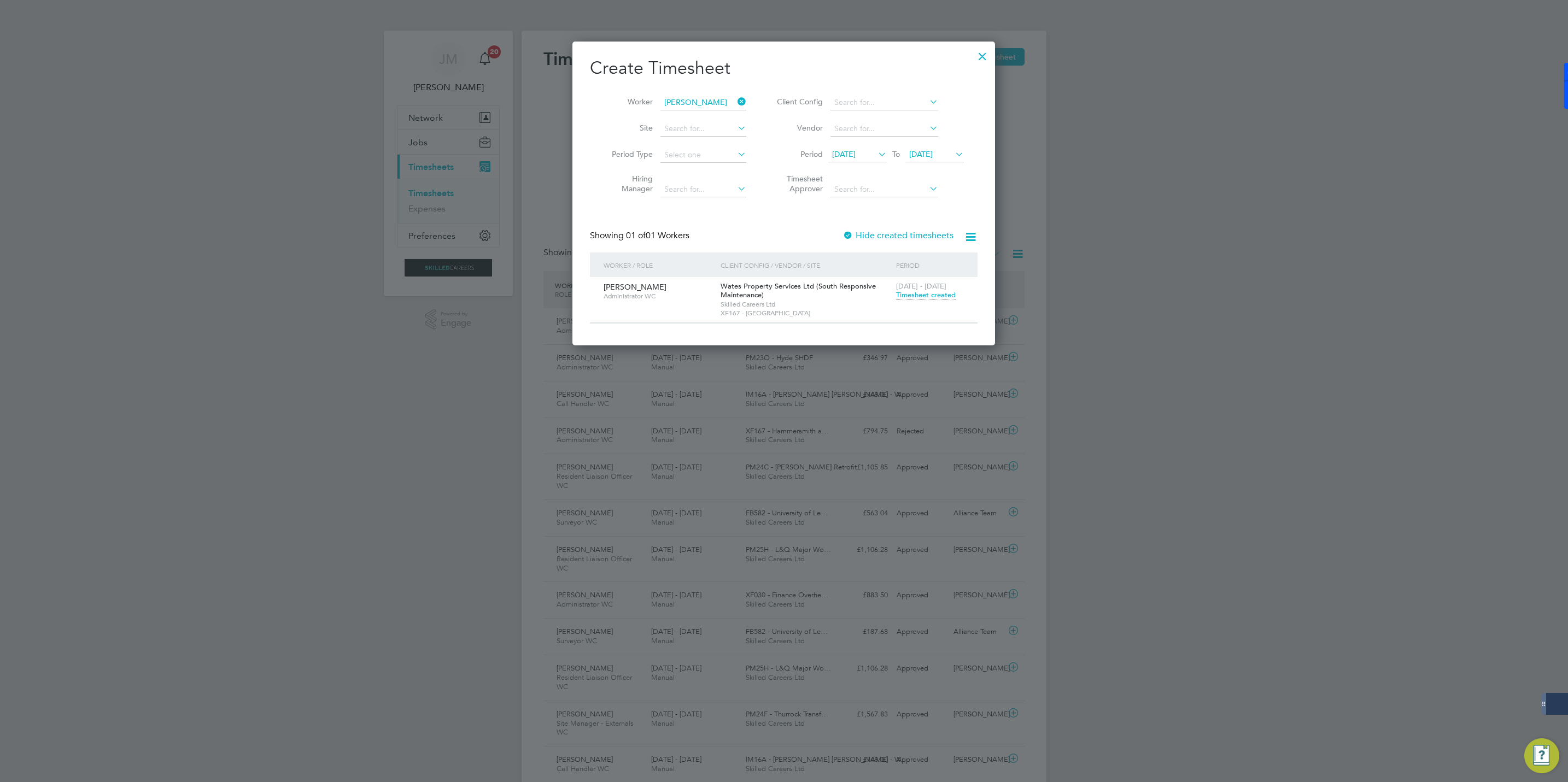
click at [735, 103] on icon at bounding box center [735, 102] width 0 height 15
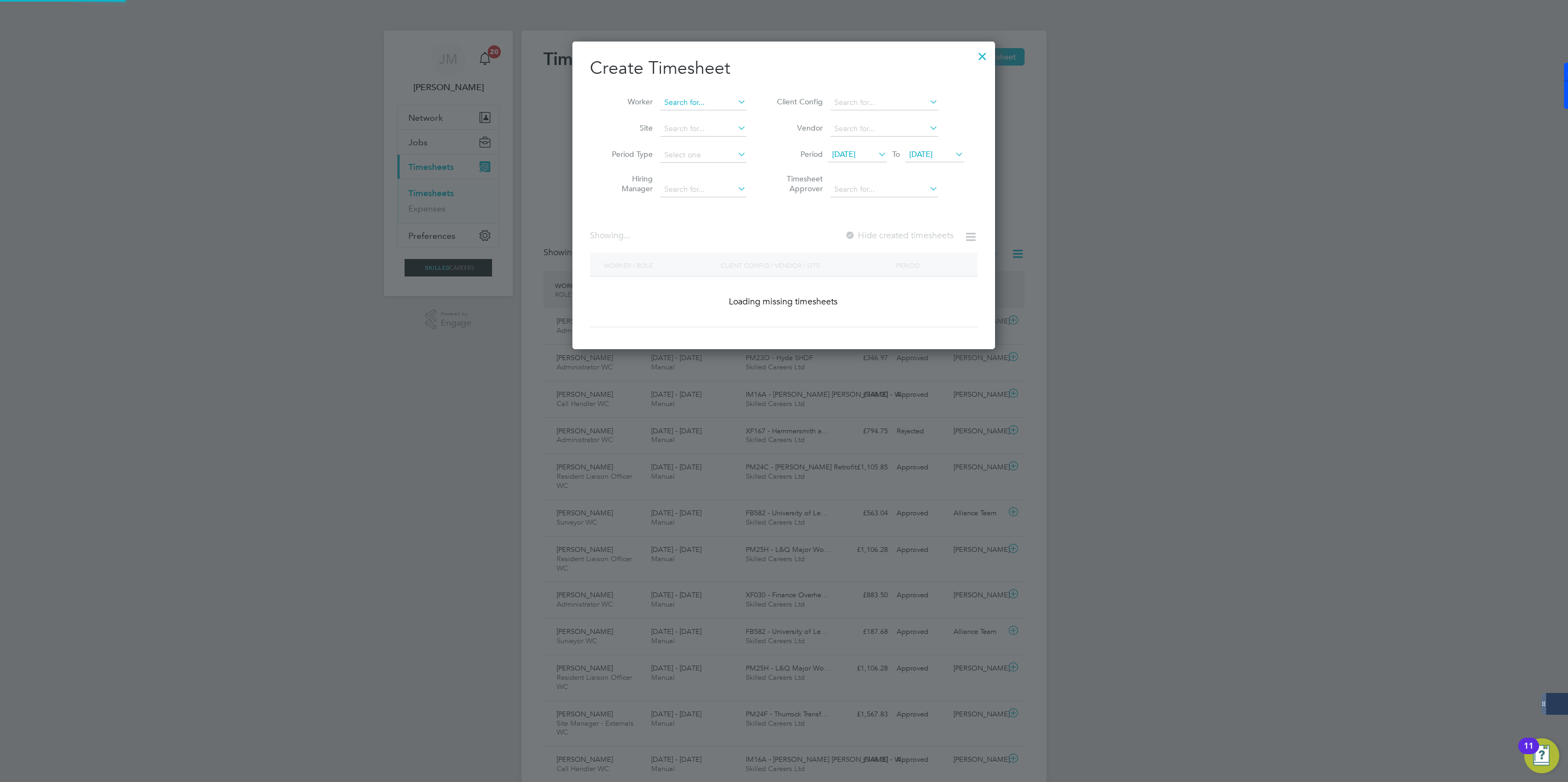
click at [693, 103] on input at bounding box center [703, 103] width 85 height 15
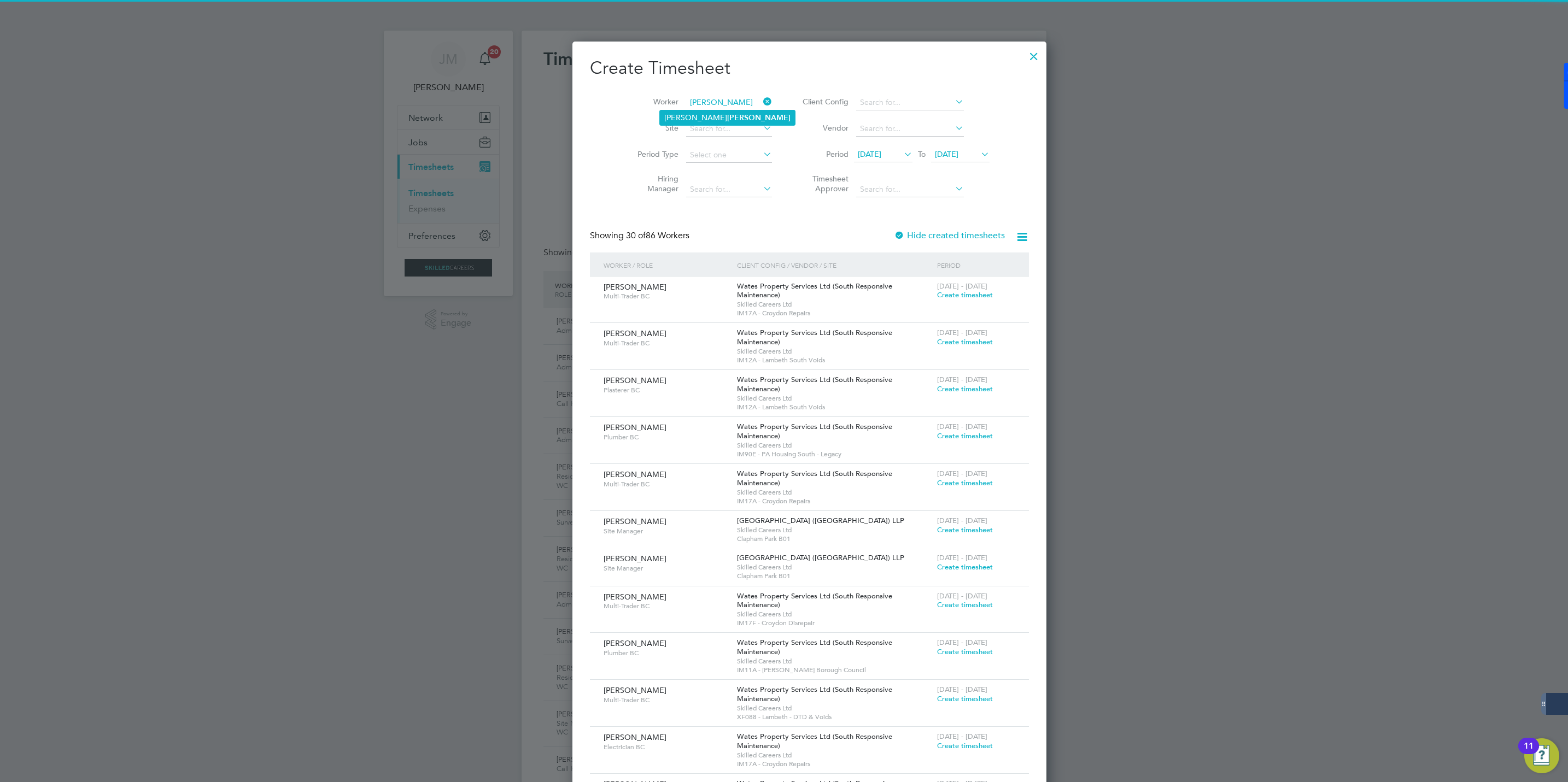
click at [687, 112] on li "[PERSON_NAME]" at bounding box center [728, 117] width 135 height 15
type input "[PERSON_NAME]"
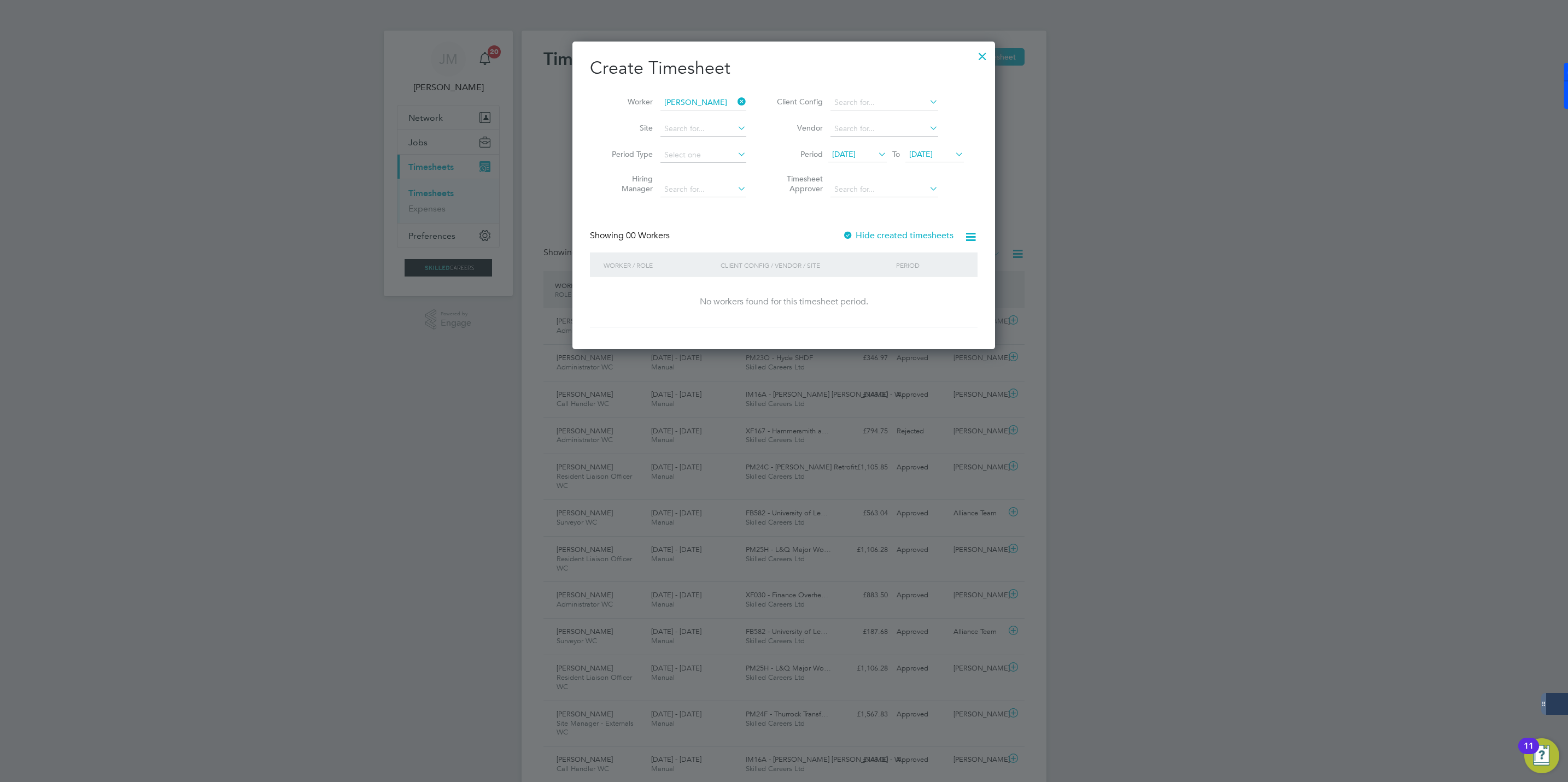
click at [864, 232] on label "Hide created timesheets" at bounding box center [898, 235] width 111 height 11
click at [922, 297] on span "Timesheet created" at bounding box center [926, 296] width 60 height 10
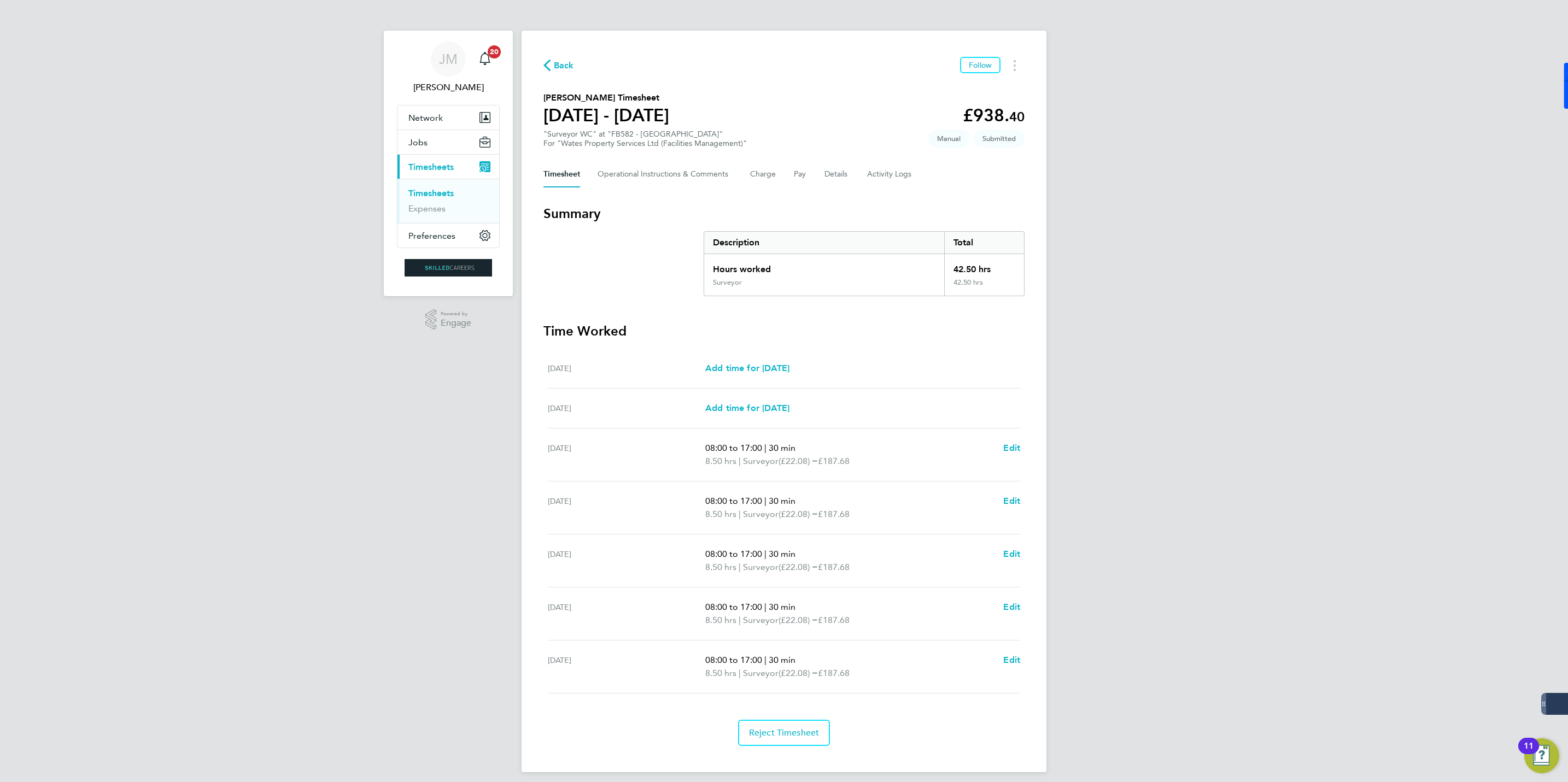
drag, startPoint x: 712, startPoint y: 81, endPoint x: 722, endPoint y: 93, distance: 15.6
click at [712, 81] on div "Back Follow [PERSON_NAME] Timesheet [DATE] - [DATE] £938. 40 "Surveyor WC" at "…" at bounding box center [784, 402] width 525 height 742
click at [561, 62] on span "Back" at bounding box center [564, 65] width 21 height 13
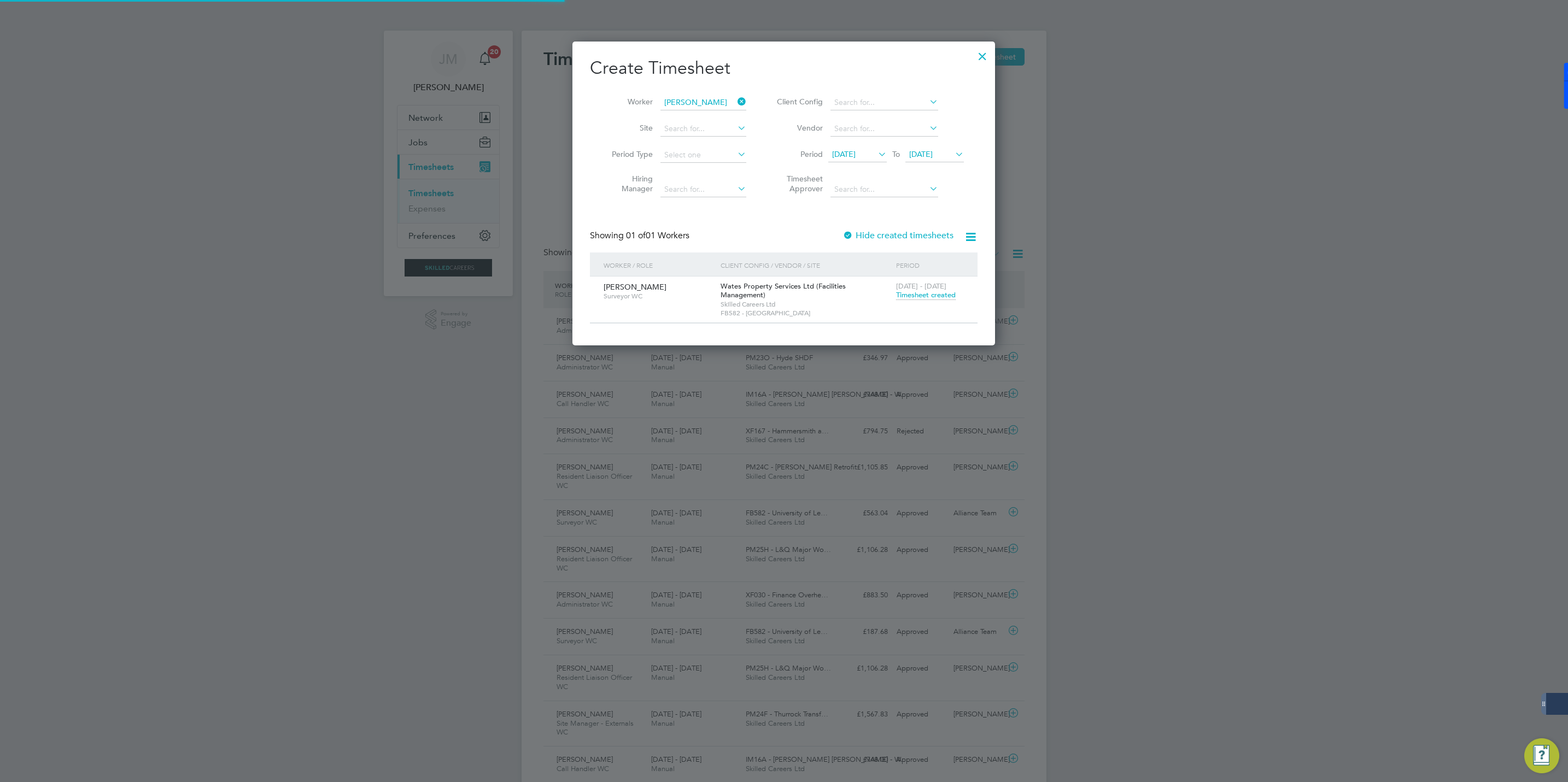
scroll to position [28, 95]
click at [735, 103] on icon at bounding box center [735, 102] width 0 height 15
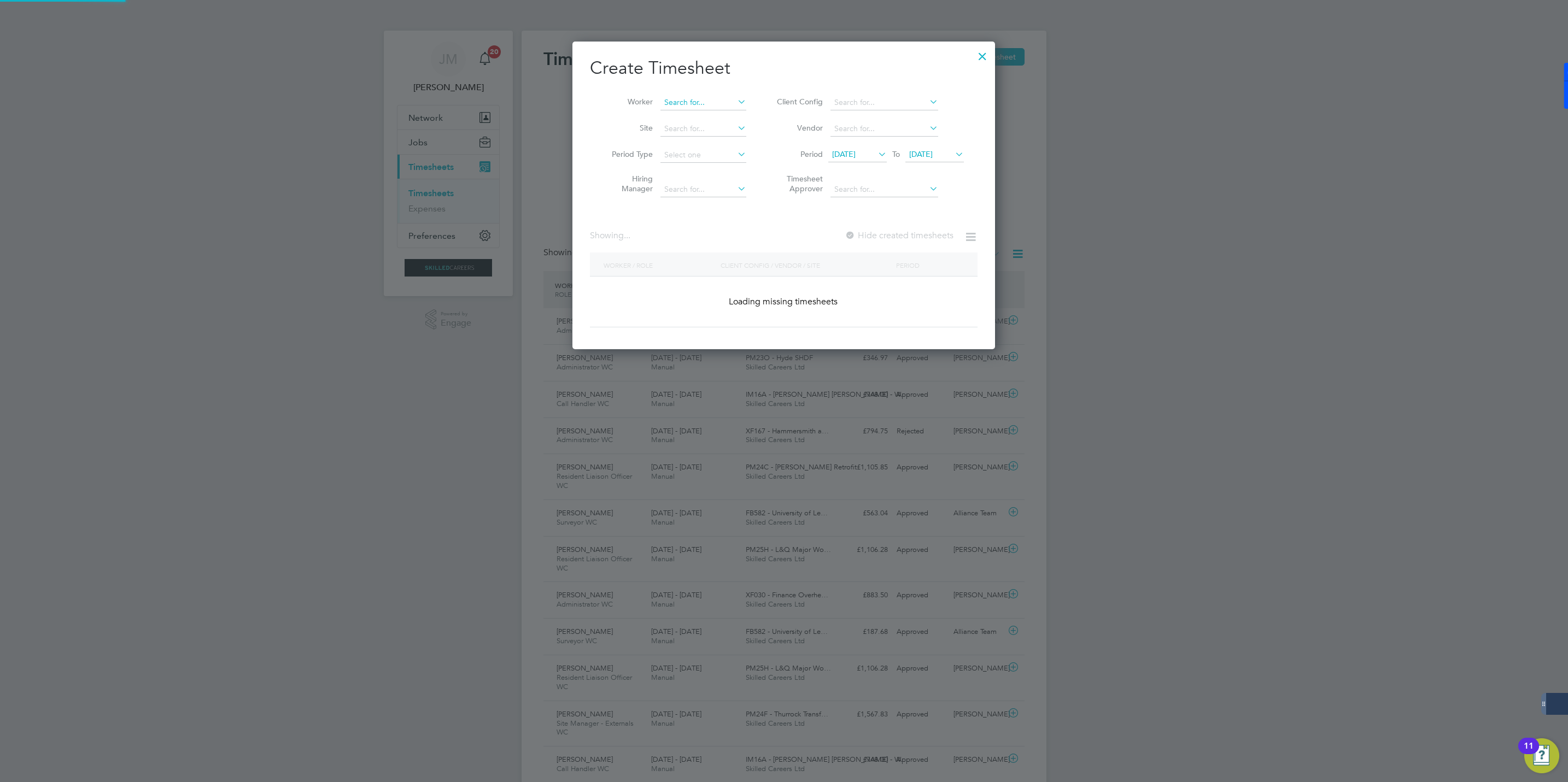
click at [720, 100] on input at bounding box center [703, 103] width 85 height 15
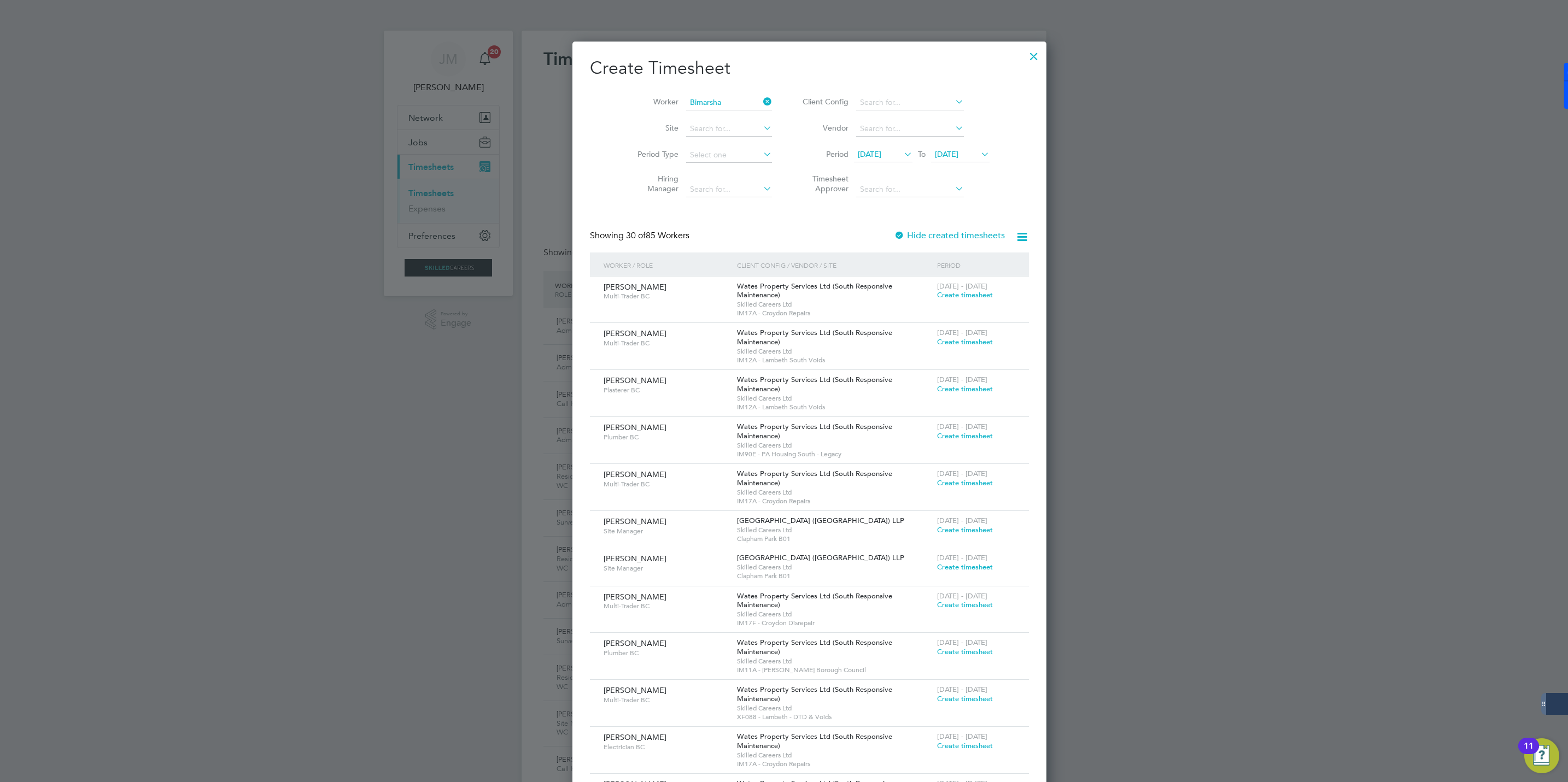
click at [689, 113] on b "Bimarsha" at bounding box center [681, 117] width 32 height 9
type input "[PERSON_NAME]"
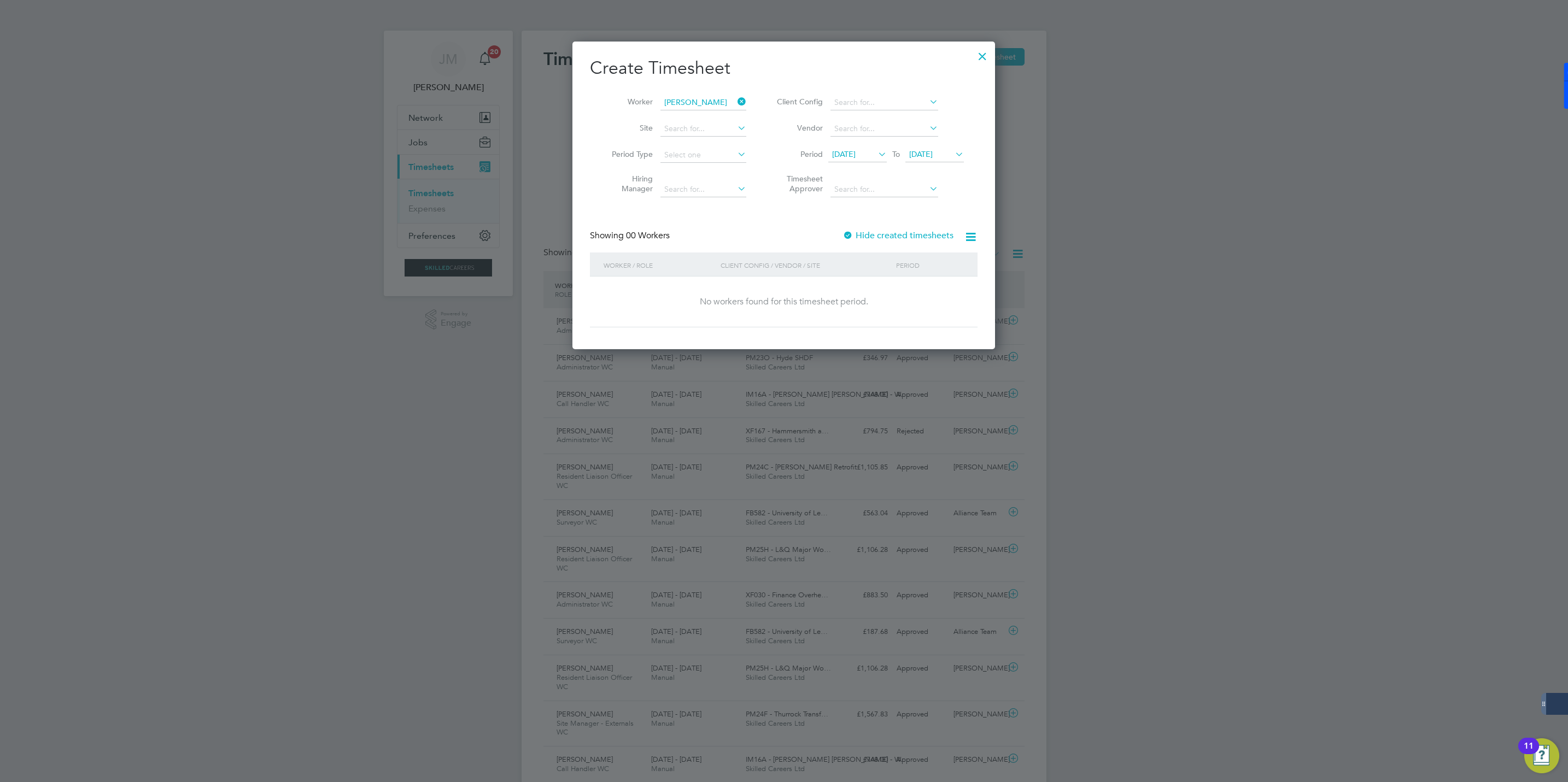
click at [873, 236] on label "Hide created timesheets" at bounding box center [898, 235] width 111 height 11
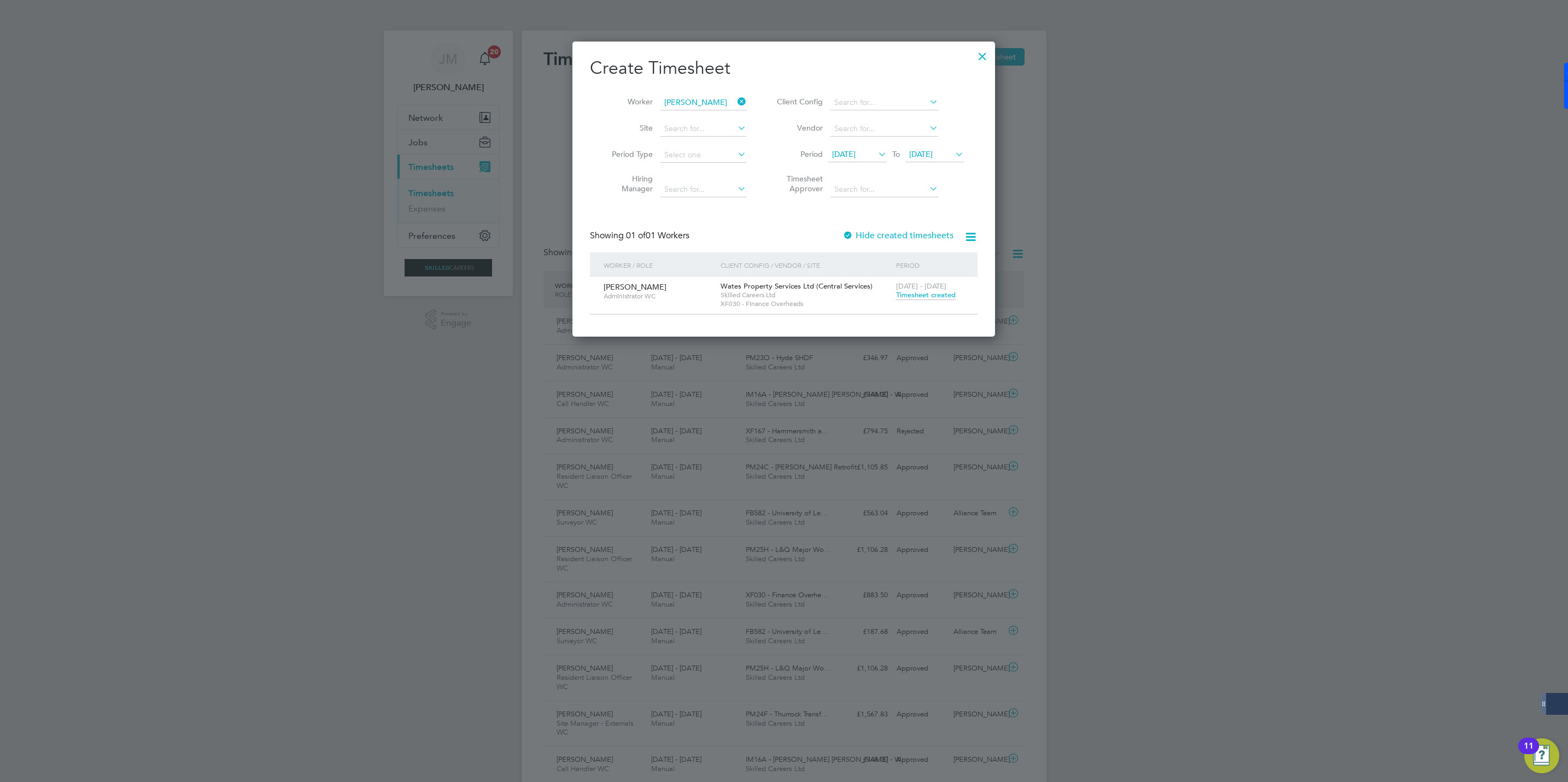
click at [911, 297] on span "Timesheet created" at bounding box center [926, 296] width 60 height 10
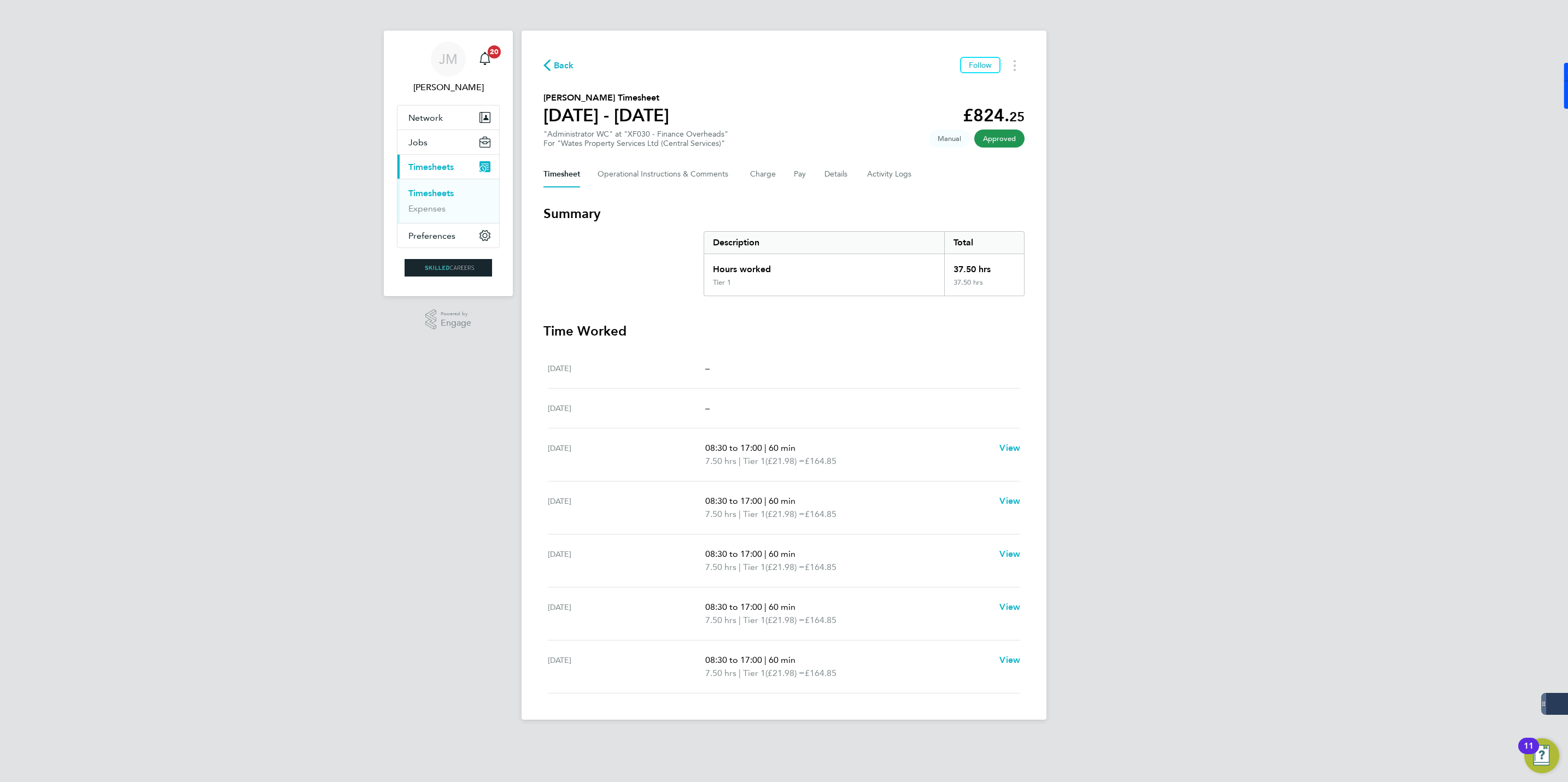
click at [558, 64] on span "Back" at bounding box center [564, 65] width 21 height 13
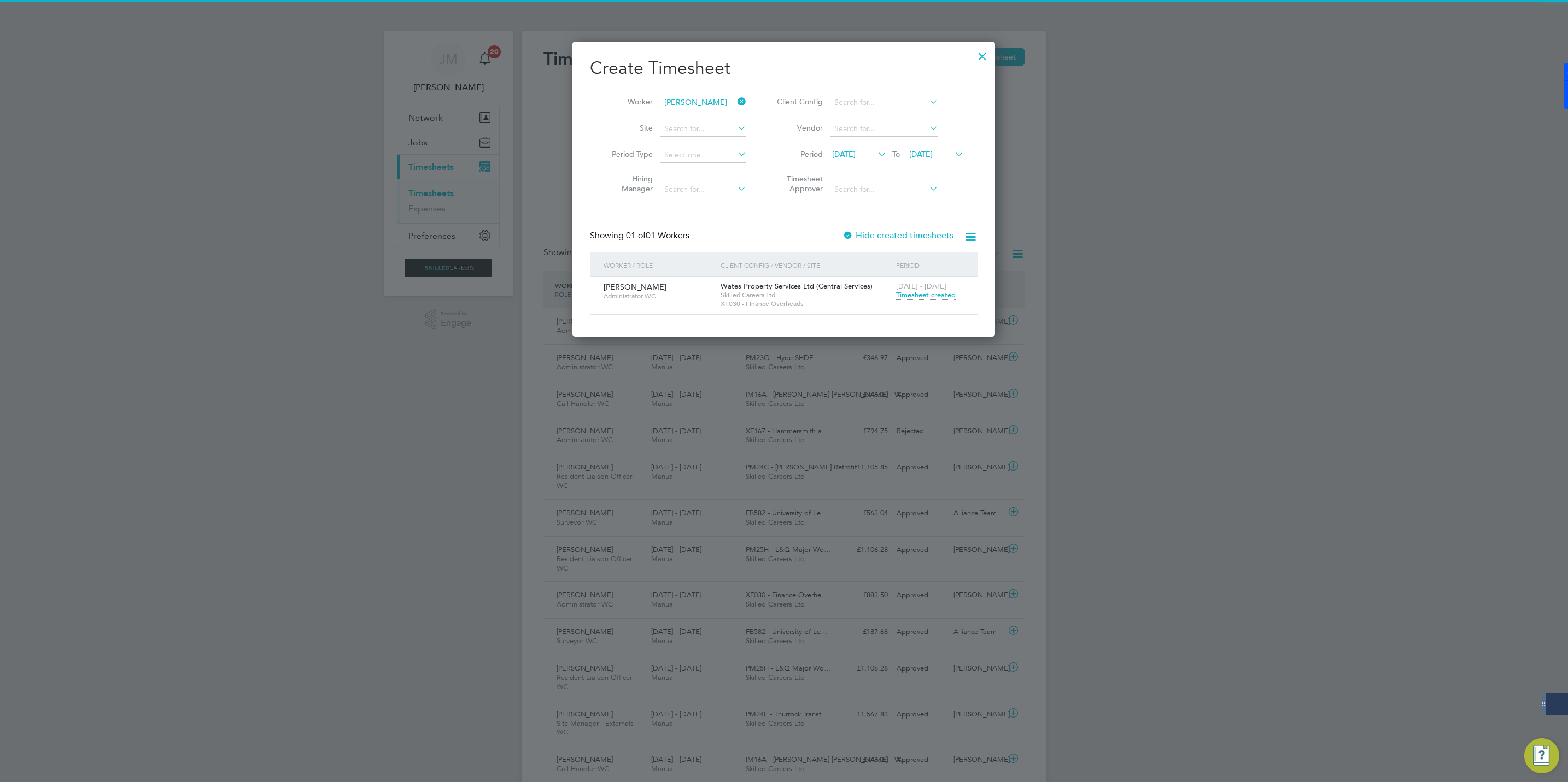
click at [735, 100] on icon at bounding box center [735, 102] width 0 height 15
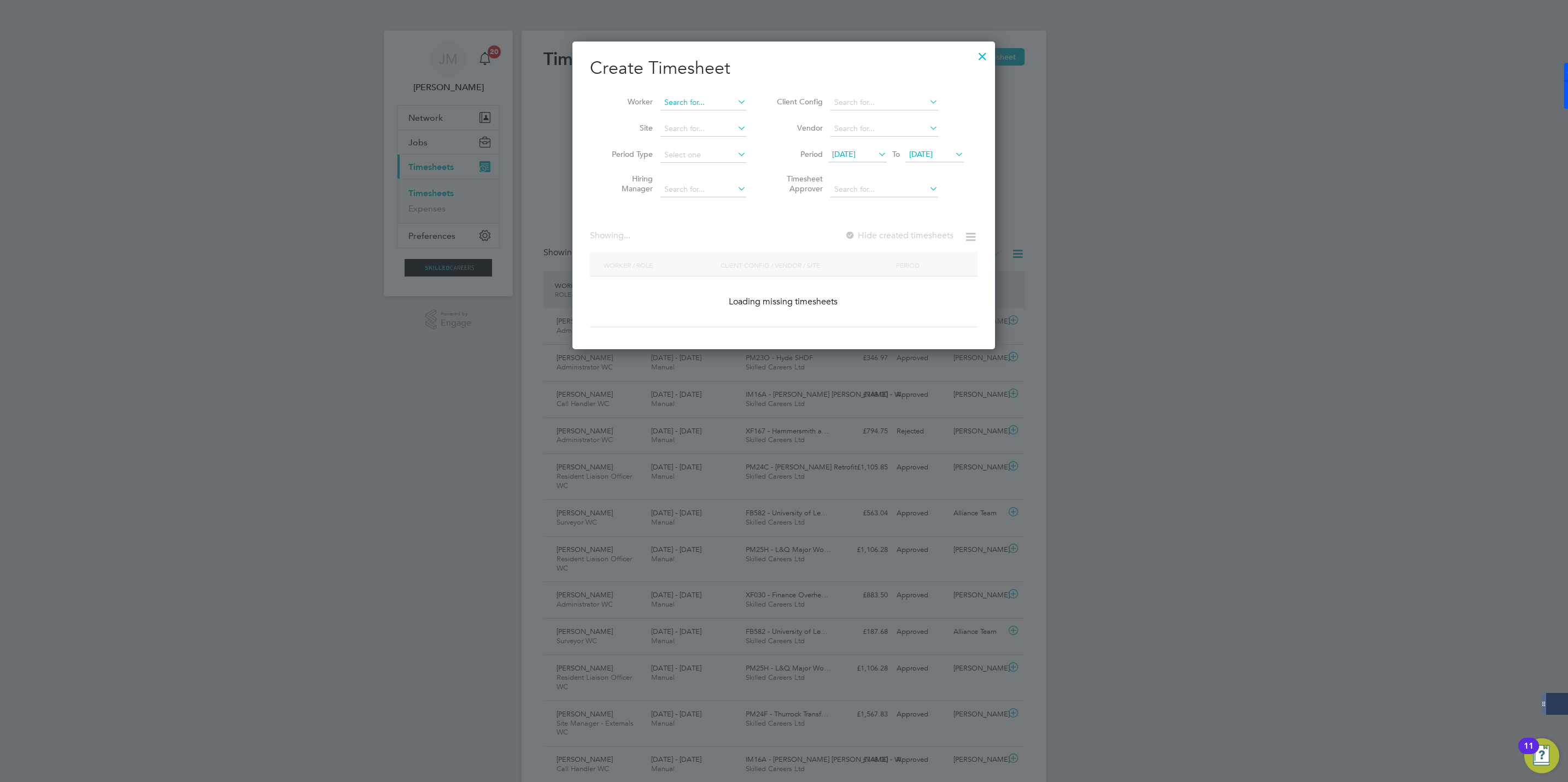
click at [693, 101] on input at bounding box center [703, 103] width 85 height 15
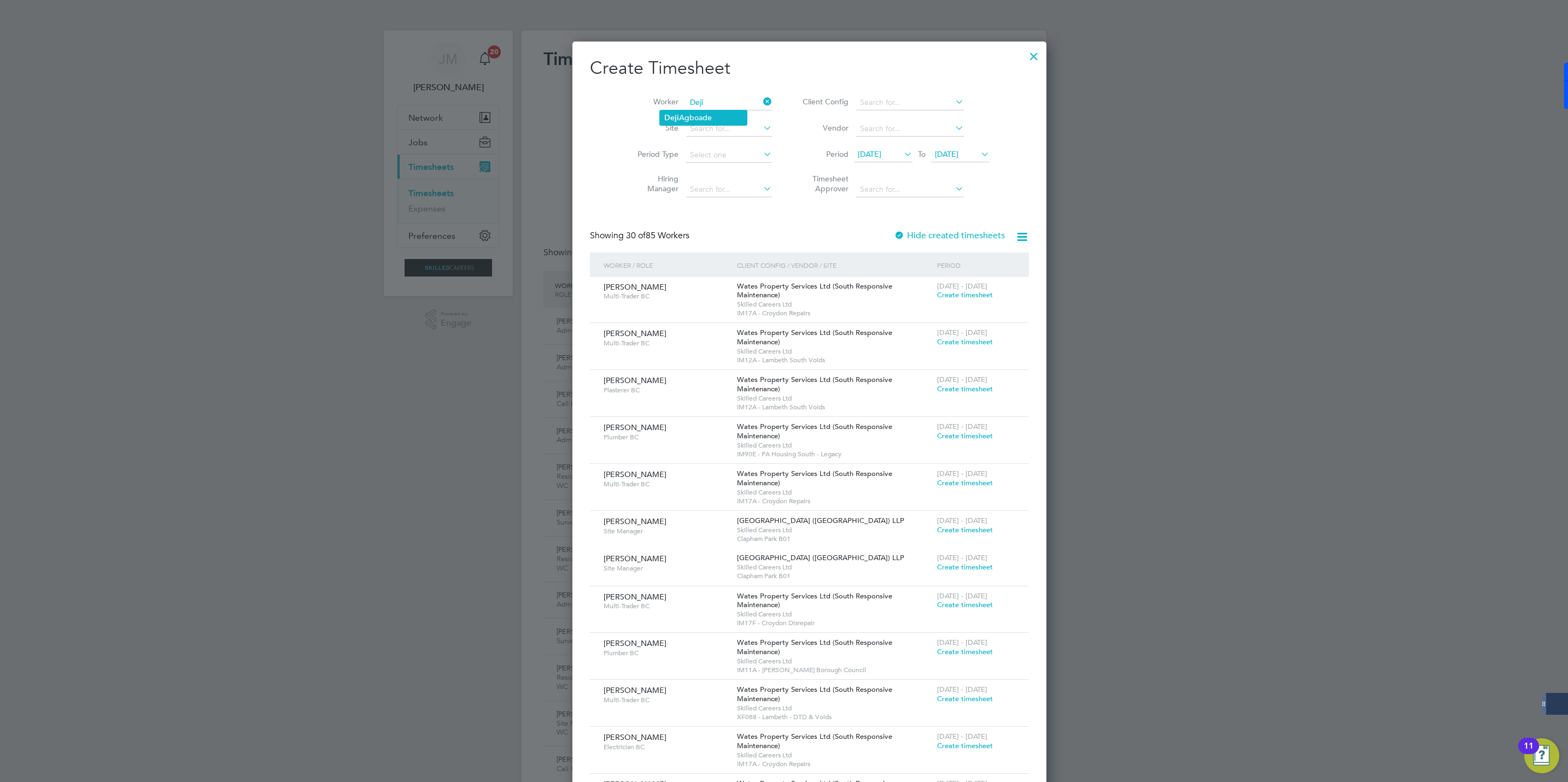
click at [697, 120] on li "[PERSON_NAME]" at bounding box center [704, 117] width 87 height 15
type input "[PERSON_NAME]"
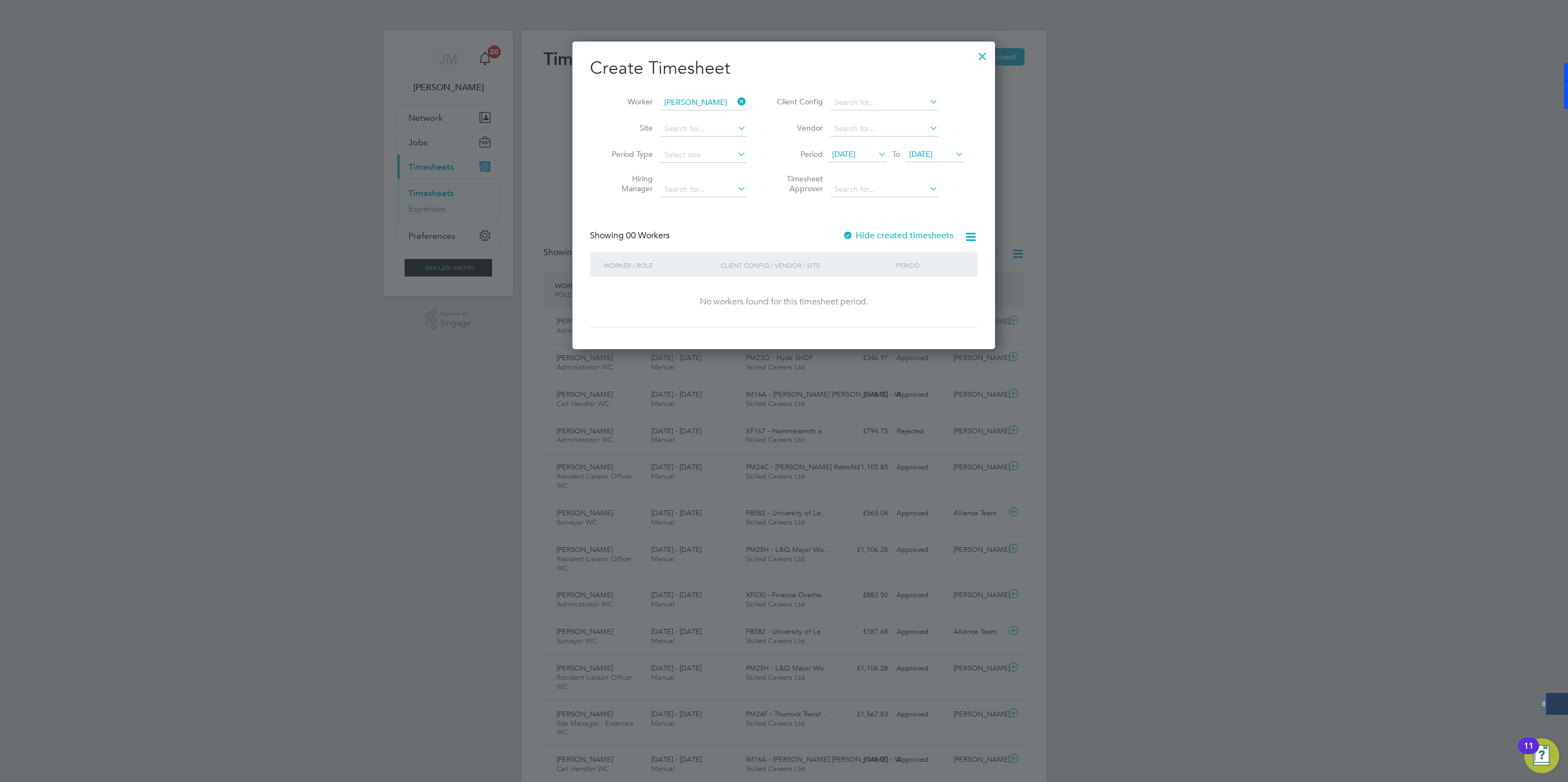
click at [906, 239] on label "Hide created timesheets" at bounding box center [898, 235] width 111 height 11
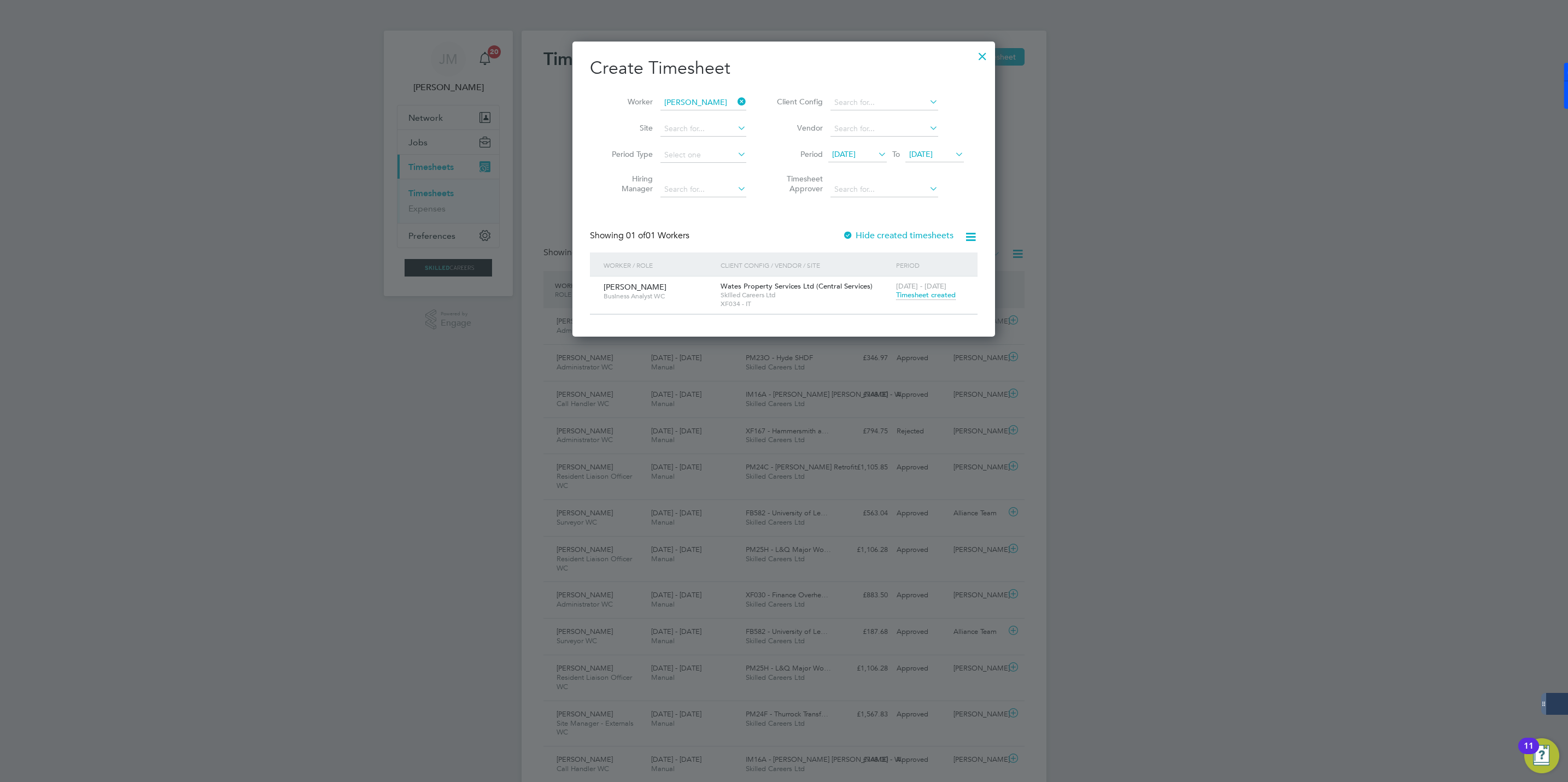
click at [919, 304] on div "[DATE] - [DATE] Timesheet created" at bounding box center [930, 291] width 74 height 30
click at [919, 299] on span "Timesheet created" at bounding box center [926, 296] width 60 height 10
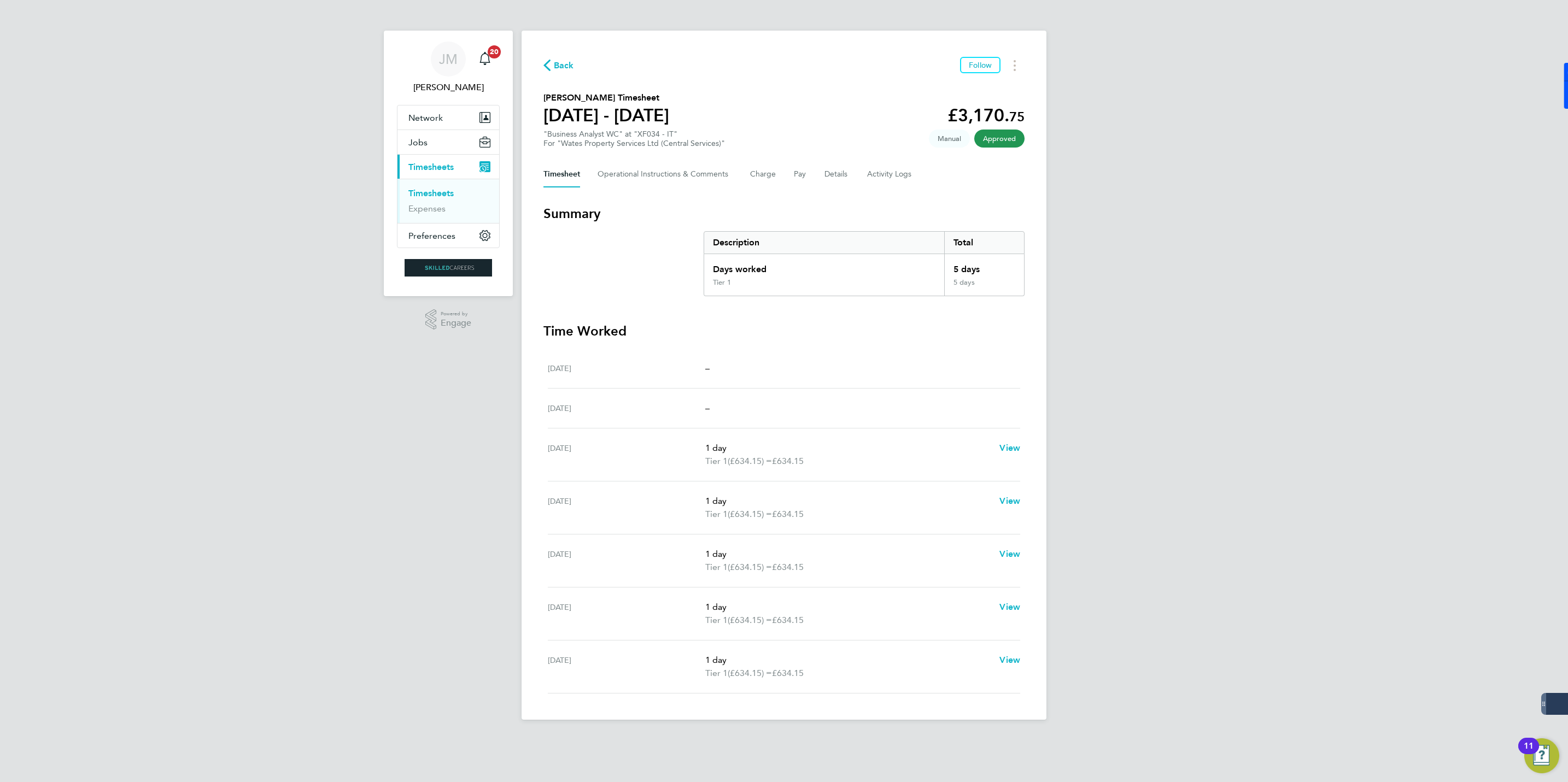
click at [565, 64] on span "Back" at bounding box center [564, 65] width 21 height 13
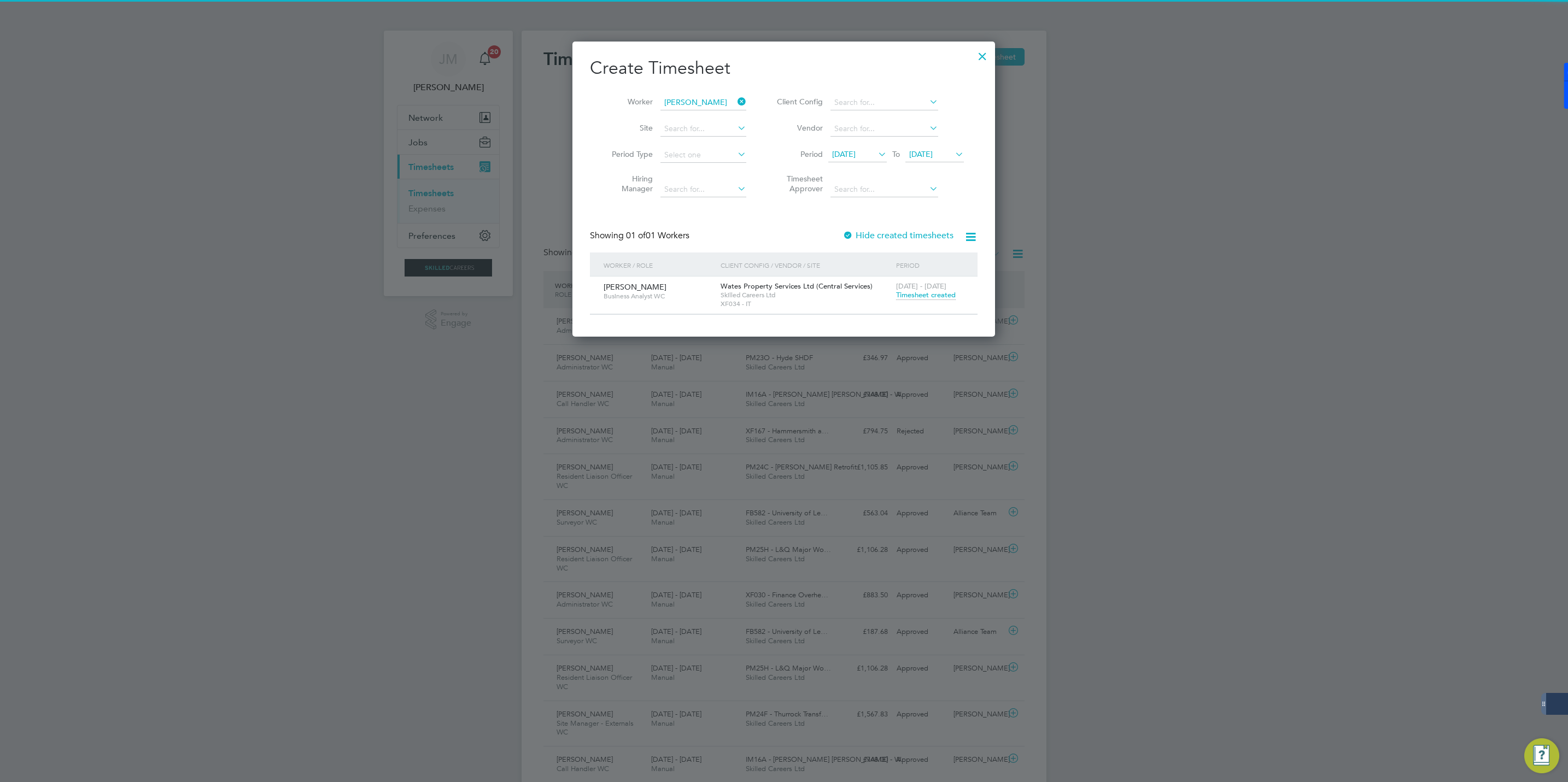
click at [735, 103] on icon at bounding box center [735, 102] width 0 height 15
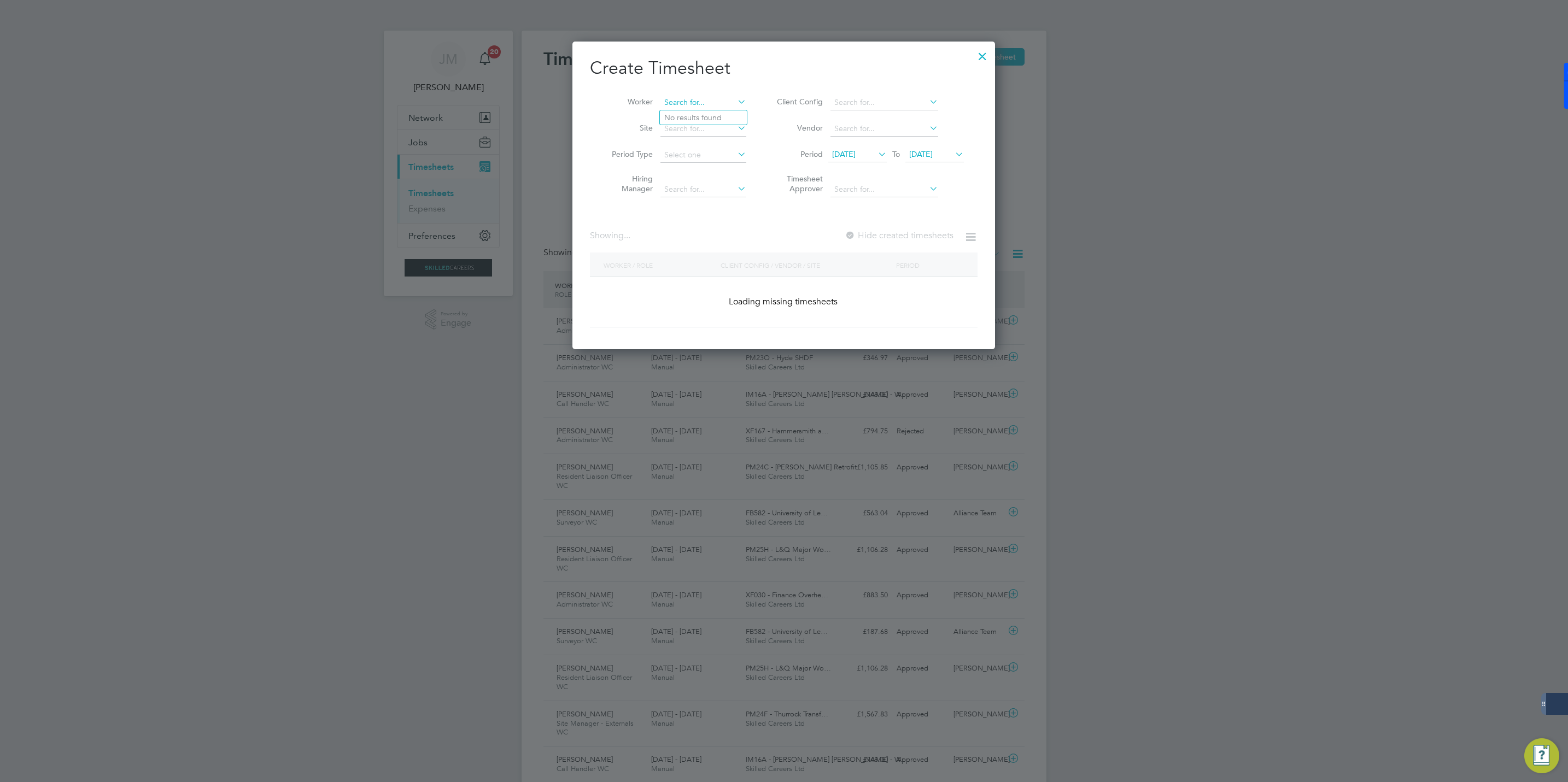
click at [704, 101] on input at bounding box center [703, 103] width 85 height 15
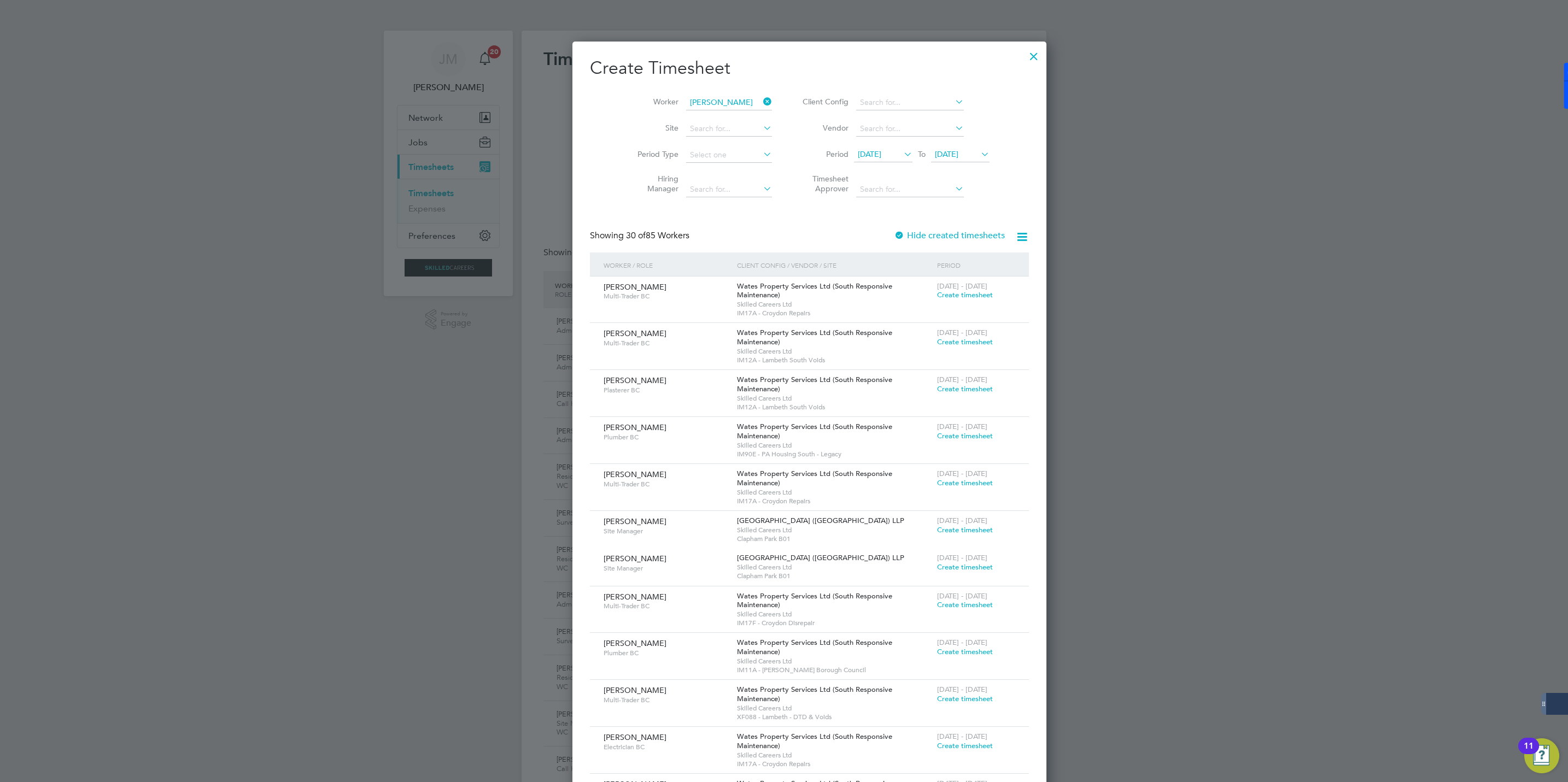
click at [738, 115] on b "Pen" at bounding box center [745, 117] width 14 height 9
type input "[PERSON_NAME]"
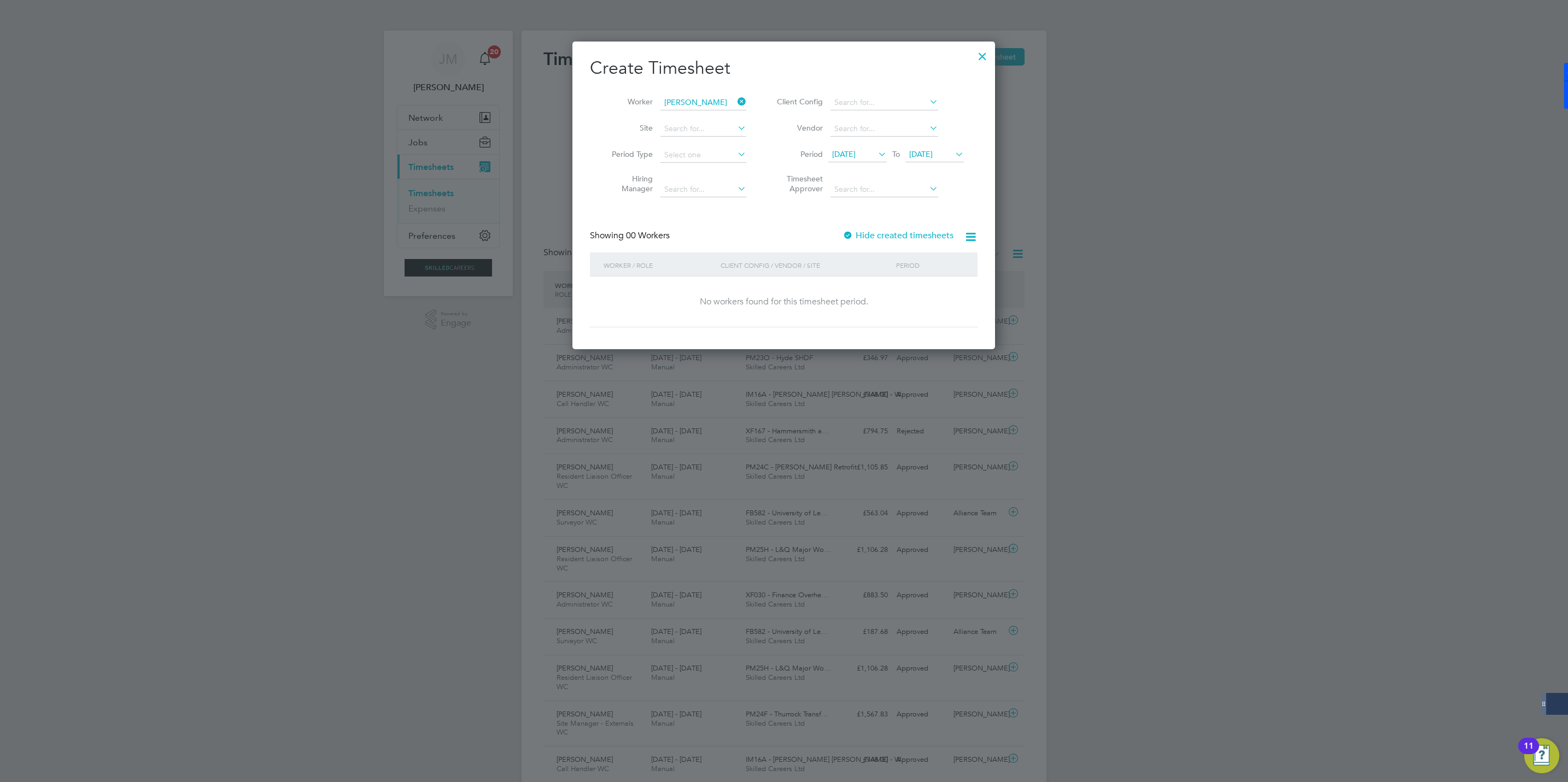
click at [893, 234] on label "Hide created timesheets" at bounding box center [898, 235] width 111 height 11
click at [893, 234] on label "Hide created timesheets" at bounding box center [899, 235] width 109 height 11
click at [865, 236] on label "Hide created timesheets" at bounding box center [898, 235] width 111 height 11
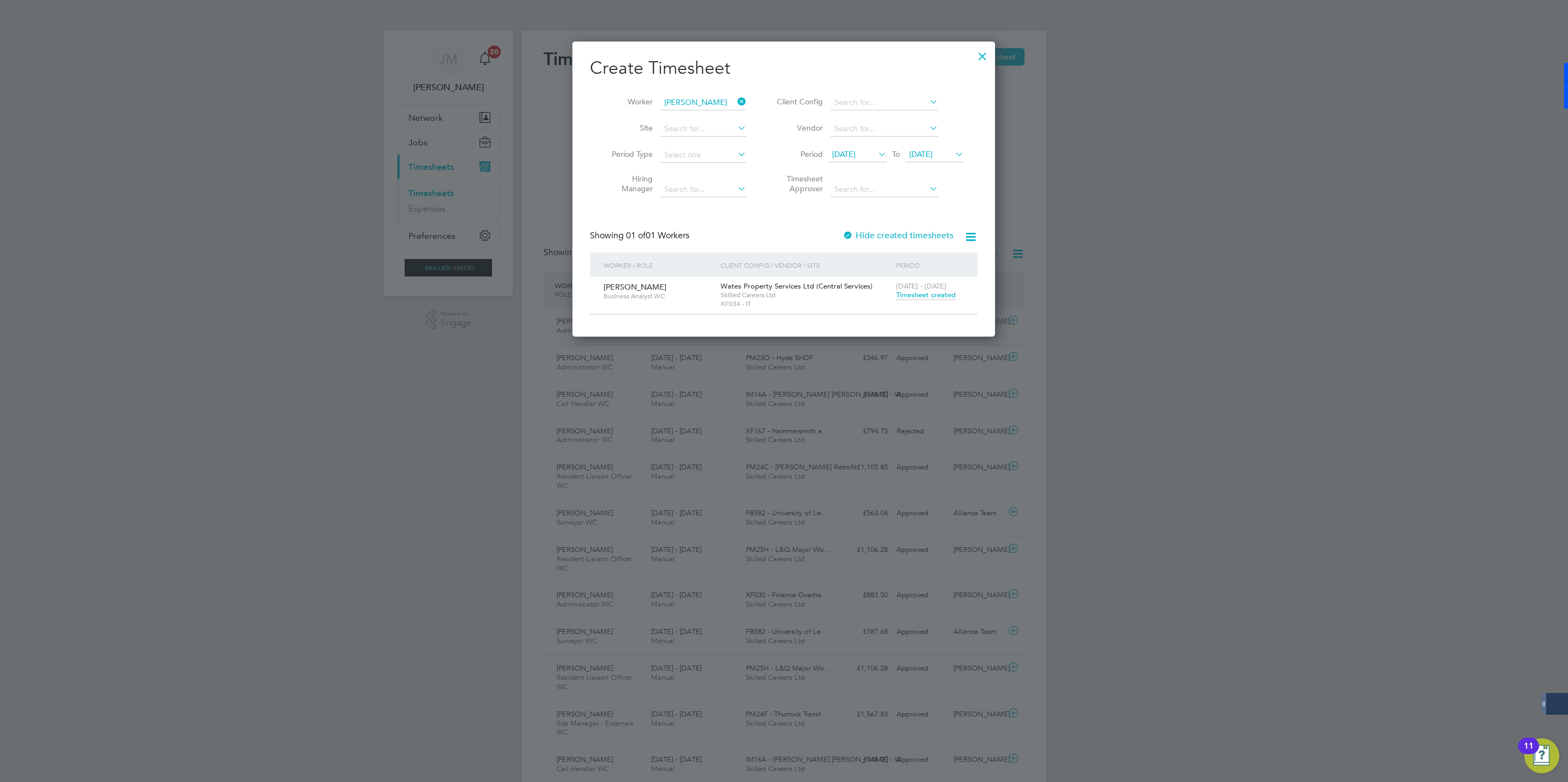
click at [919, 297] on span "Timesheet created" at bounding box center [926, 296] width 60 height 10
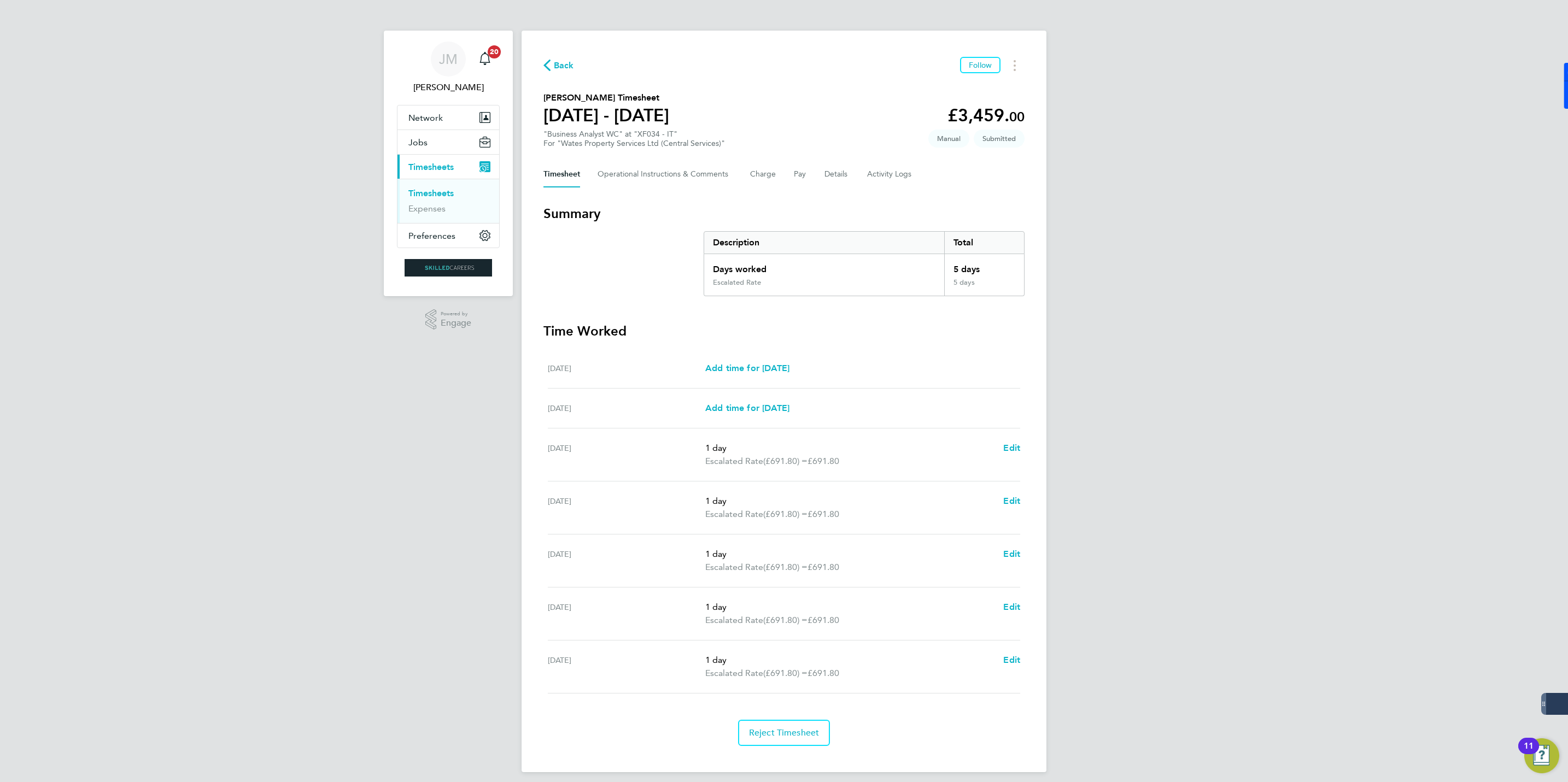
click at [559, 68] on span "Back" at bounding box center [564, 65] width 21 height 13
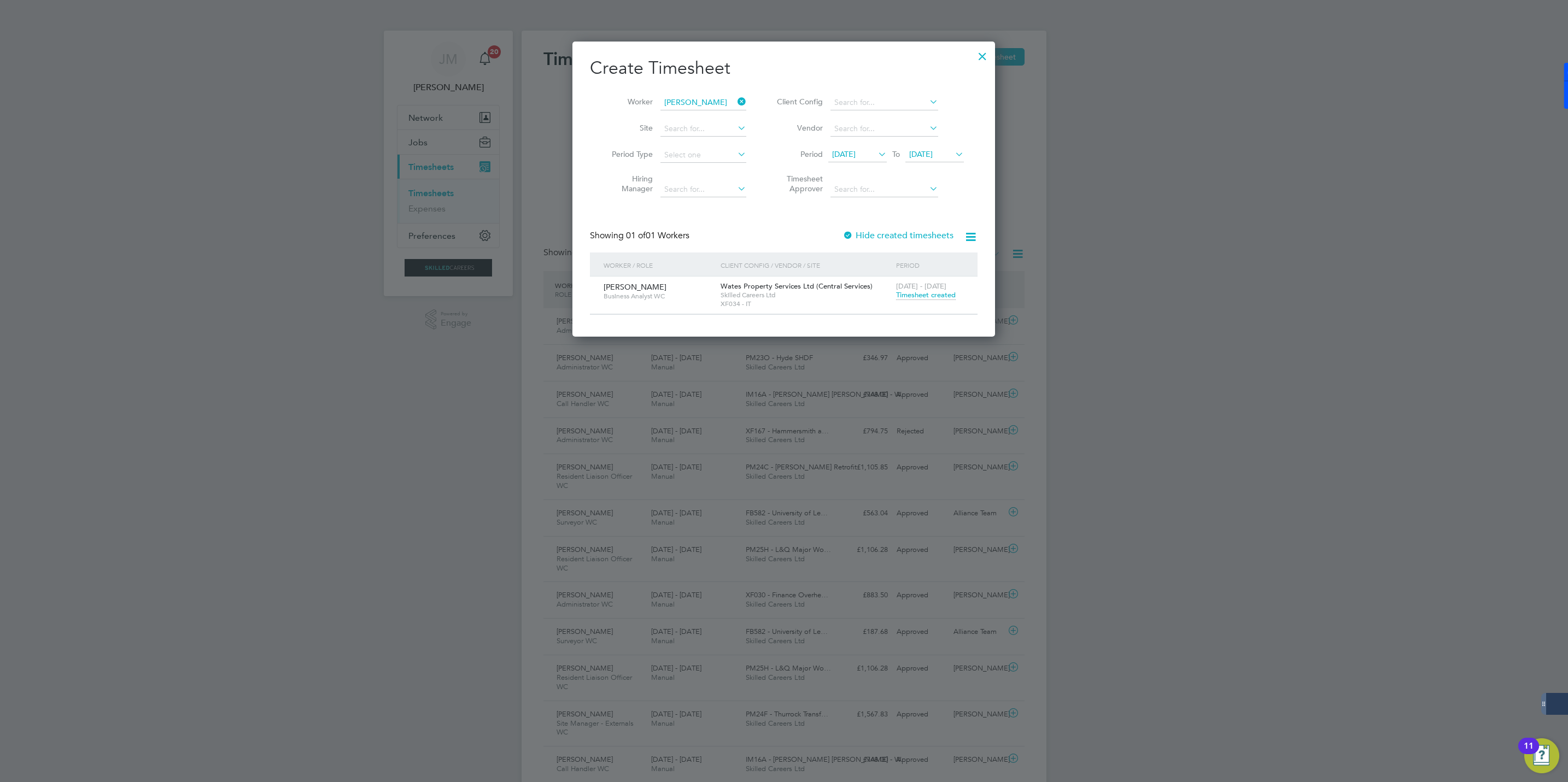
drag, startPoint x: 740, startPoint y: 98, endPoint x: 721, endPoint y: 101, distance: 19.2
click at [735, 98] on icon at bounding box center [735, 102] width 0 height 15
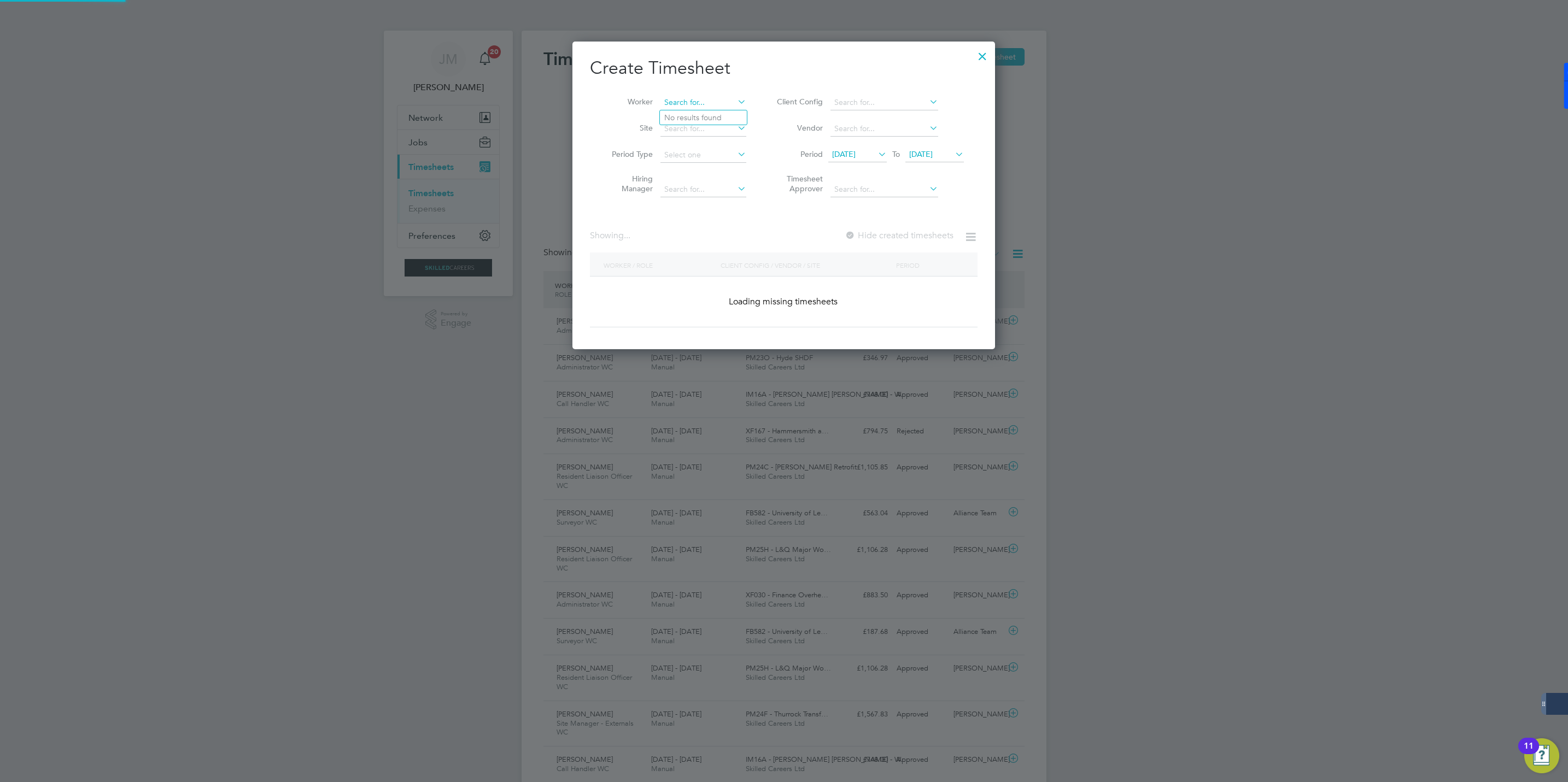
click at [705, 102] on input at bounding box center [703, 103] width 85 height 15
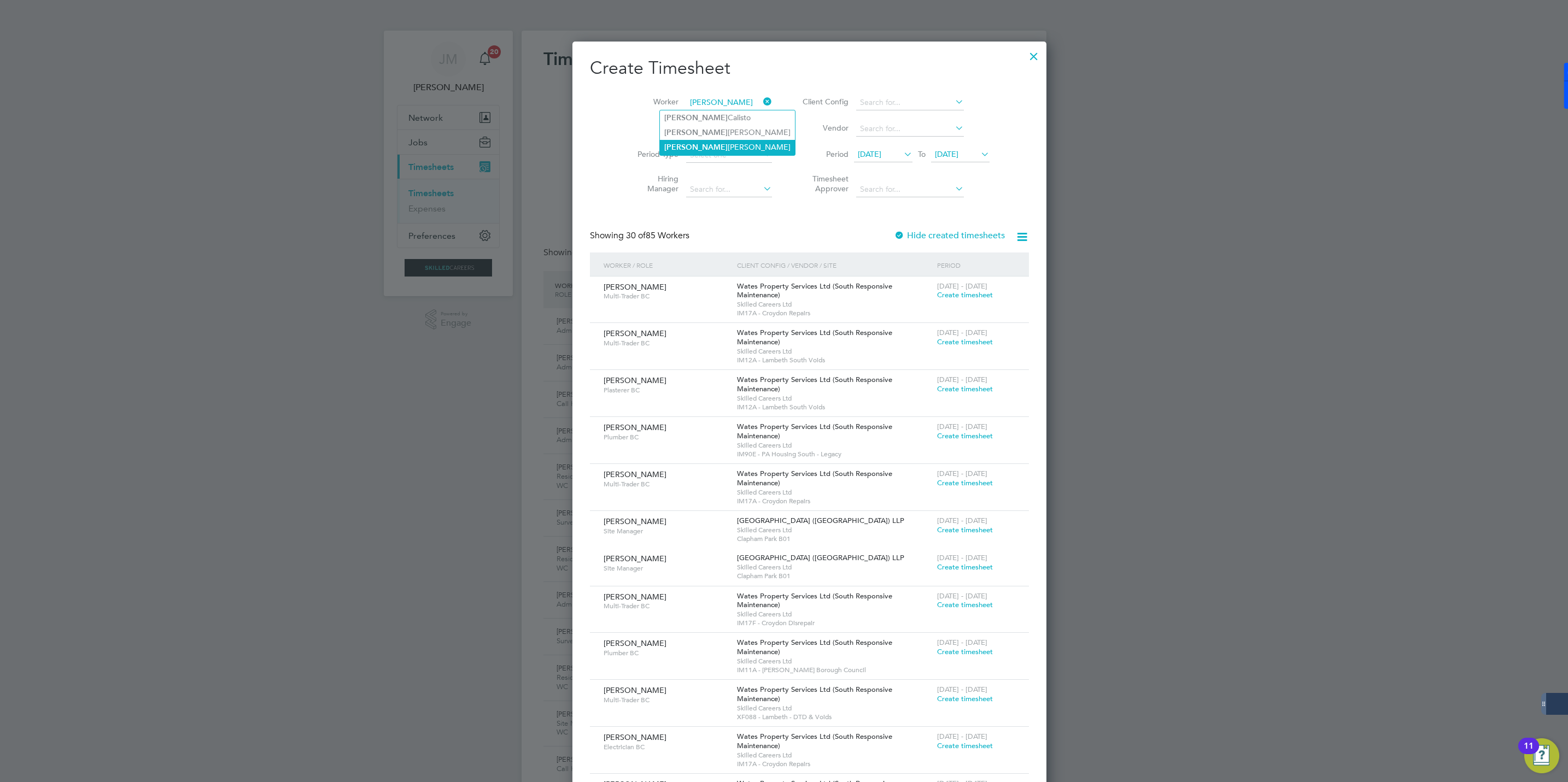
click at [715, 143] on li "[PERSON_NAME]" at bounding box center [728, 147] width 135 height 15
type input "[PERSON_NAME]"
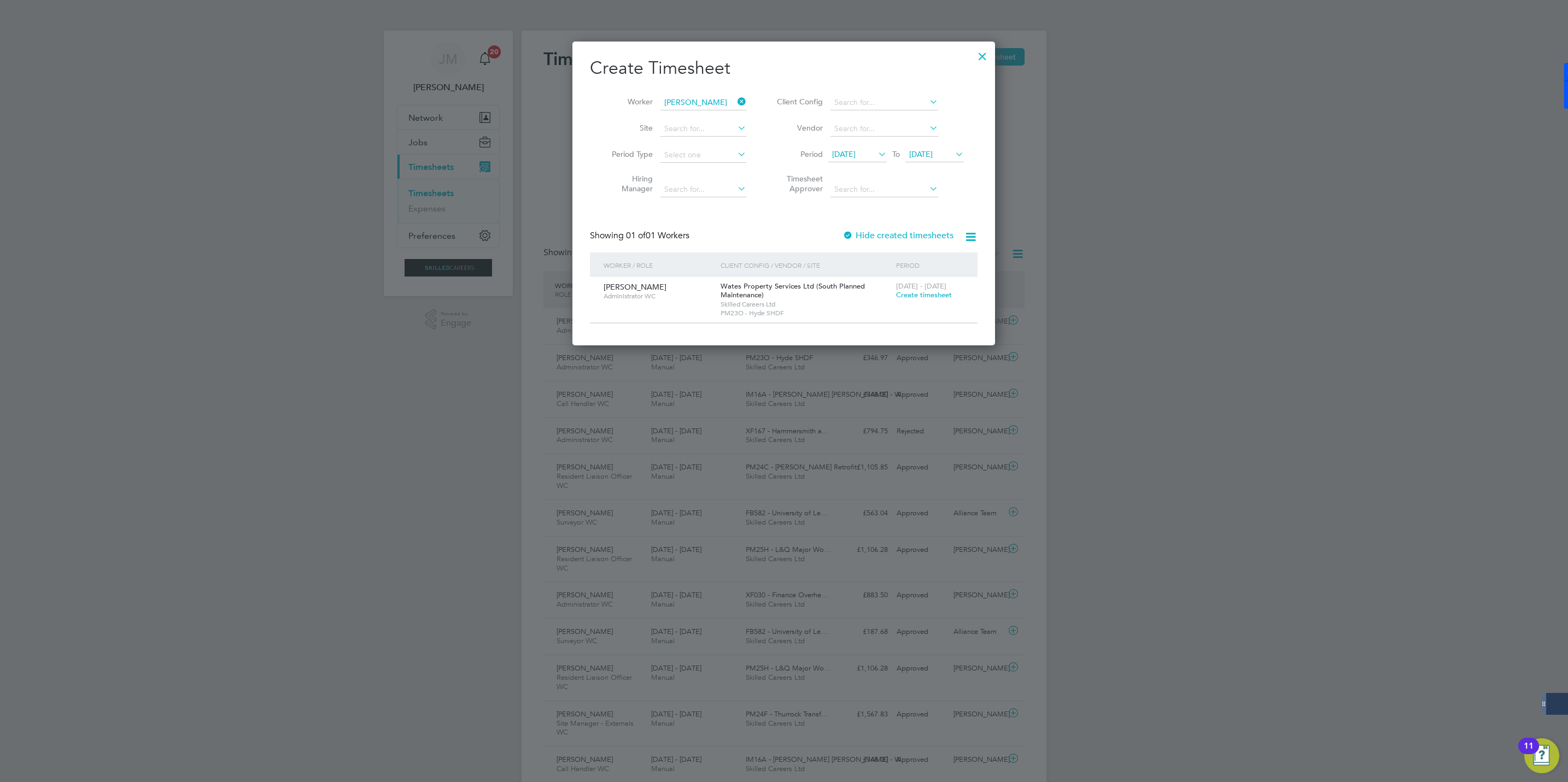
click at [912, 297] on span "Create timesheet" at bounding box center [923, 295] width 56 height 9
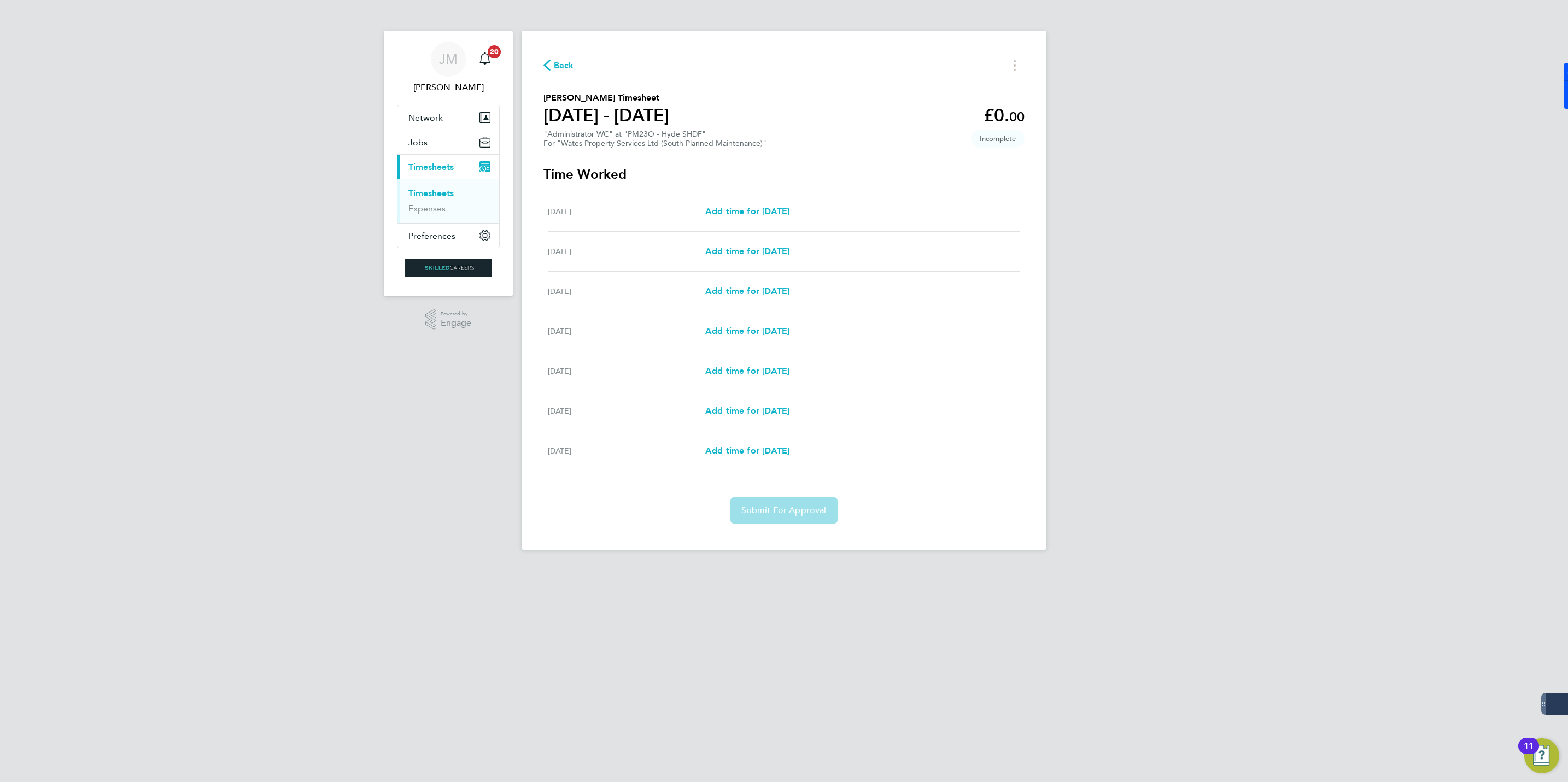
click at [569, 63] on span "Back" at bounding box center [564, 65] width 21 height 13
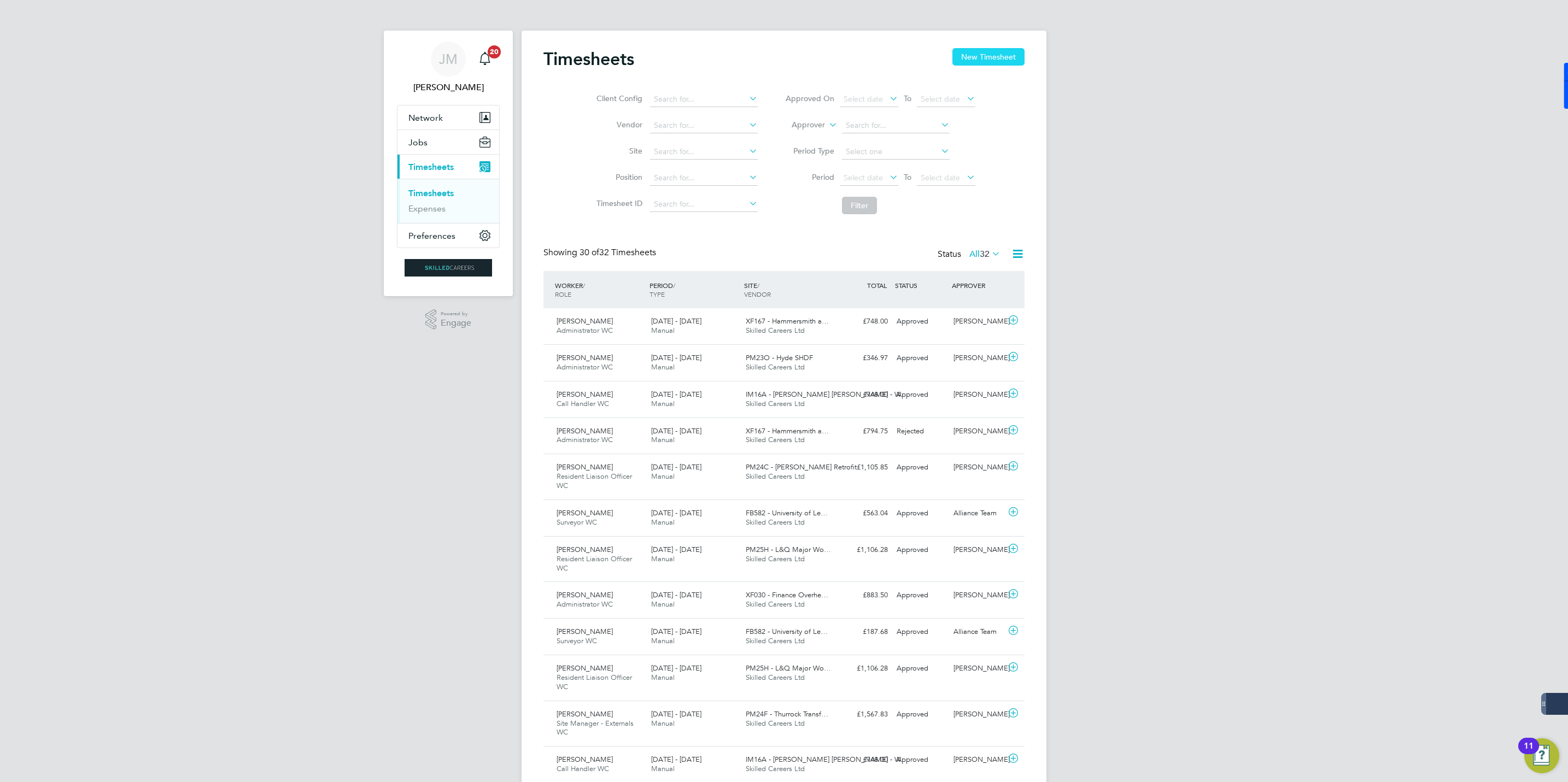
click at [987, 54] on button "New Timesheet" at bounding box center [988, 56] width 72 height 17
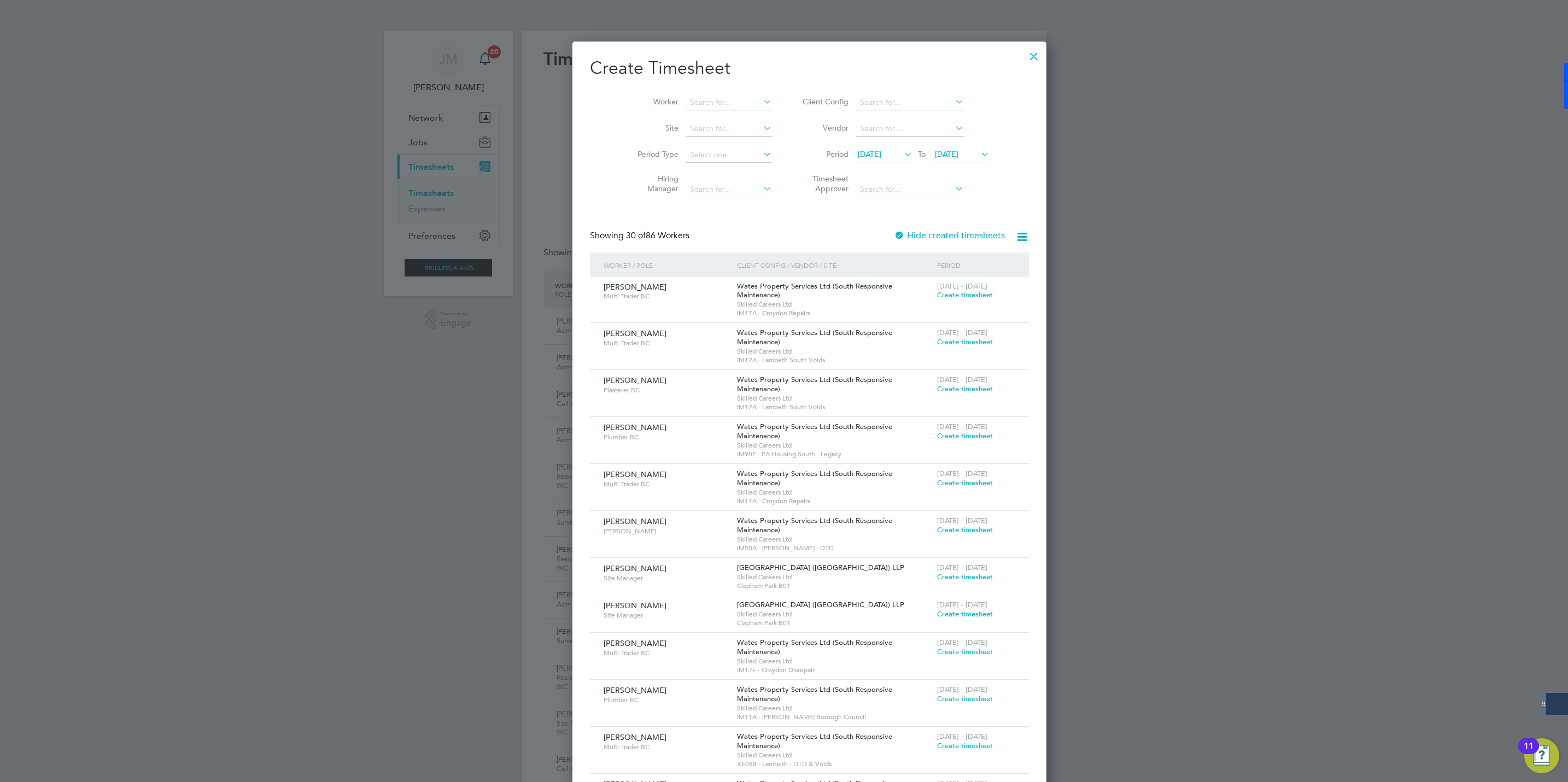
click at [931, 148] on span "[DATE]" at bounding box center [960, 155] width 58 height 15
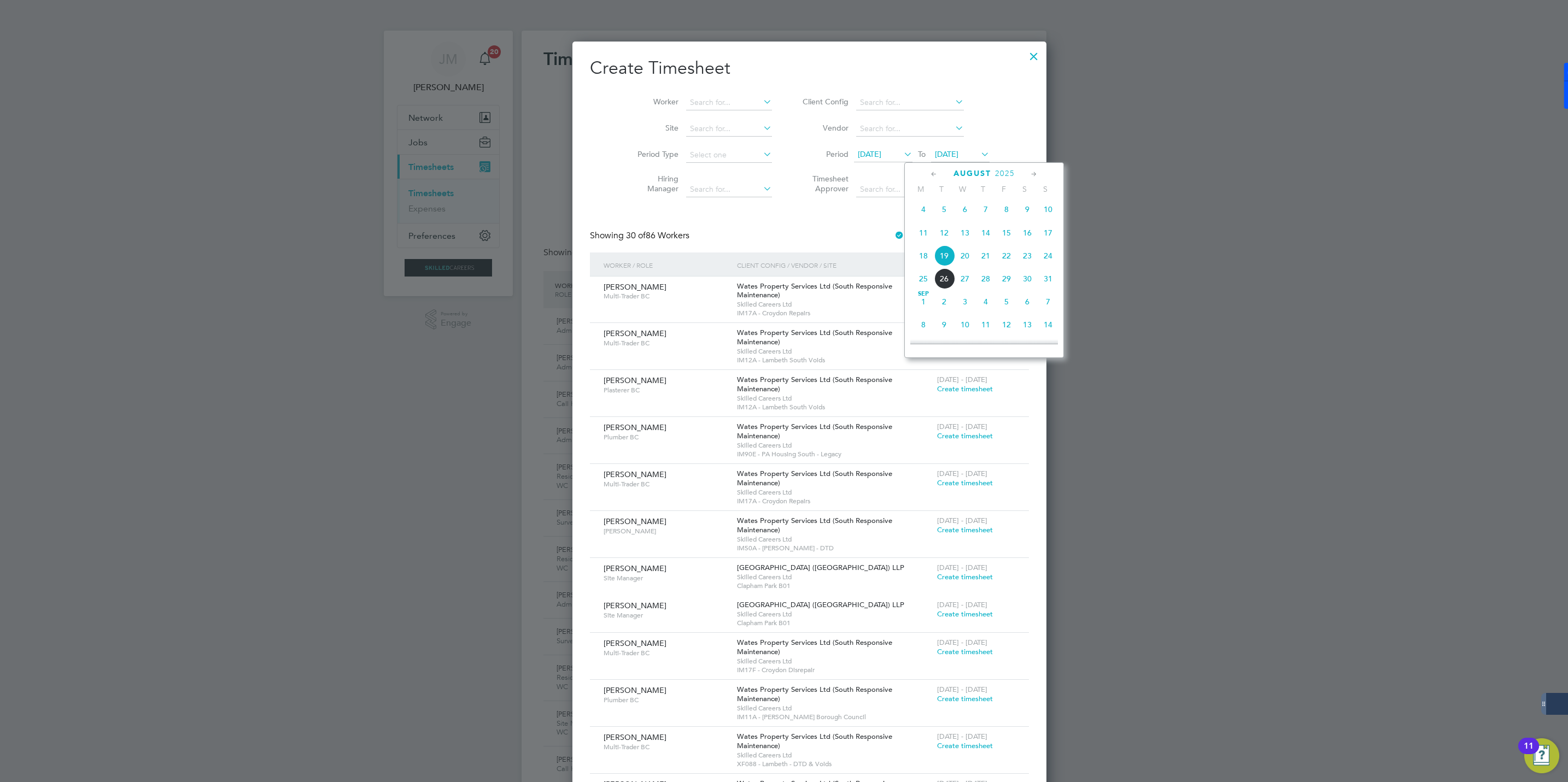
click at [1007, 261] on span "22" at bounding box center [1006, 256] width 21 height 21
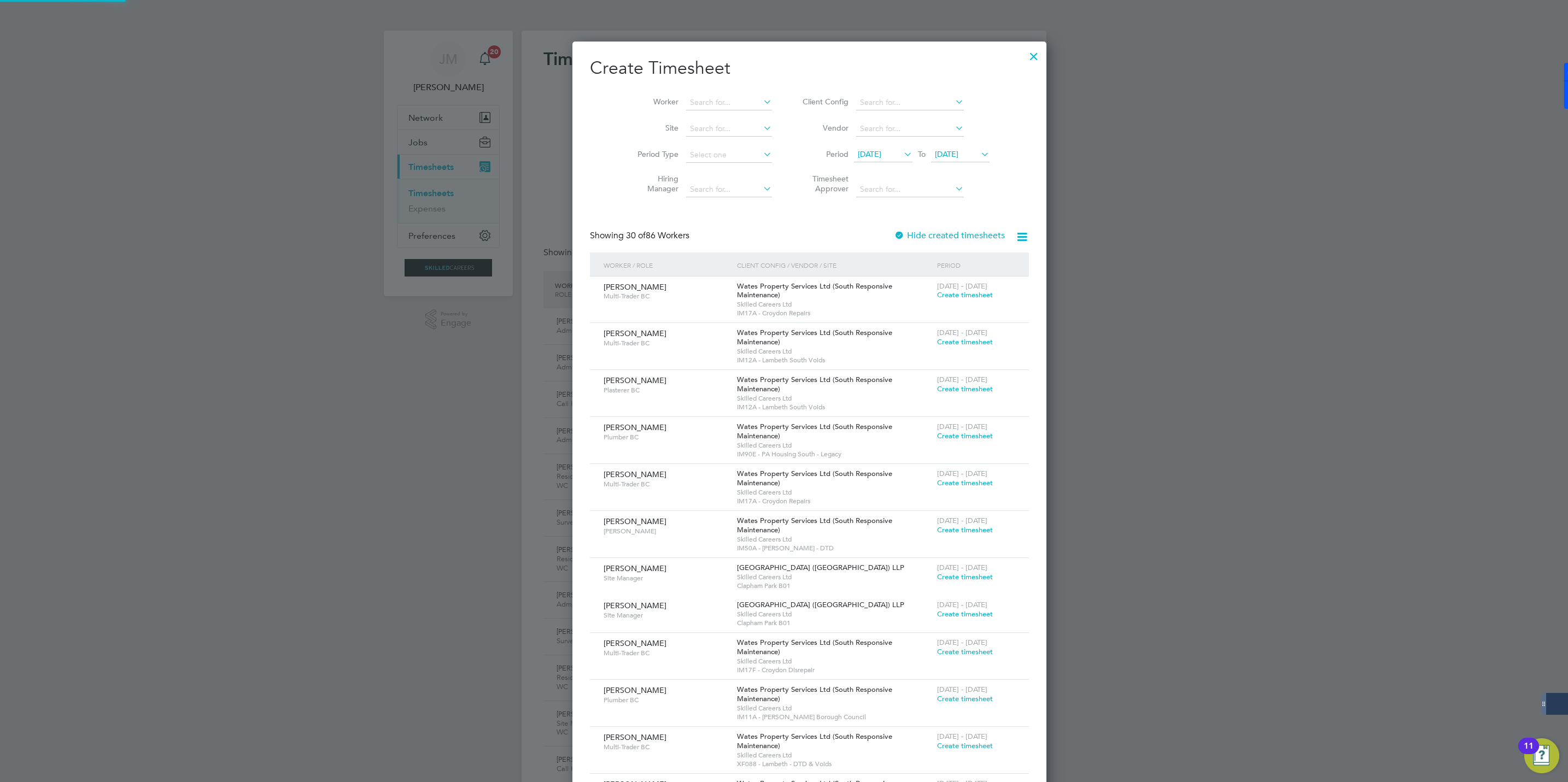
click at [901, 157] on icon at bounding box center [901, 154] width 0 height 15
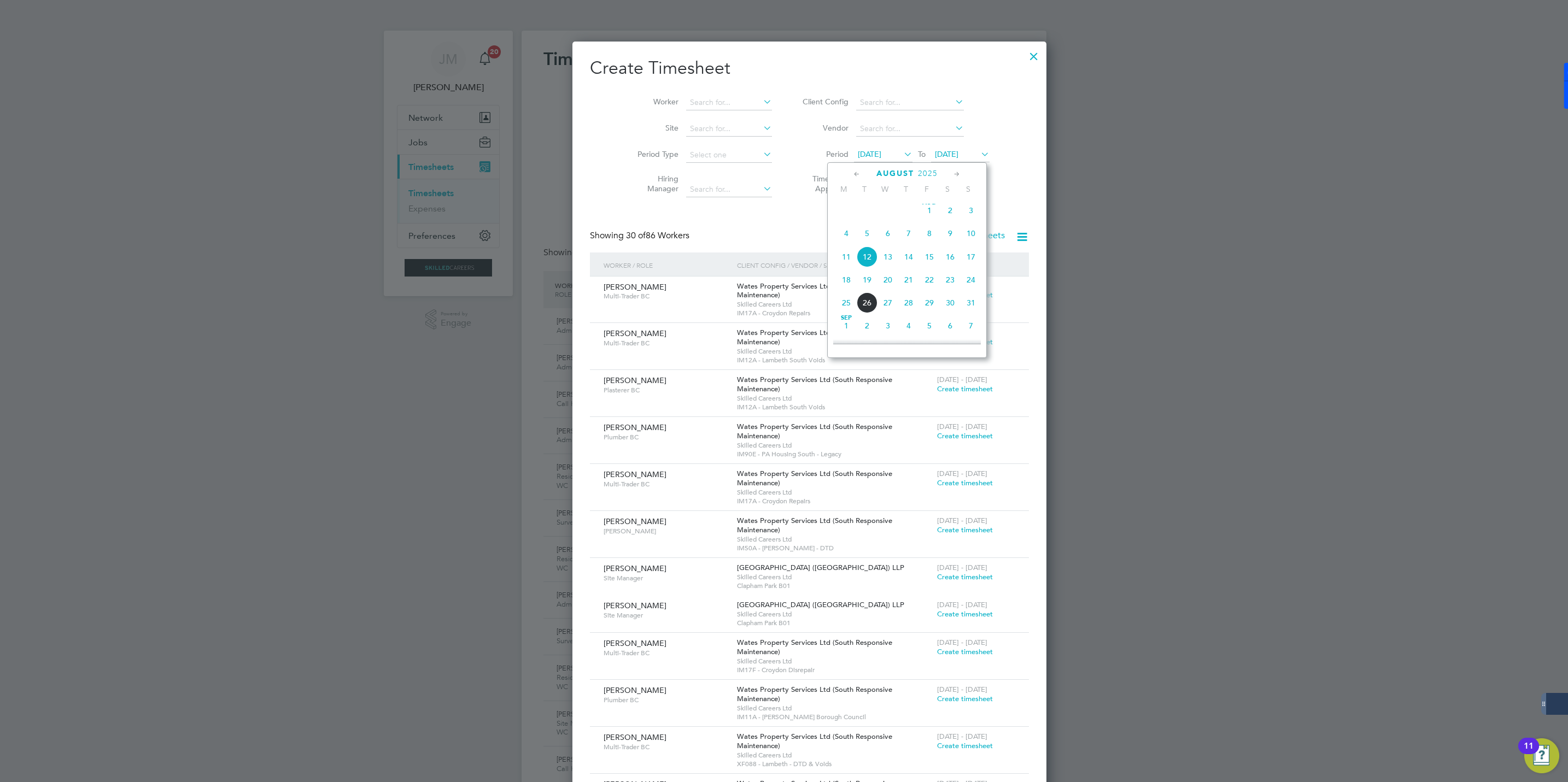
click at [950, 255] on span "16" at bounding box center [950, 256] width 21 height 21
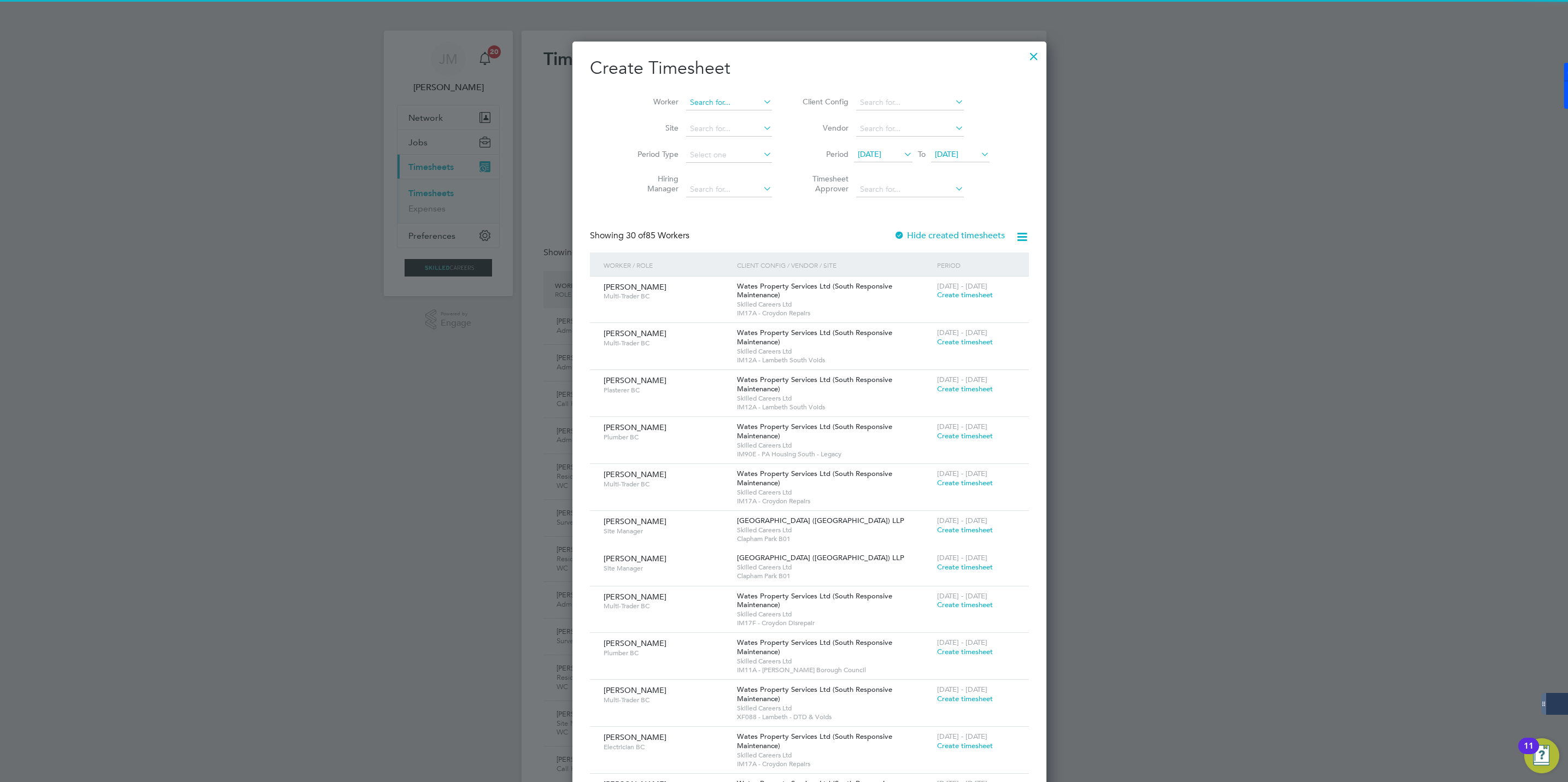
click at [686, 98] on input at bounding box center [728, 103] width 85 height 15
click at [689, 150] on b "[PERSON_NAME]" at bounding box center [696, 147] width 63 height 9
type input "[PERSON_NAME]"
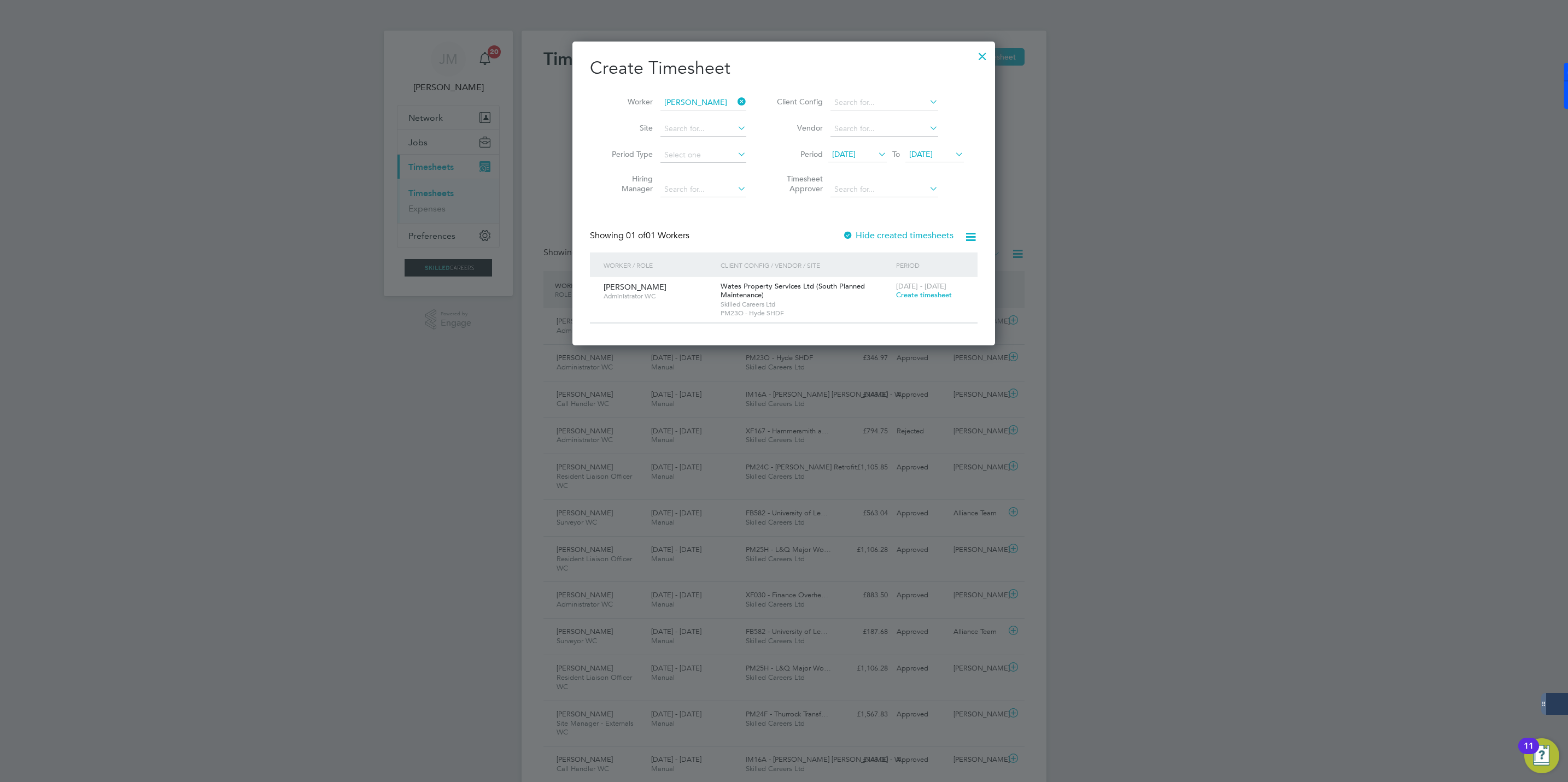
click at [915, 299] on span "Create timesheet" at bounding box center [923, 295] width 56 height 9
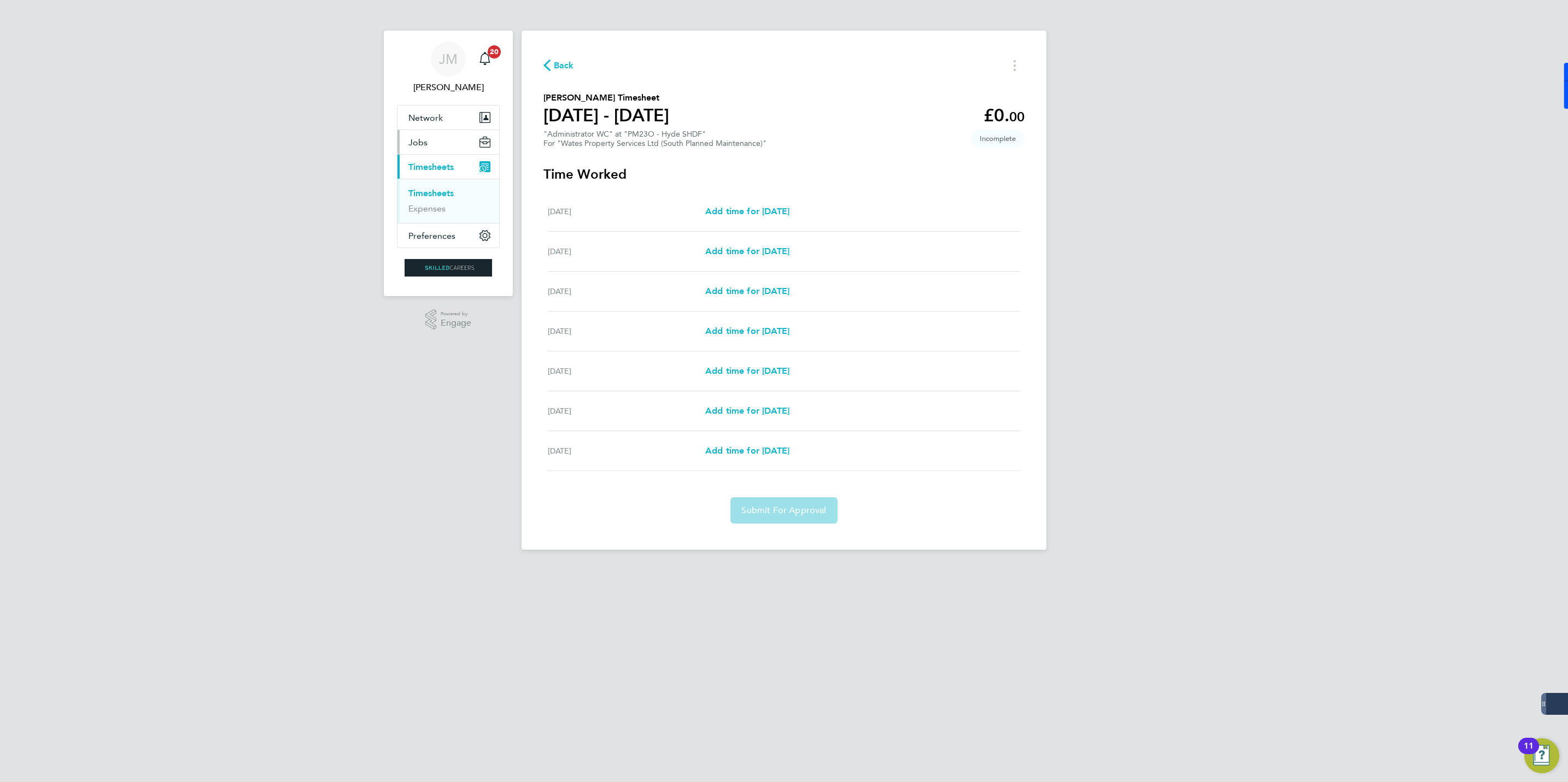
click at [428, 136] on button "Jobs" at bounding box center [448, 142] width 102 height 24
click at [422, 179] on link "Vacancies" at bounding box center [427, 184] width 38 height 10
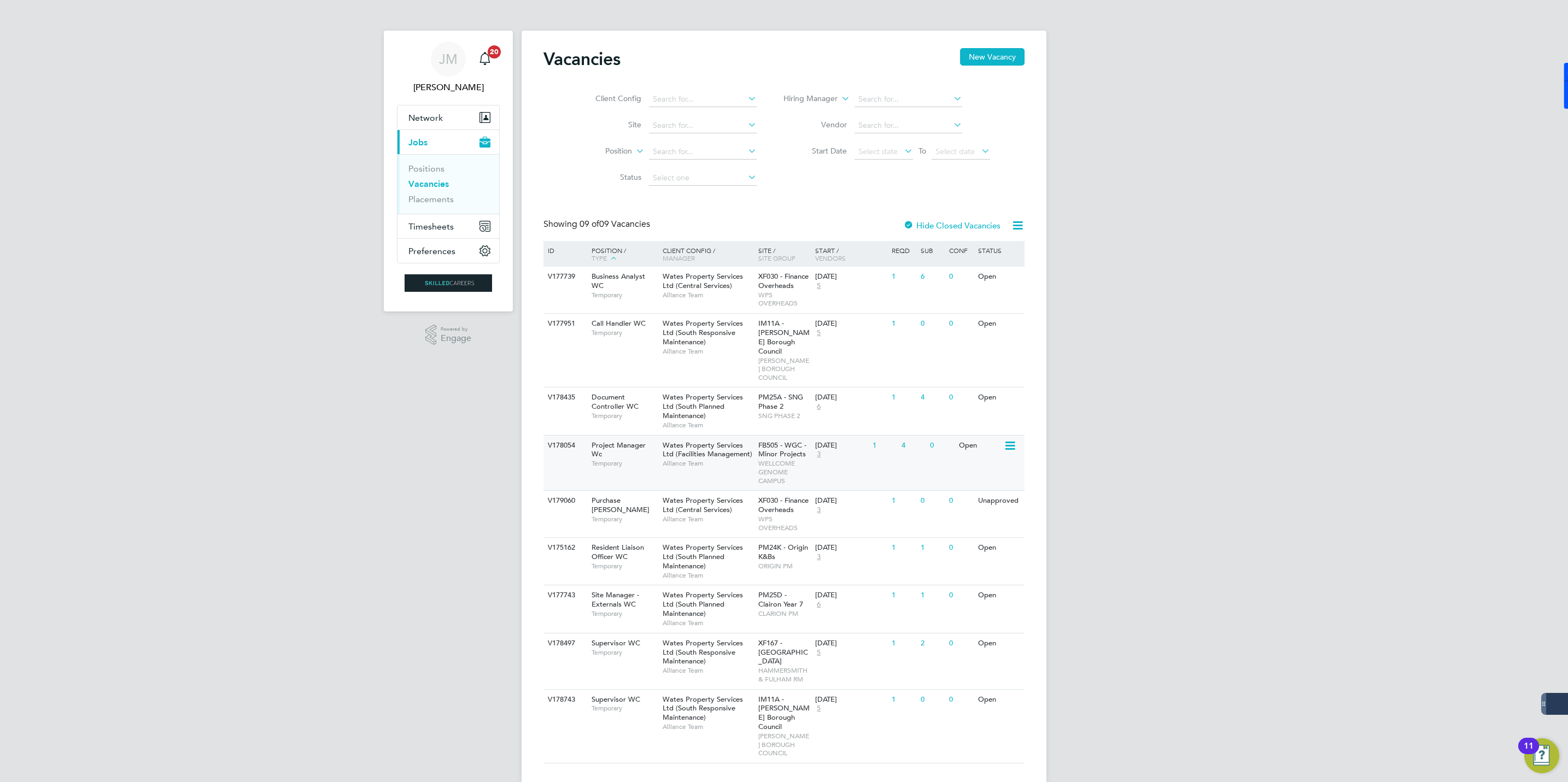
scroll to position [23, 0]
